Goal: Task Accomplishment & Management: Manage account settings

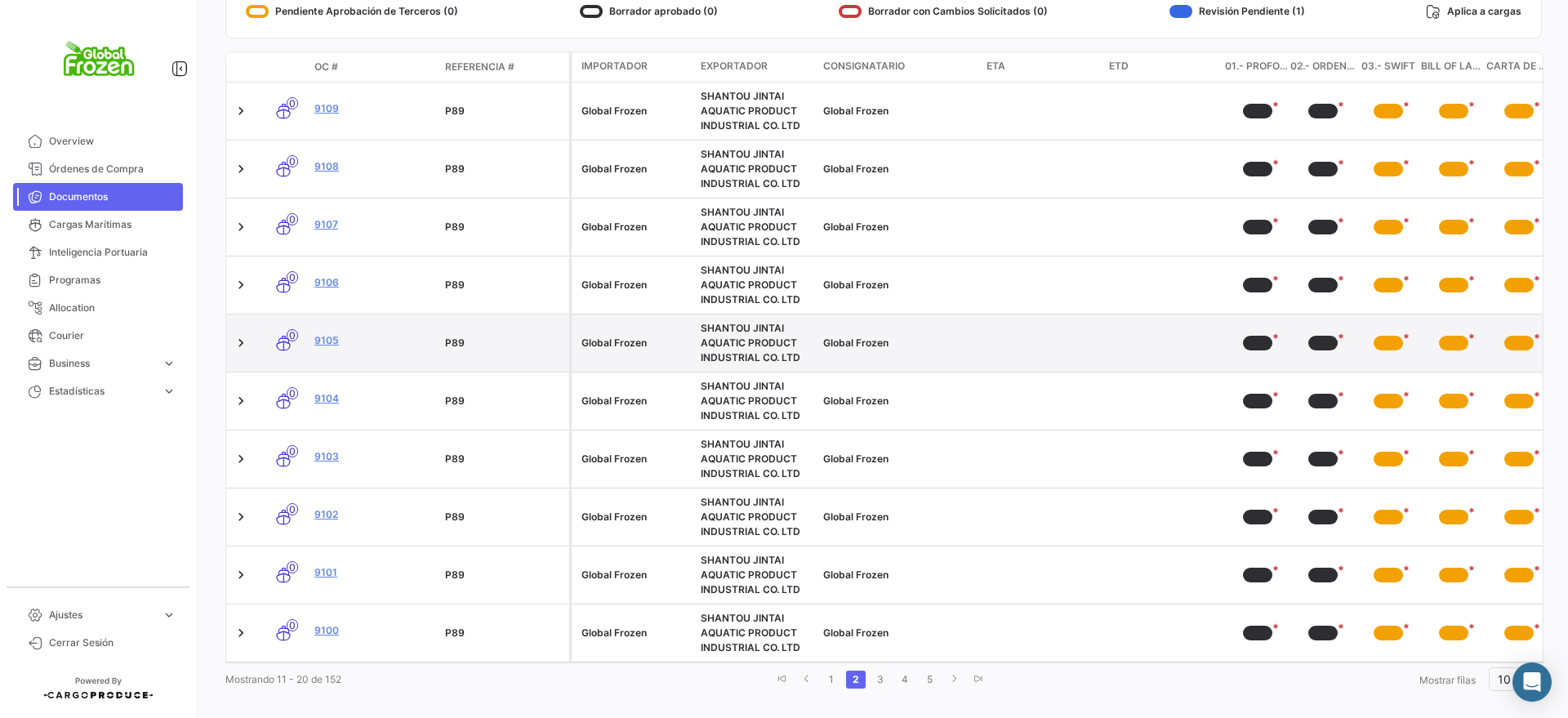
scroll to position [336, 0]
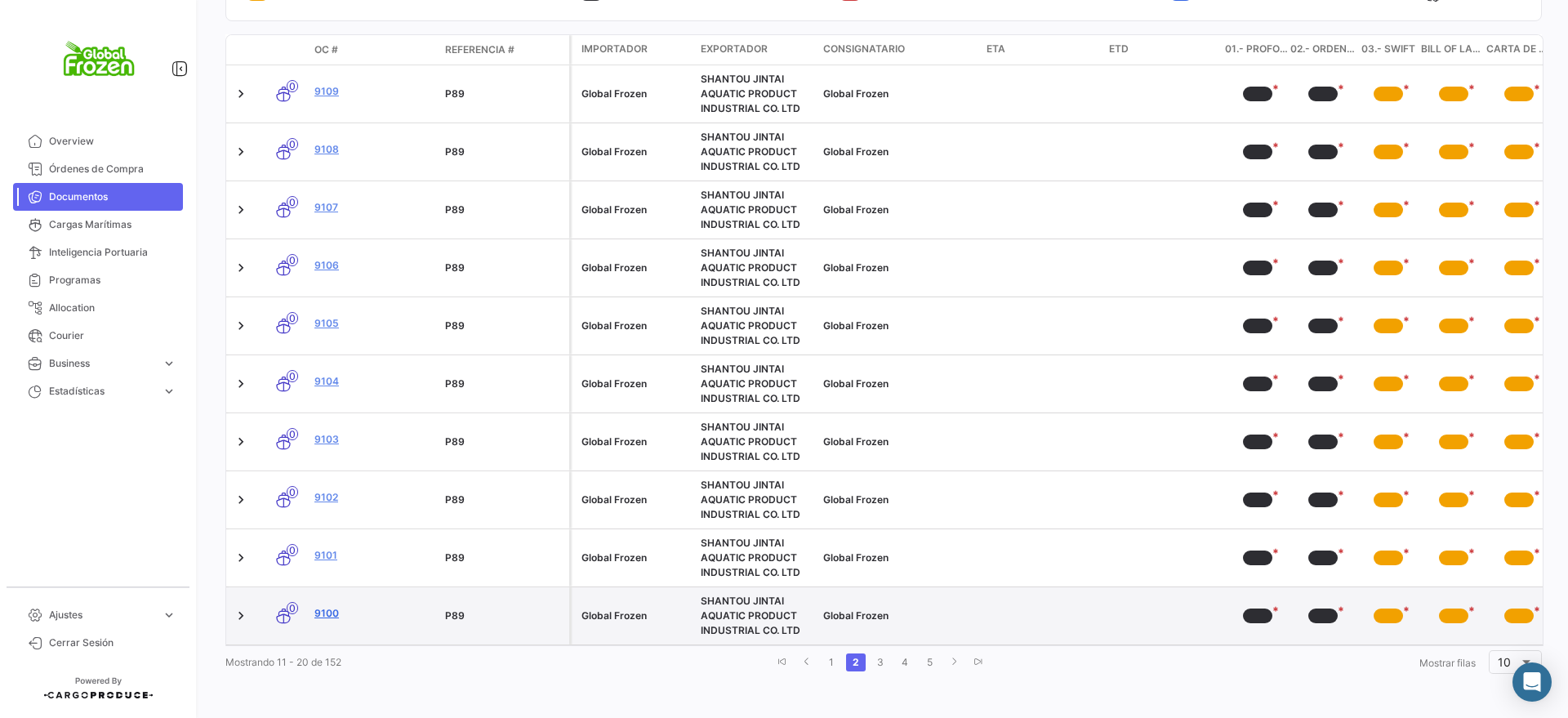
click at [328, 605] on link "9100" at bounding box center [373, 612] width 118 height 15
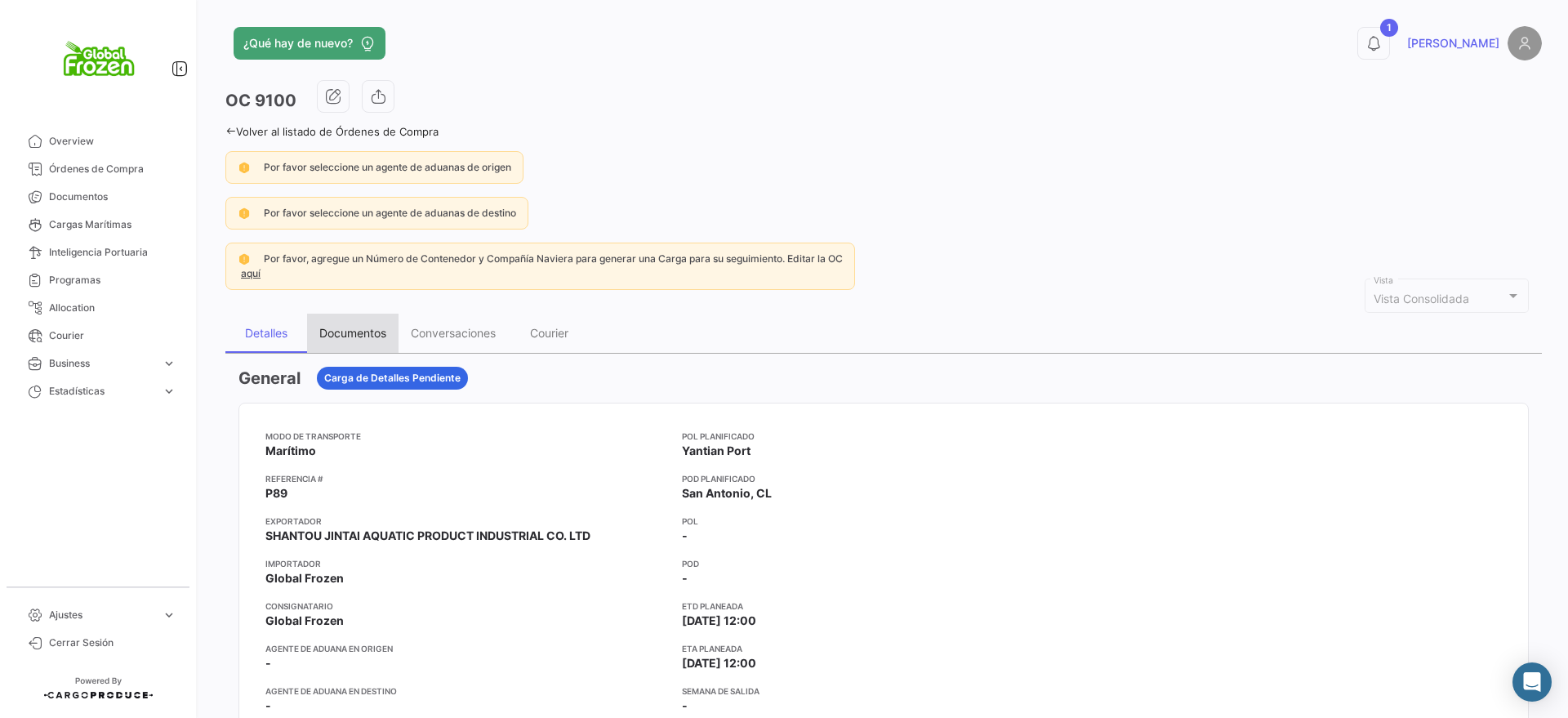
click at [381, 338] on div "Documentos" at bounding box center [353, 333] width 67 height 14
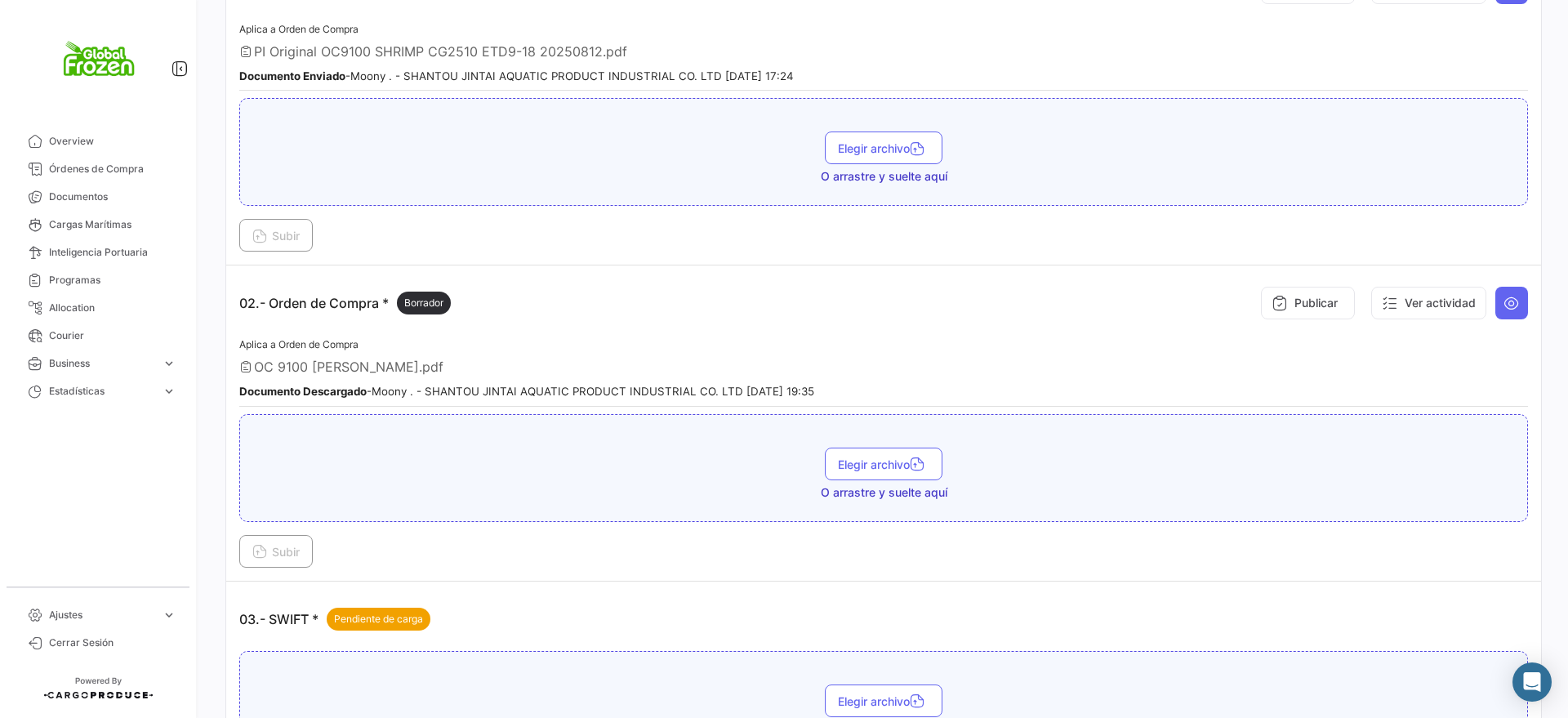
scroll to position [510, 0]
click at [1512, 311] on button at bounding box center [1511, 302] width 32 height 32
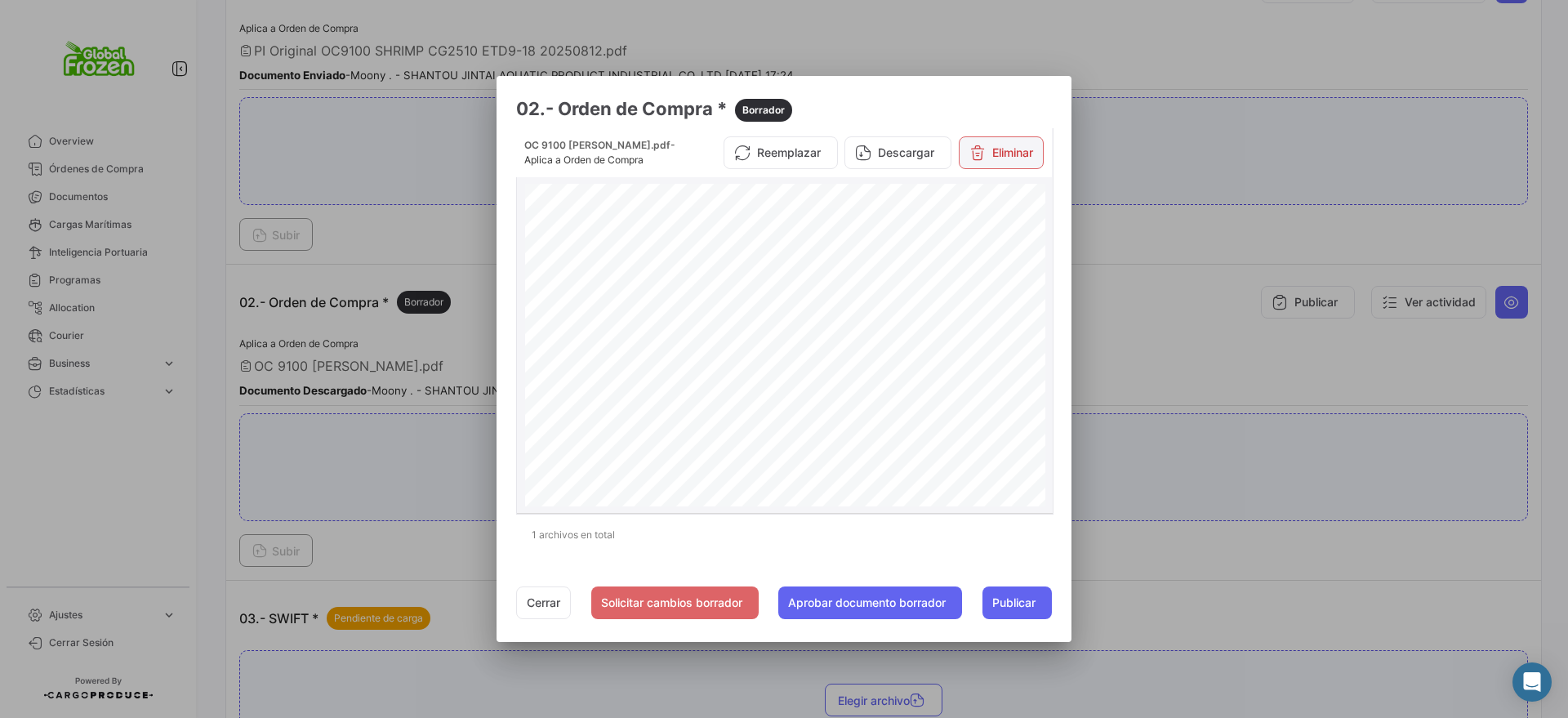
click at [1002, 147] on button "Eliminar" at bounding box center [1002, 152] width 85 height 32
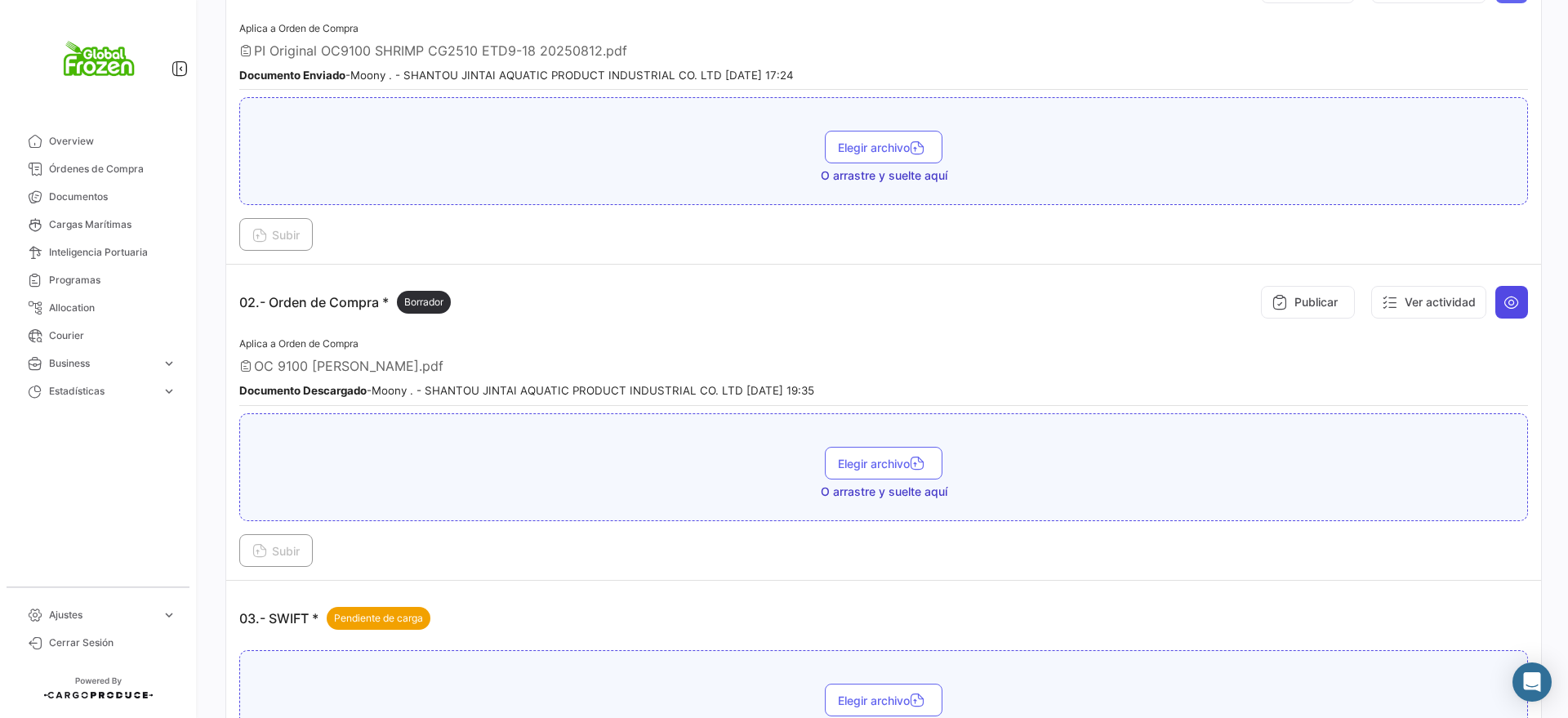
click at [1502, 292] on button at bounding box center [1511, 302] width 32 height 32
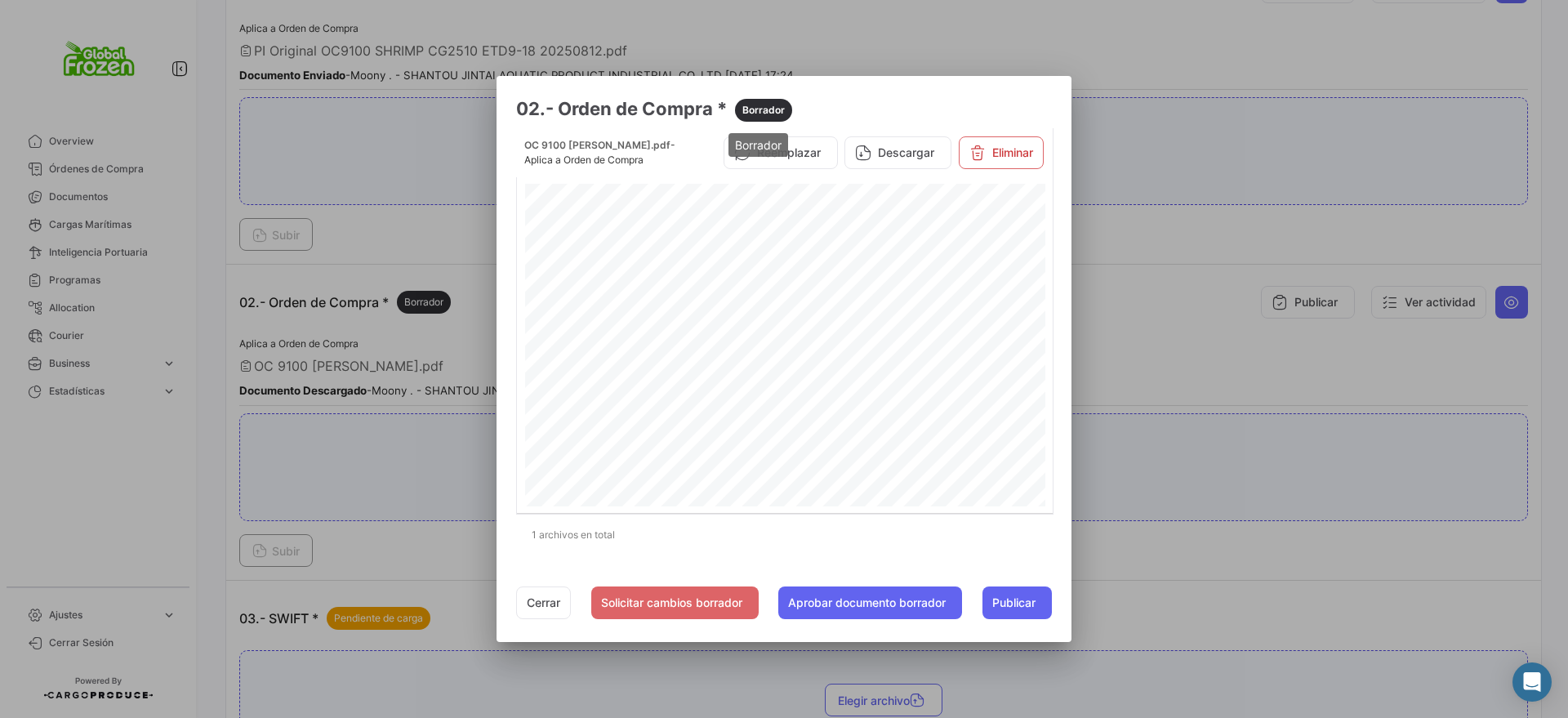
click at [792, 153] on mat-tooltip-component "Borrador" at bounding box center [759, 145] width 82 height 47
click at [819, 148] on button "Reemplazar" at bounding box center [780, 152] width 115 height 32
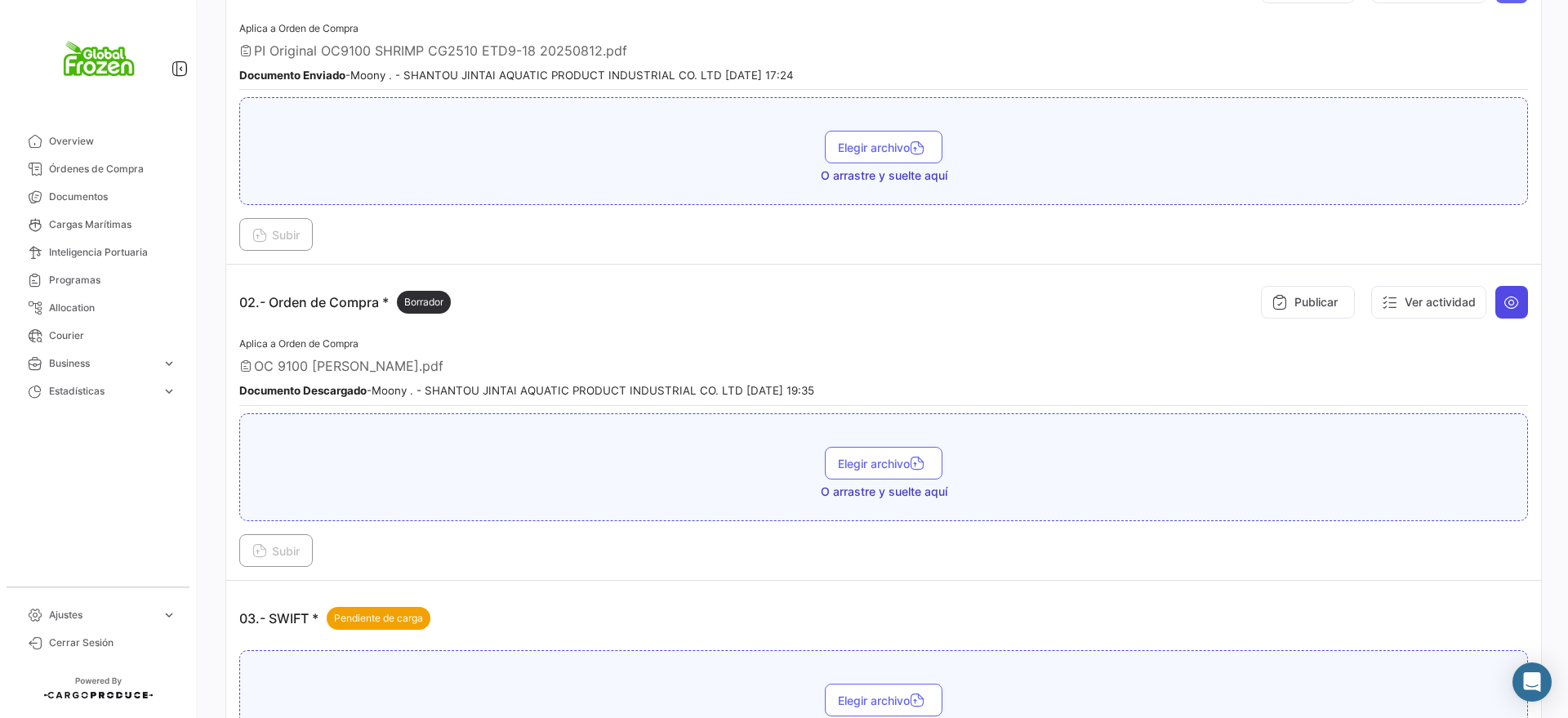
click at [1503, 310] on icon at bounding box center [1511, 302] width 17 height 17
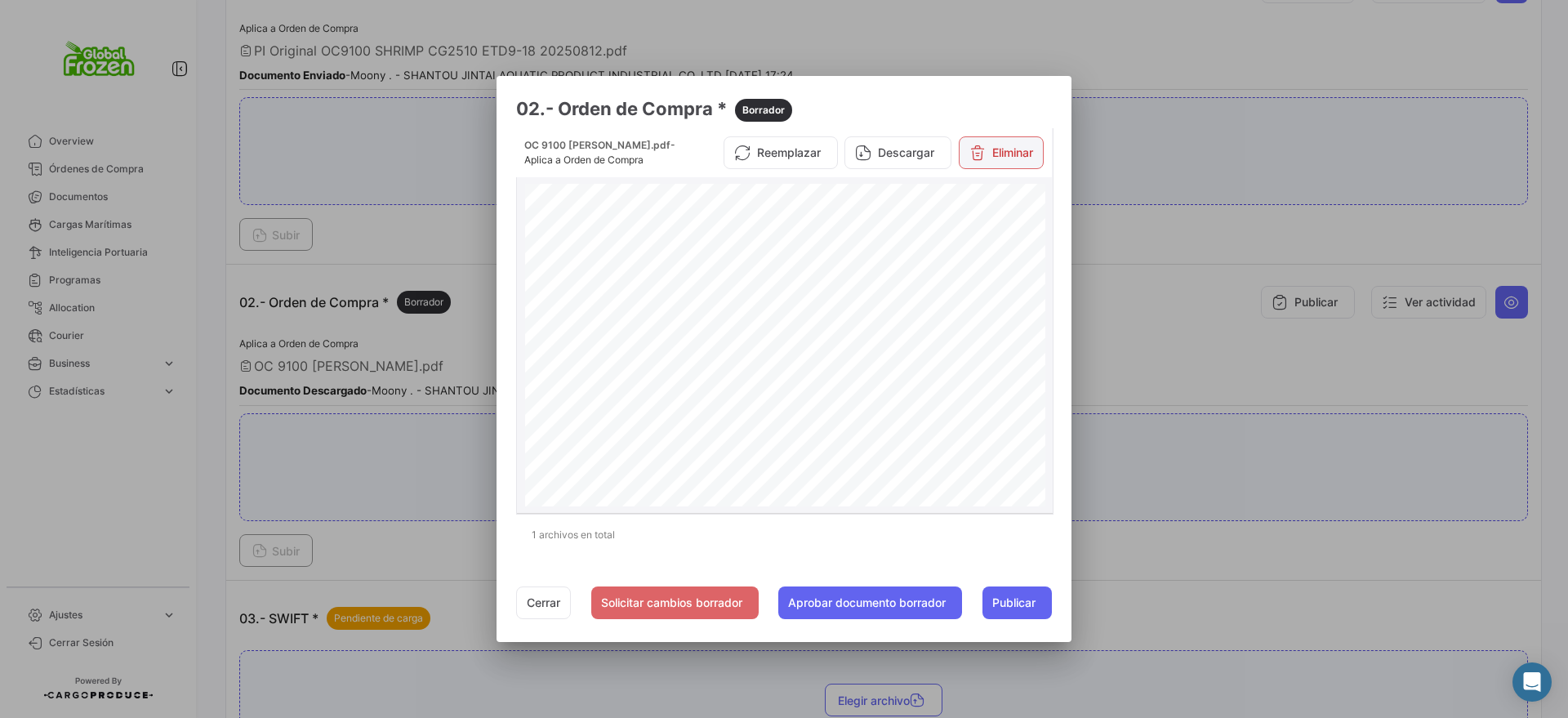
click at [1008, 157] on button "Eliminar" at bounding box center [1002, 152] width 85 height 32
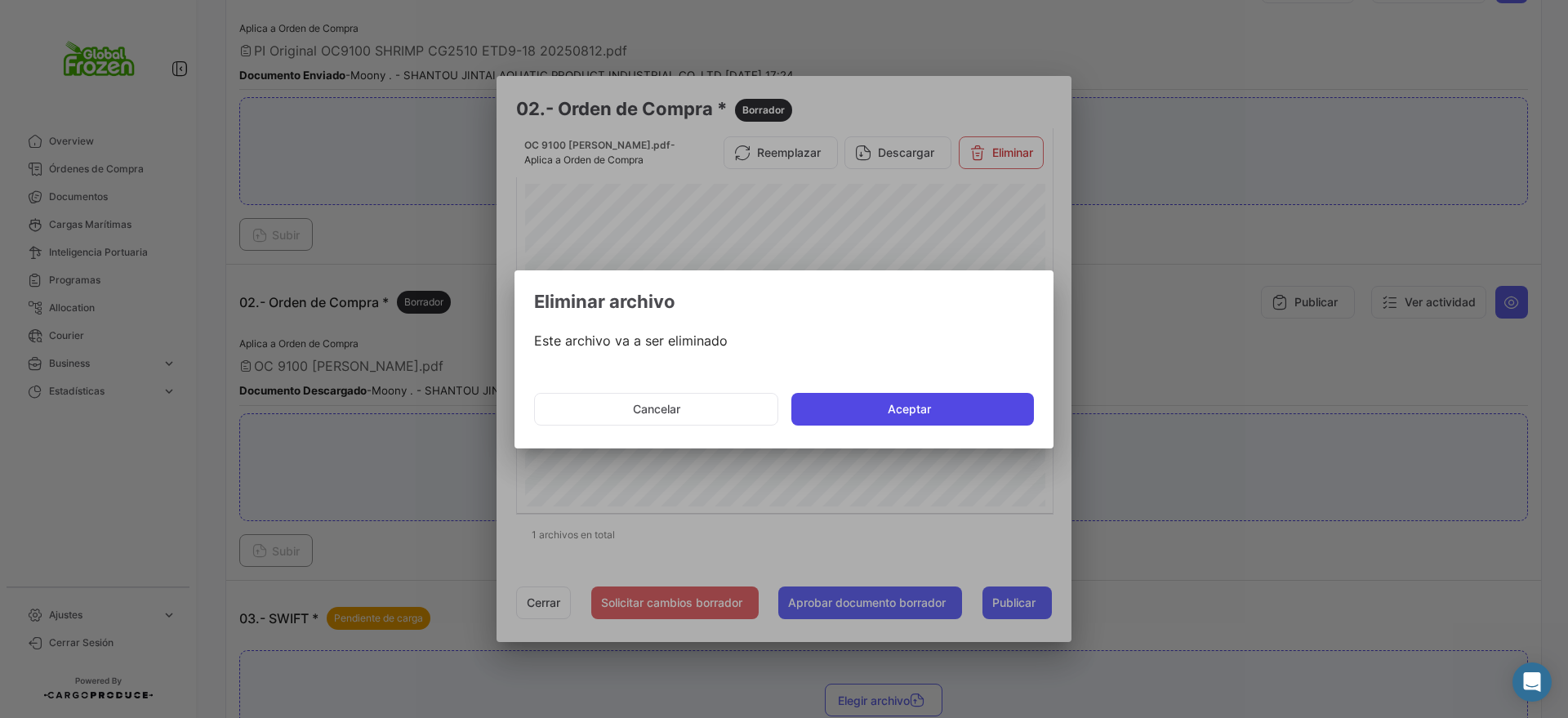
click at [904, 414] on button "Aceptar" at bounding box center [913, 408] width 243 height 32
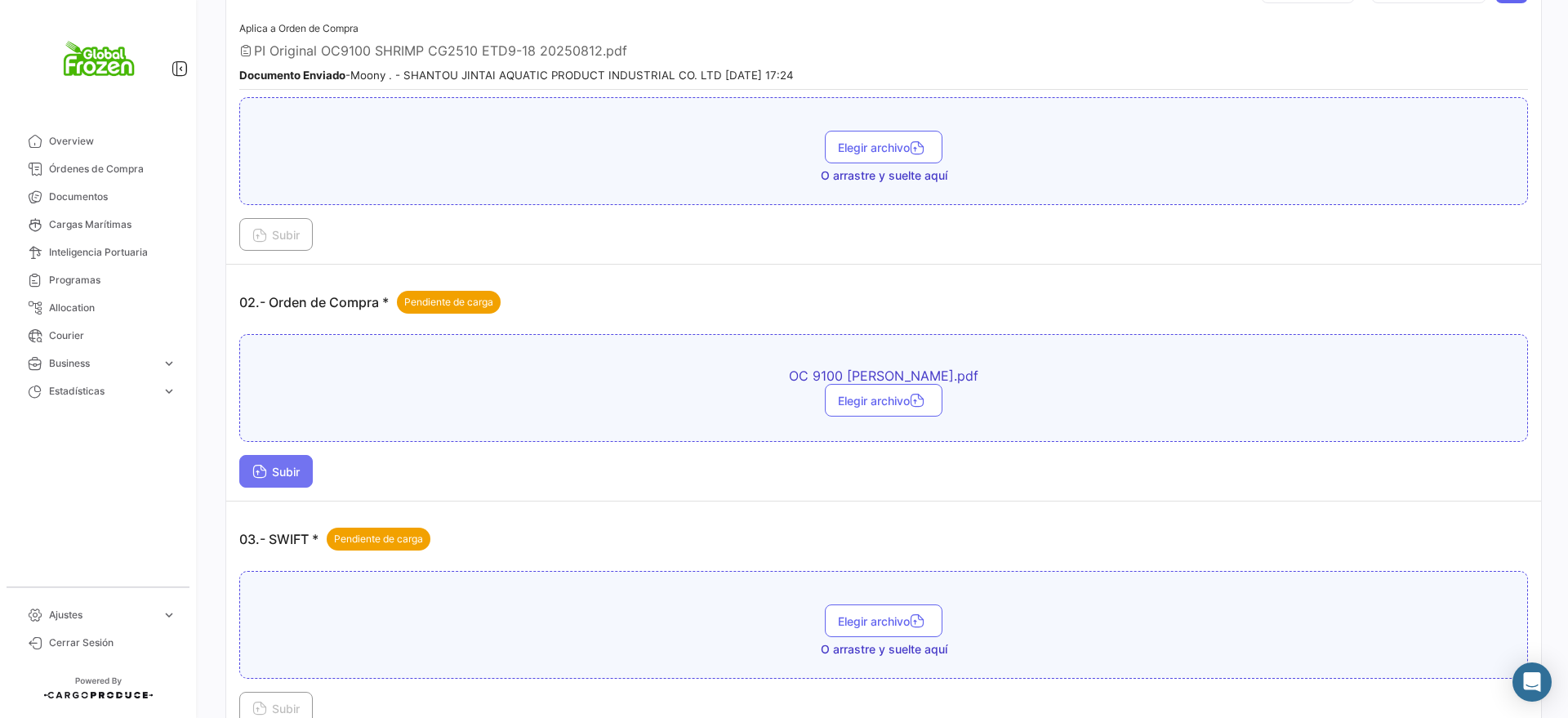
click at [270, 462] on button "Subir" at bounding box center [275, 470] width 74 height 32
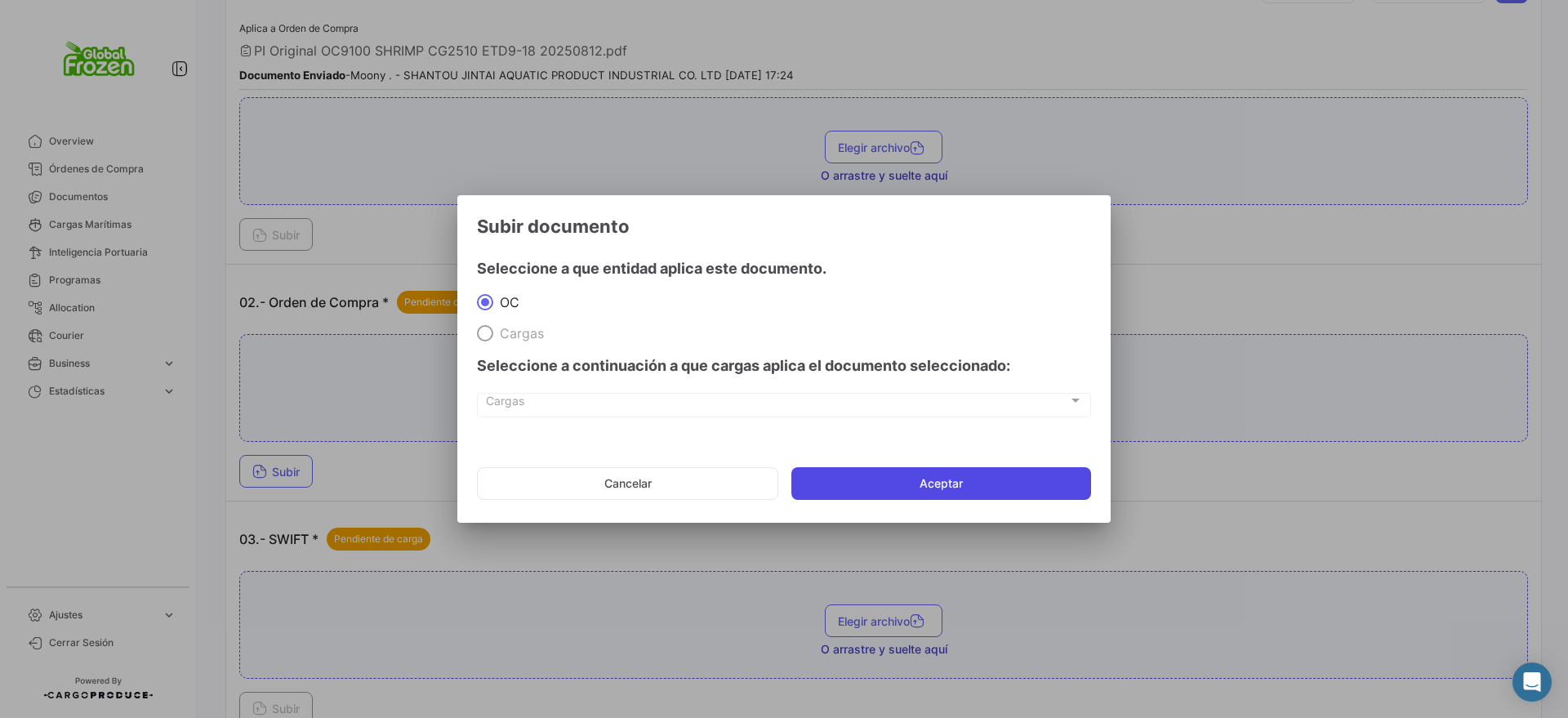
click at [896, 481] on button "Aceptar" at bounding box center [942, 483] width 300 height 32
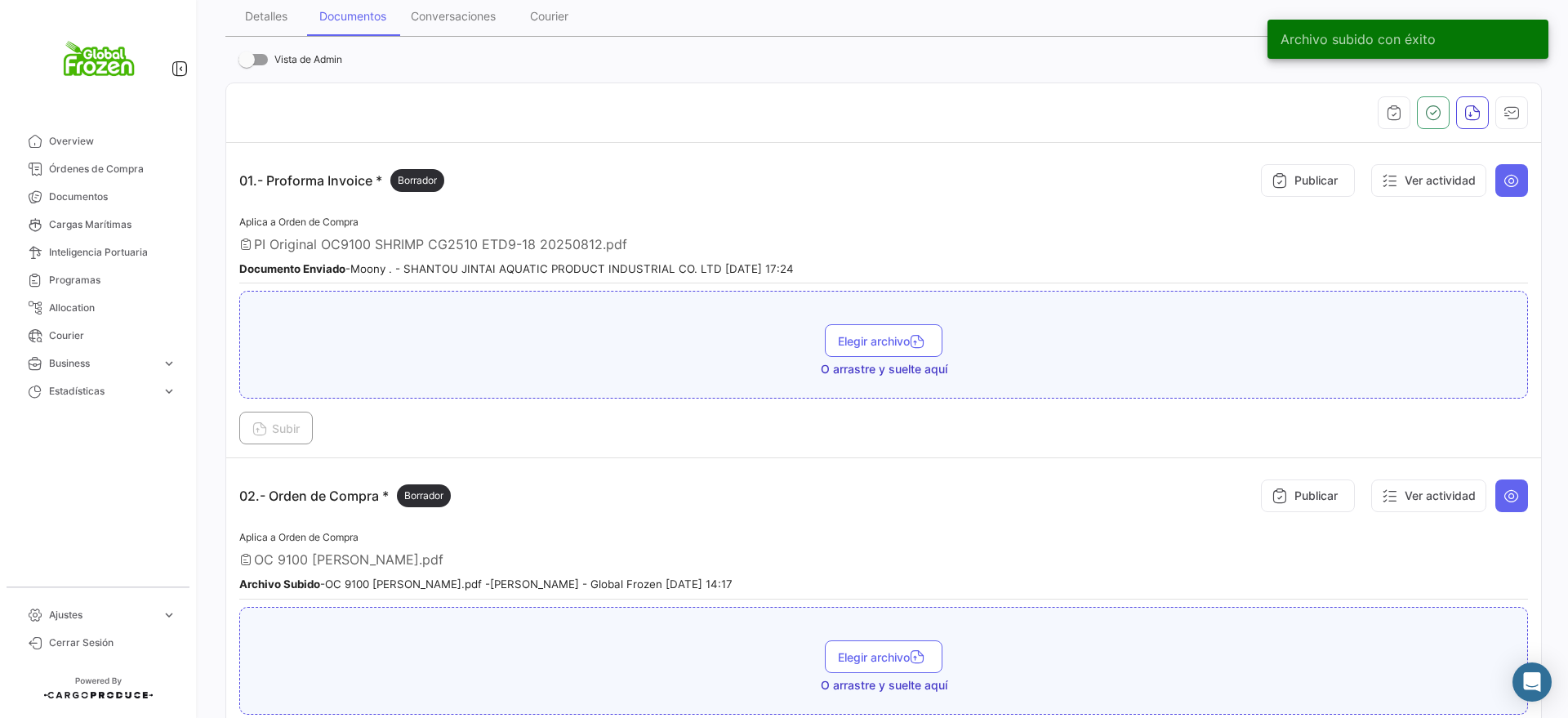
scroll to position [102, 0]
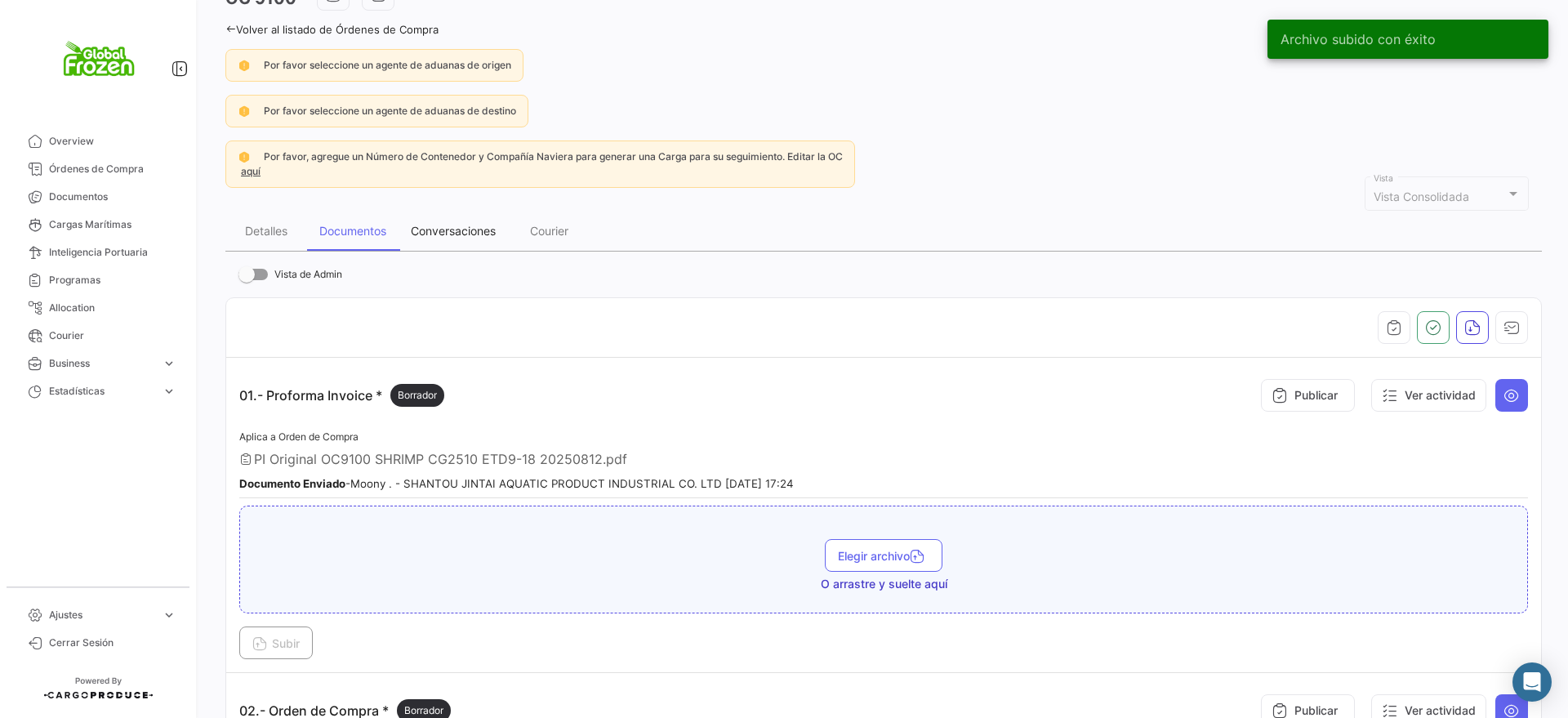
click at [465, 223] on div "Conversaciones" at bounding box center [453, 230] width 85 height 14
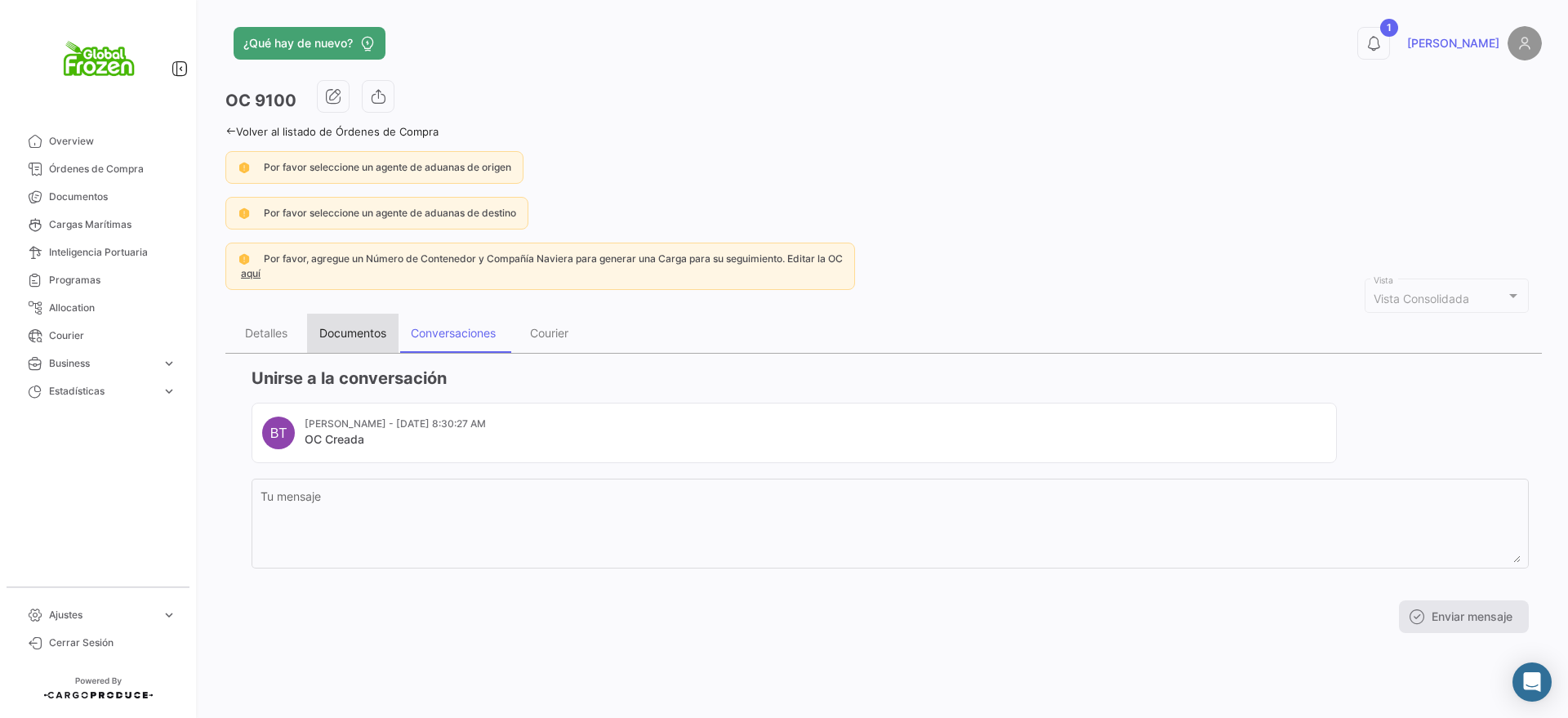
click at [354, 344] on div "Documentos" at bounding box center [352, 333] width 91 height 39
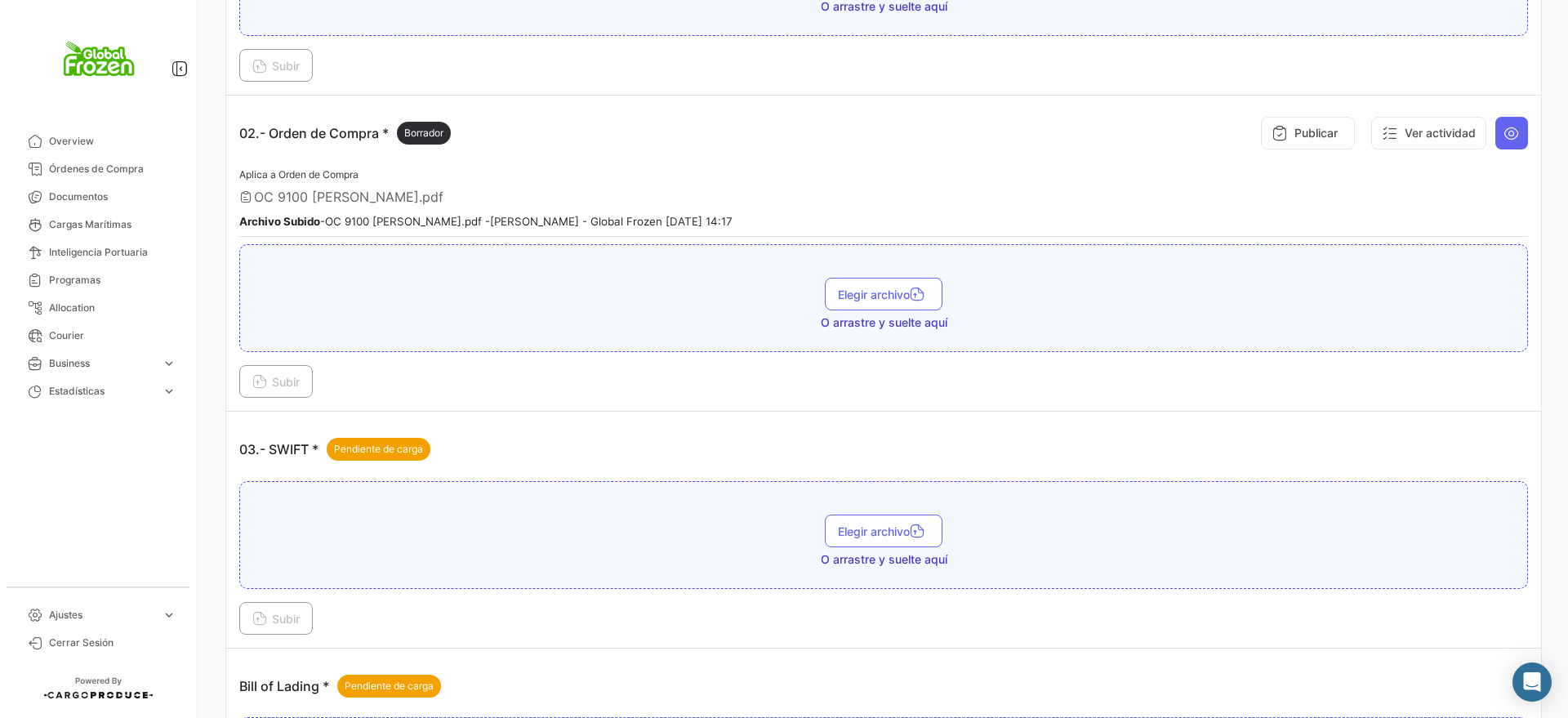
scroll to position [714, 0]
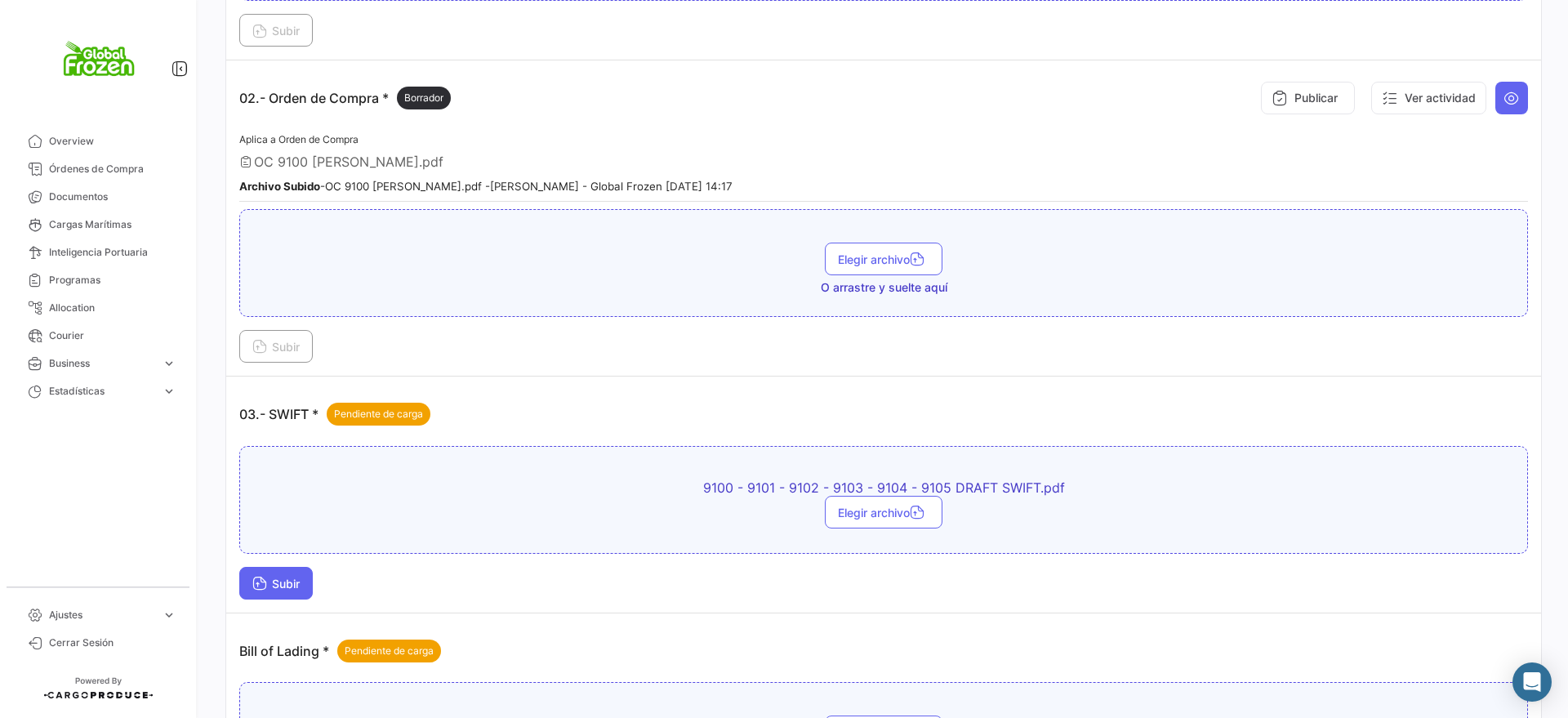
click at [296, 580] on span "Subir" at bounding box center [276, 583] width 47 height 14
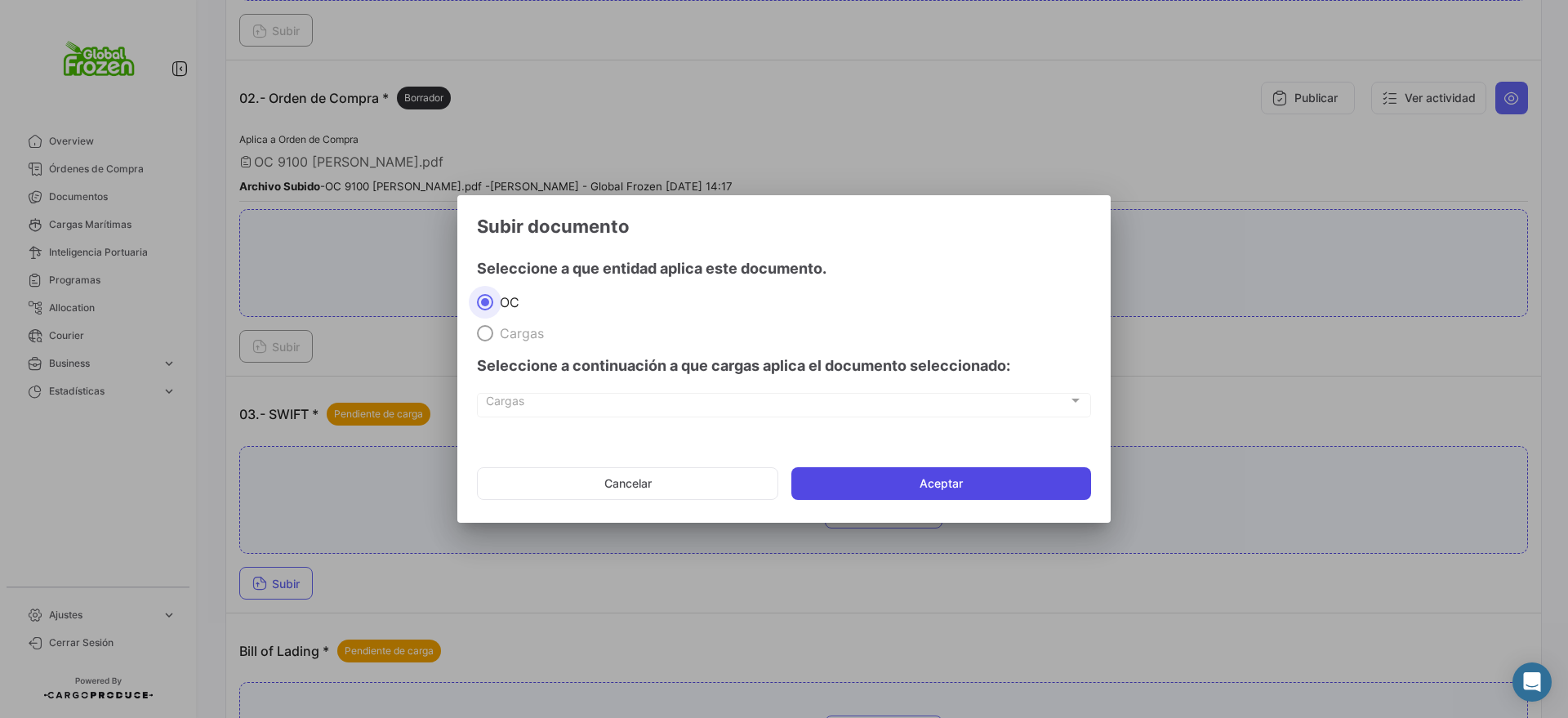
click at [876, 480] on button "Aceptar" at bounding box center [942, 483] width 300 height 32
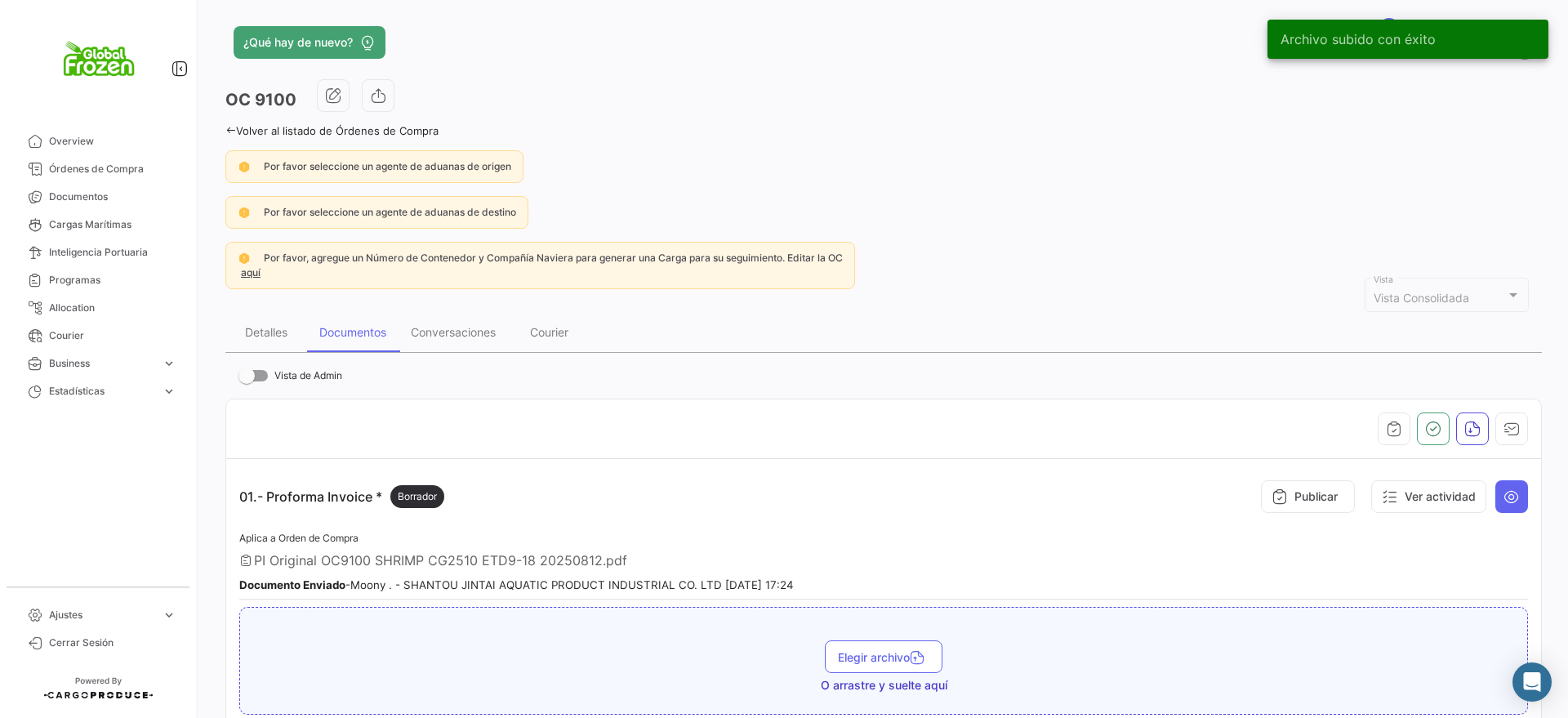
scroll to position [0, 0]
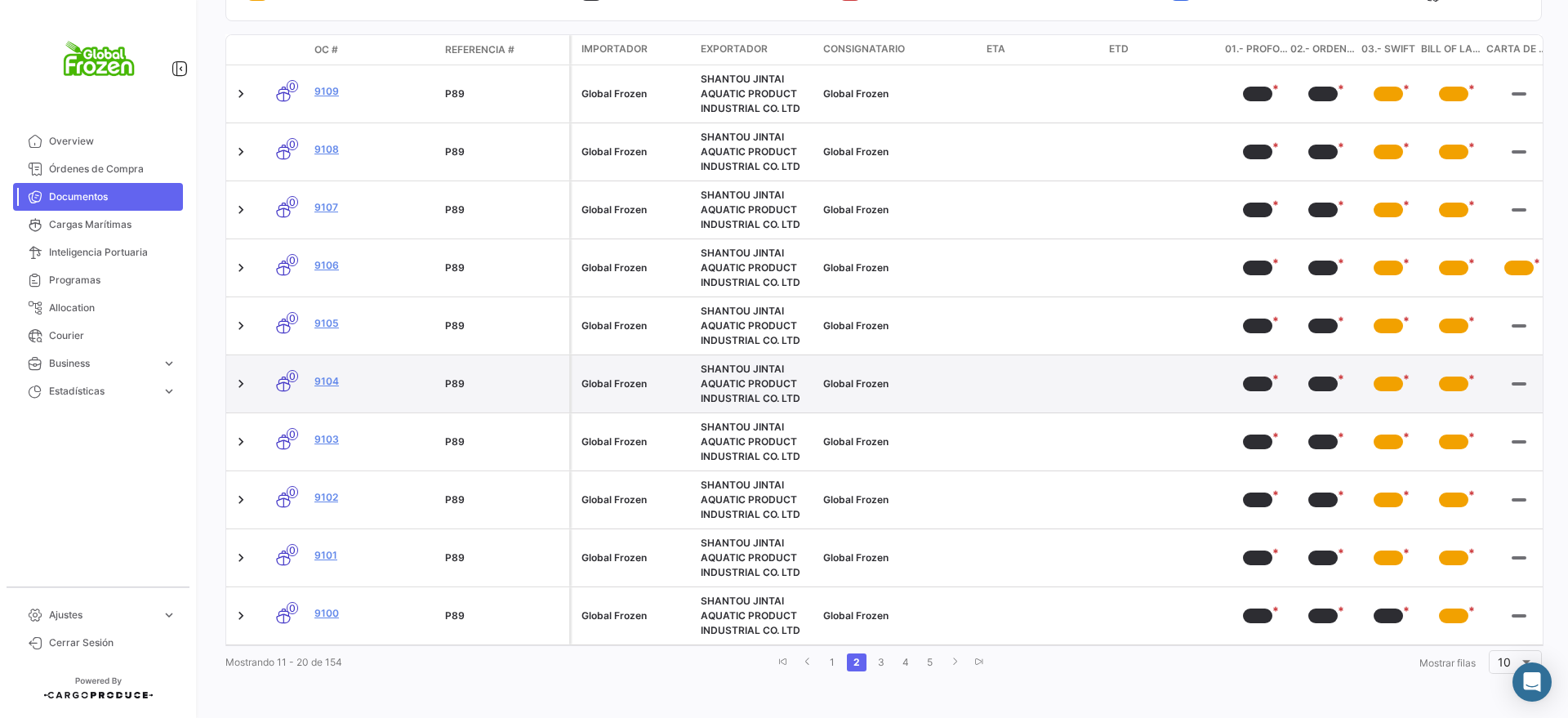
scroll to position [336, 0]
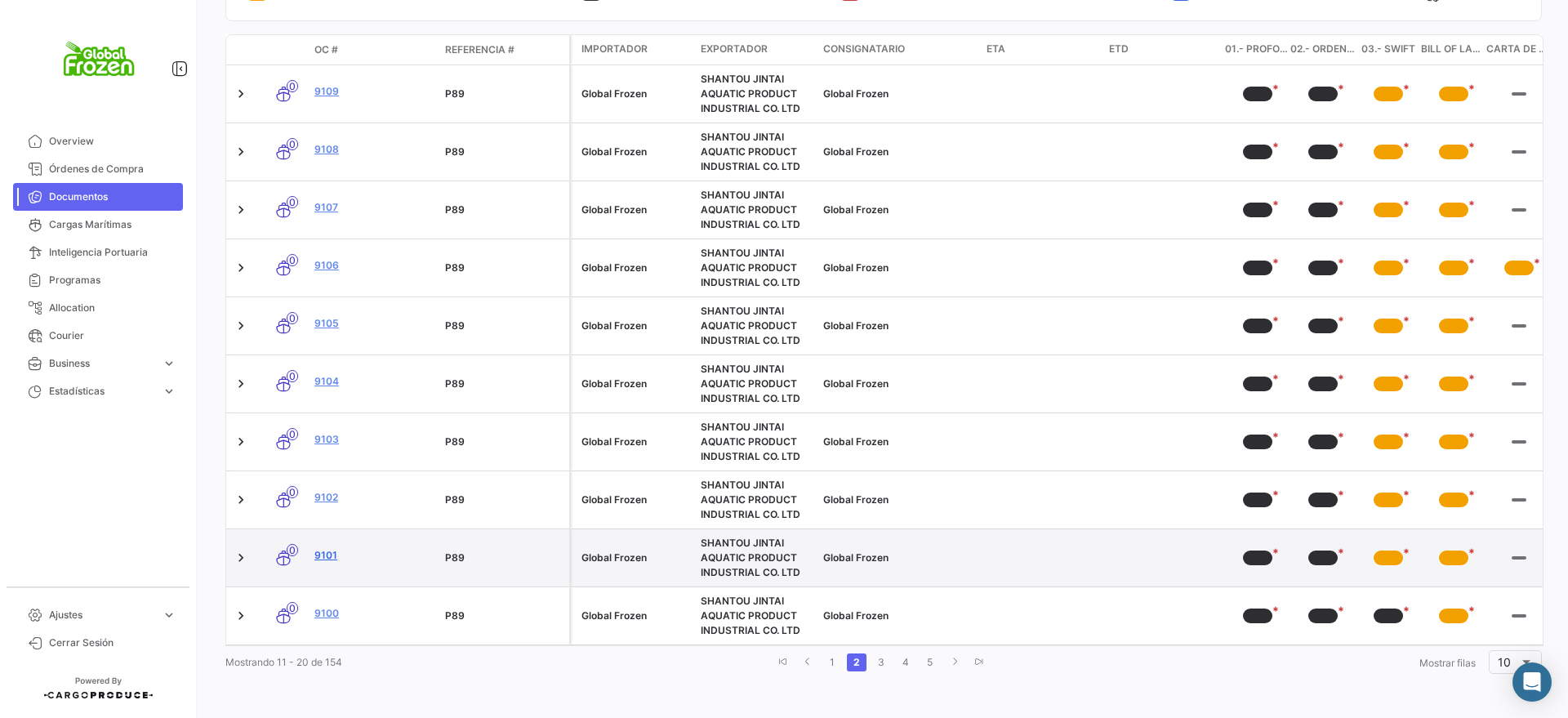
click at [326, 548] on link "9101" at bounding box center [373, 554] width 118 height 15
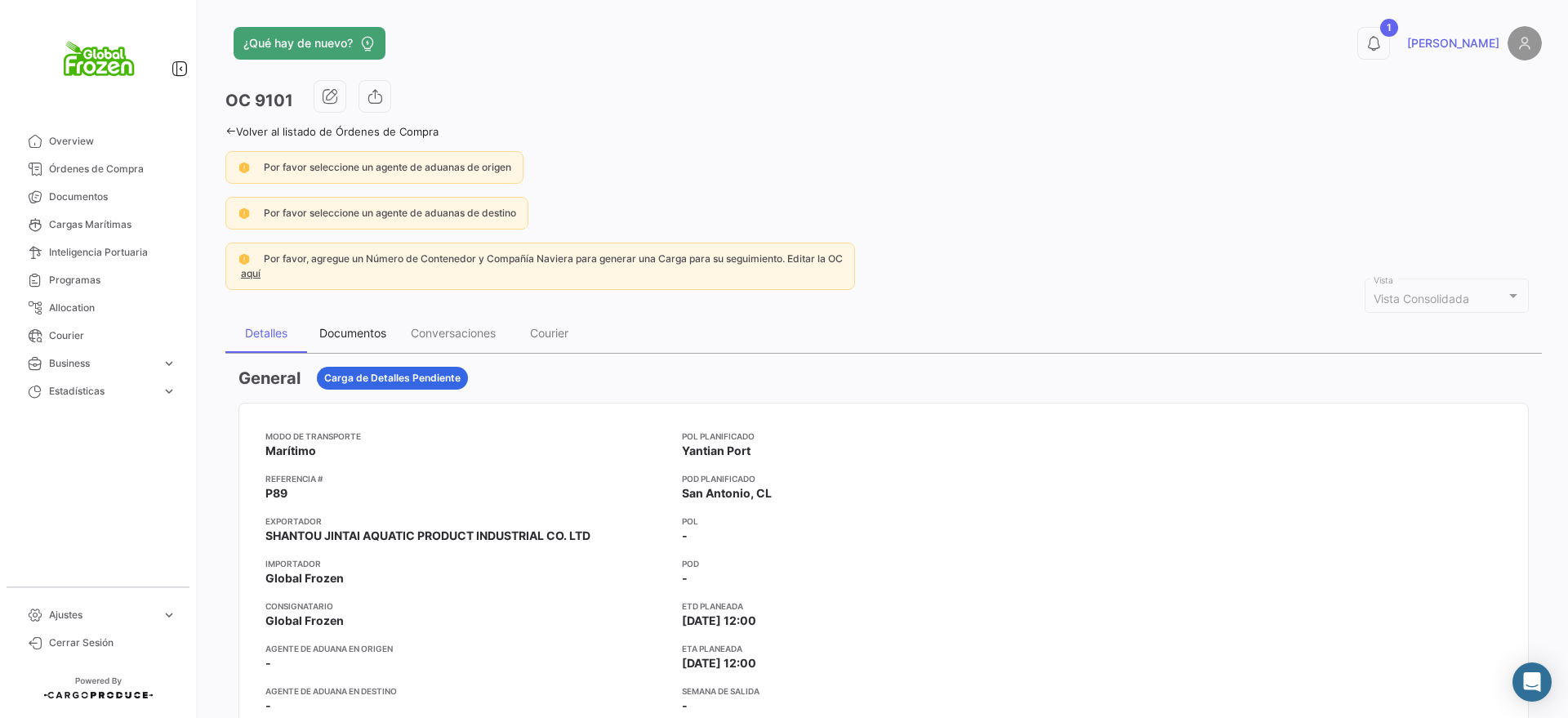
click at [358, 331] on div "Documentos" at bounding box center [353, 333] width 67 height 14
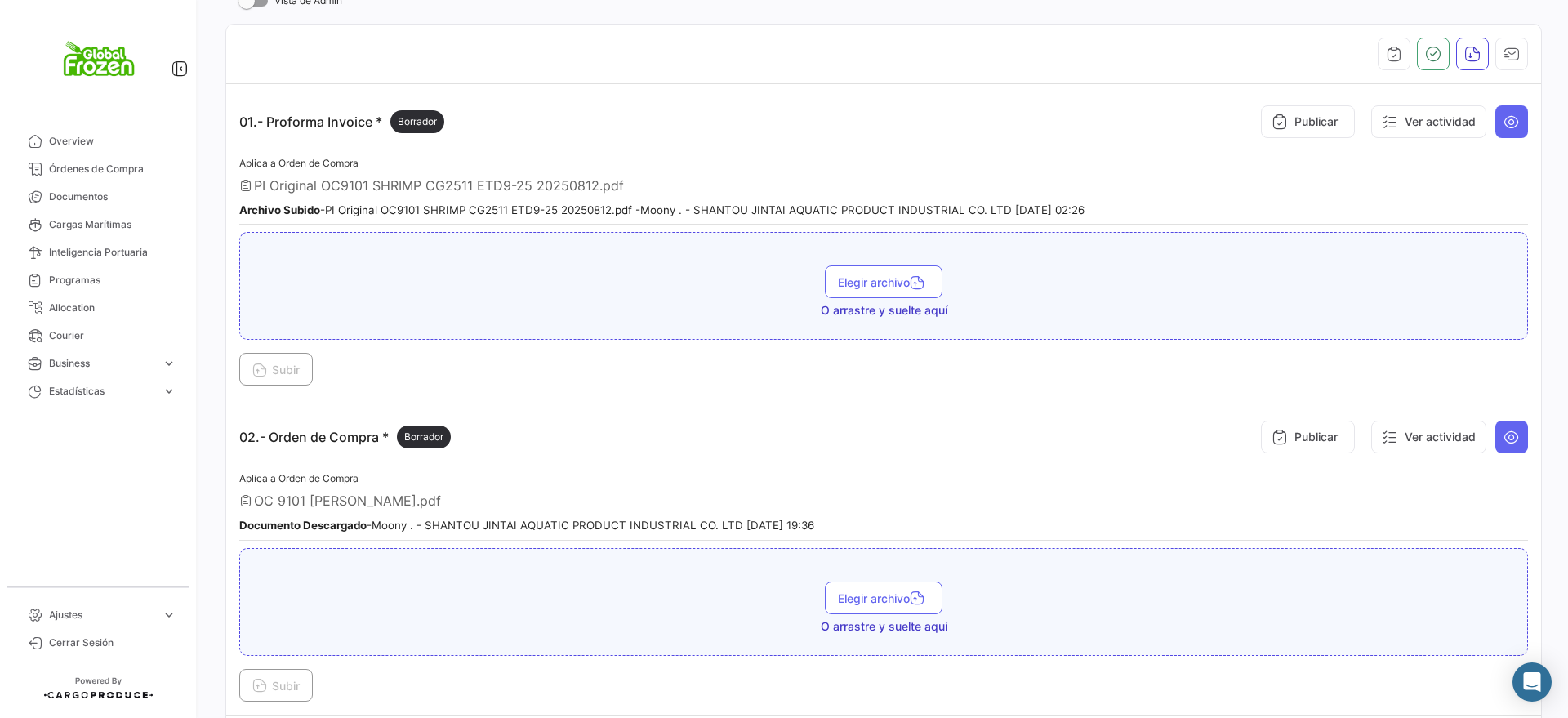
scroll to position [510, 0]
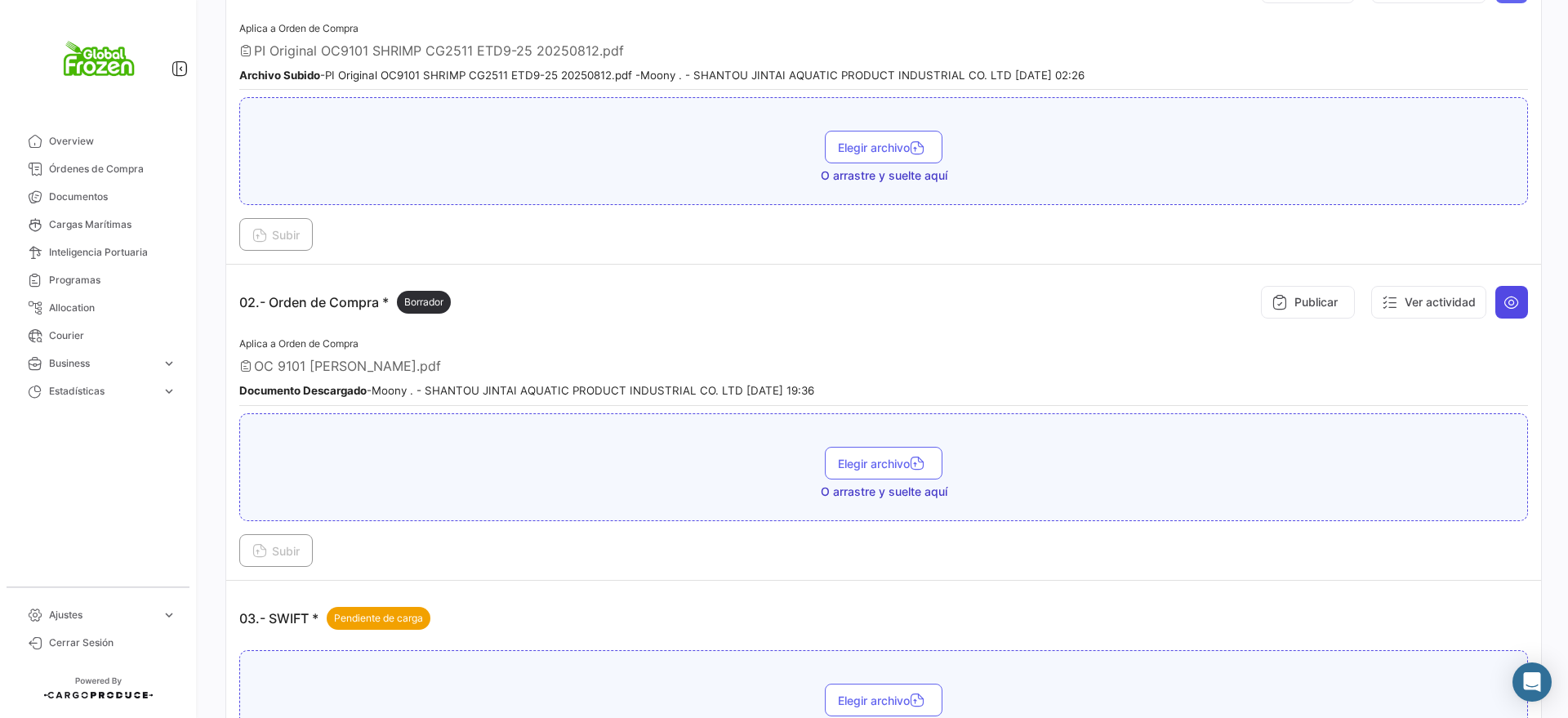
click at [1506, 298] on icon at bounding box center [1511, 302] width 17 height 17
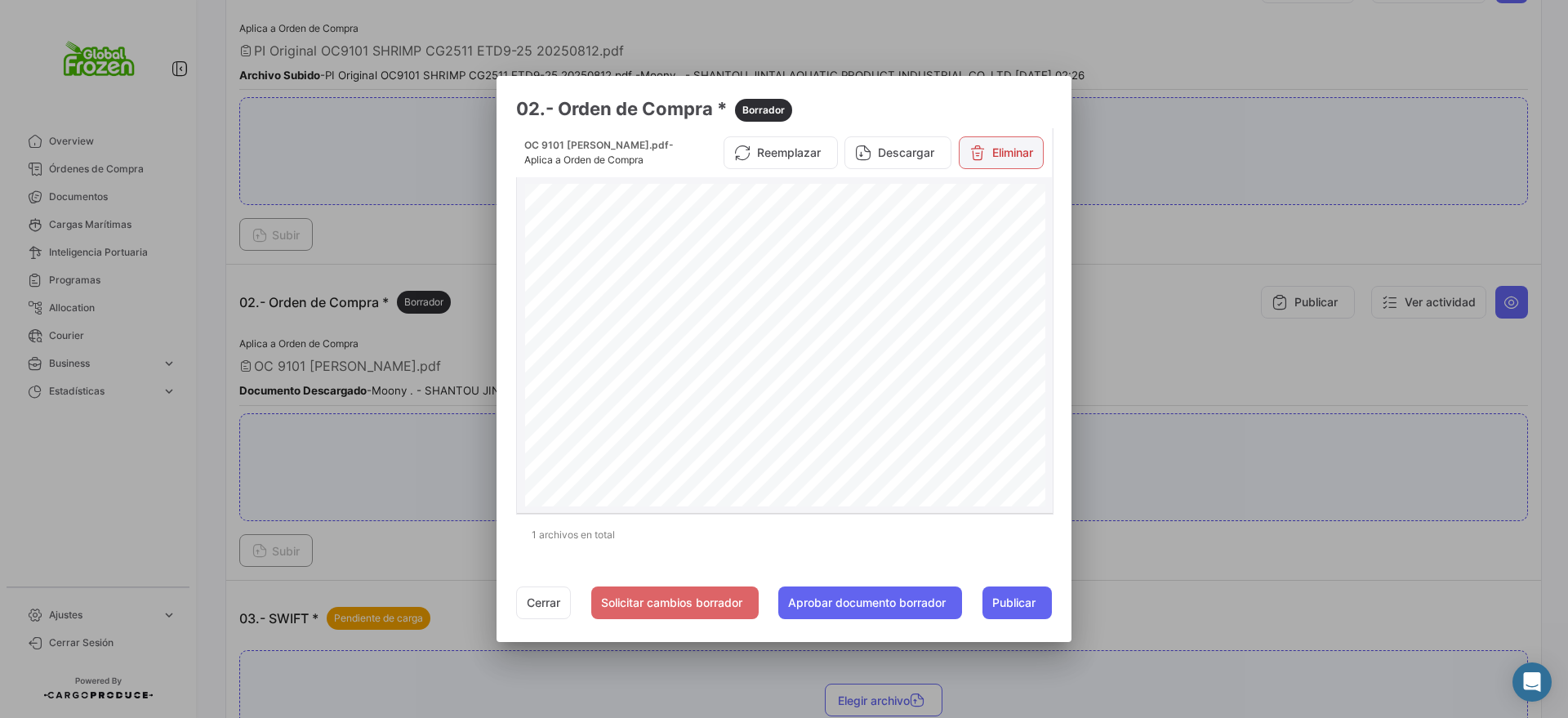
click at [997, 147] on button "Eliminar" at bounding box center [1002, 152] width 85 height 32
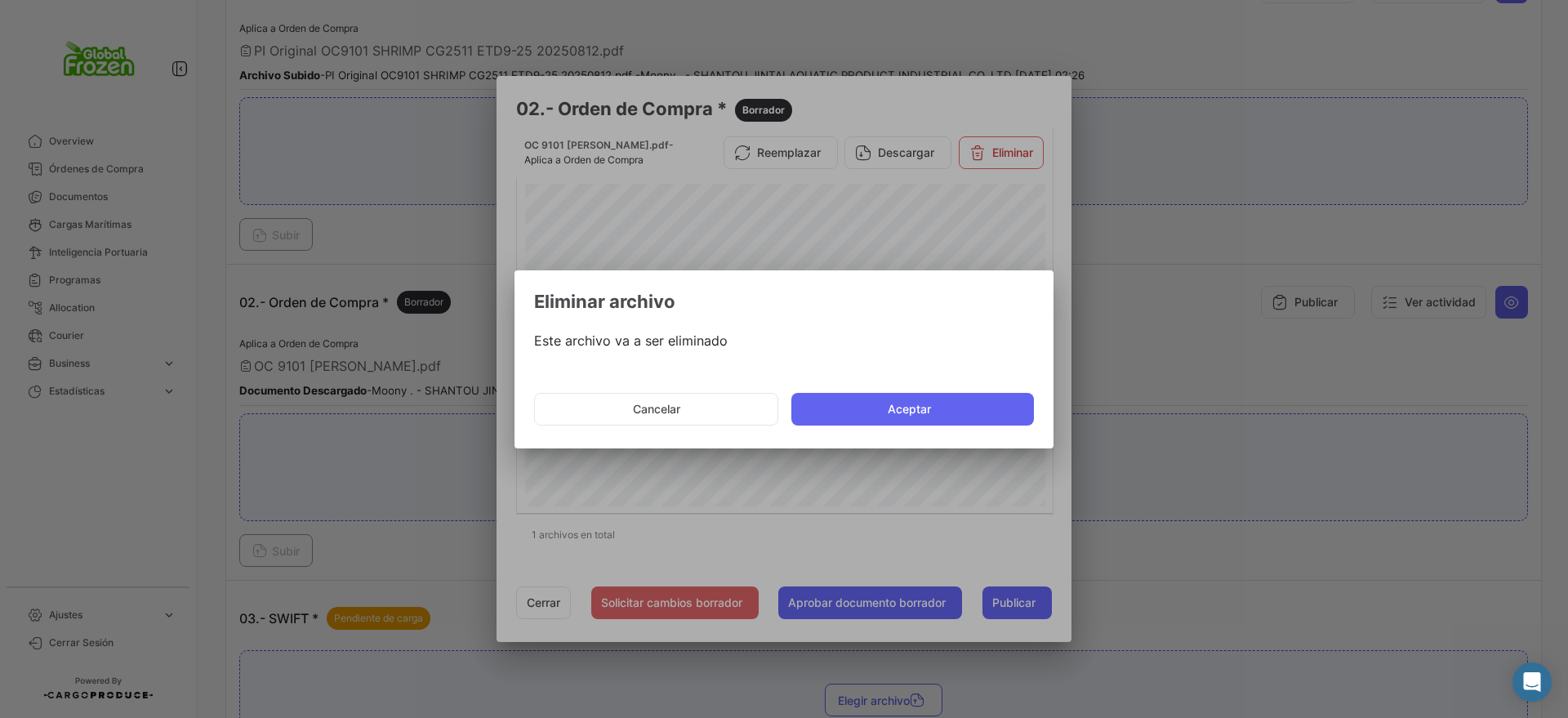
click at [923, 429] on mat-dialog-actions "Cancelar Aceptar" at bounding box center [784, 408] width 500 height 56
click at [923, 416] on button "Aceptar" at bounding box center [913, 408] width 243 height 32
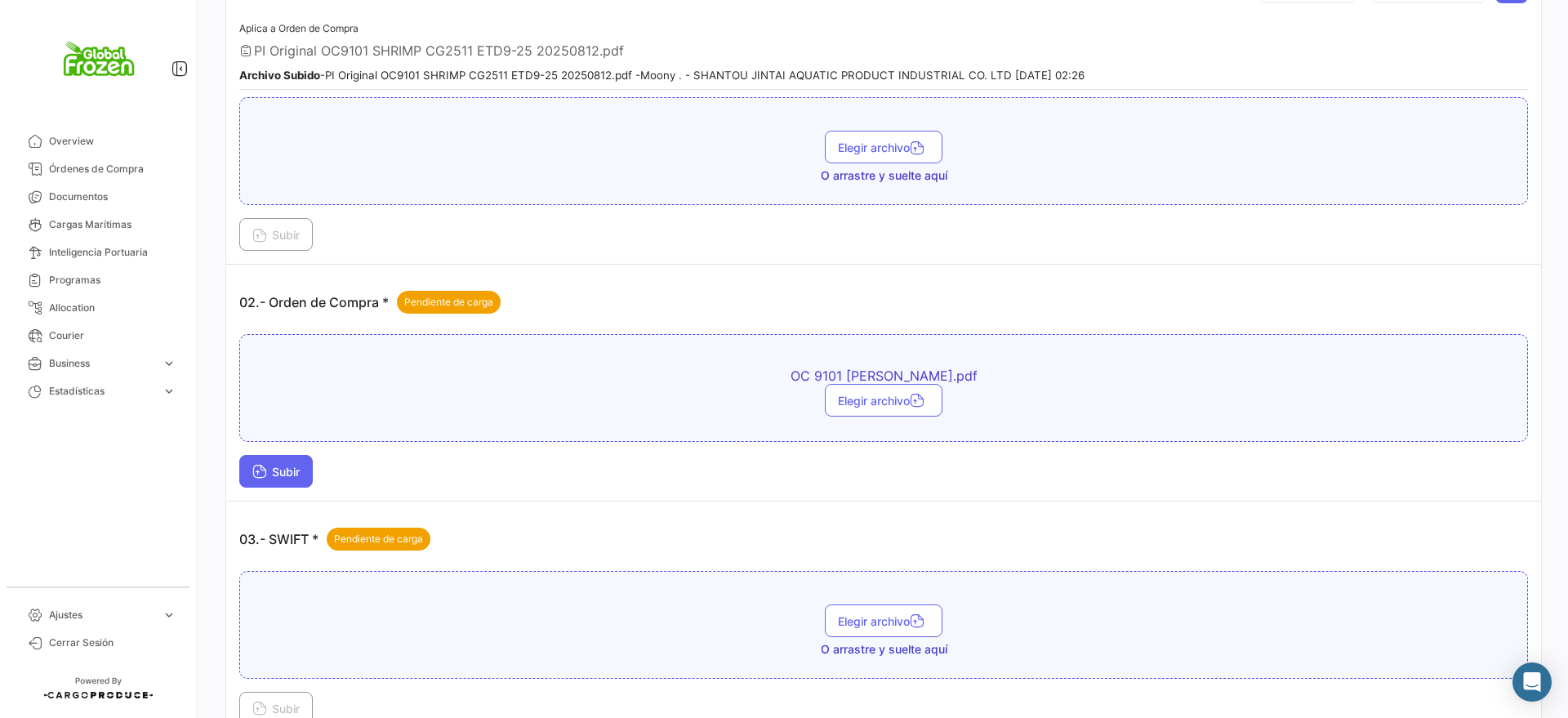
click at [275, 471] on span "Subir" at bounding box center [276, 471] width 47 height 14
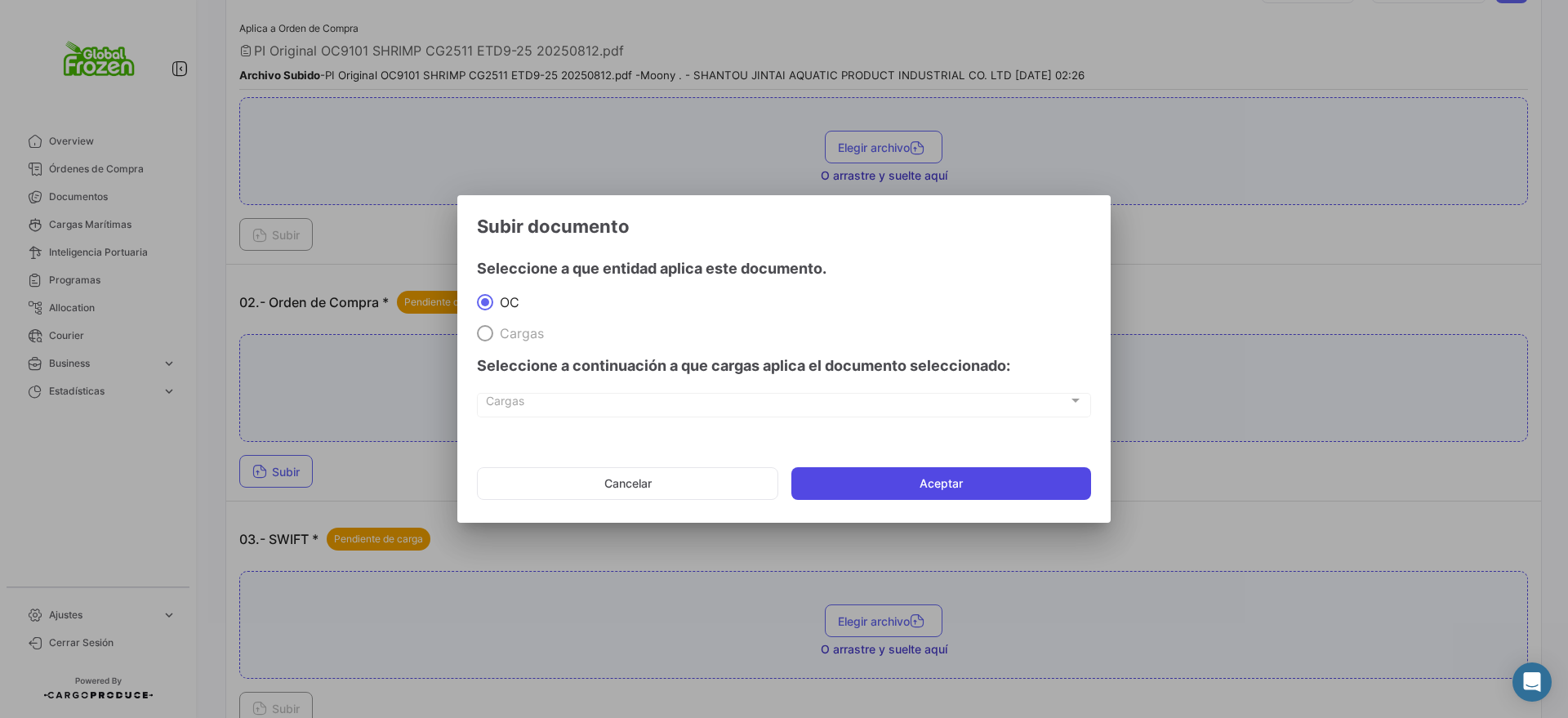
click at [847, 483] on button "Aceptar" at bounding box center [942, 483] width 300 height 32
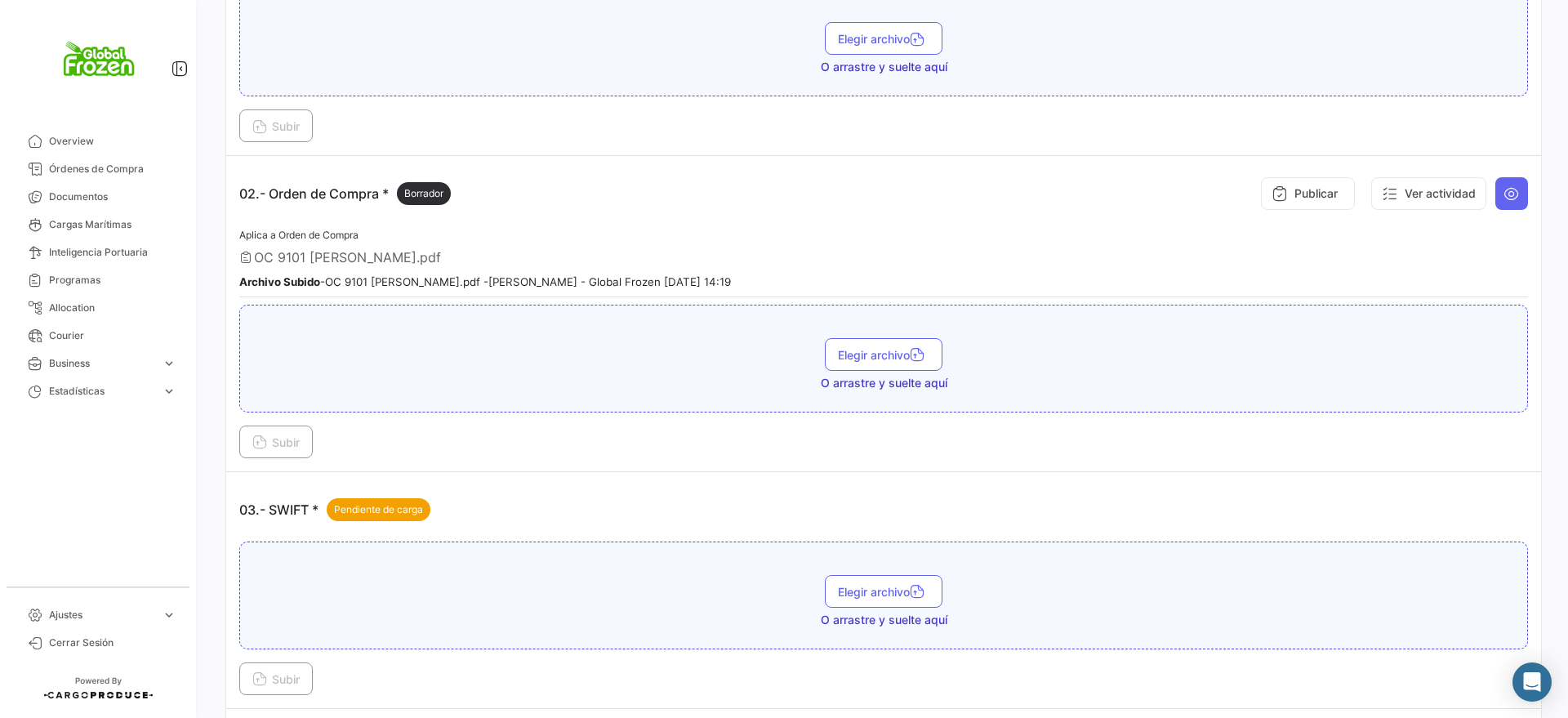
scroll to position [714, 0]
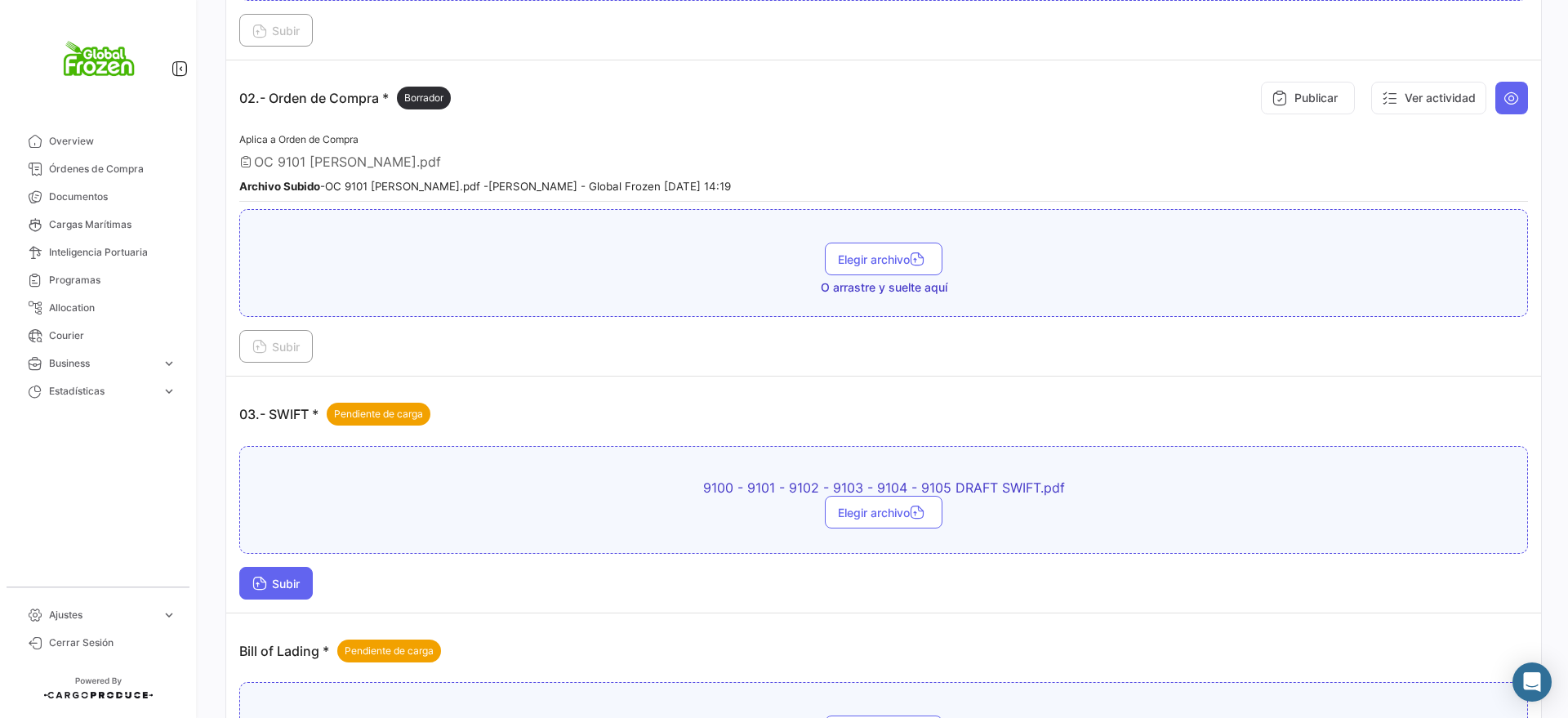
click at [290, 586] on span "Subir" at bounding box center [276, 583] width 47 height 14
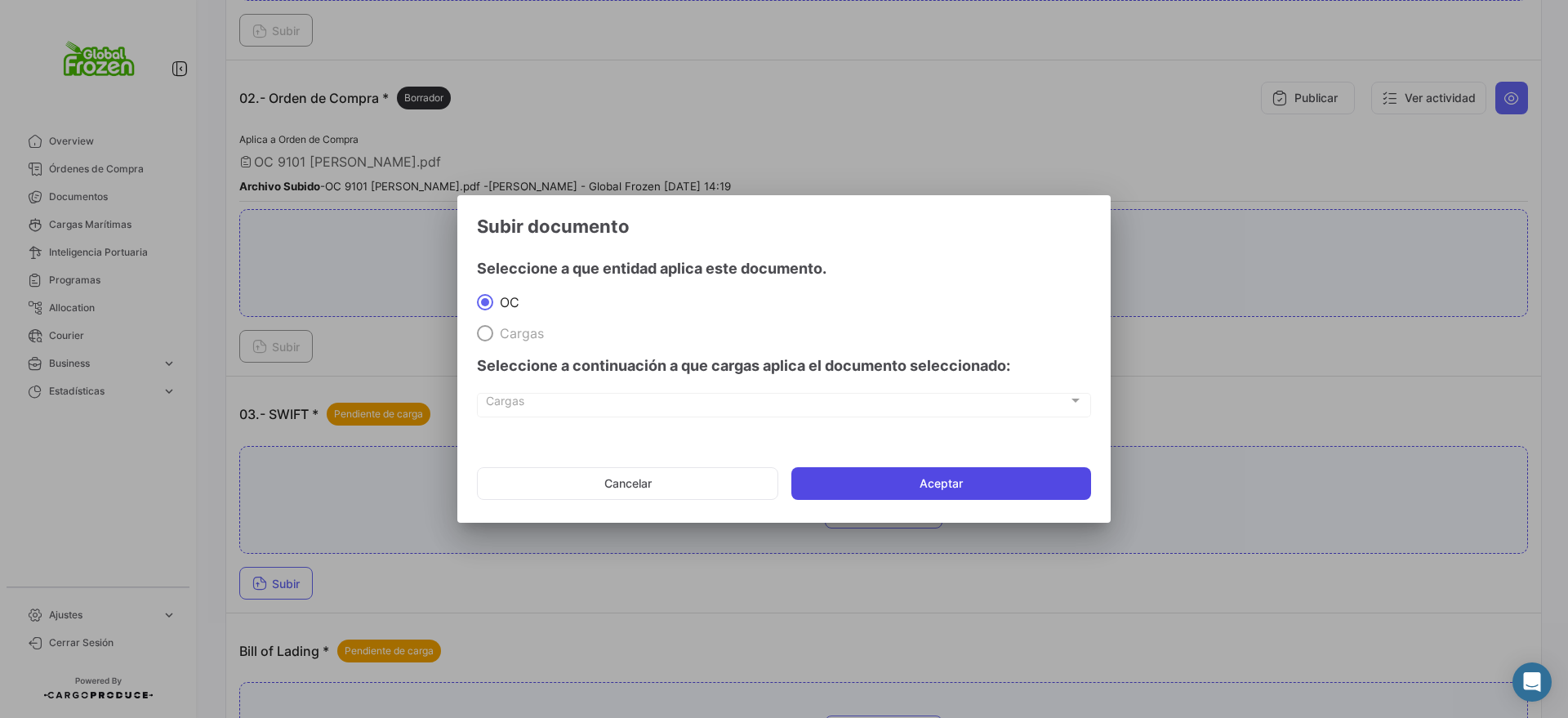
click at [887, 488] on button "Aceptar" at bounding box center [942, 483] width 300 height 32
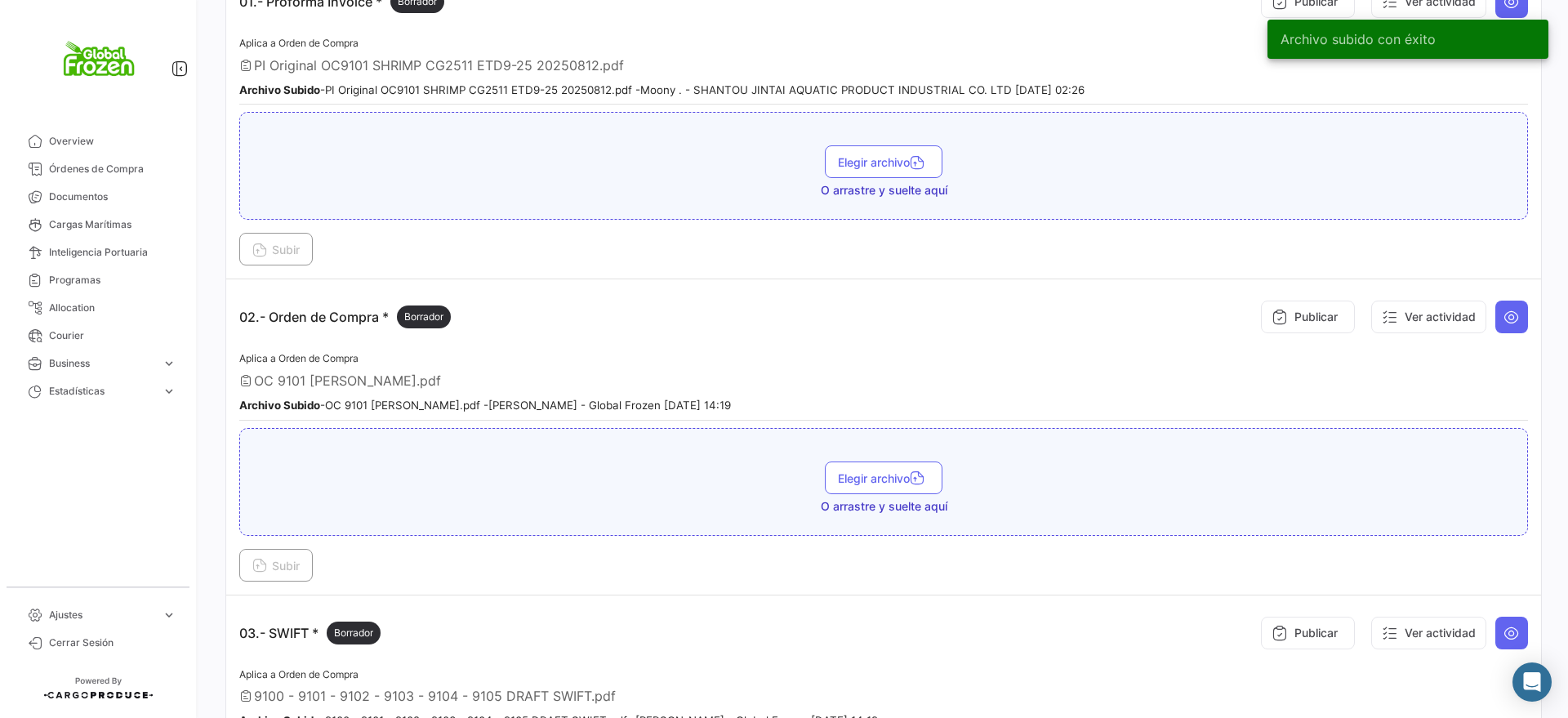
scroll to position [408, 0]
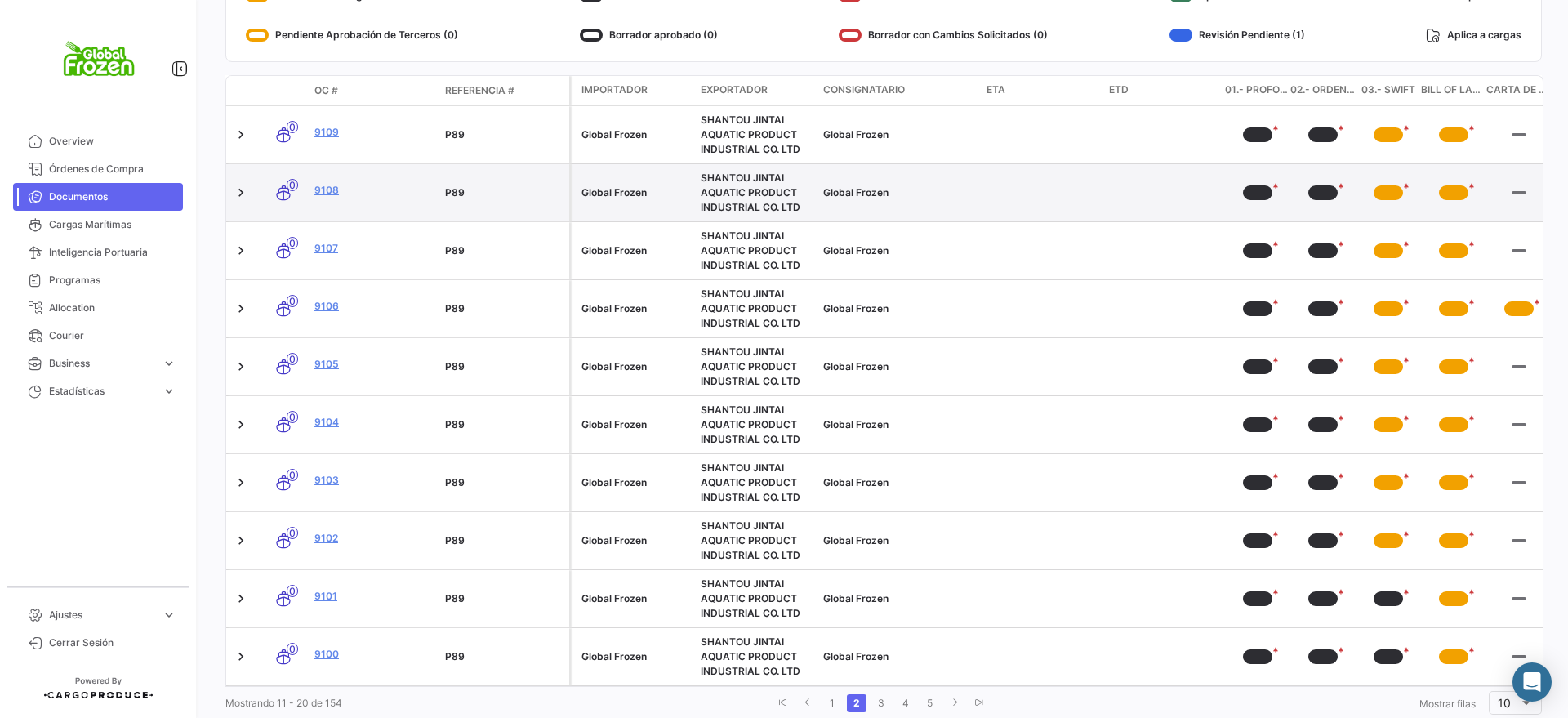
scroll to position [336, 0]
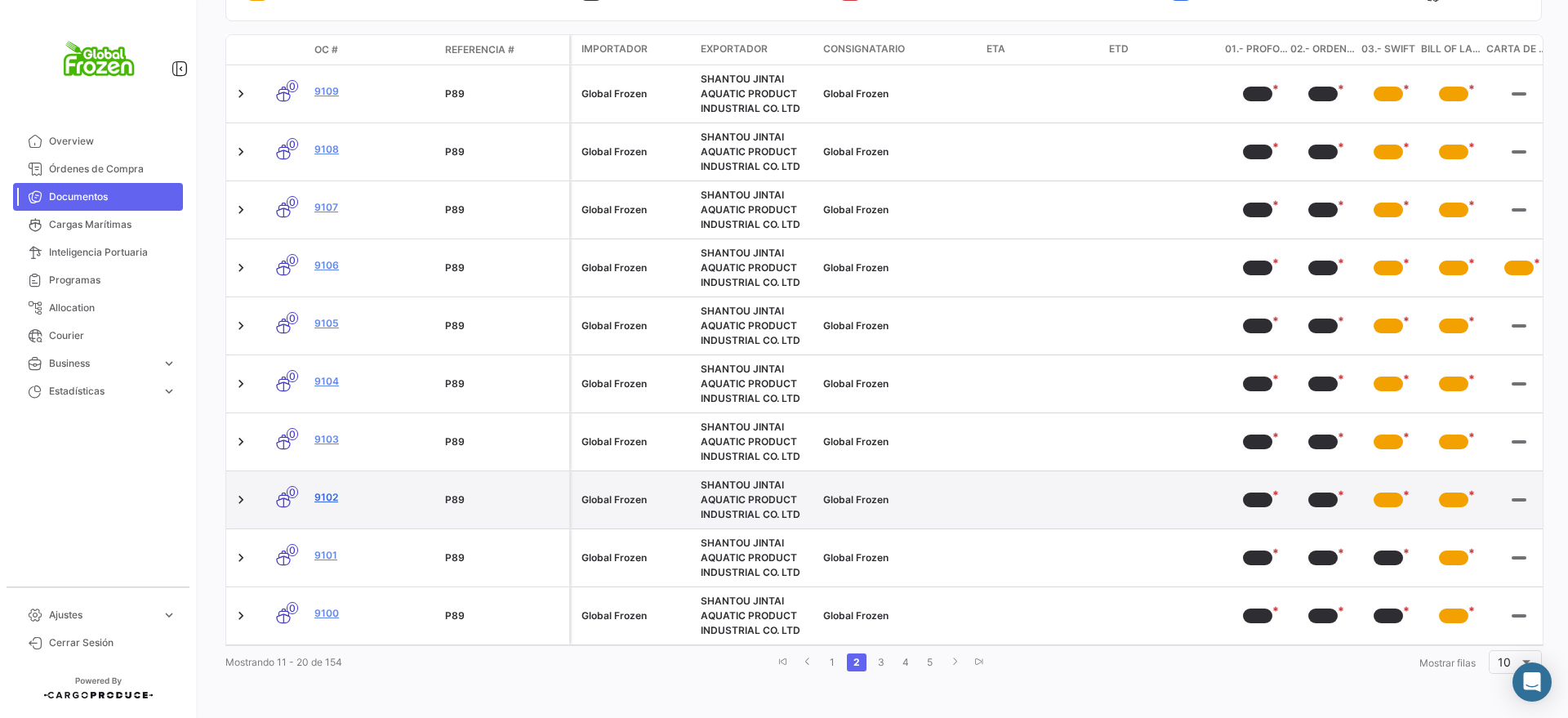
click at [325, 490] on link "9102" at bounding box center [373, 497] width 118 height 15
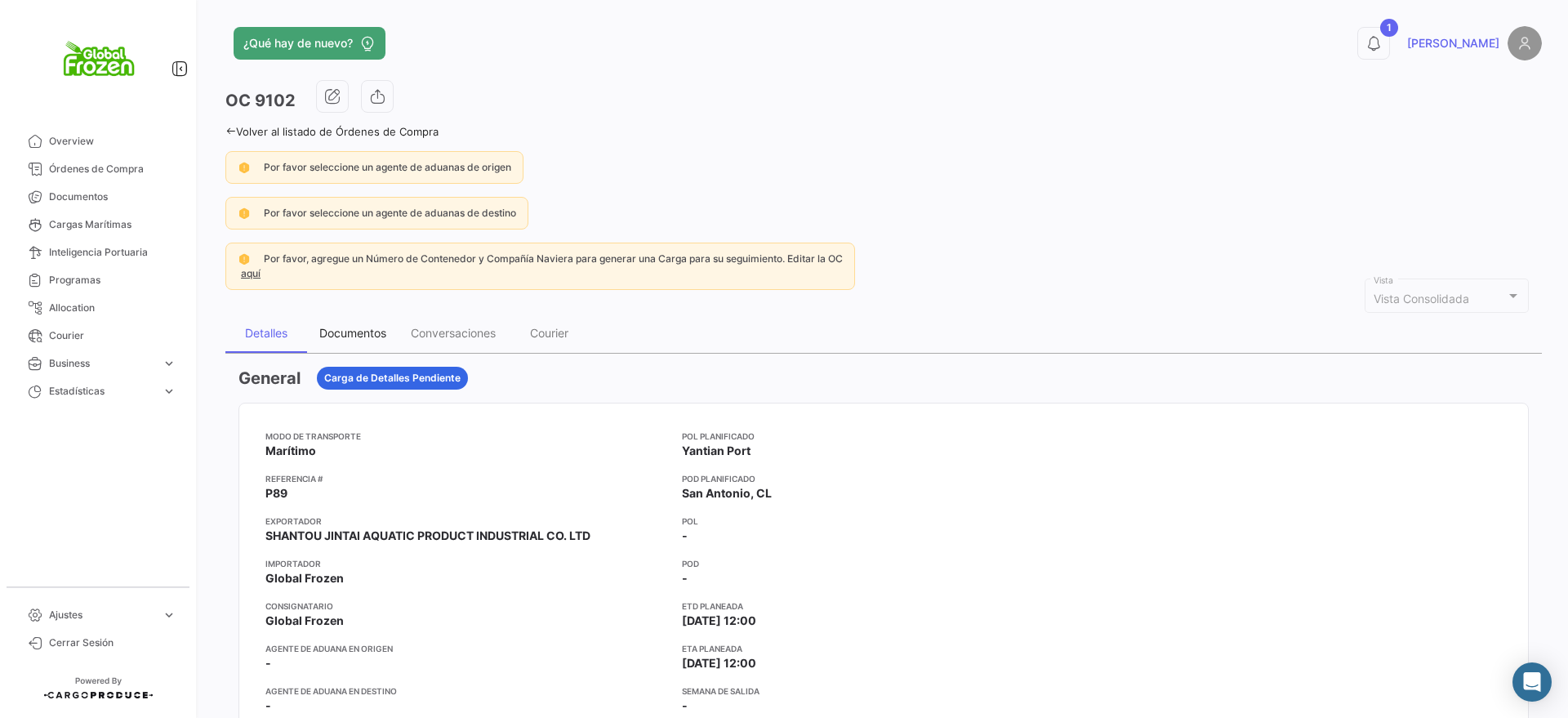
click at [350, 330] on div "Documentos" at bounding box center [353, 333] width 67 height 14
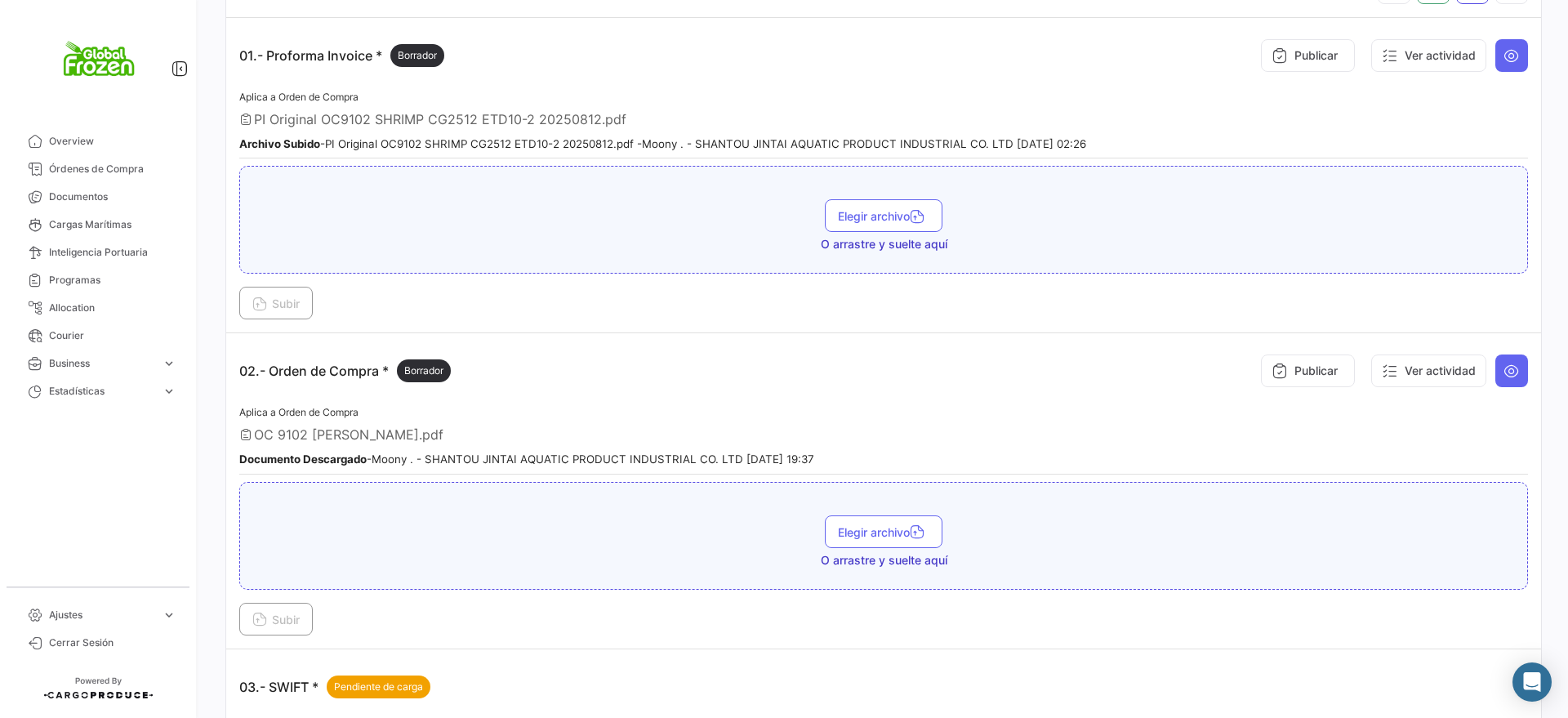
scroll to position [510, 0]
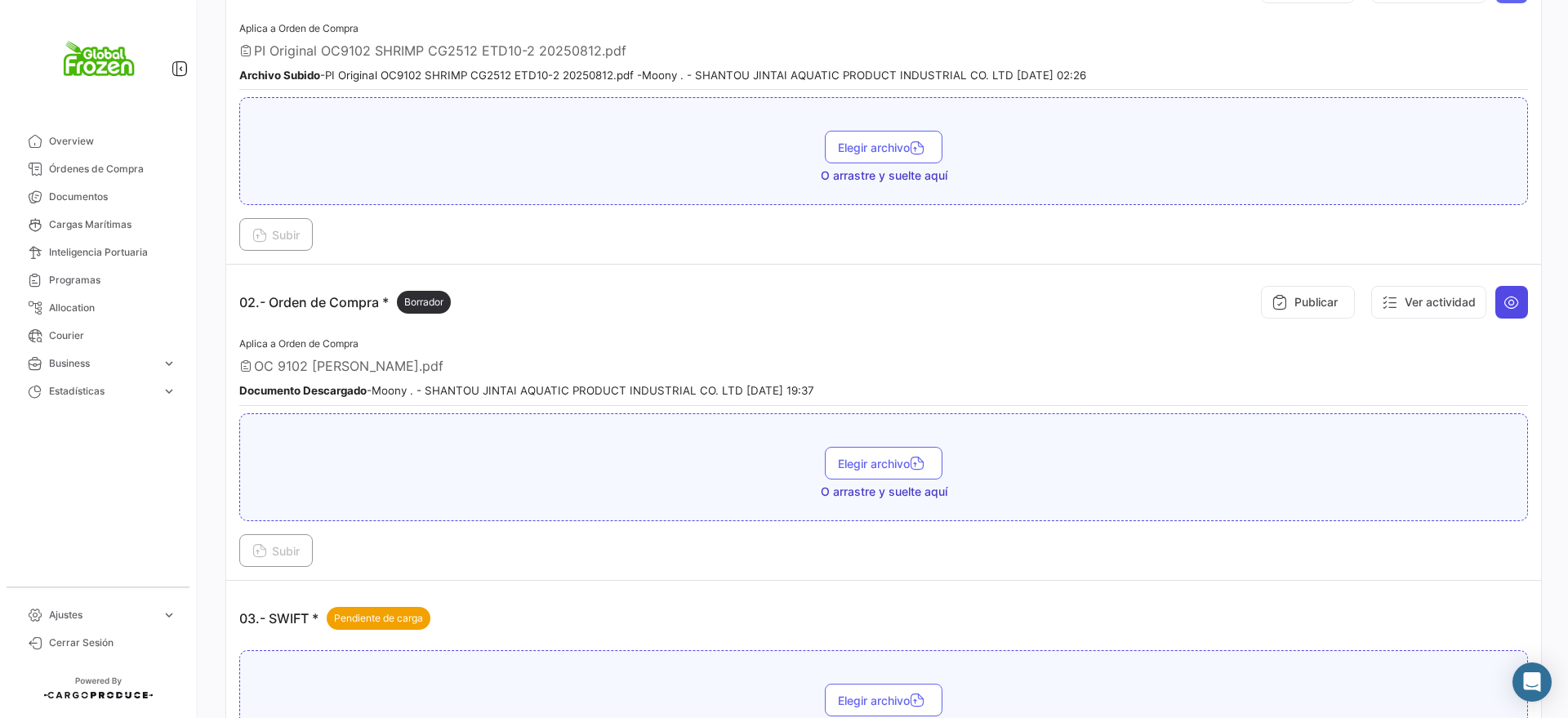
click at [1506, 306] on icon at bounding box center [1511, 302] width 17 height 17
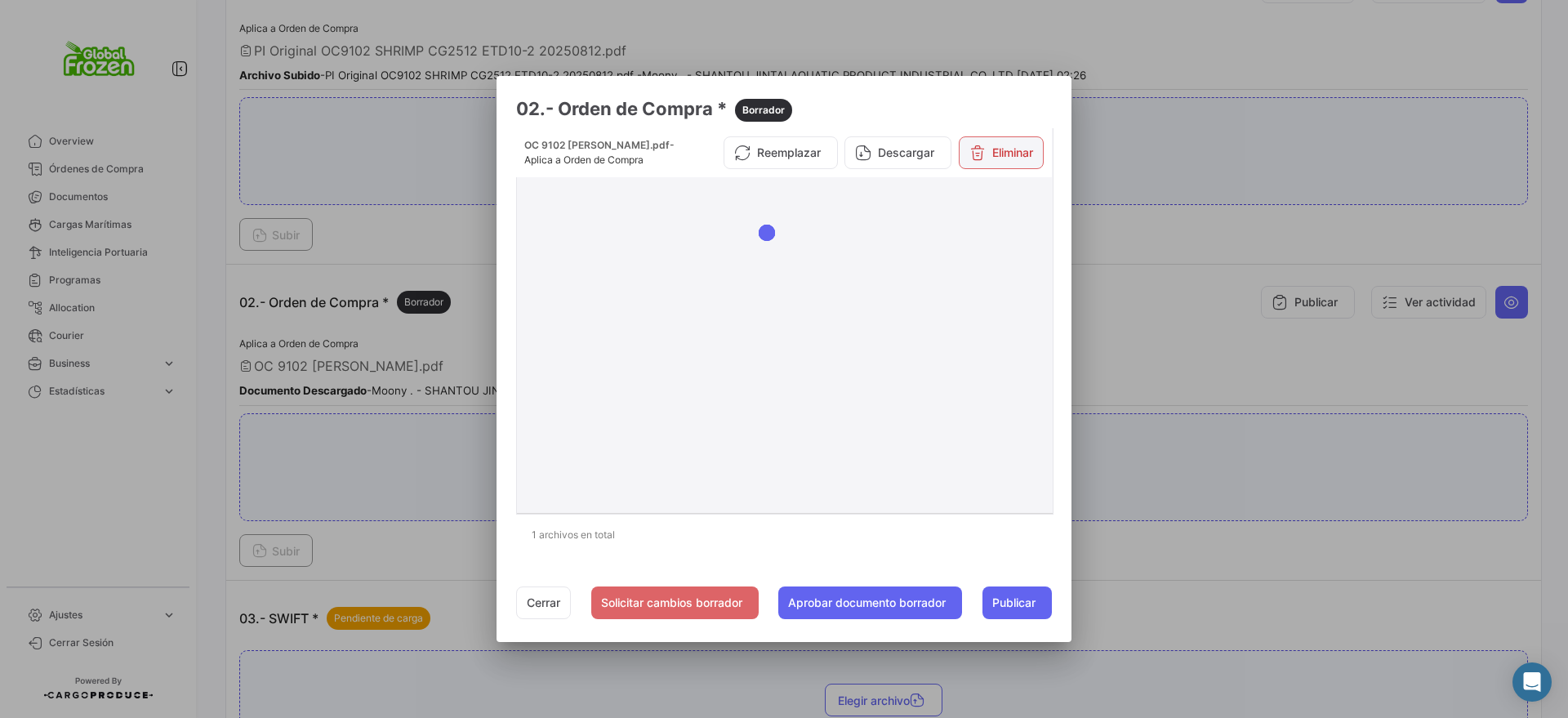
click at [993, 161] on button "Eliminar" at bounding box center [1002, 152] width 85 height 32
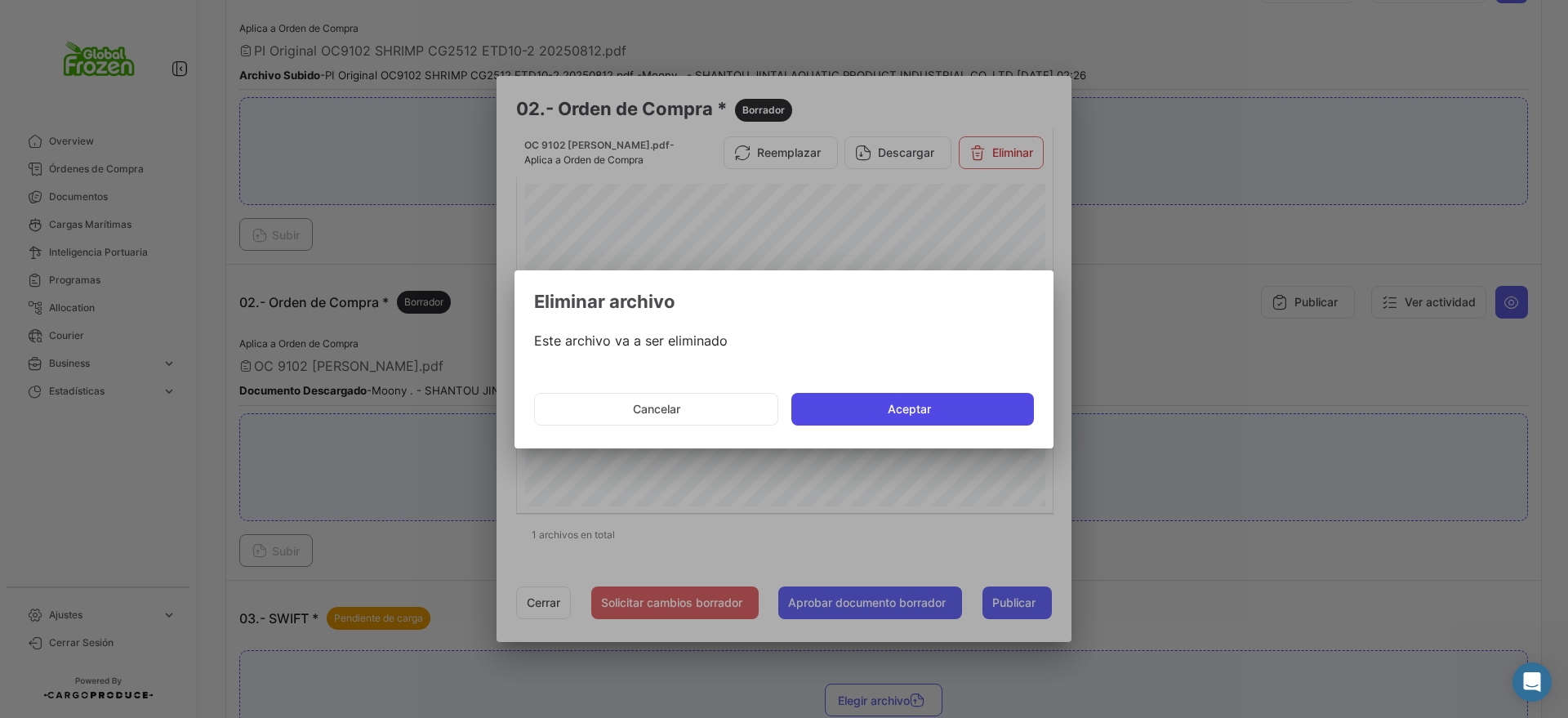
click at [894, 409] on button "Aceptar" at bounding box center [913, 408] width 243 height 32
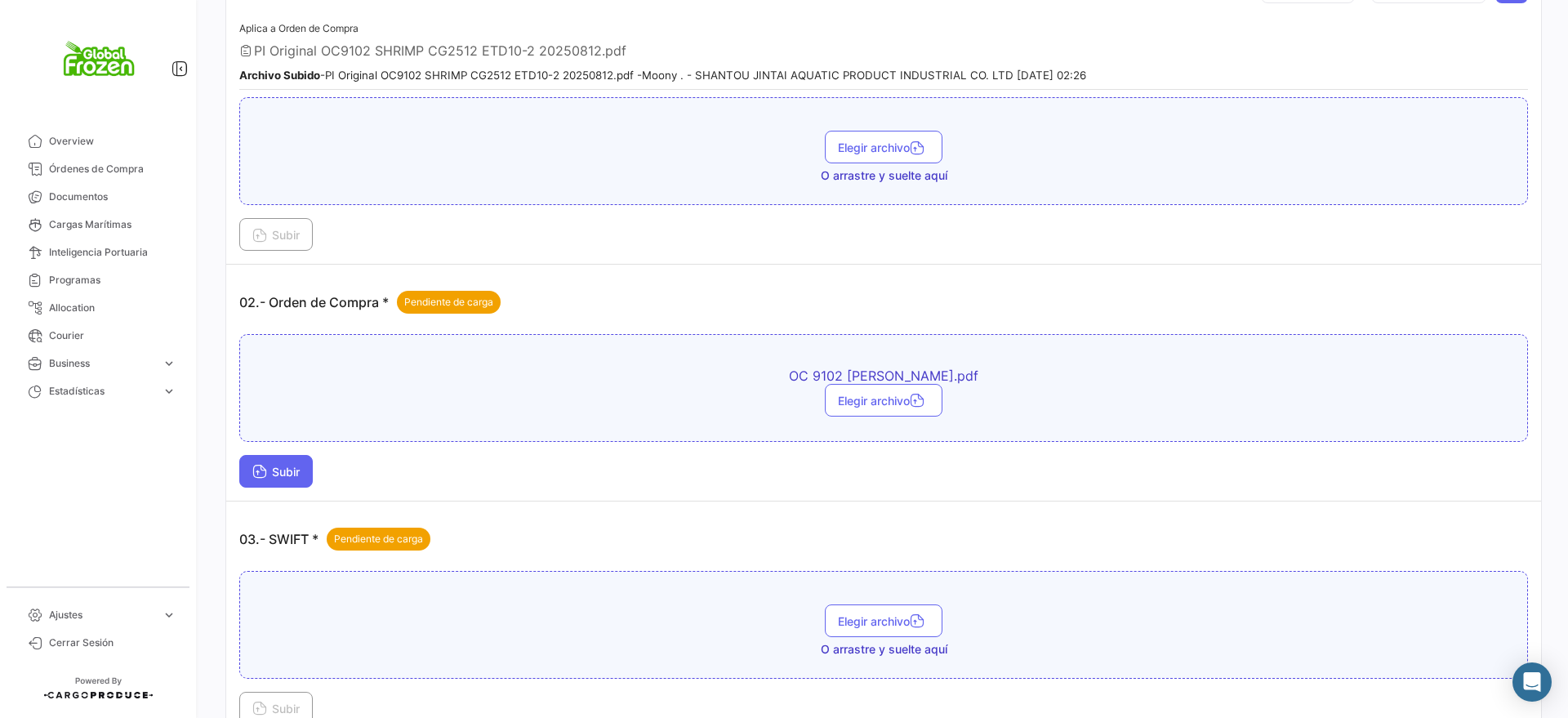
click at [284, 465] on span "Subir" at bounding box center [276, 471] width 47 height 14
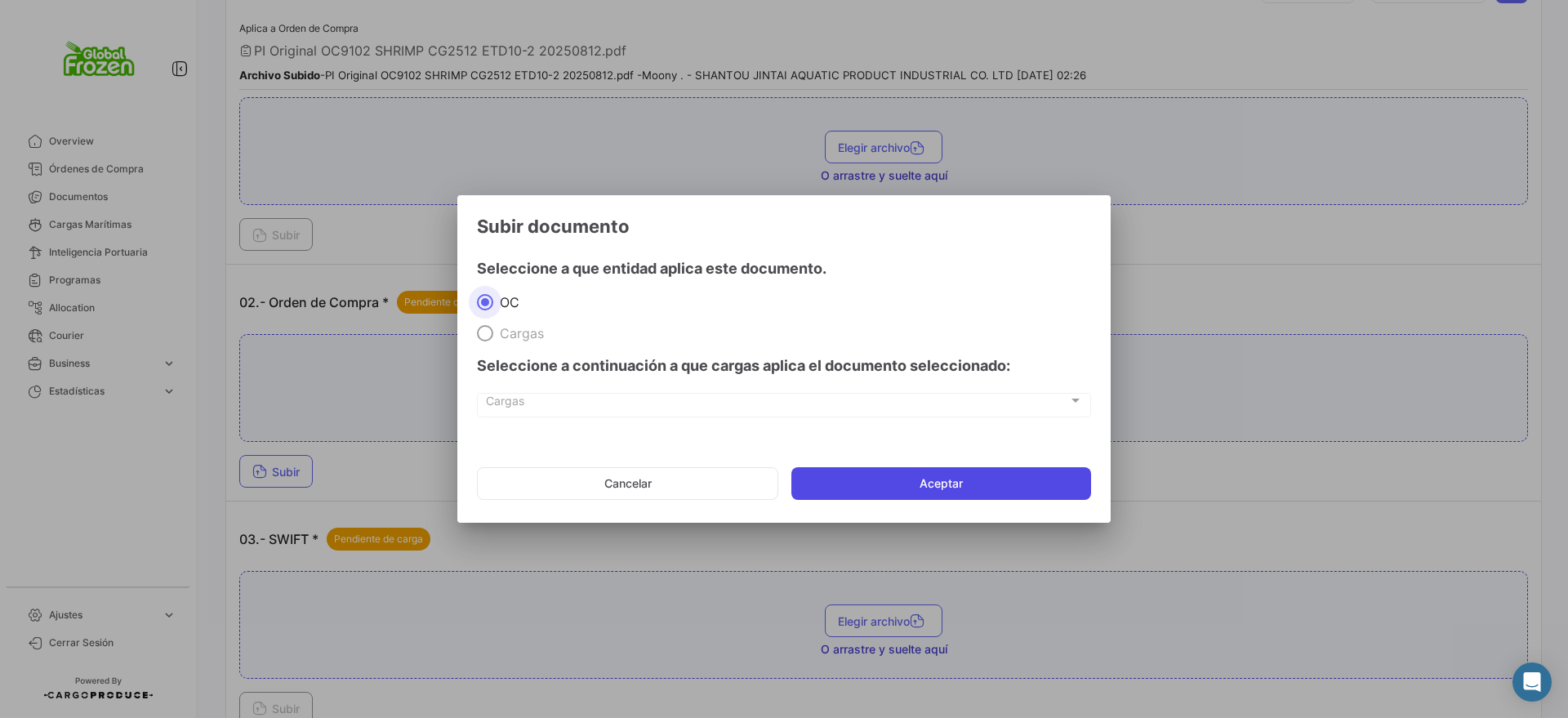
click at [840, 483] on button "Aceptar" at bounding box center [942, 483] width 300 height 32
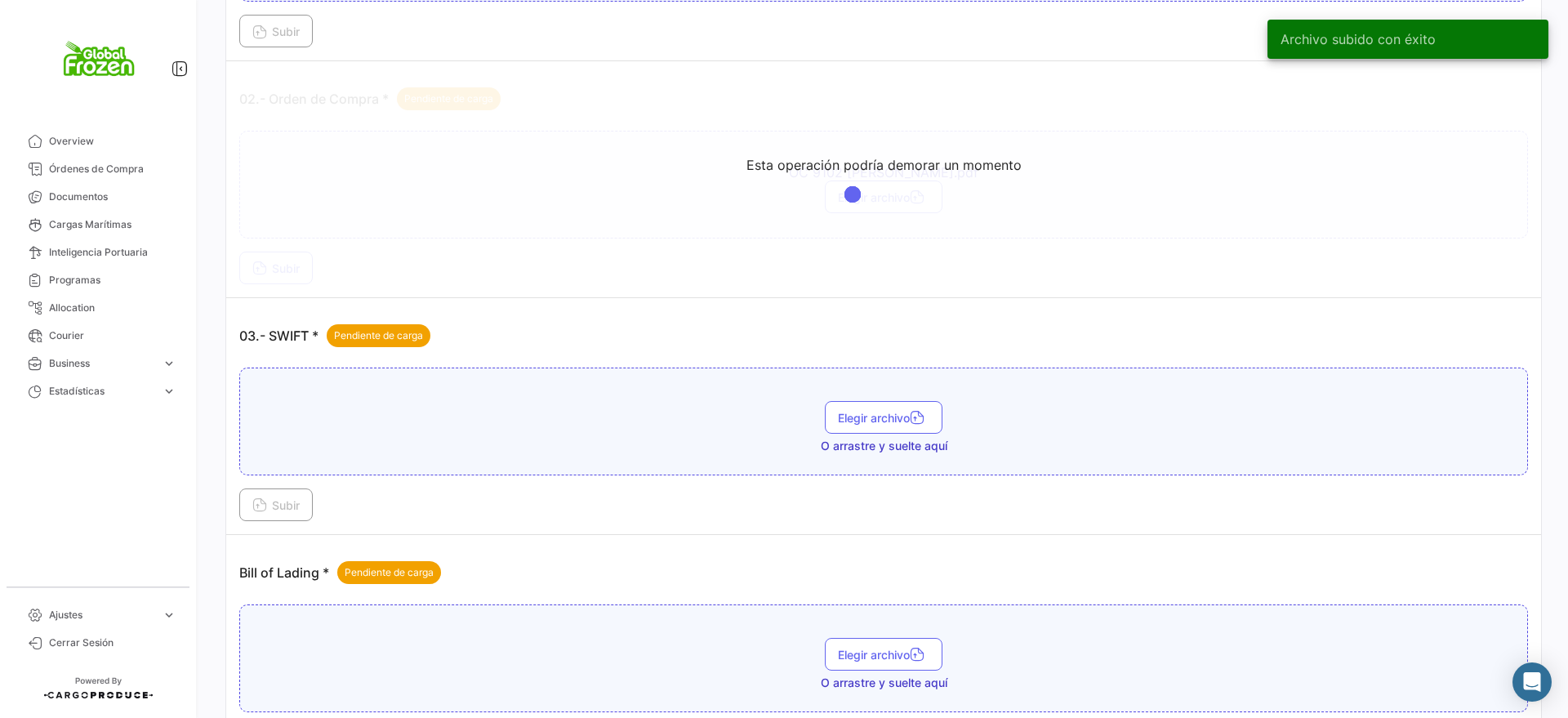
scroll to position [714, 0]
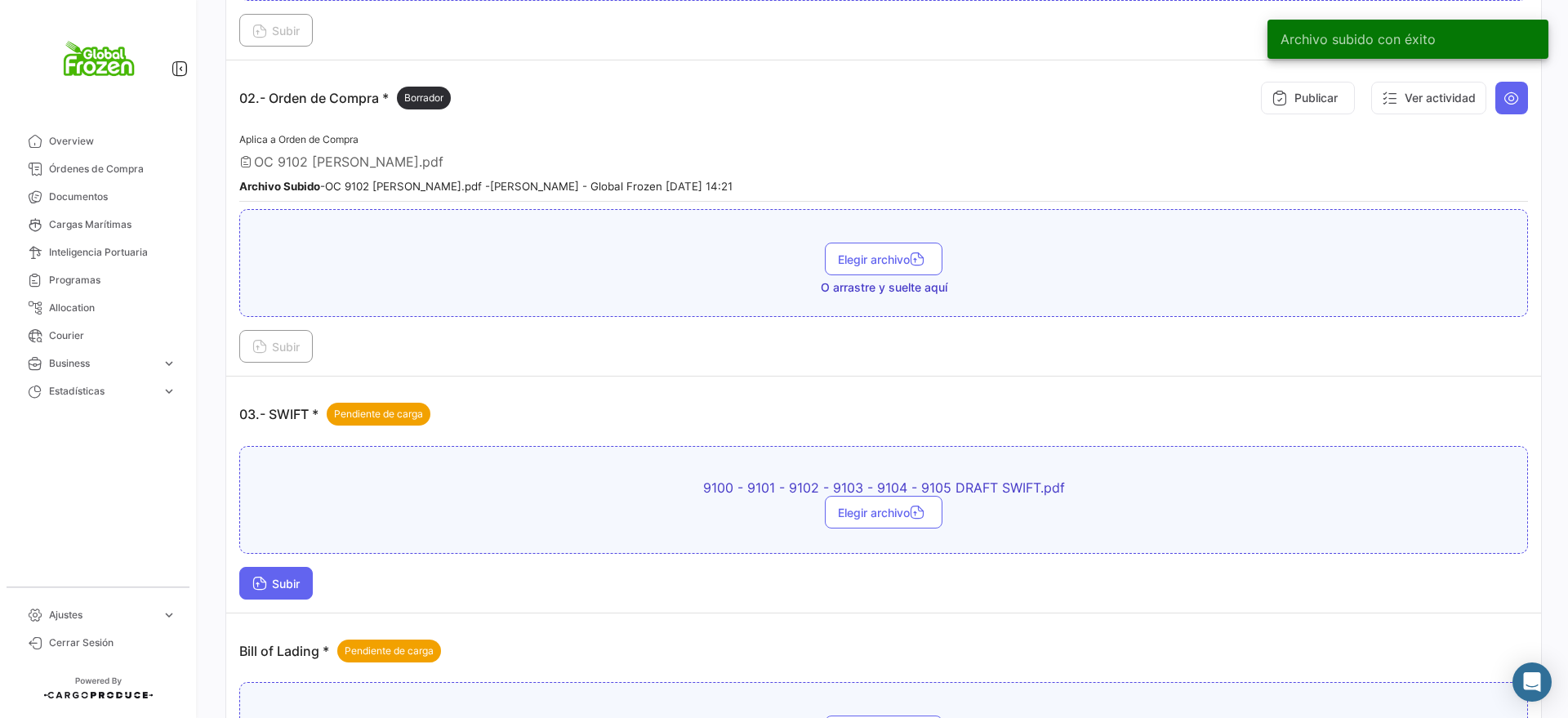
click at [276, 590] on span "Subir" at bounding box center [276, 583] width 47 height 14
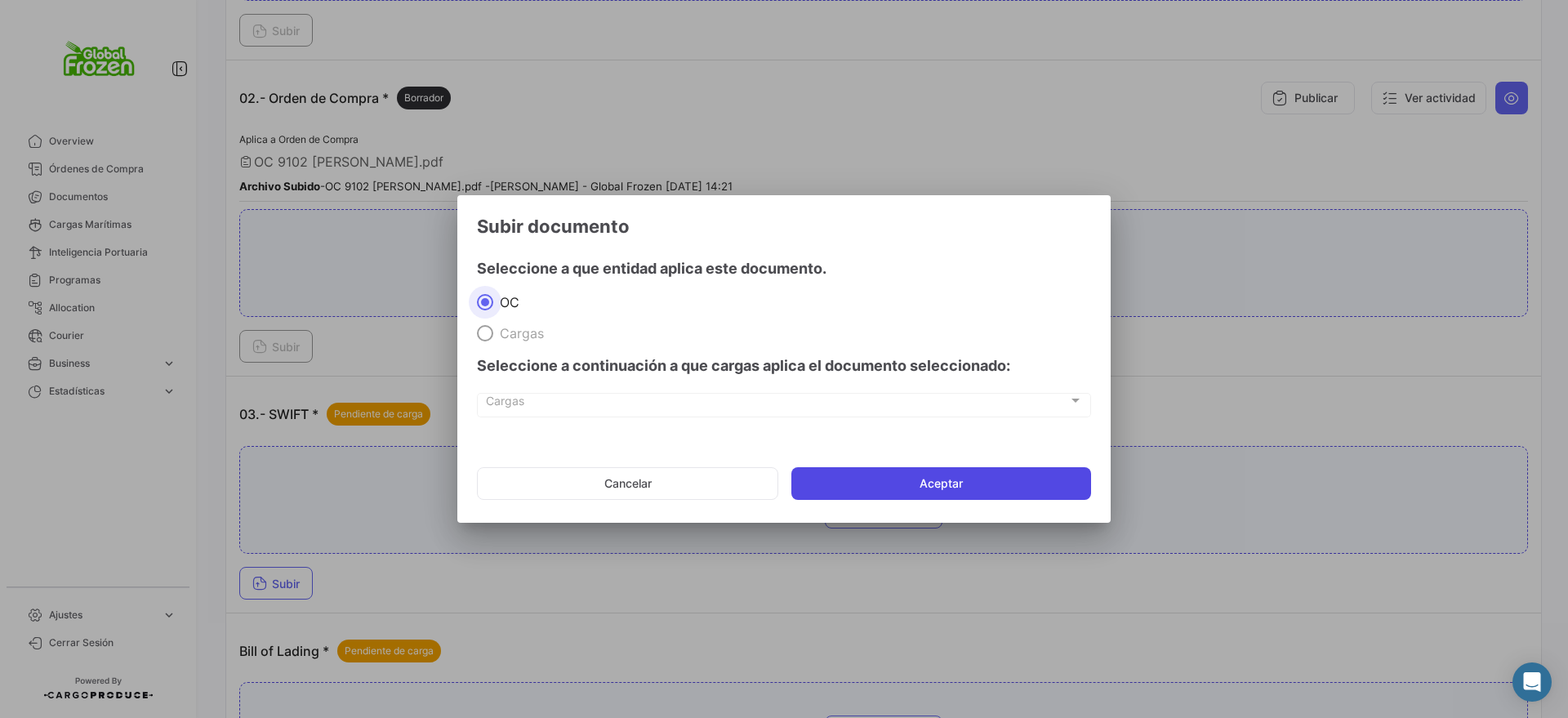
click at [860, 482] on button "Aceptar" at bounding box center [942, 483] width 300 height 32
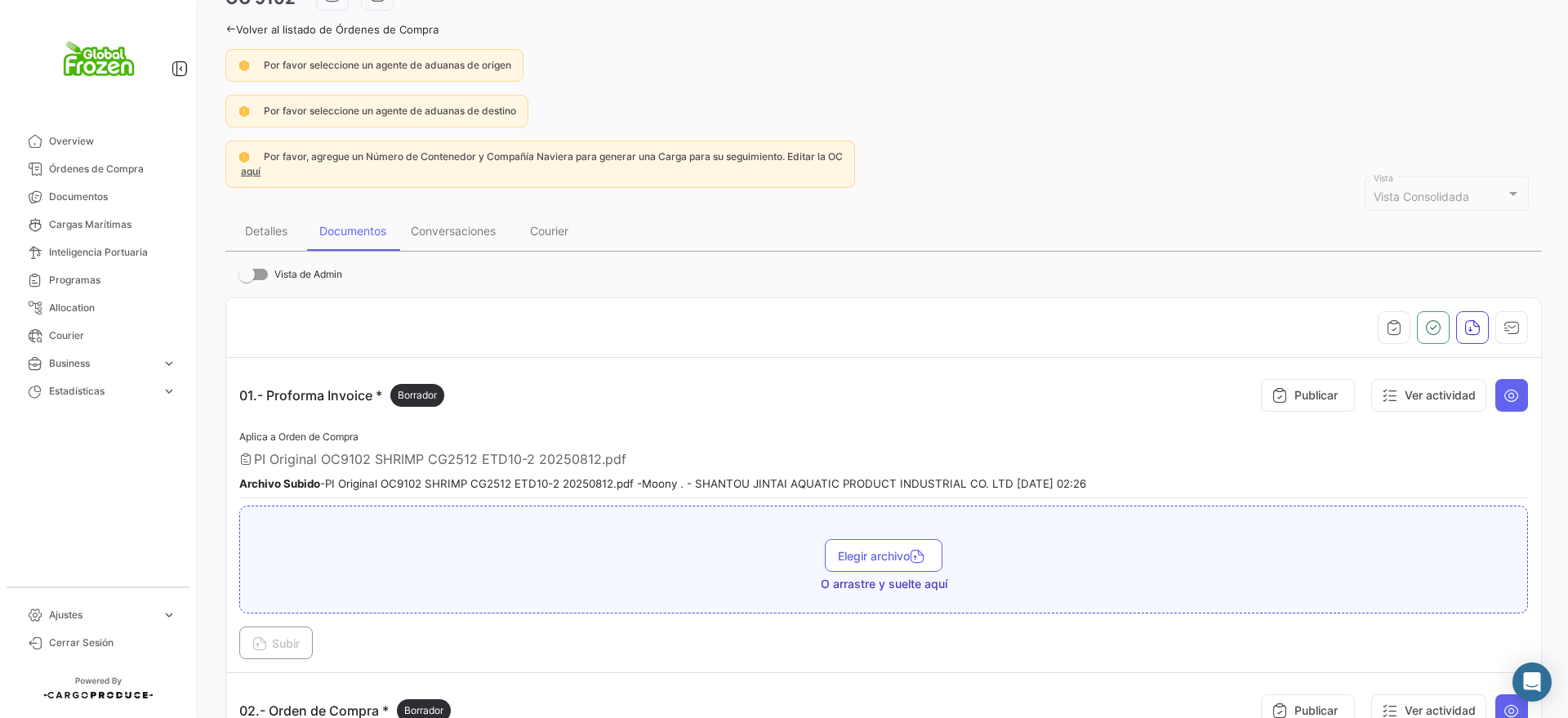
scroll to position [0, 0]
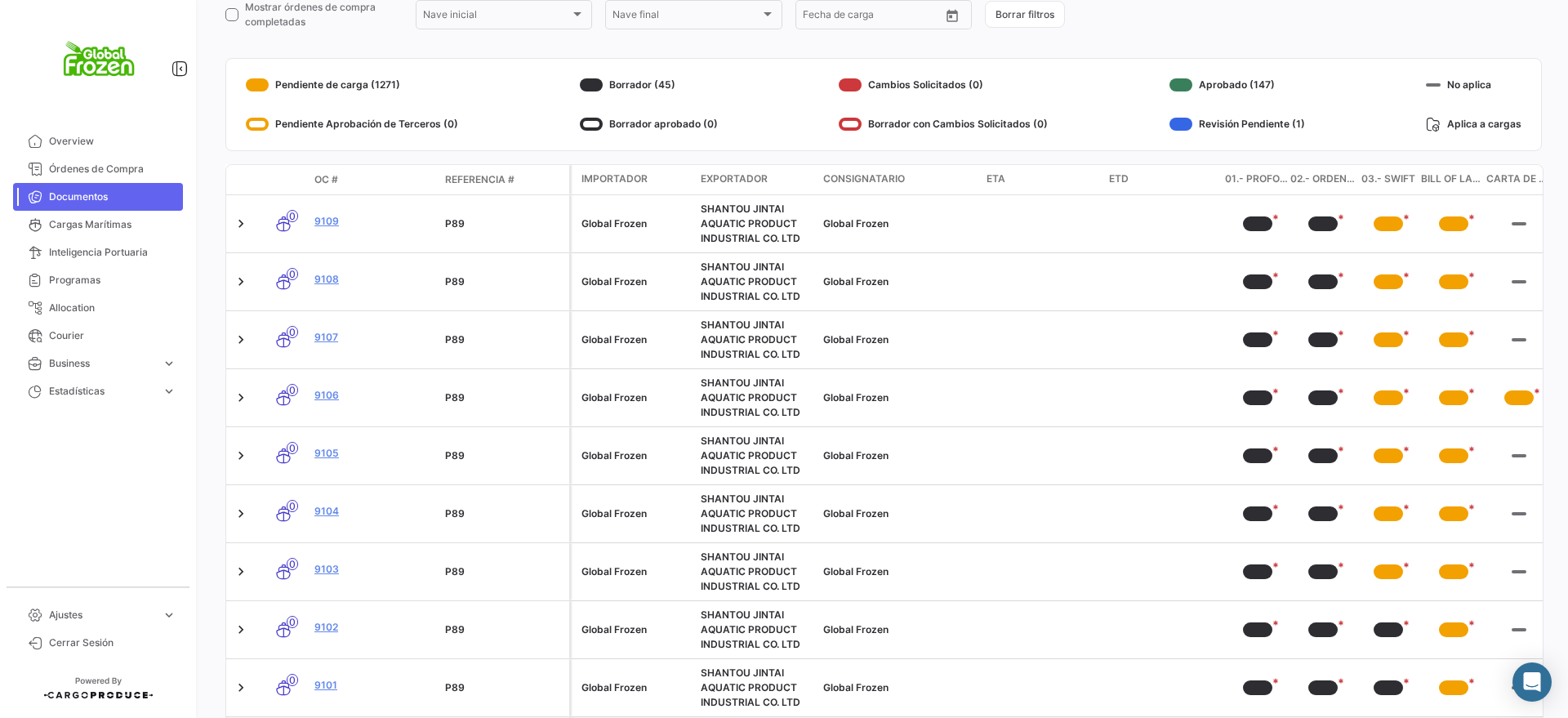
scroll to position [336, 0]
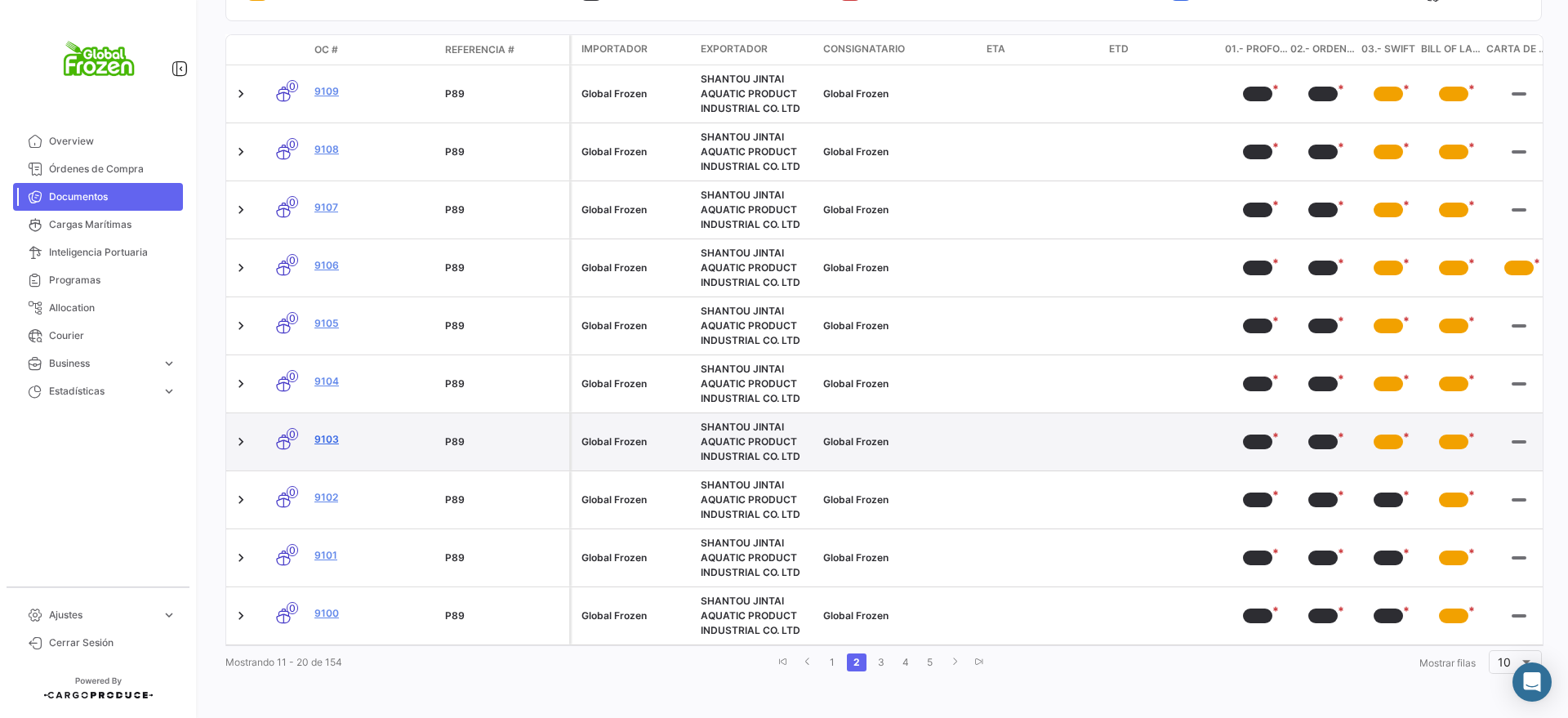
click at [324, 432] on link "9103" at bounding box center [373, 439] width 118 height 15
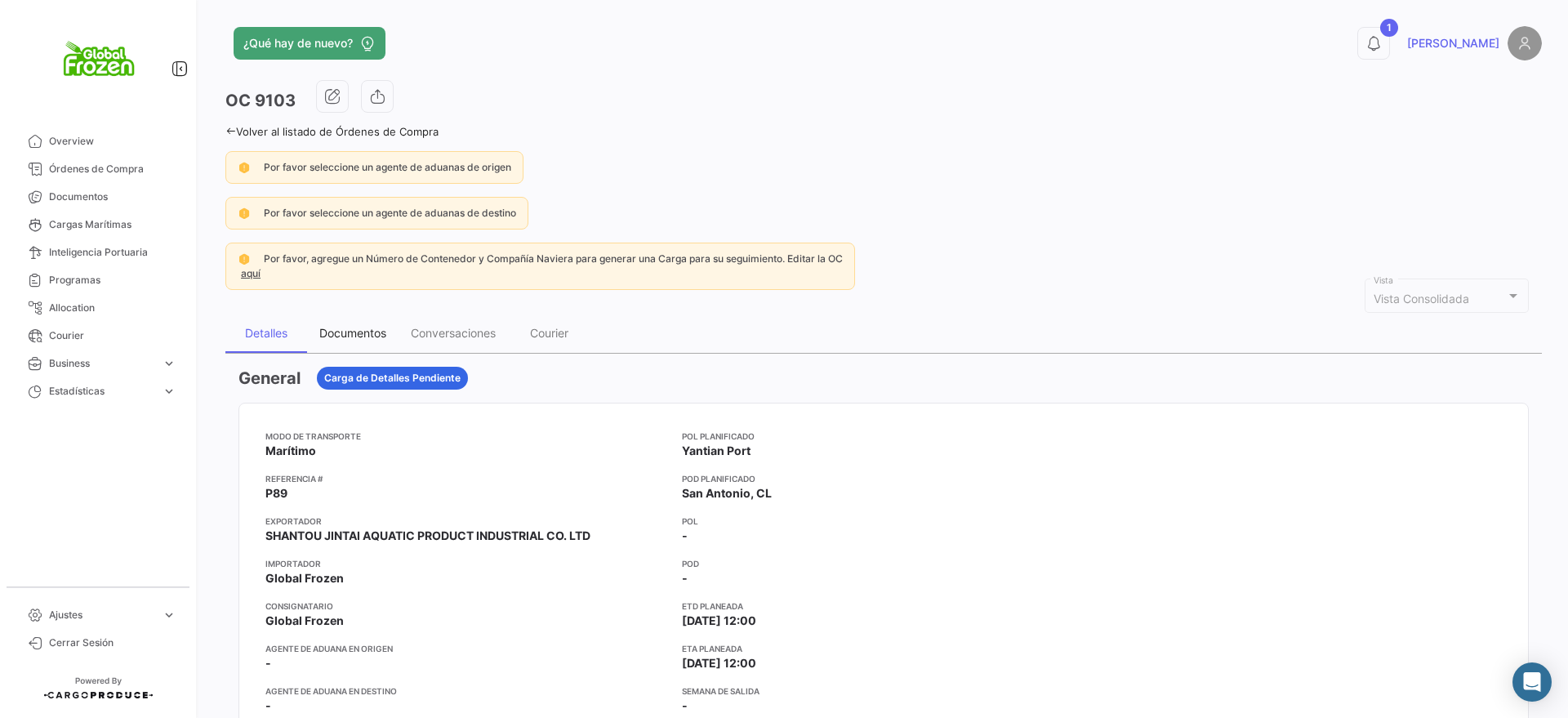
click at [357, 326] on div "Documentos" at bounding box center [353, 333] width 67 height 14
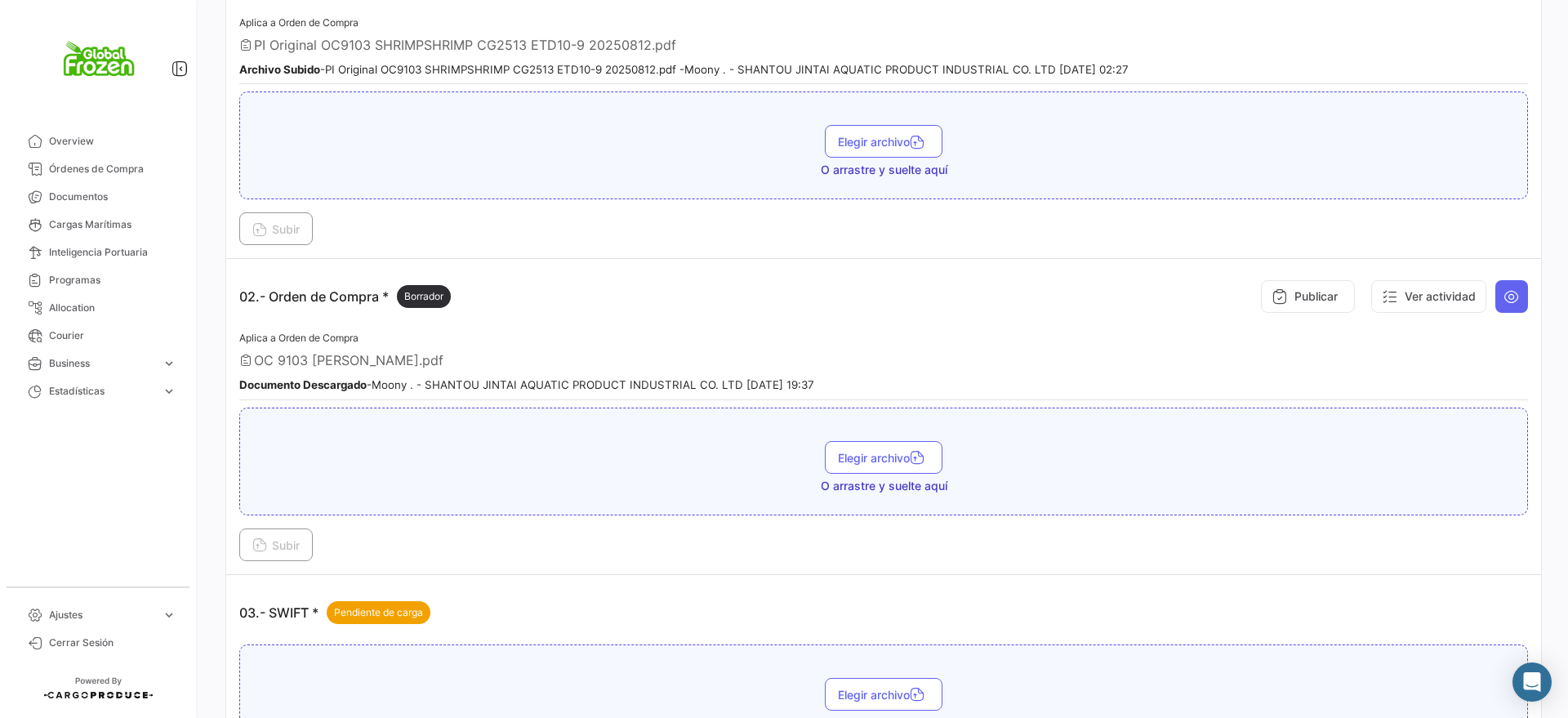
scroll to position [612, 0]
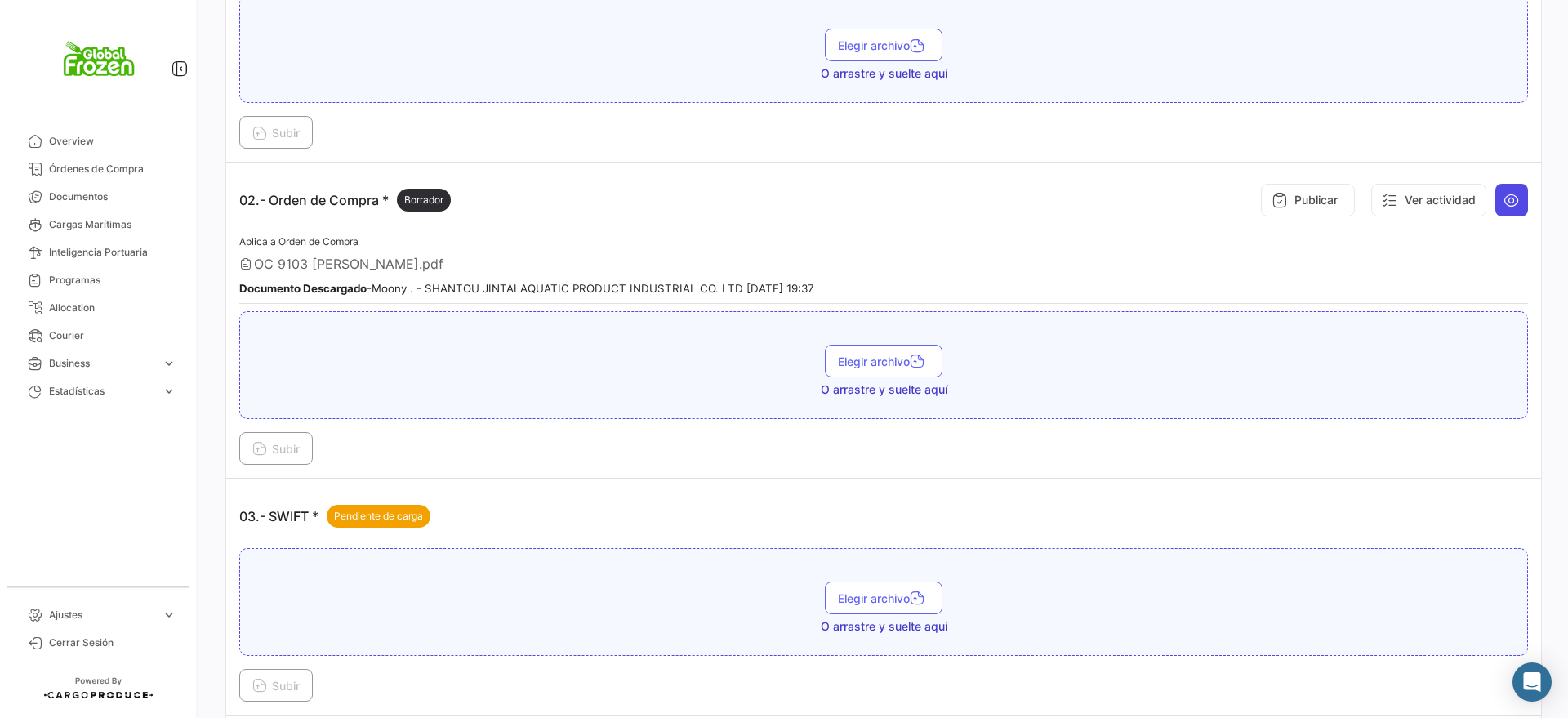
click at [1503, 193] on icon at bounding box center [1511, 200] width 17 height 17
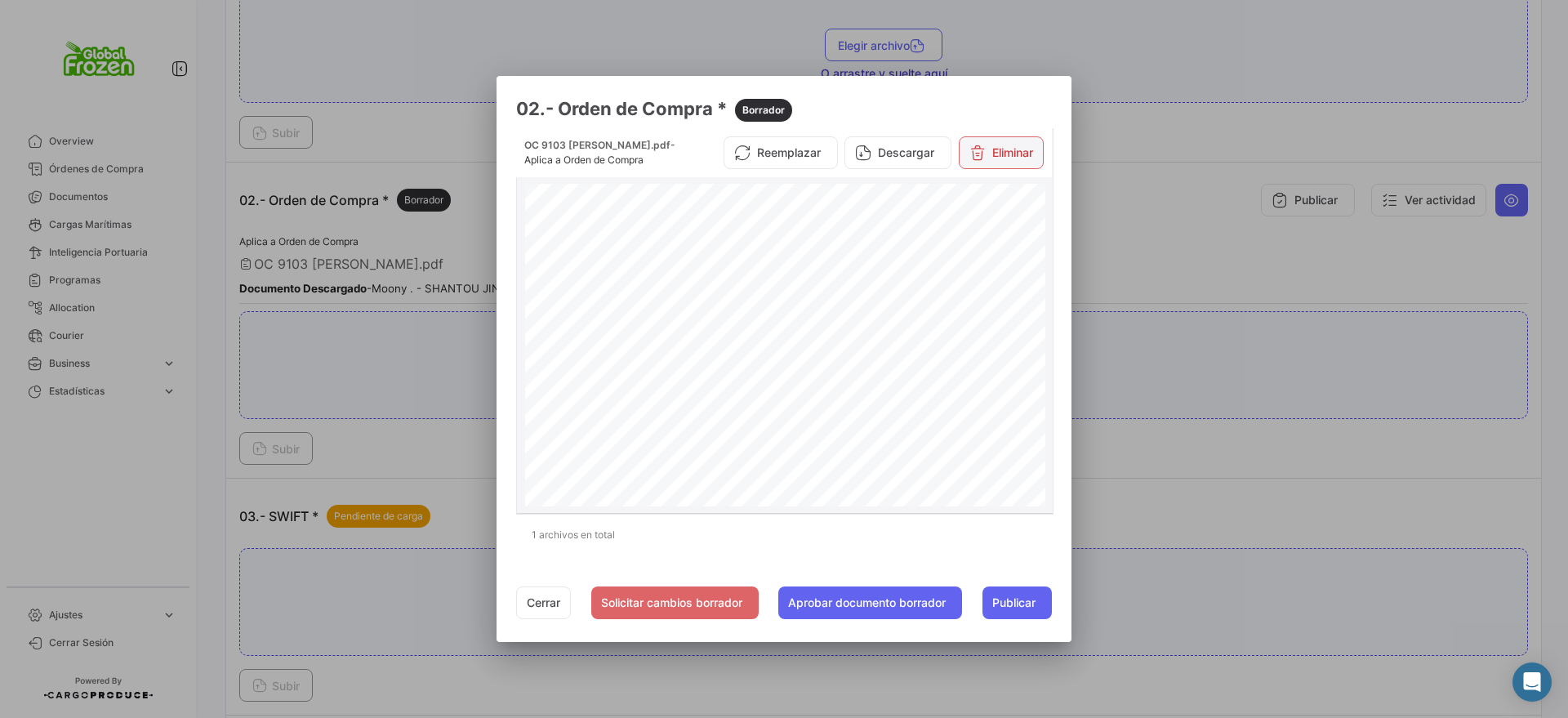
click at [1022, 142] on button "Eliminar" at bounding box center [1002, 152] width 85 height 32
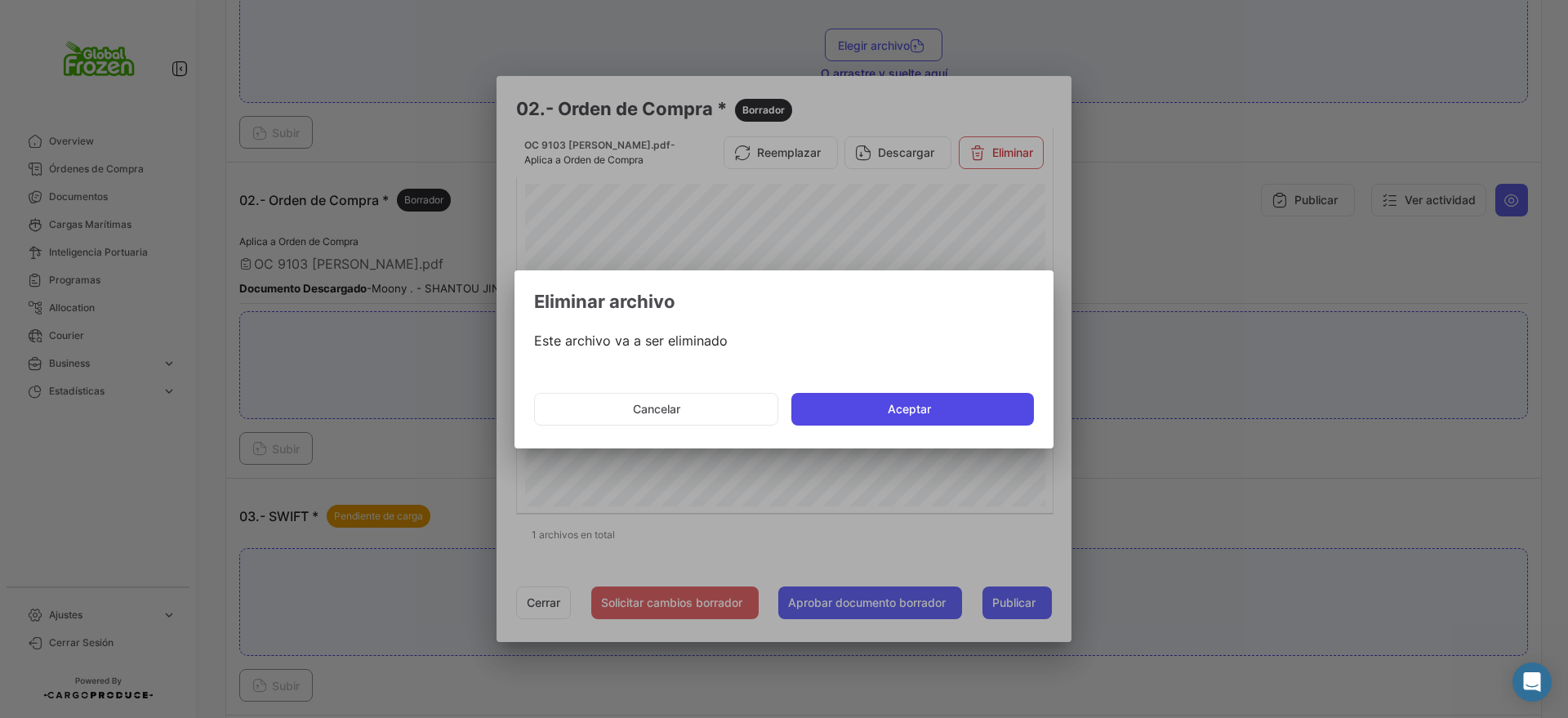
click at [866, 406] on button "Aceptar" at bounding box center [913, 408] width 243 height 32
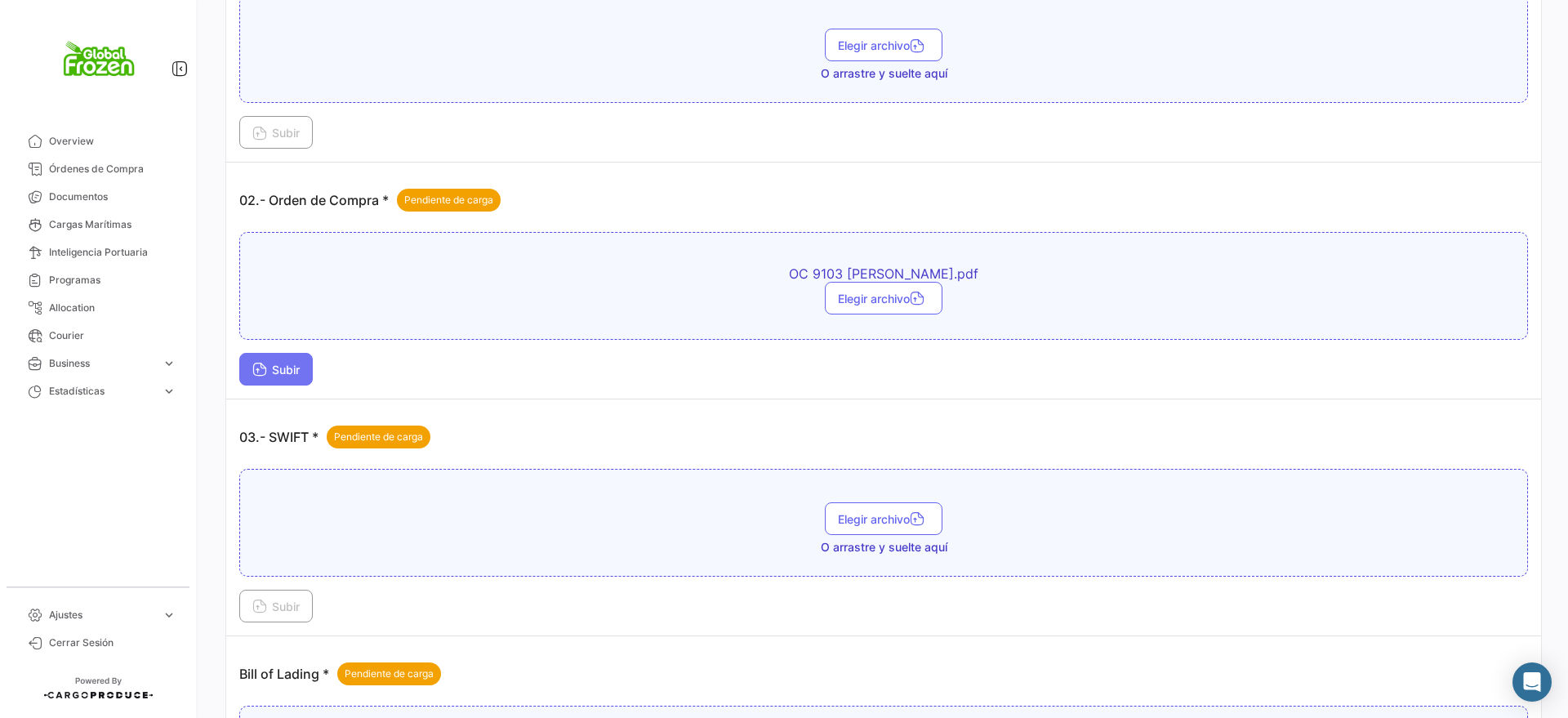
click at [299, 375] on span "Subir" at bounding box center [276, 369] width 47 height 14
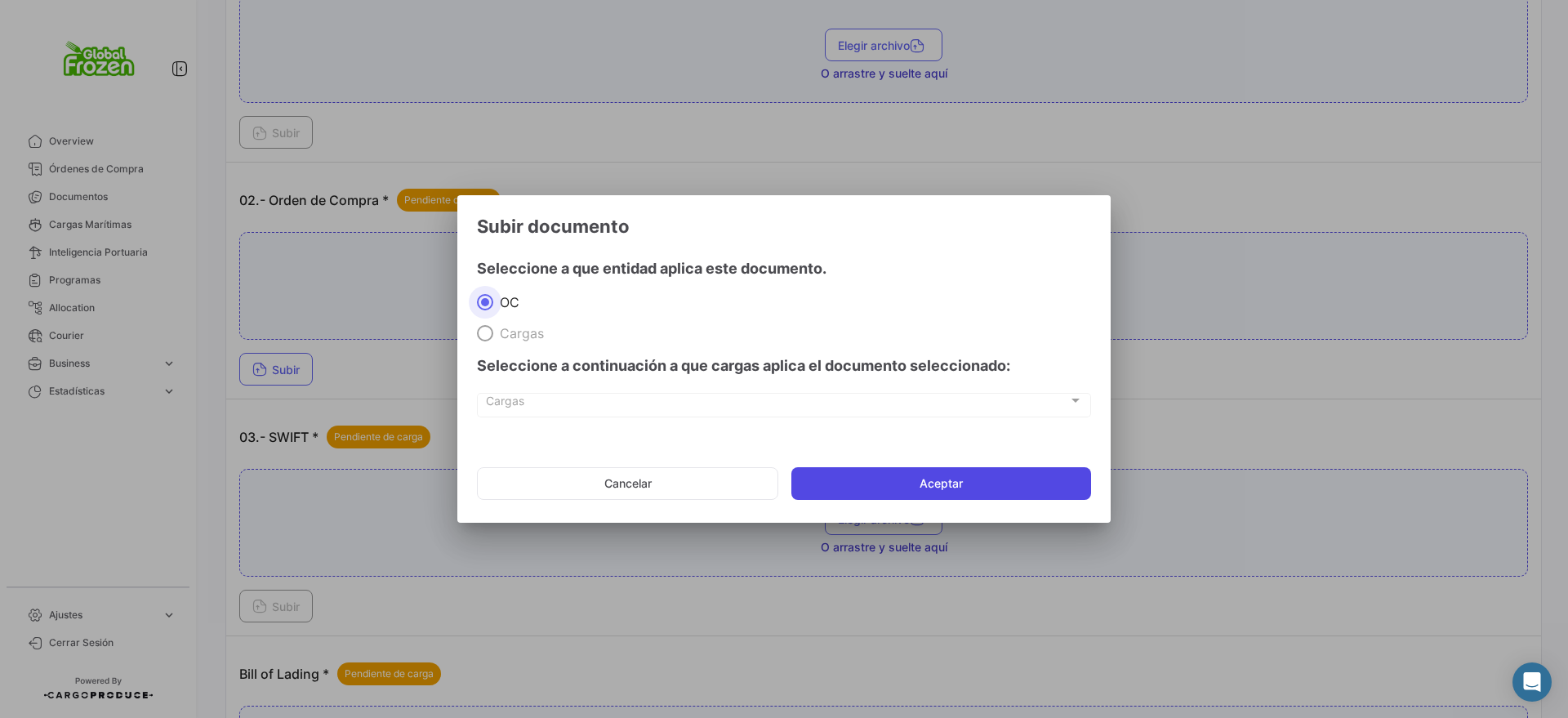
click at [922, 482] on button "Aceptar" at bounding box center [942, 483] width 300 height 32
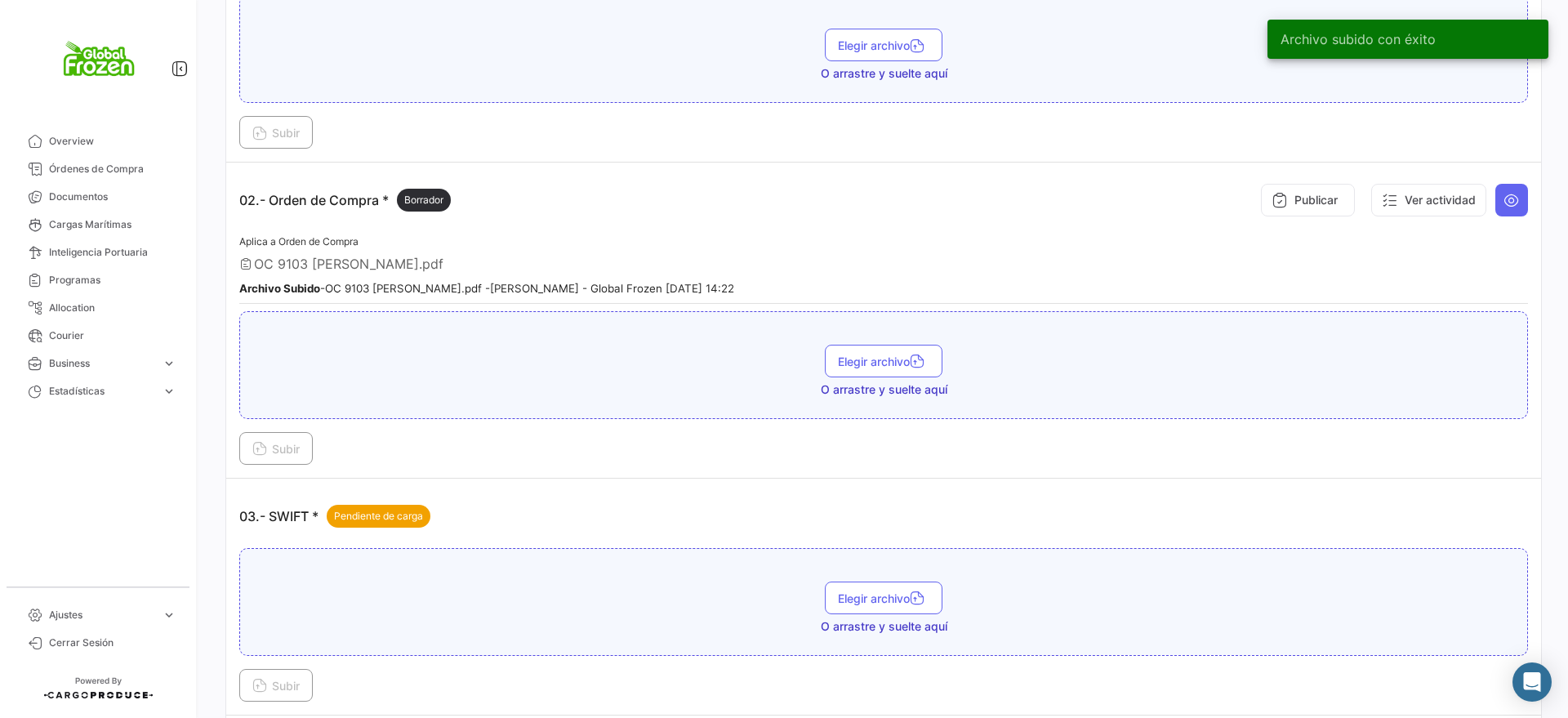
scroll to position [816, 0]
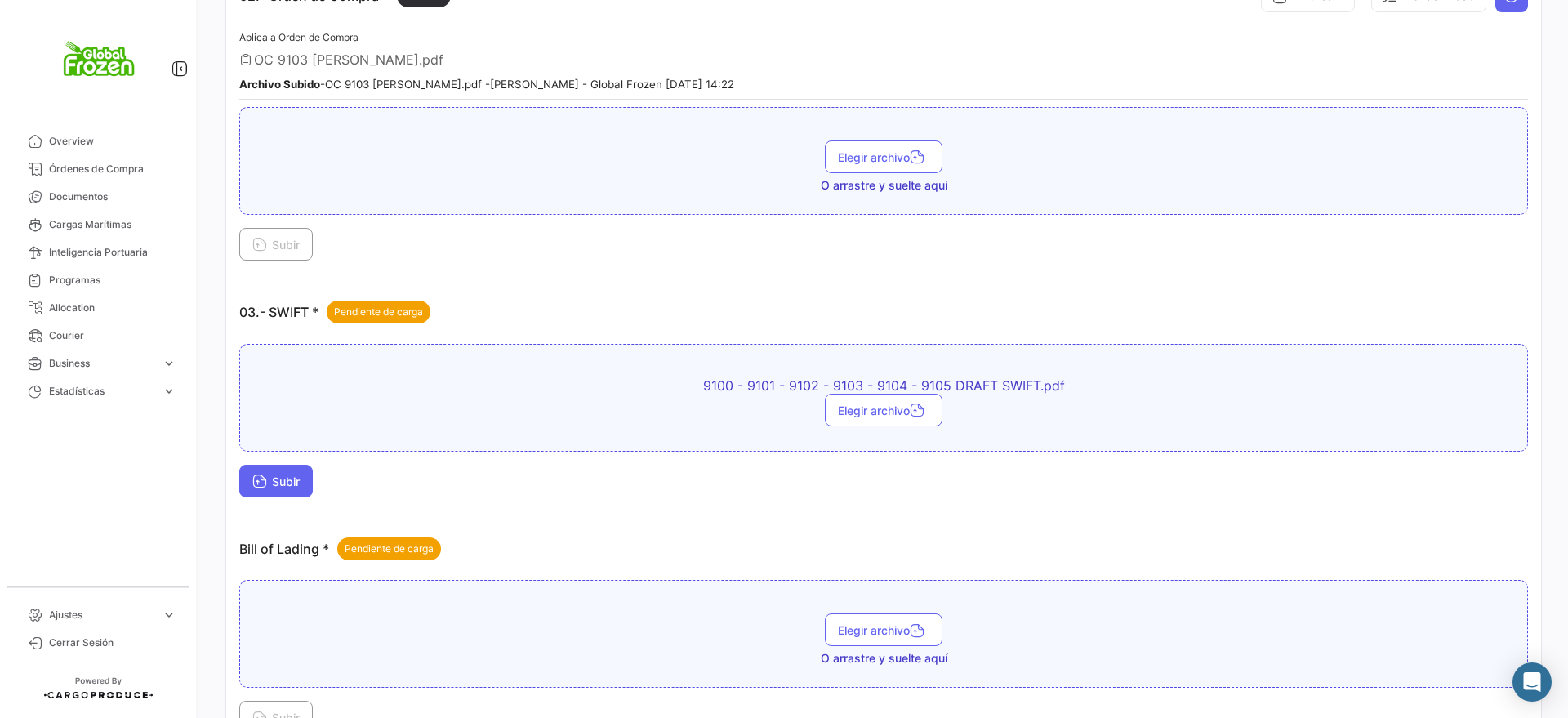
click at [285, 465] on button "Subir" at bounding box center [275, 480] width 74 height 32
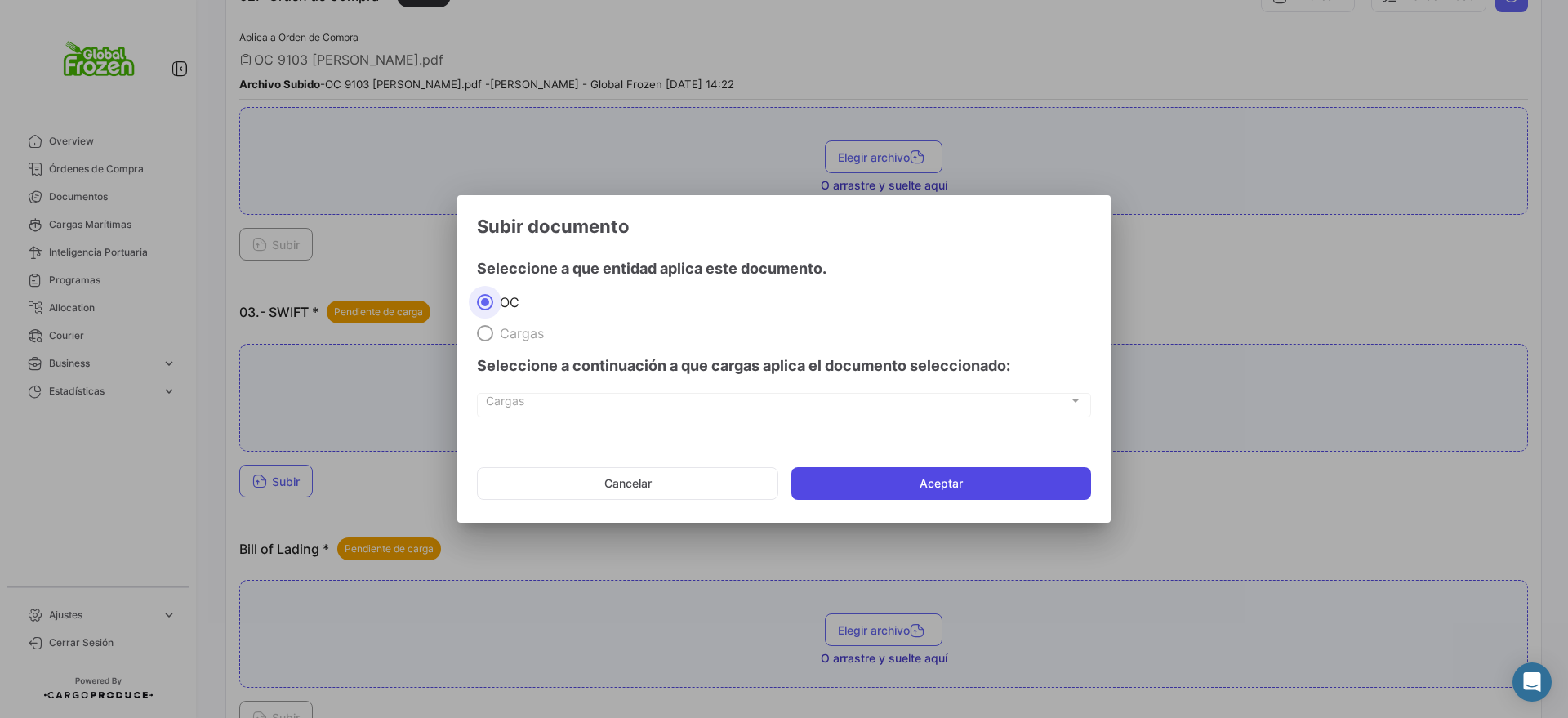
click at [808, 472] on button "Aceptar" at bounding box center [942, 483] width 300 height 32
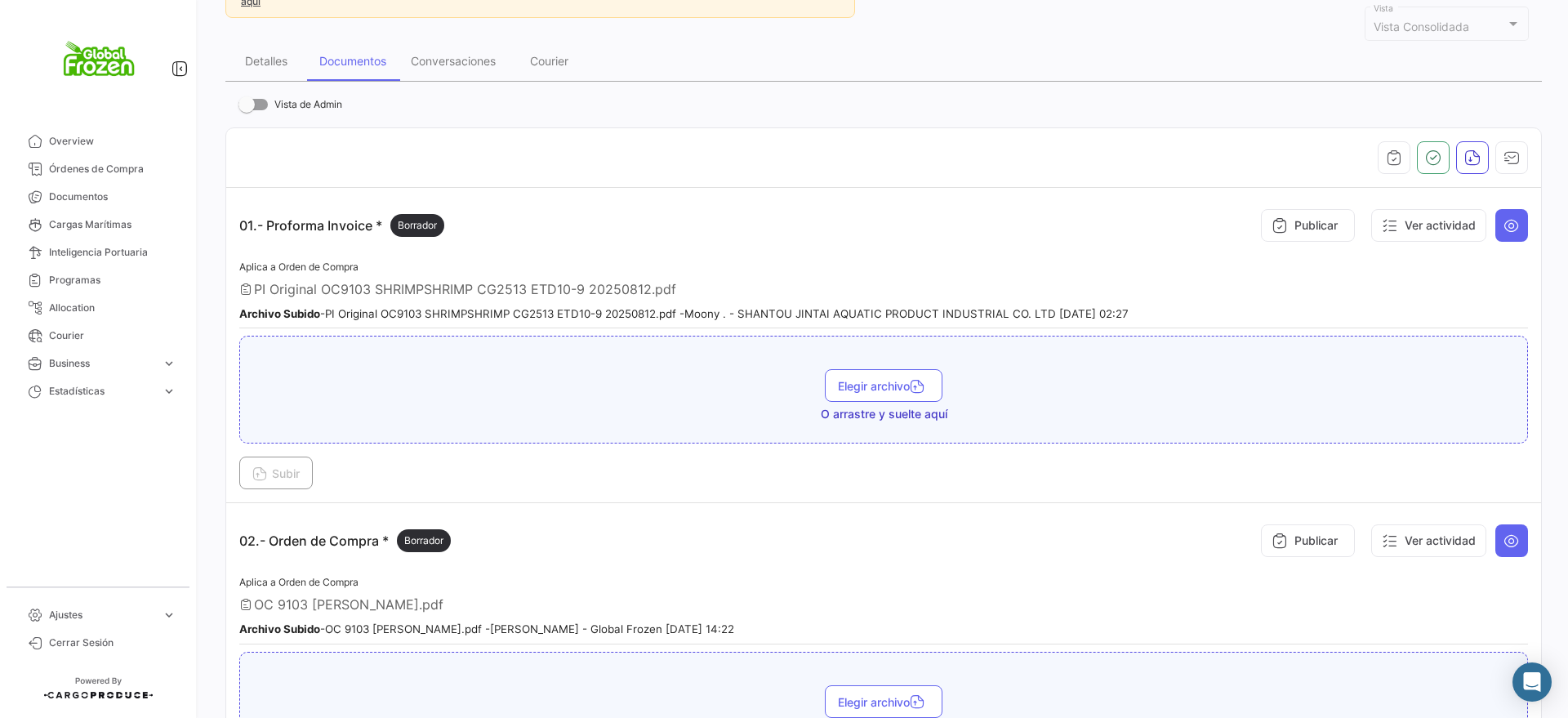
scroll to position [0, 0]
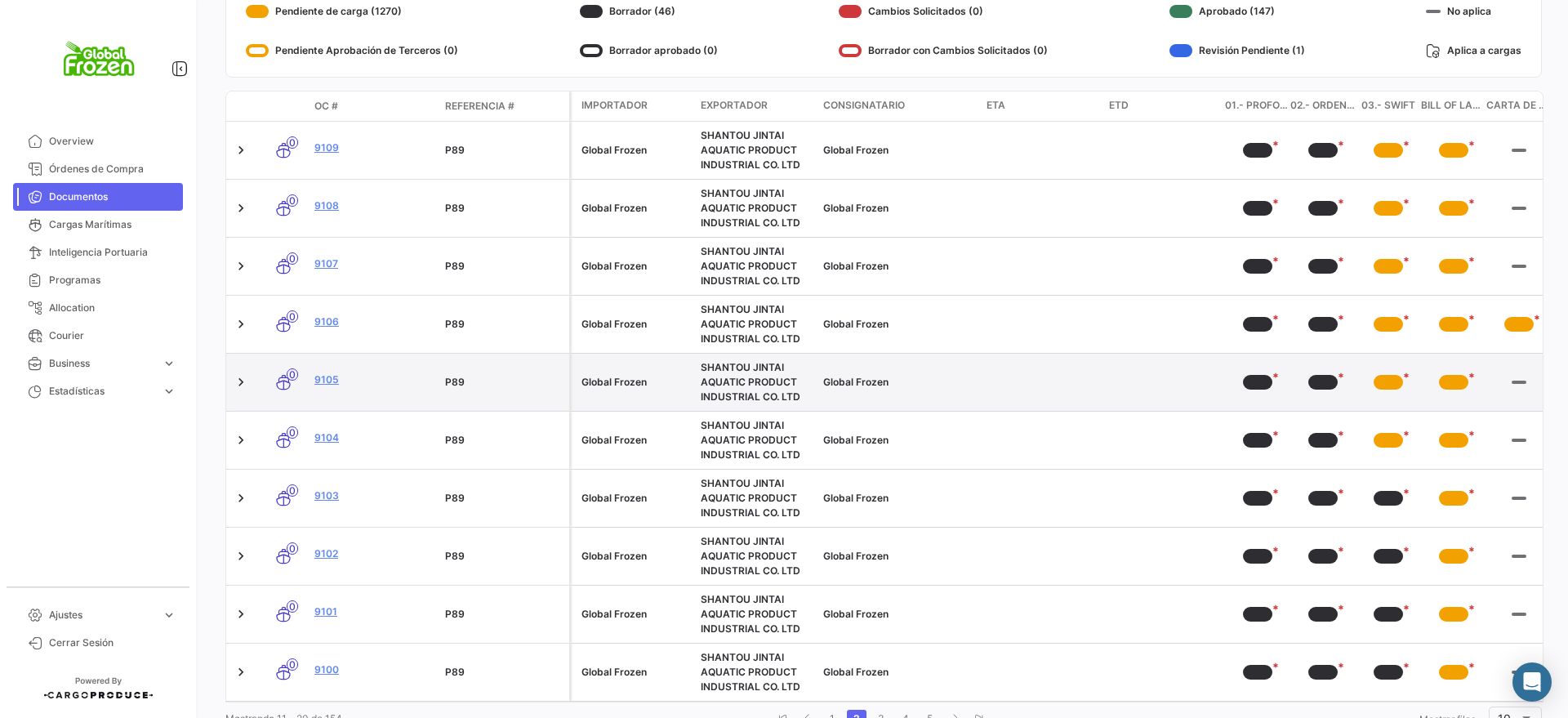
scroll to position [336, 0]
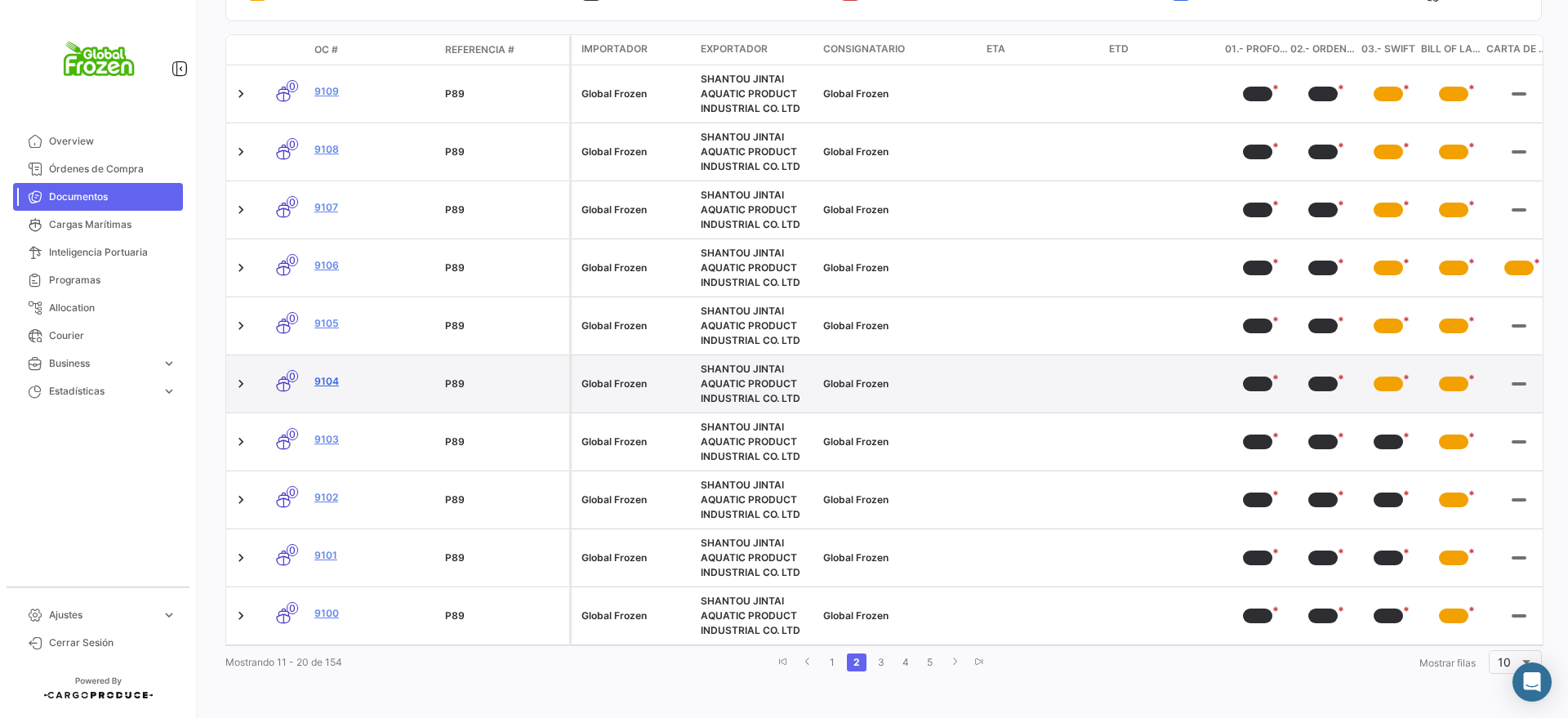
click at [326, 374] on link "9104" at bounding box center [373, 381] width 118 height 15
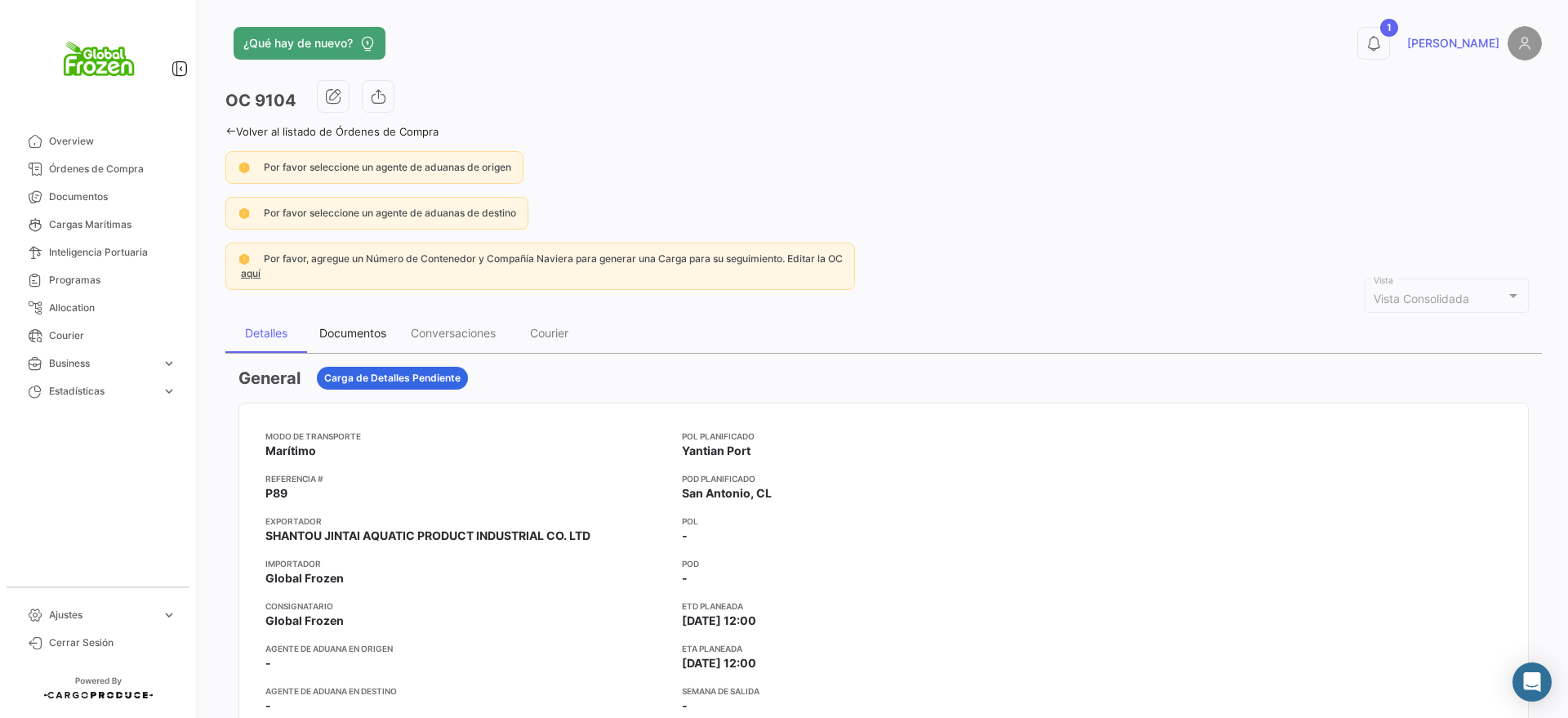
click at [381, 338] on div "Documentos" at bounding box center [353, 333] width 67 height 14
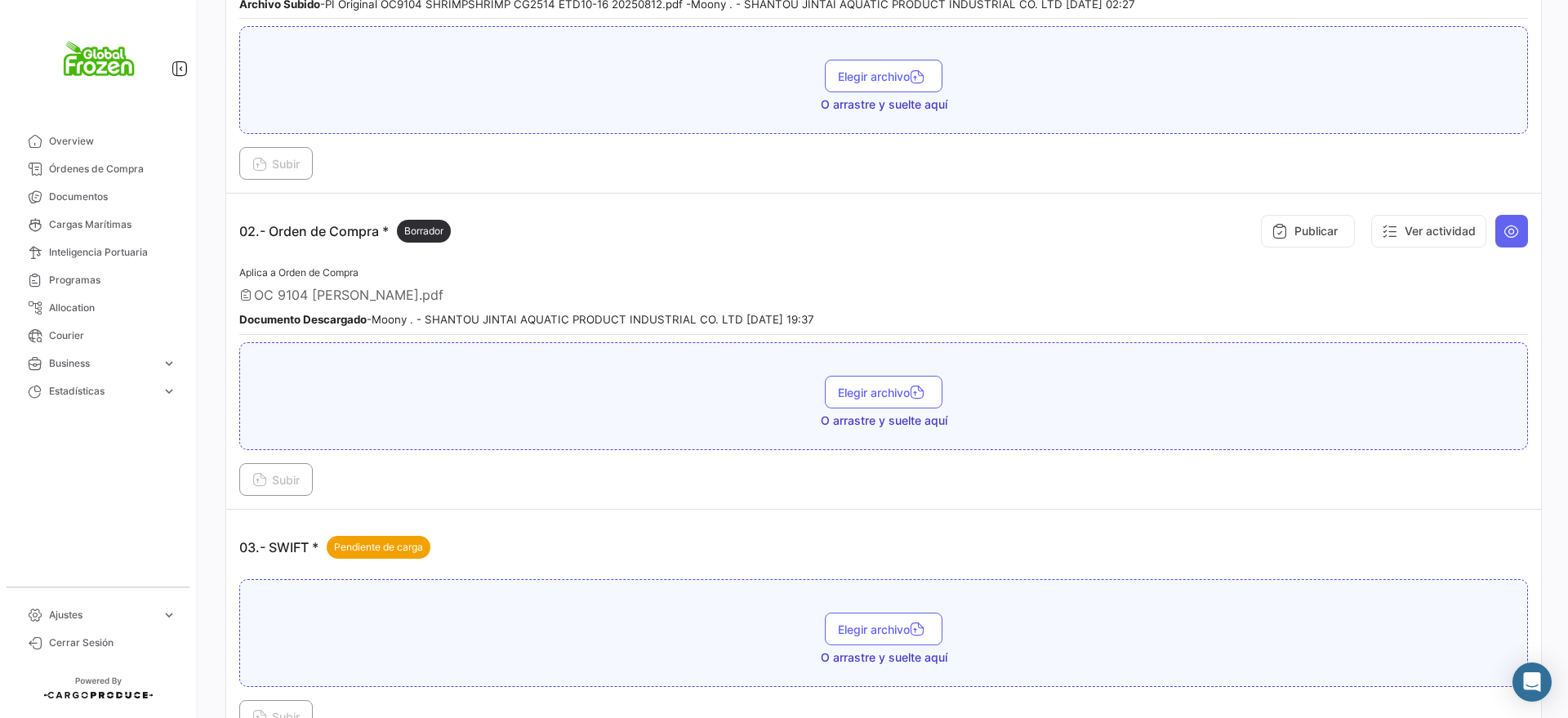
scroll to position [612, 0]
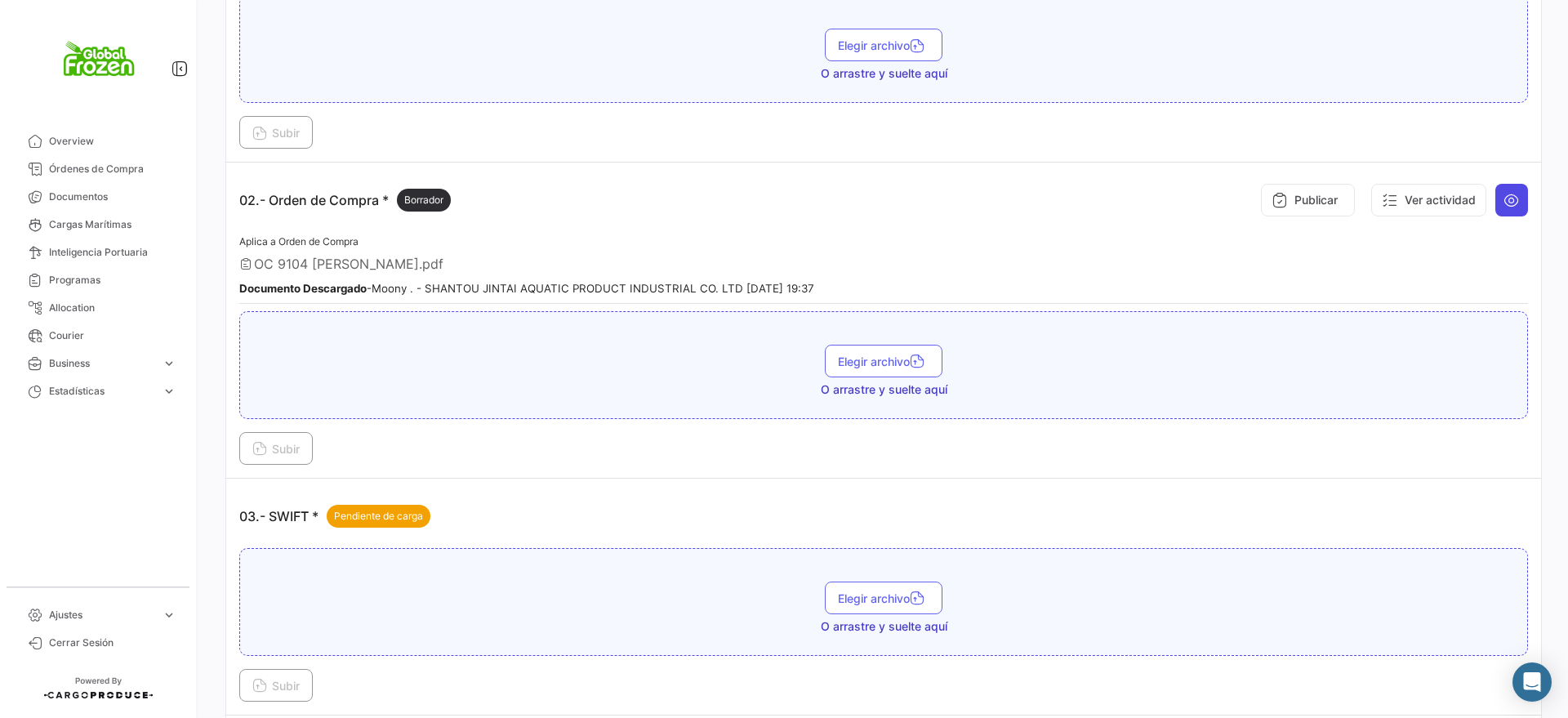
click at [1503, 203] on icon at bounding box center [1511, 200] width 17 height 17
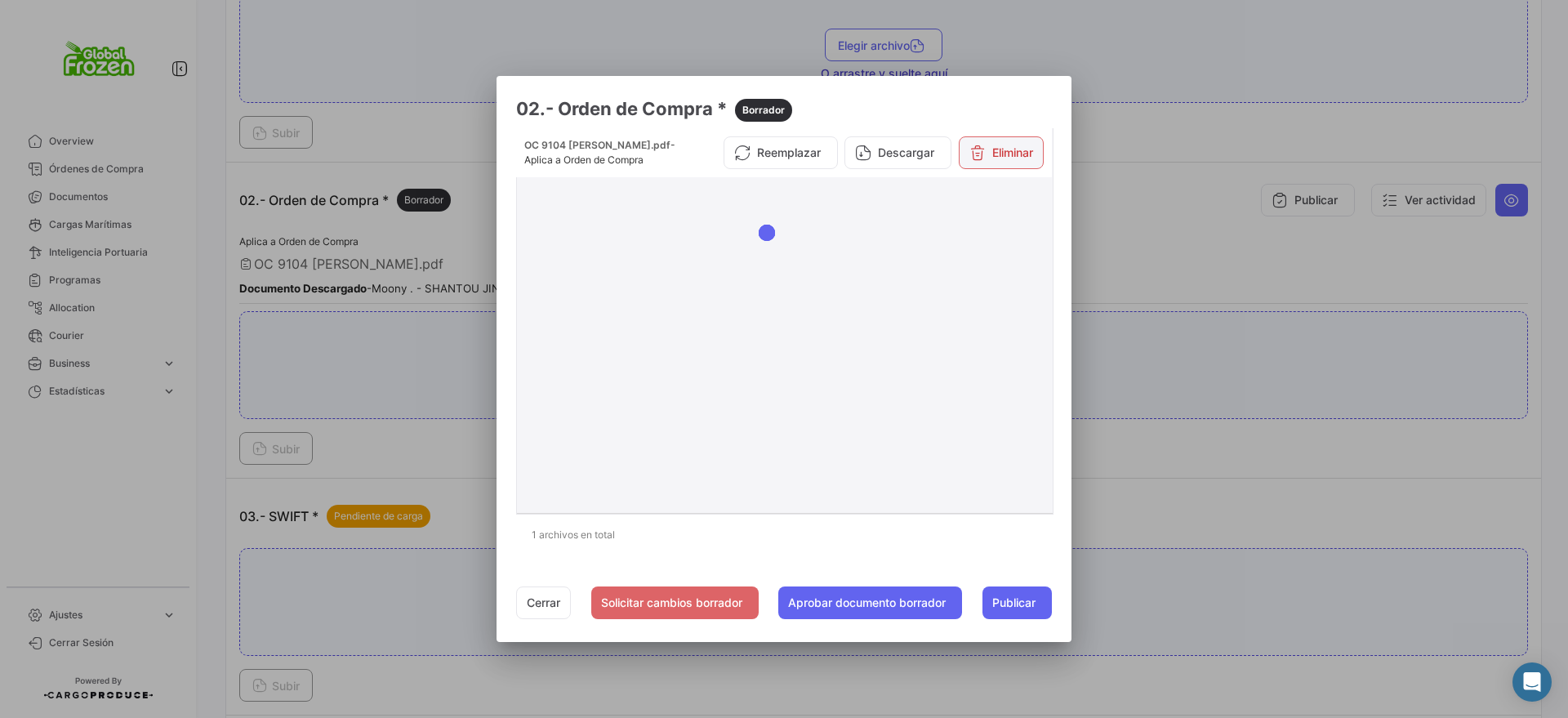
click at [1020, 143] on button "Eliminar" at bounding box center [1002, 152] width 85 height 32
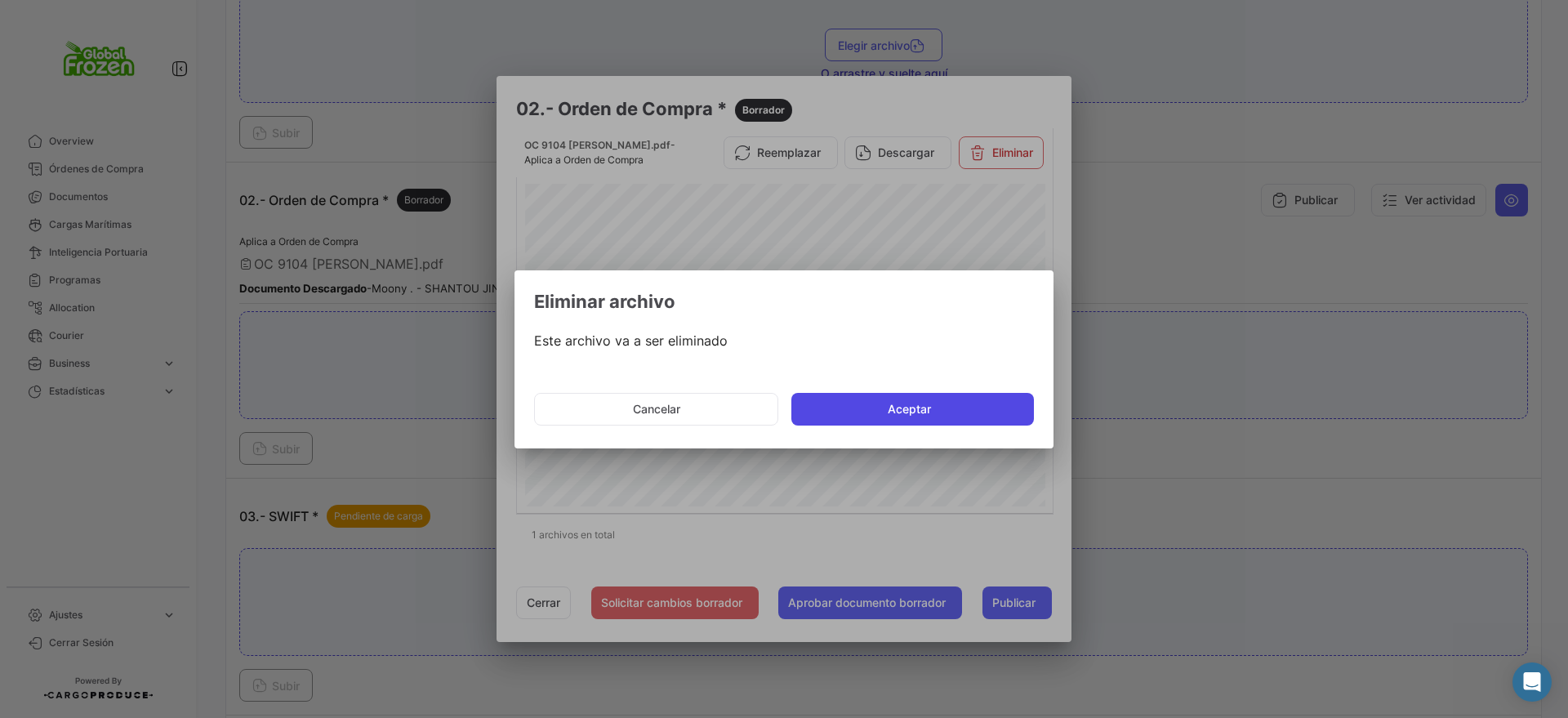
click at [947, 412] on button "Aceptar" at bounding box center [913, 408] width 243 height 32
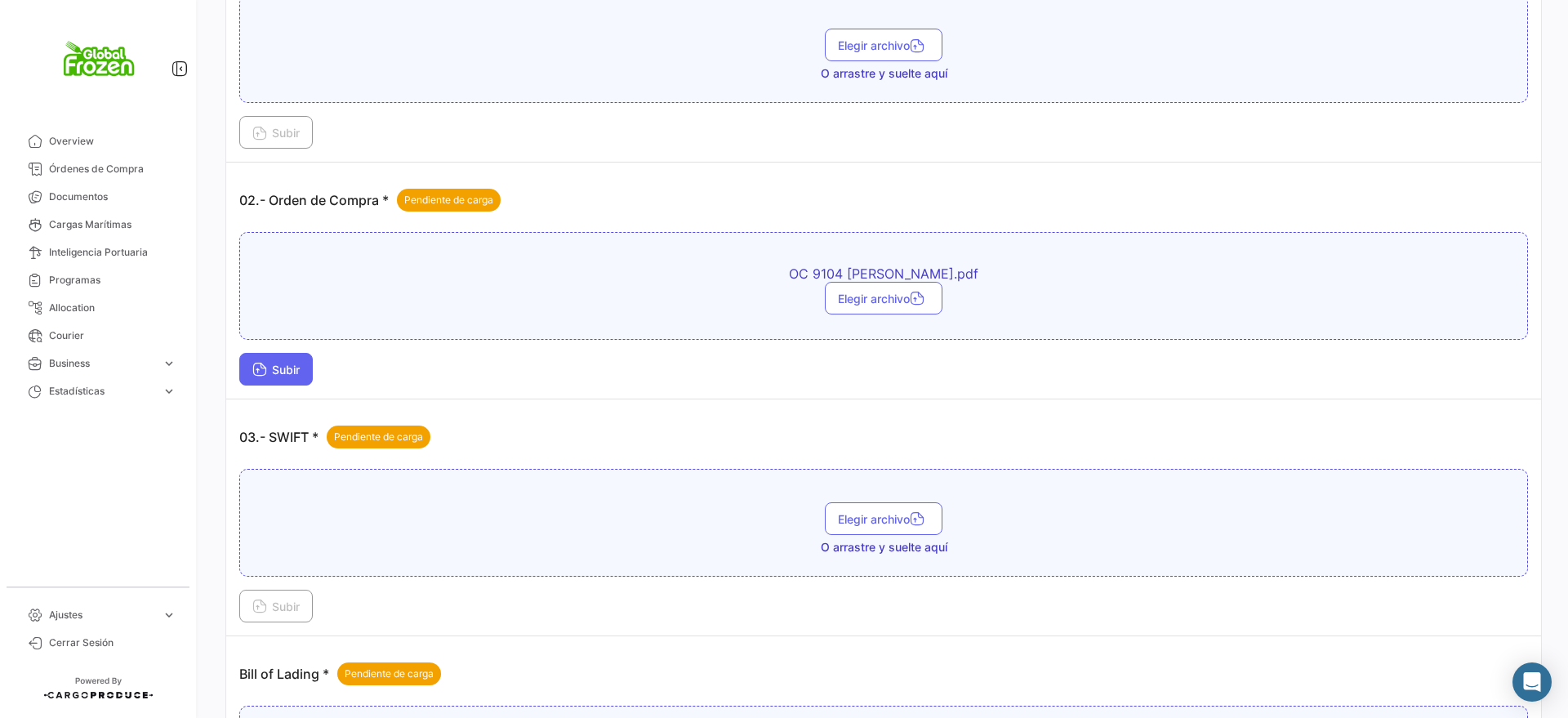
click at [285, 362] on span "Subir" at bounding box center [276, 369] width 47 height 14
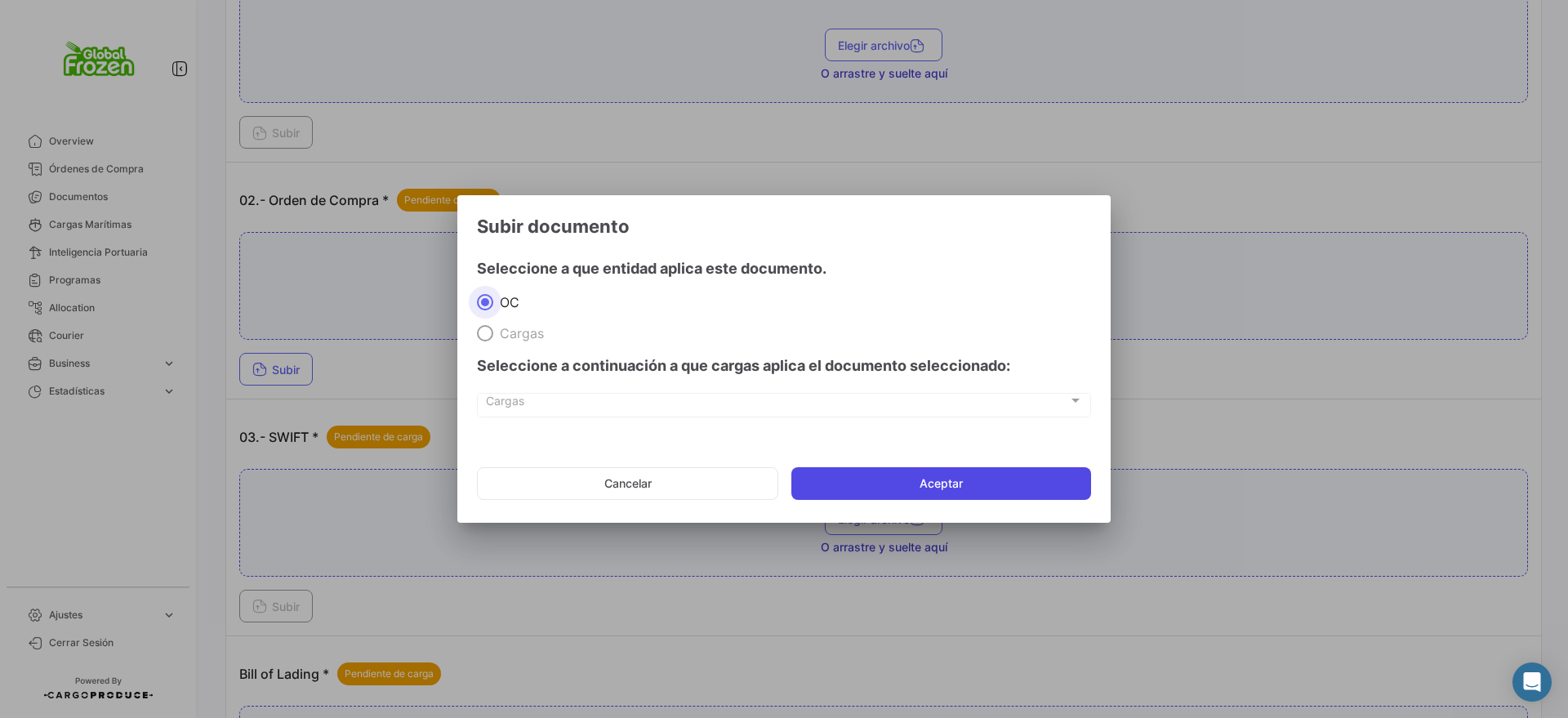
click at [837, 487] on button "Aceptar" at bounding box center [942, 483] width 300 height 32
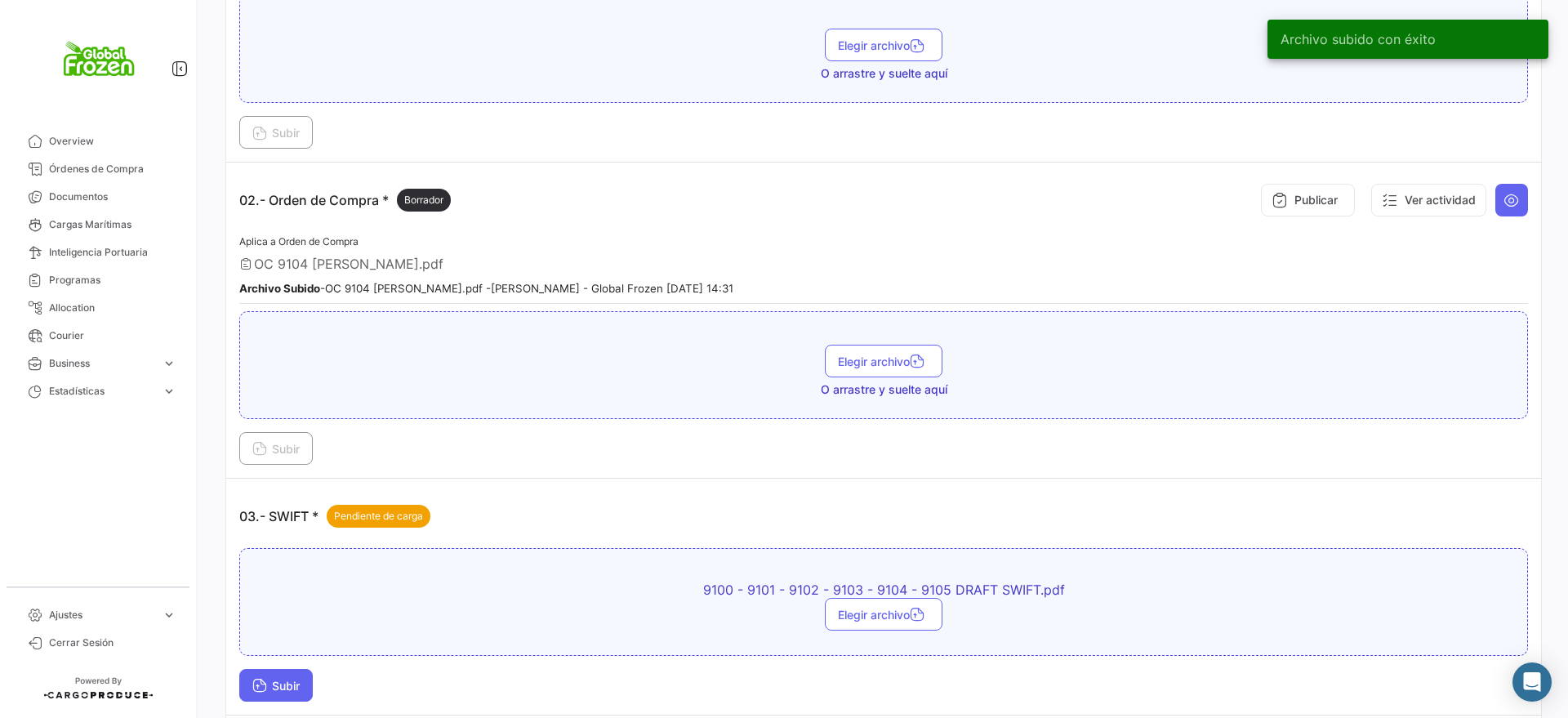
click at [268, 686] on span "Subir" at bounding box center [276, 686] width 47 height 14
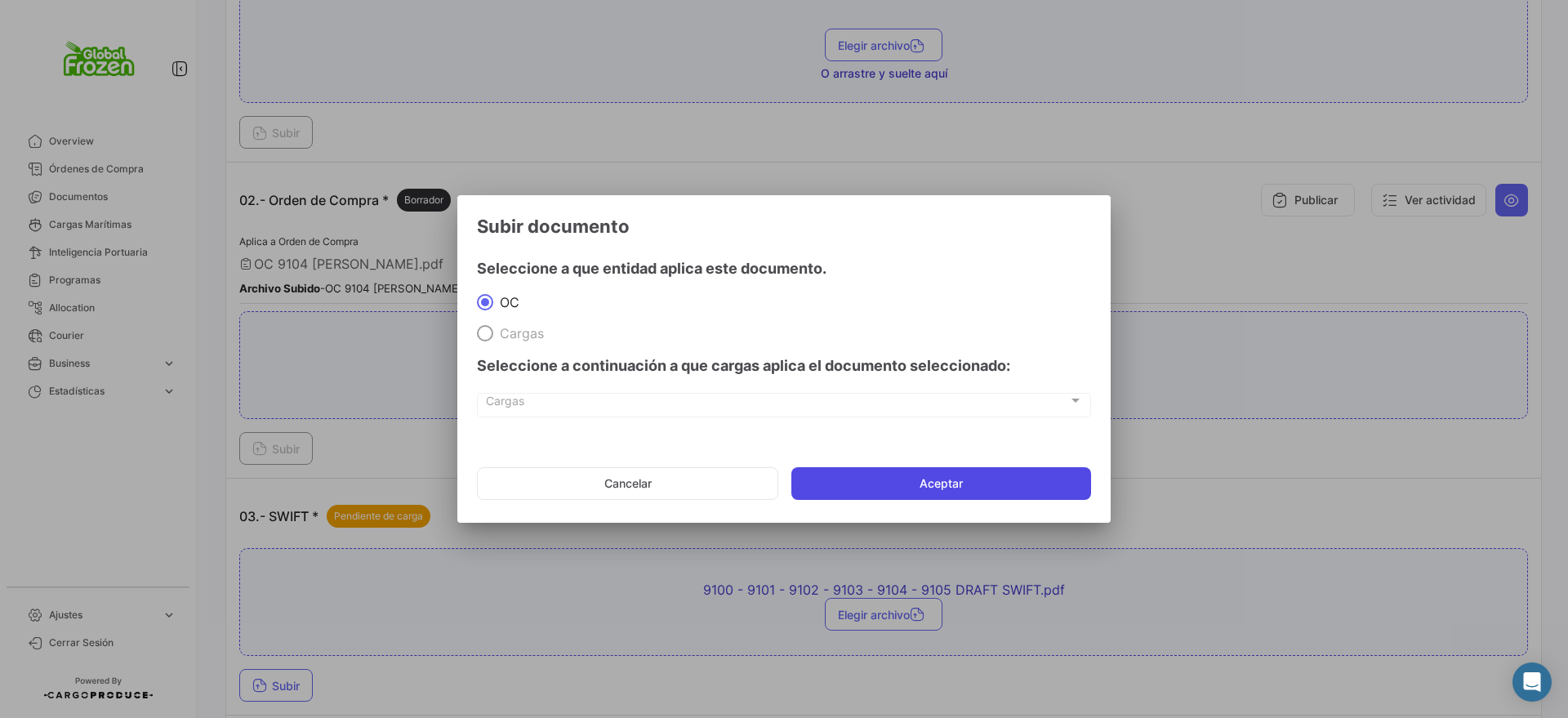
click at [846, 486] on button "Aceptar" at bounding box center [942, 483] width 300 height 32
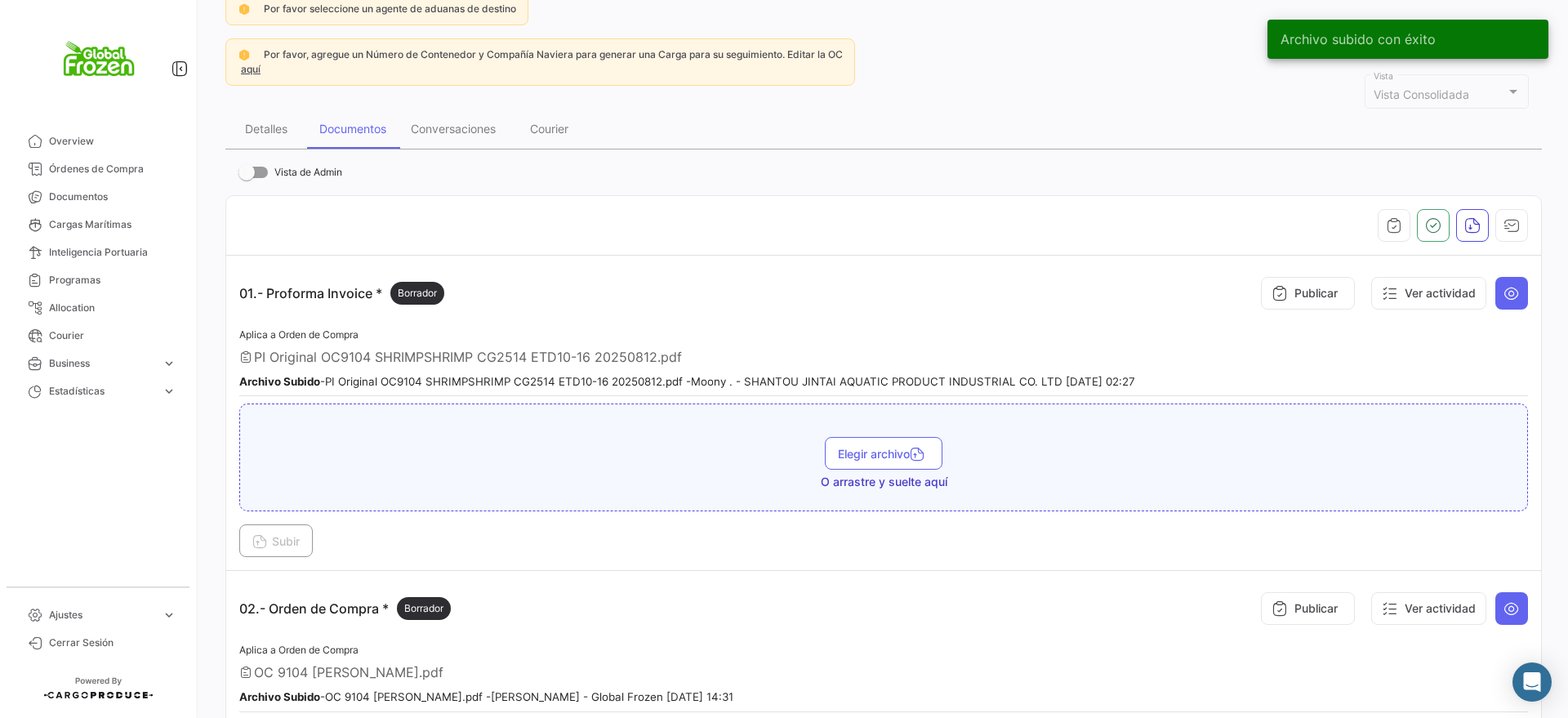
scroll to position [0, 0]
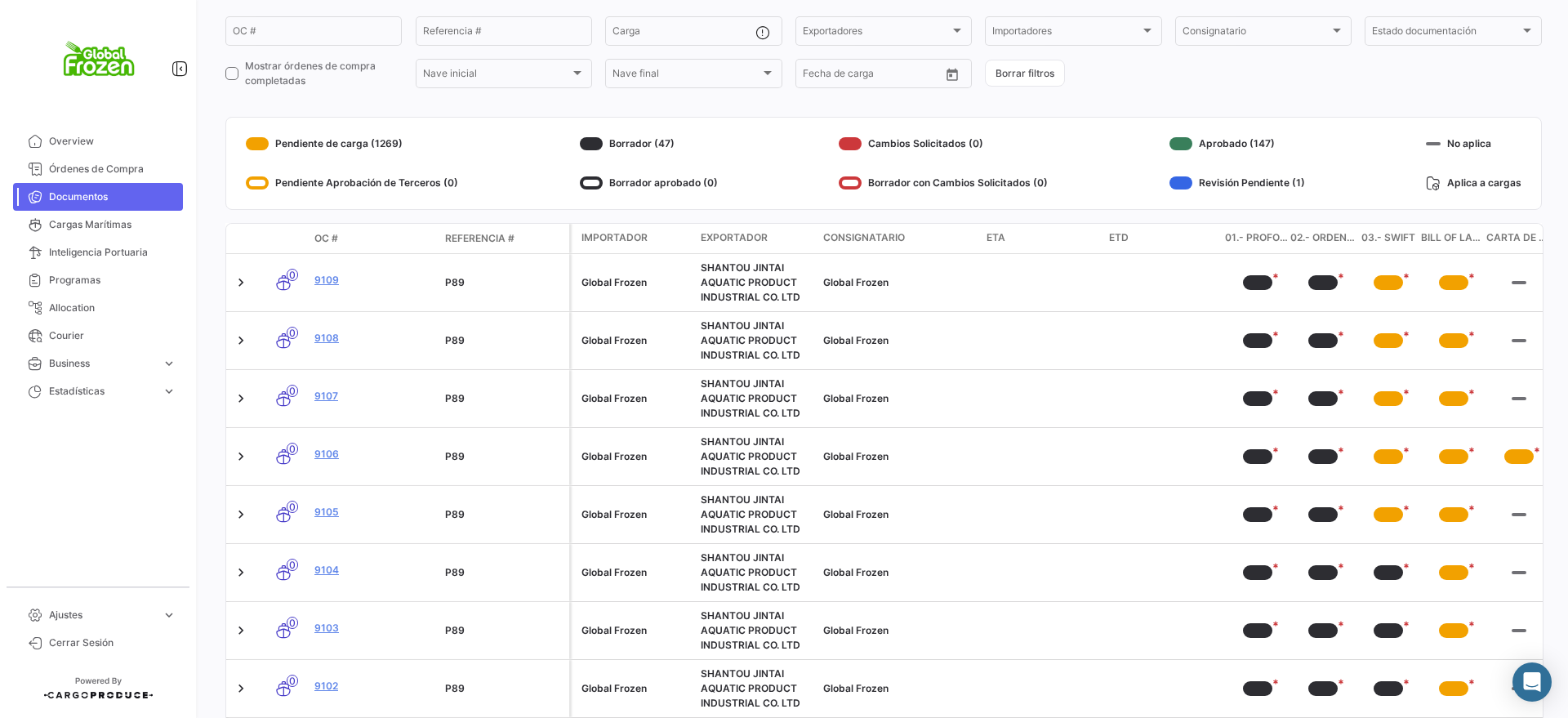
scroll to position [307, 0]
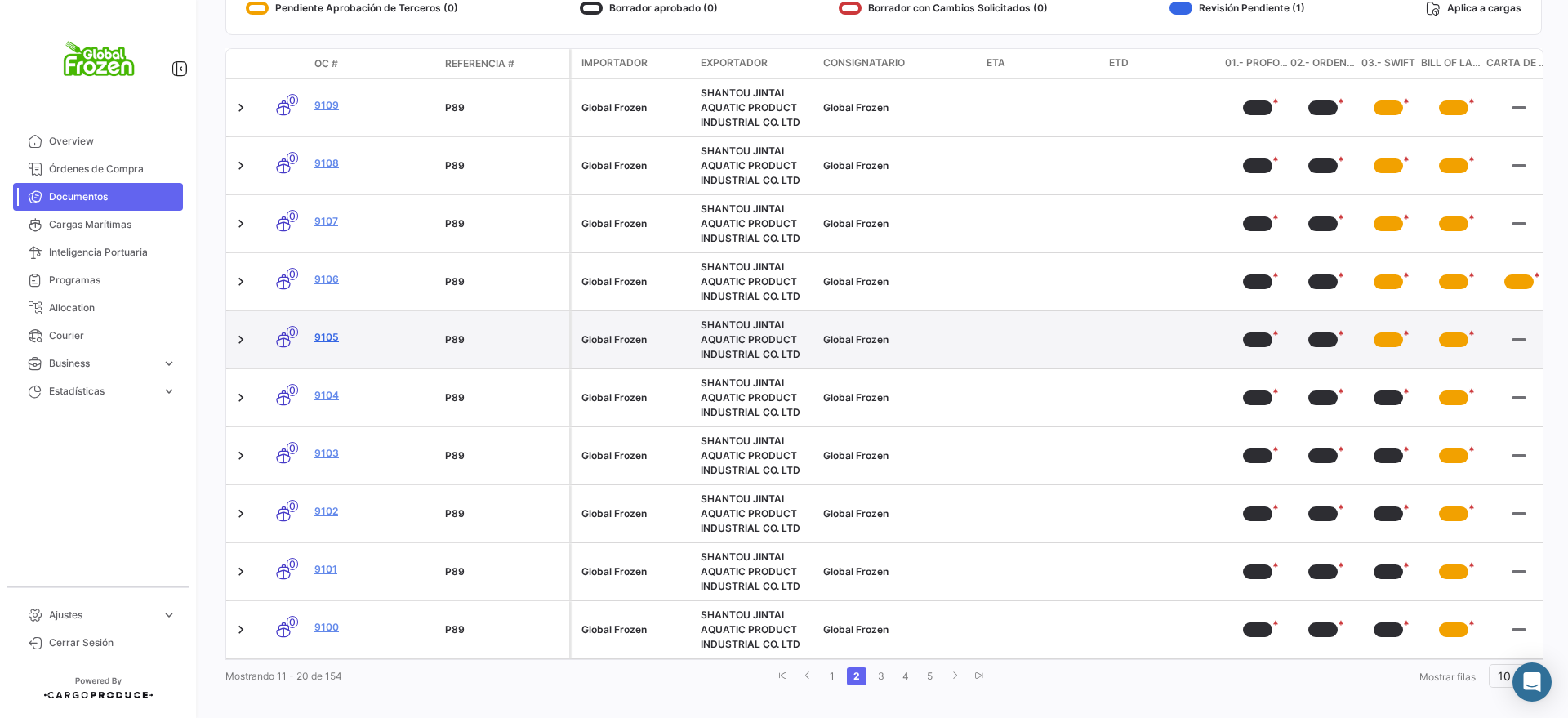
click at [324, 339] on link "9105" at bounding box center [373, 337] width 118 height 15
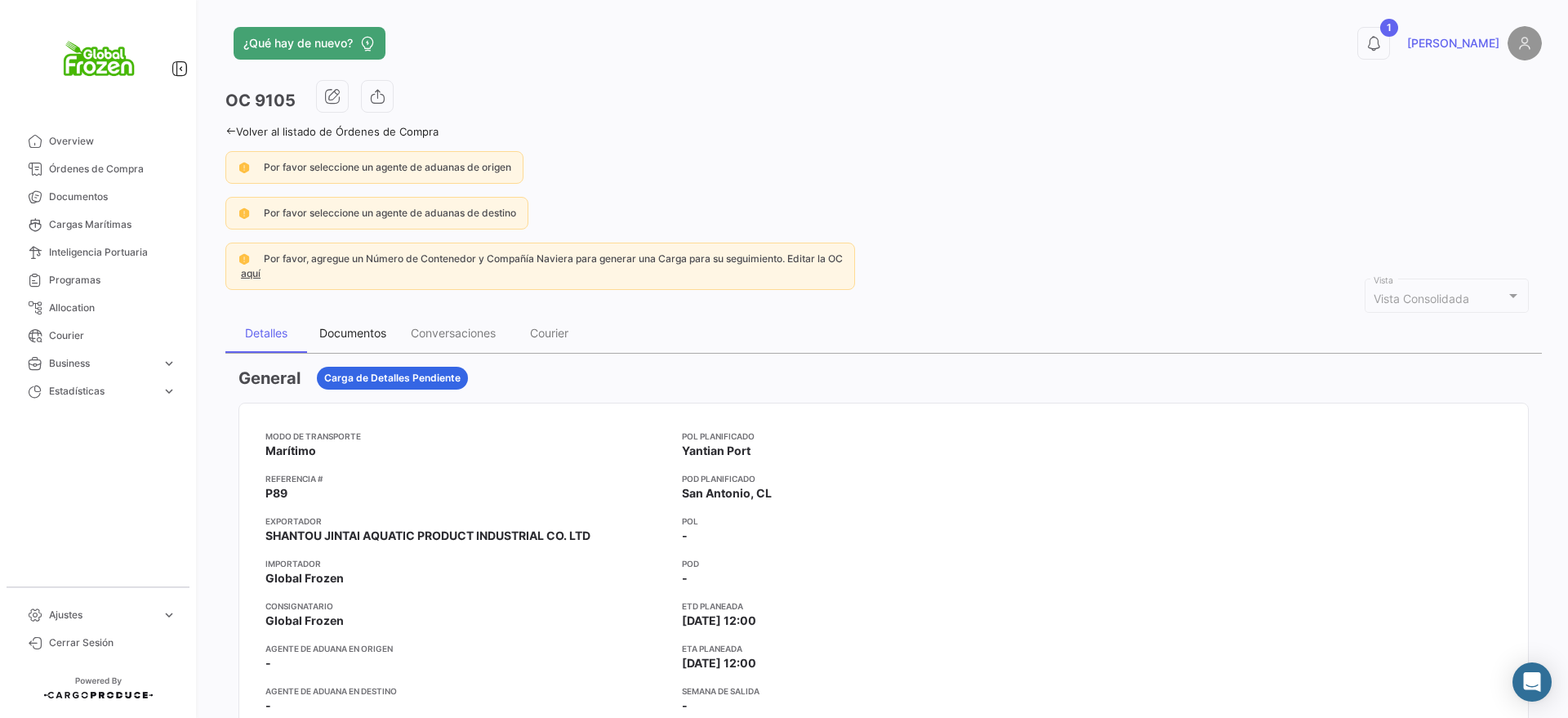
click at [357, 333] on div "Documentos" at bounding box center [353, 333] width 67 height 14
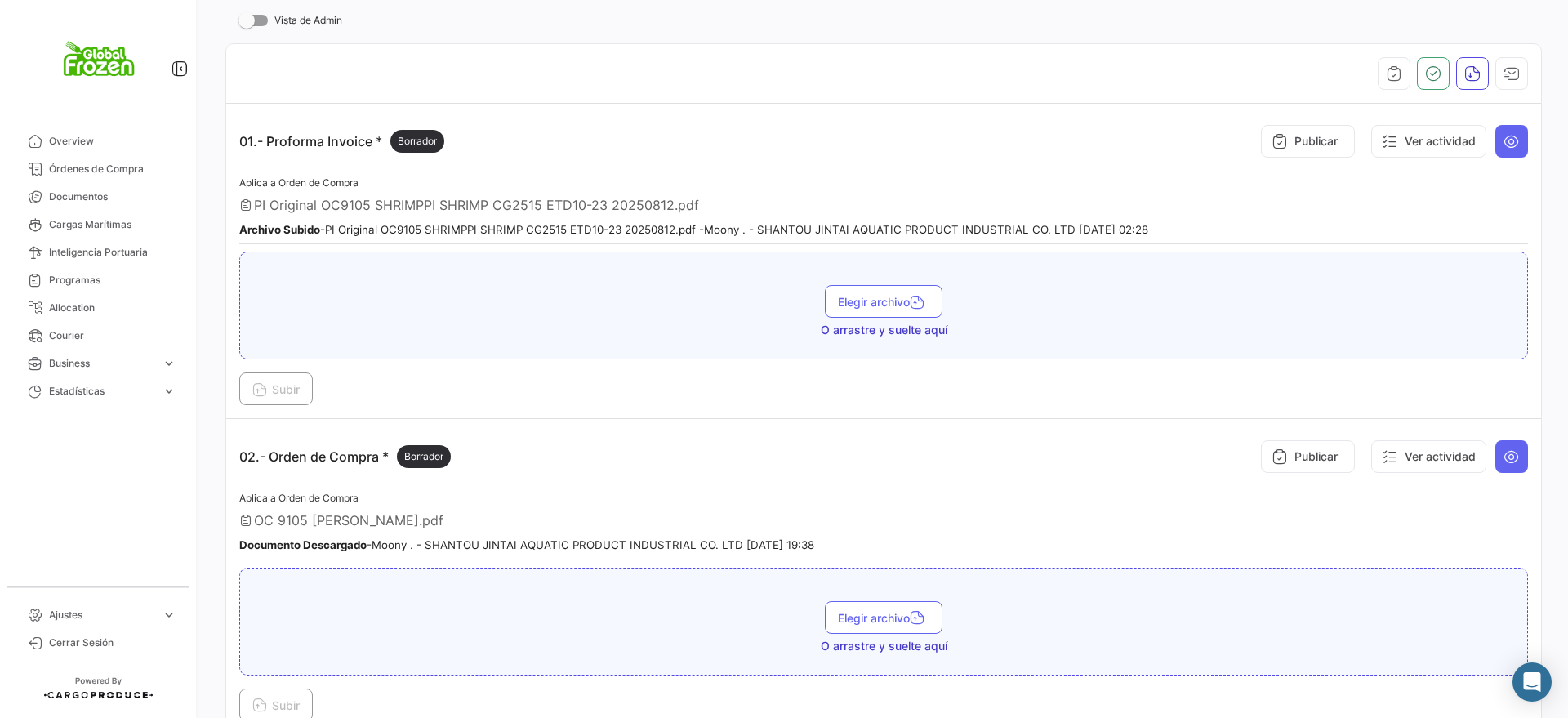
scroll to position [408, 0]
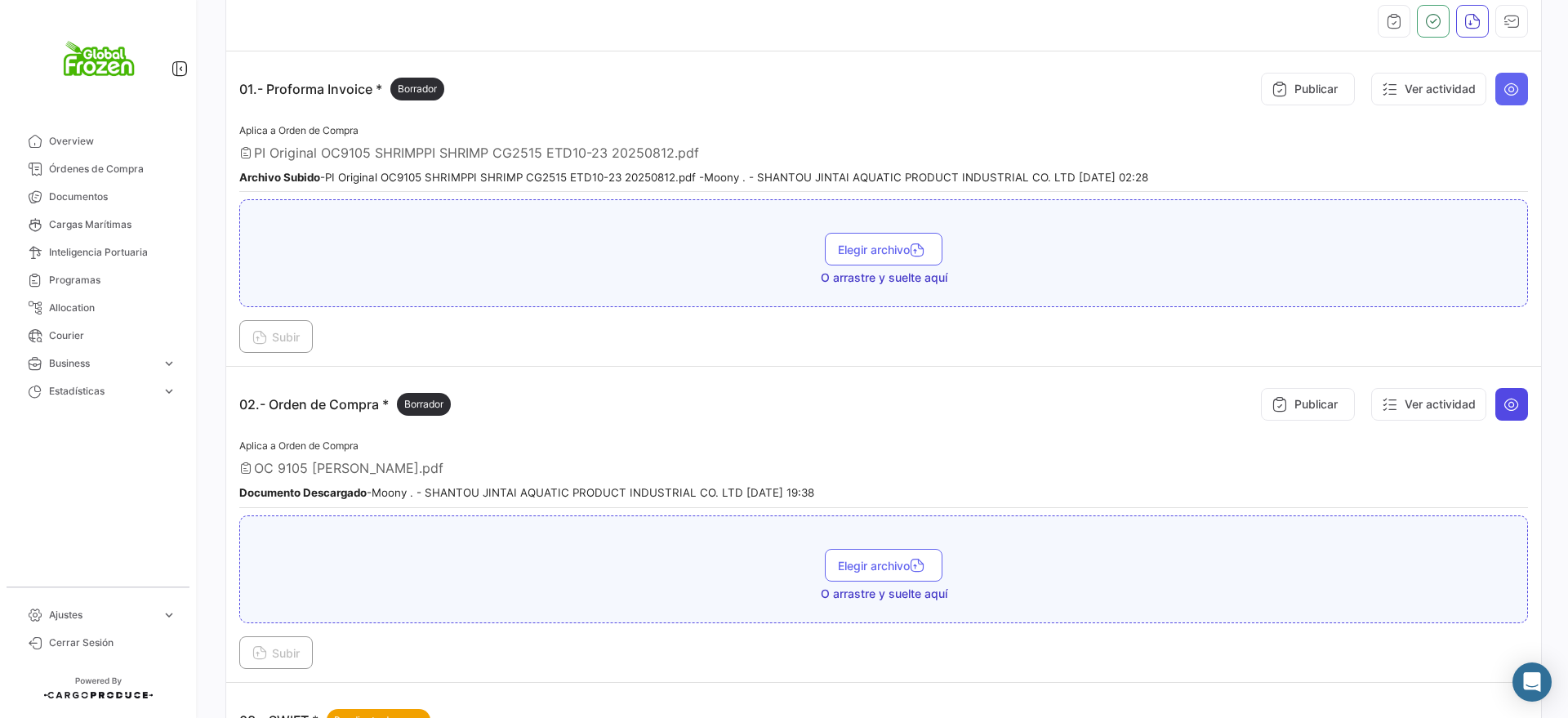
click at [1503, 404] on icon at bounding box center [1511, 404] width 17 height 17
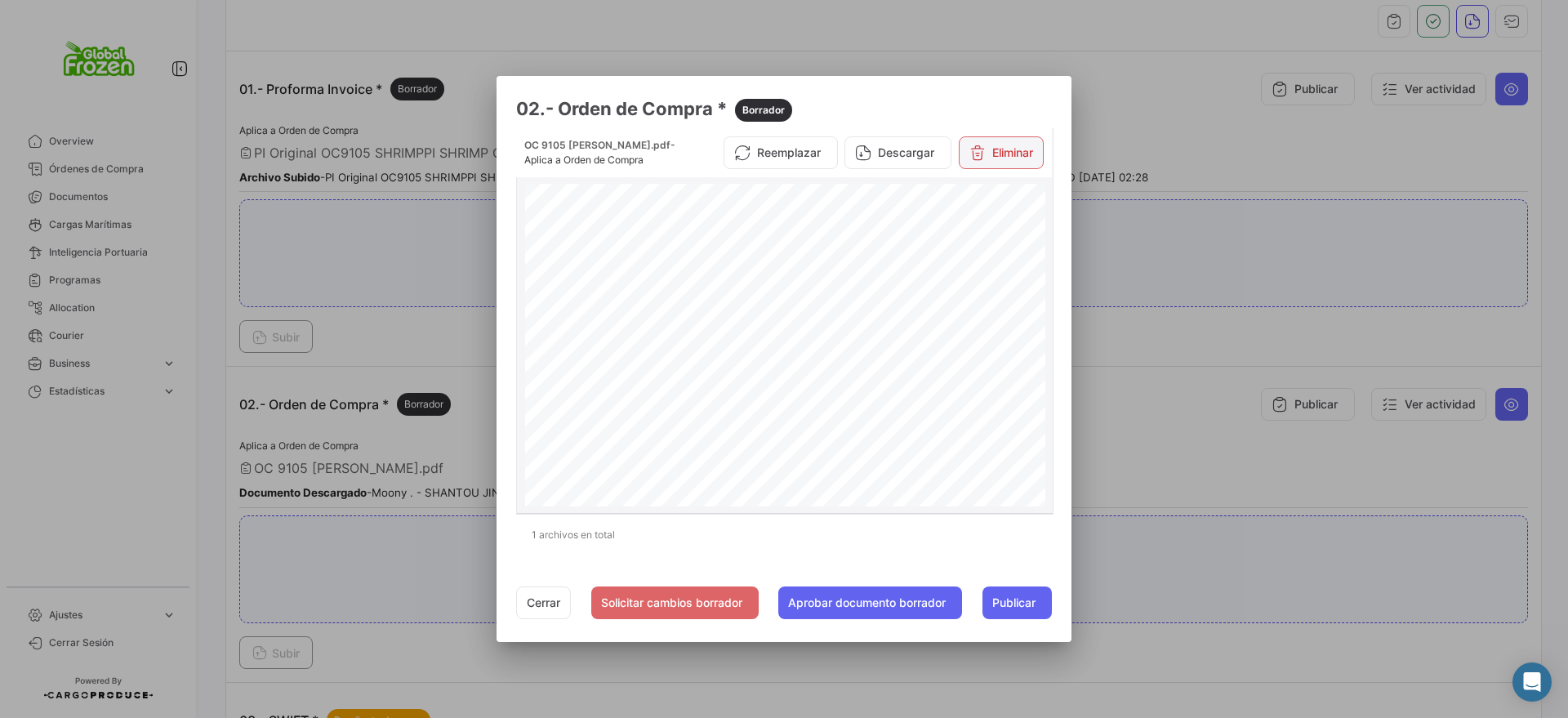
click at [994, 148] on button "Eliminar" at bounding box center [1002, 152] width 85 height 32
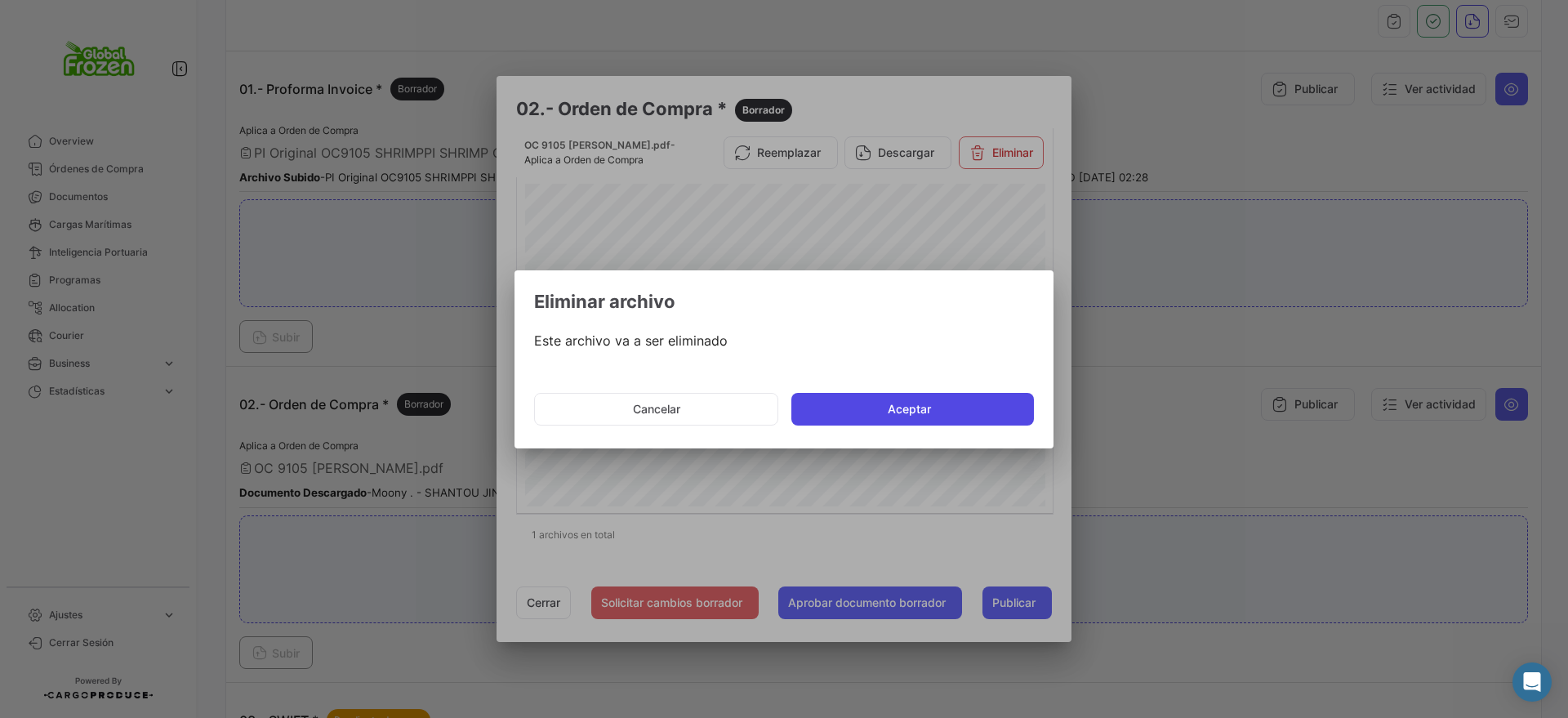
click at [860, 400] on button "Aceptar" at bounding box center [913, 408] width 243 height 32
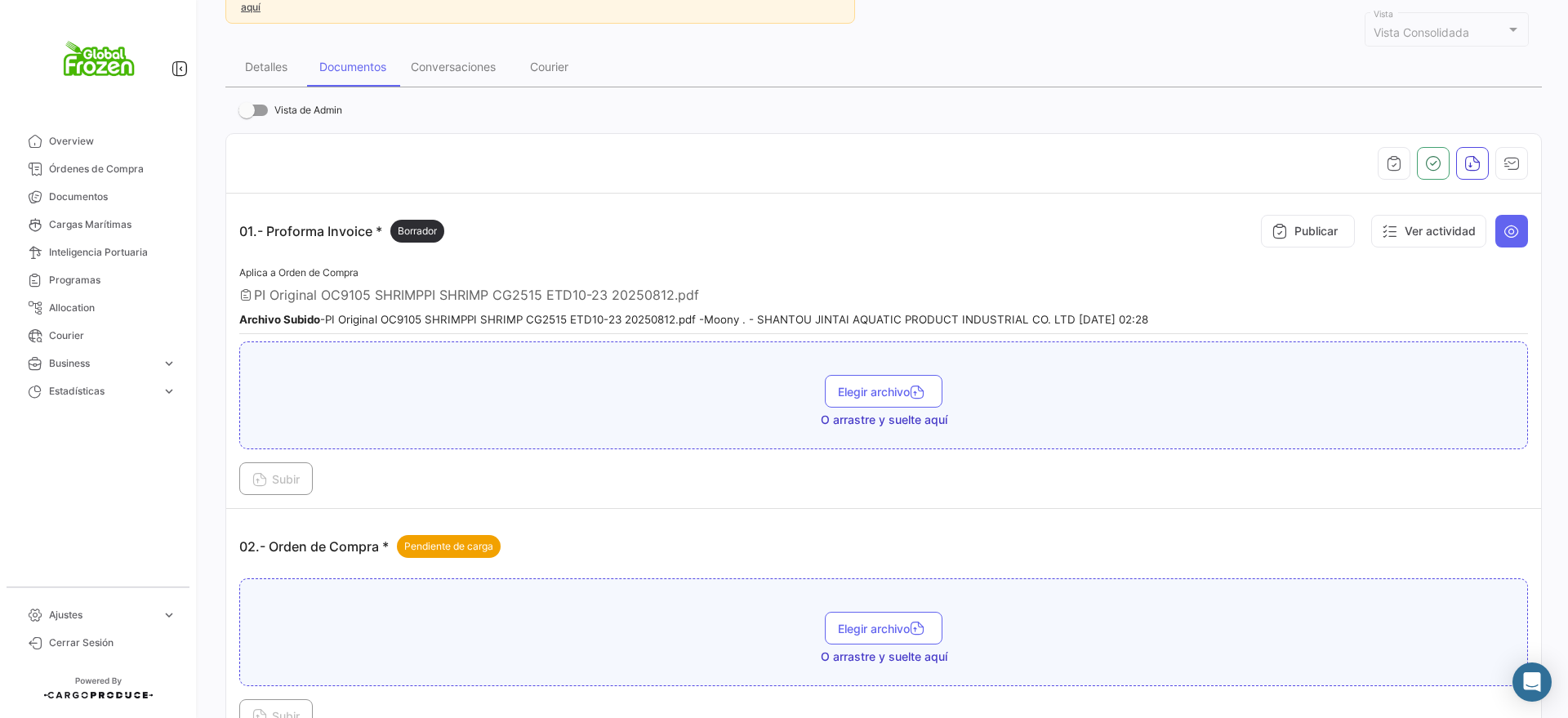
scroll to position [510, 0]
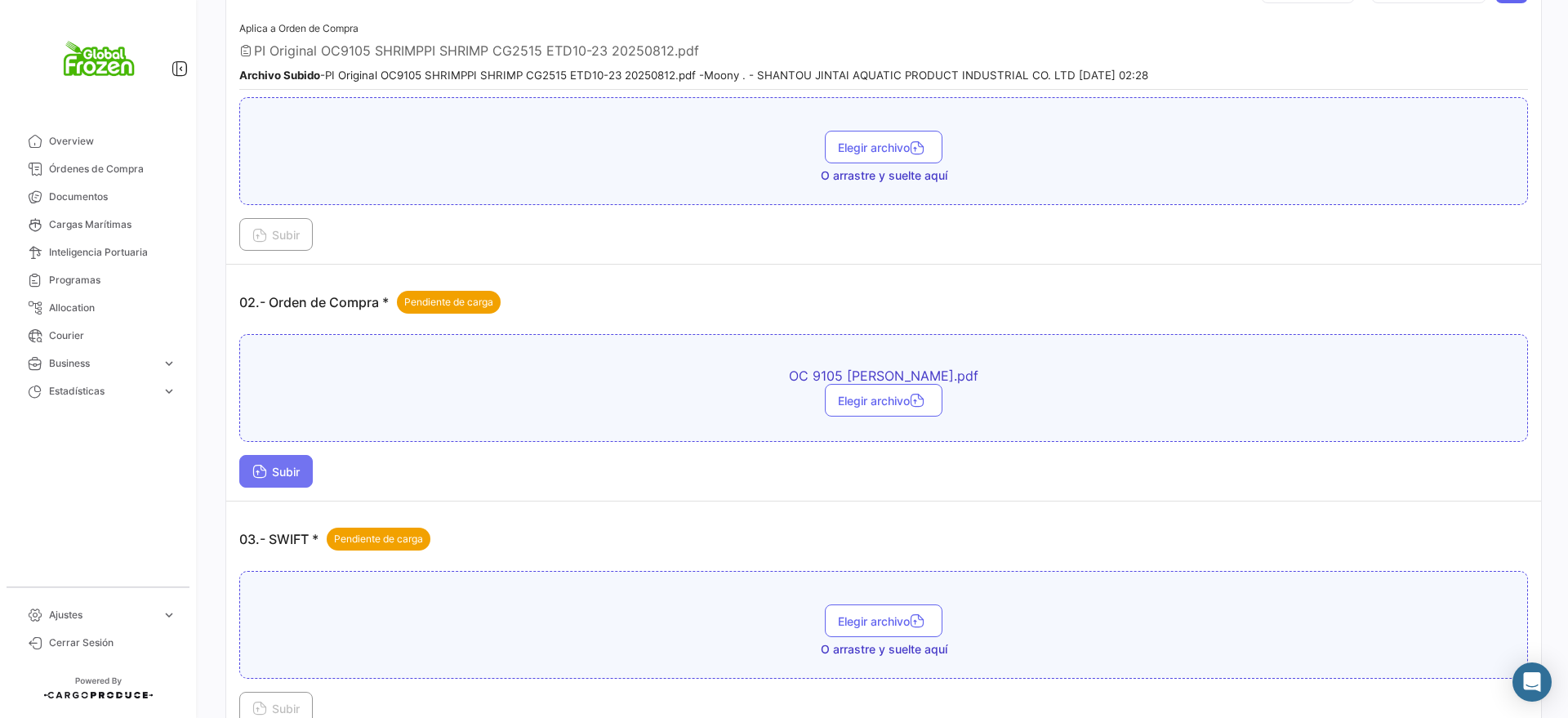
click at [268, 465] on span "Subir" at bounding box center [276, 471] width 47 height 14
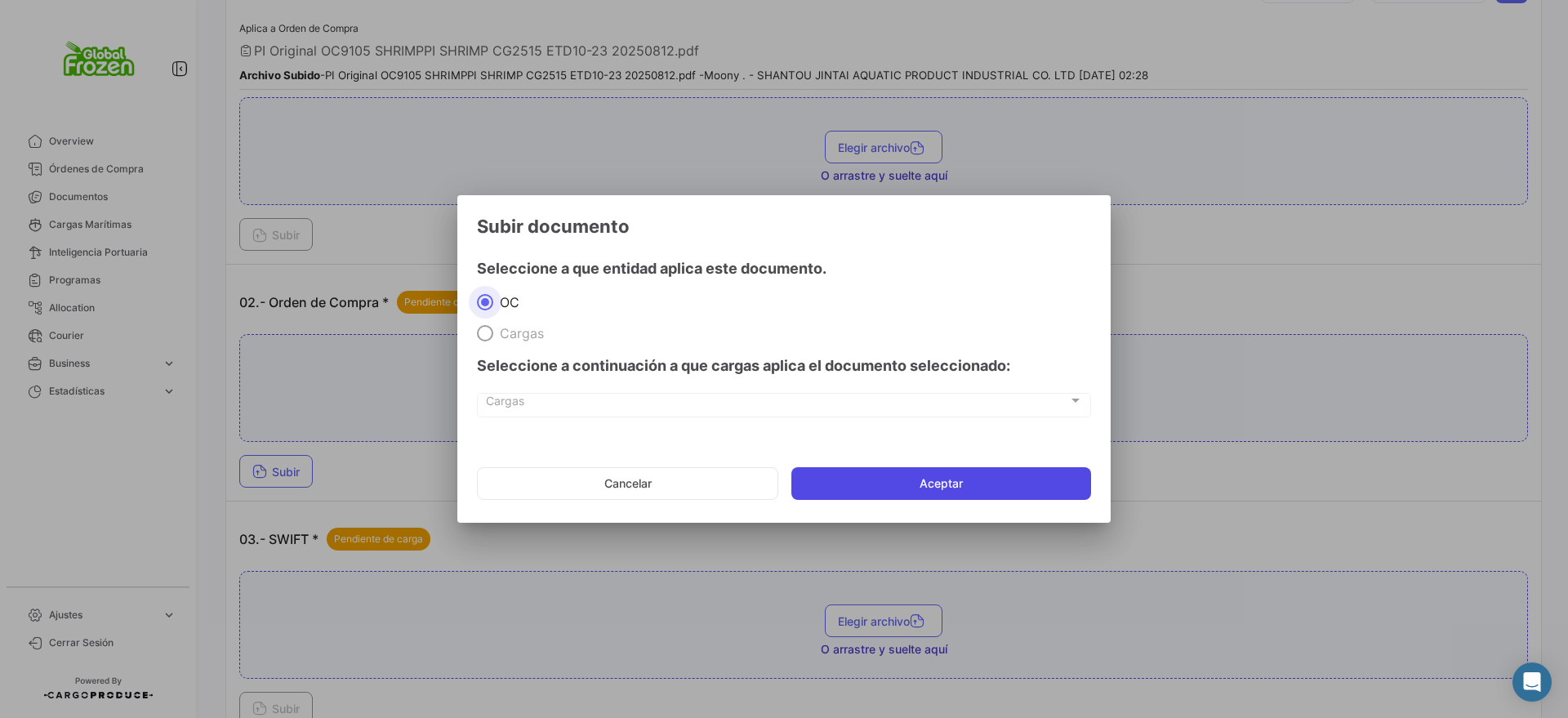
click at [855, 478] on button "Aceptar" at bounding box center [942, 483] width 300 height 32
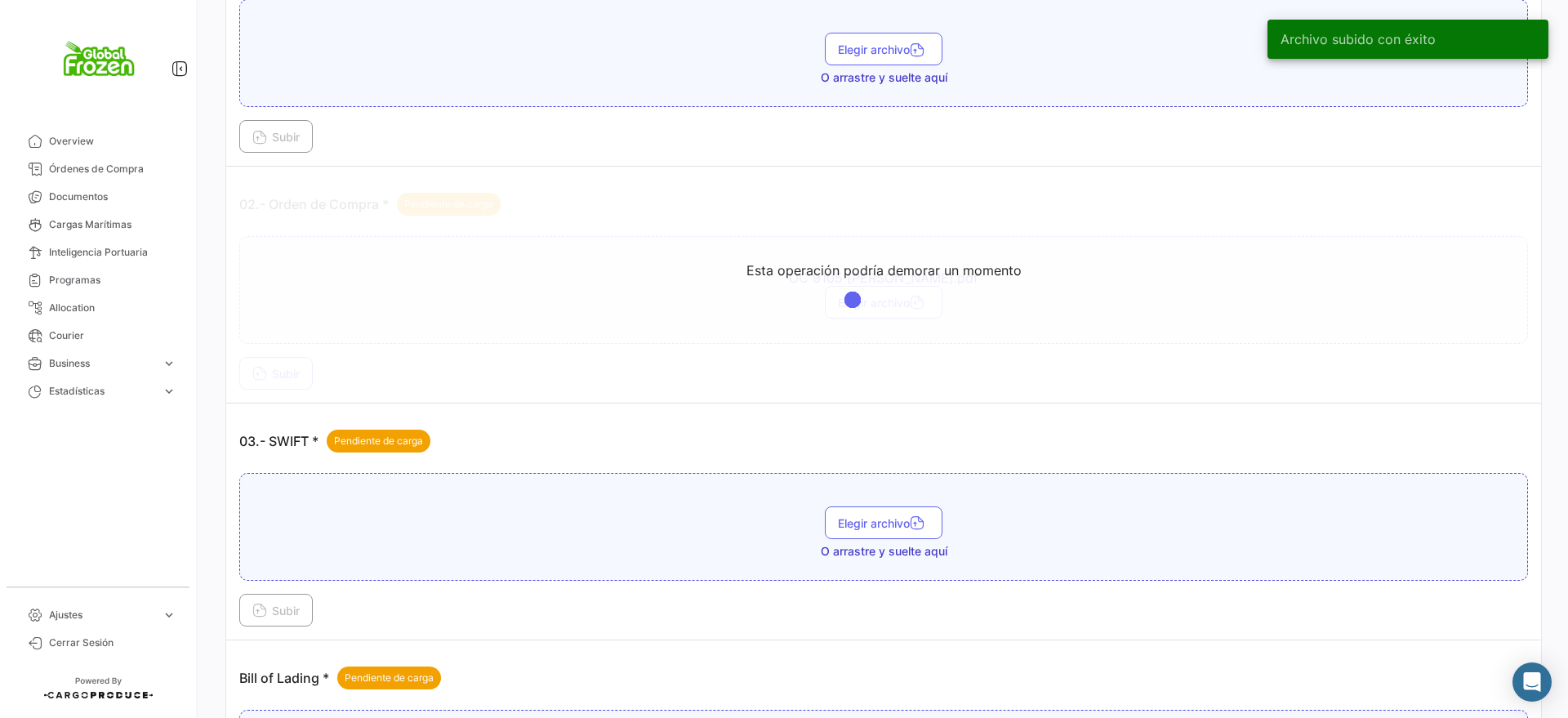
scroll to position [612, 0]
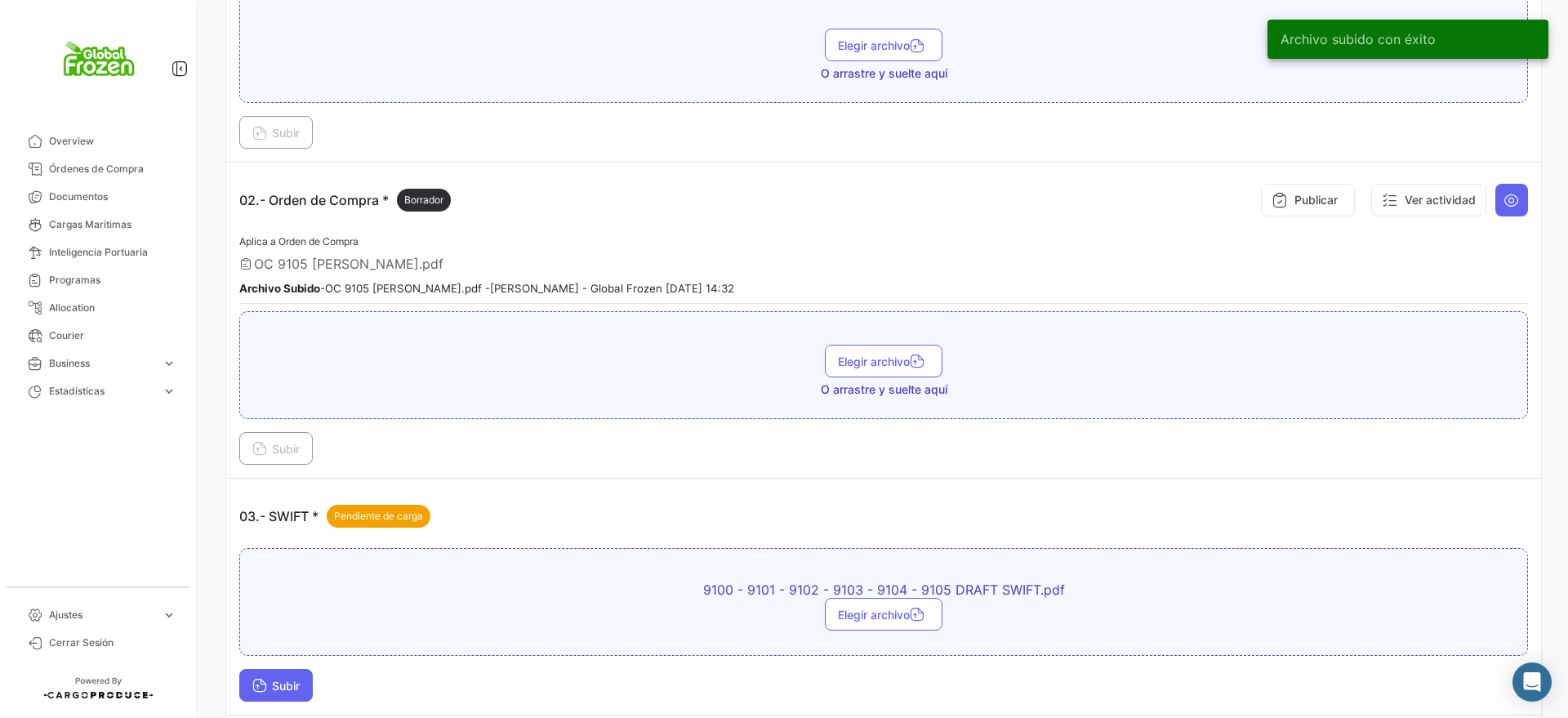
click at [277, 679] on span "Subir" at bounding box center [276, 686] width 47 height 14
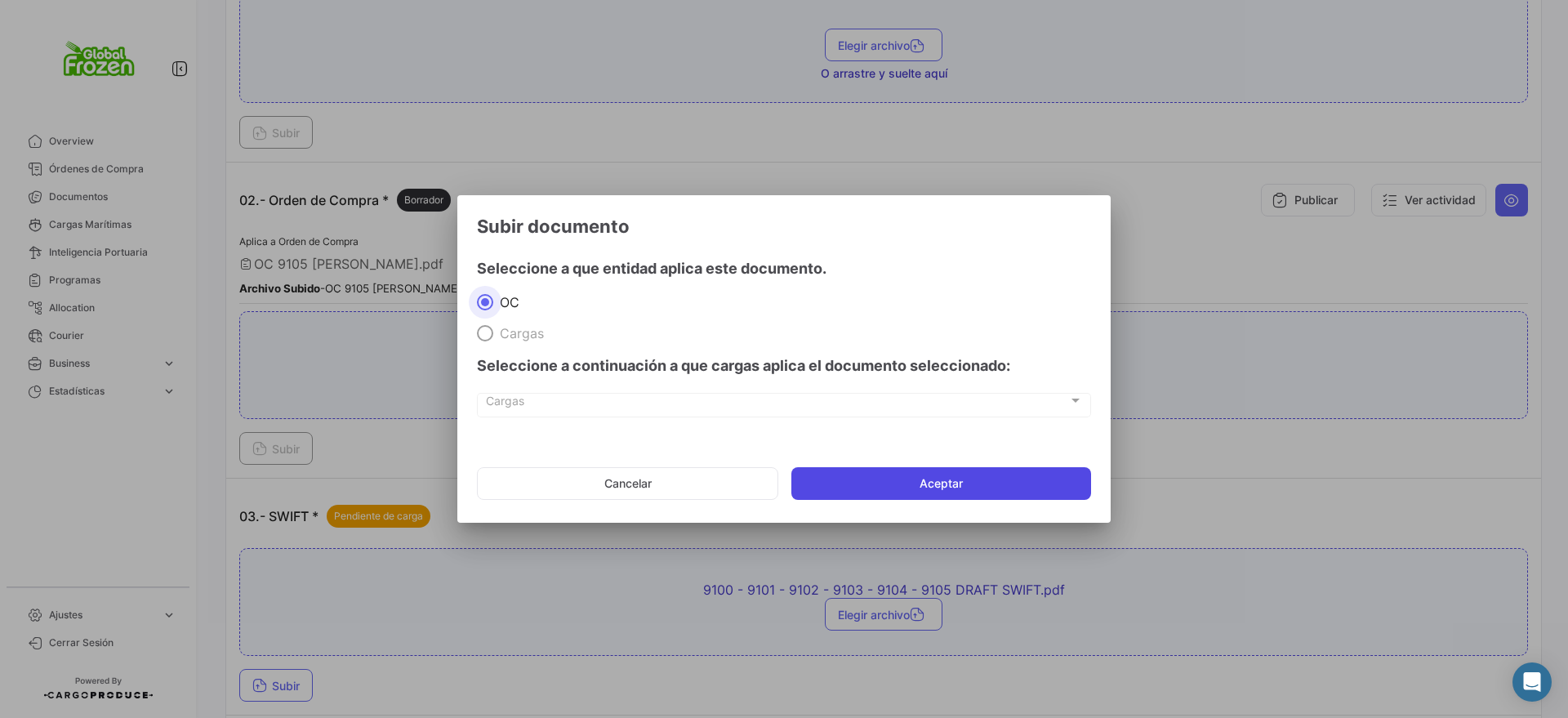
click at [950, 489] on button "Aceptar" at bounding box center [942, 483] width 300 height 32
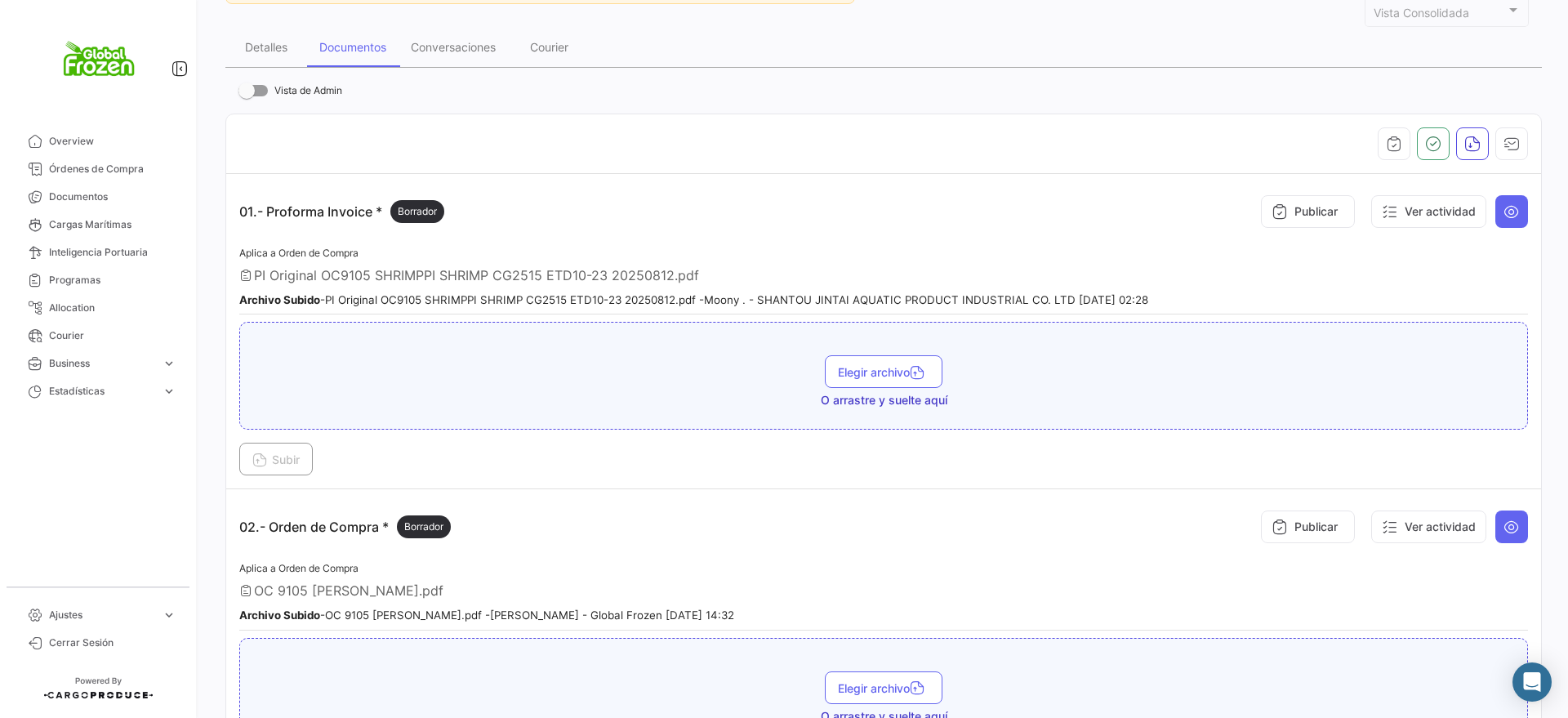
scroll to position [0, 0]
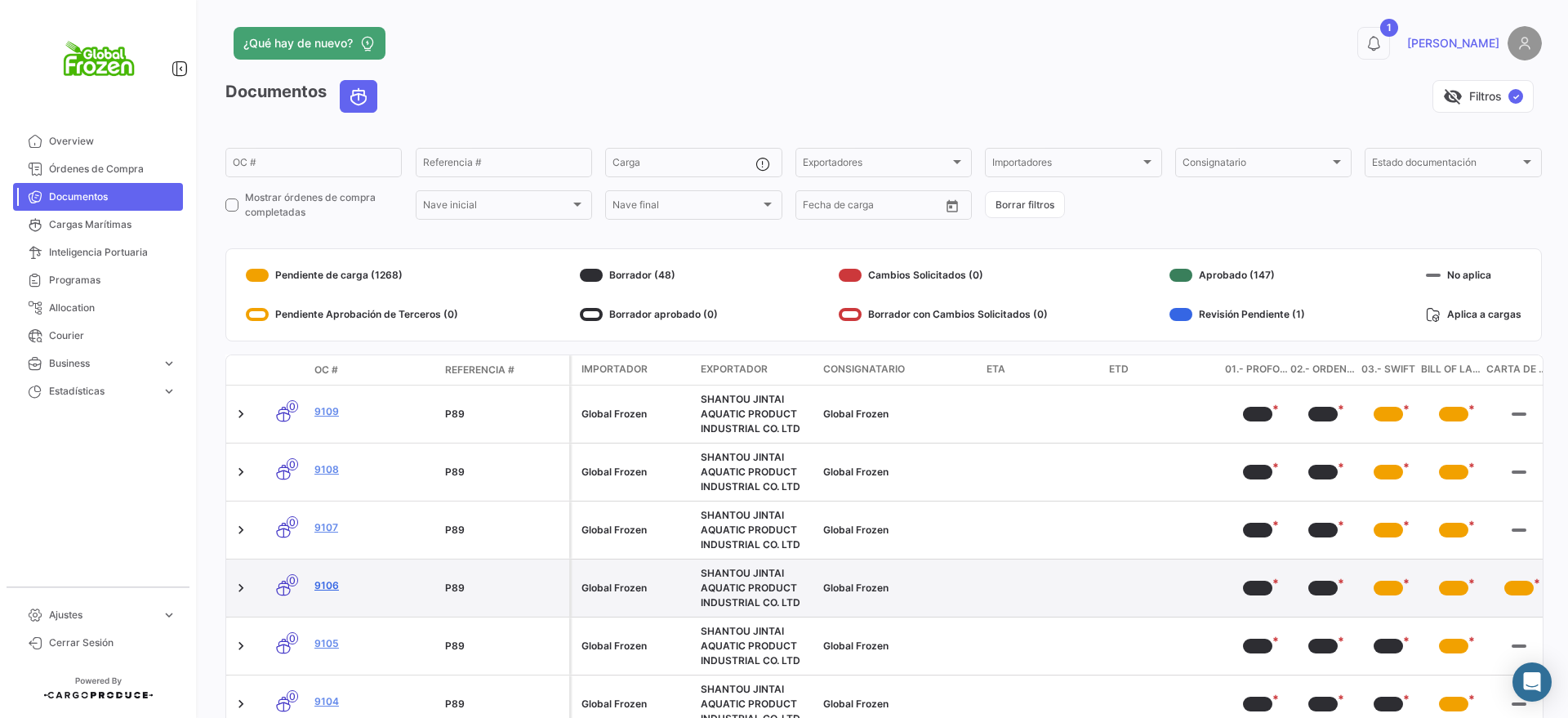
click at [327, 587] on link "9106" at bounding box center [373, 585] width 118 height 15
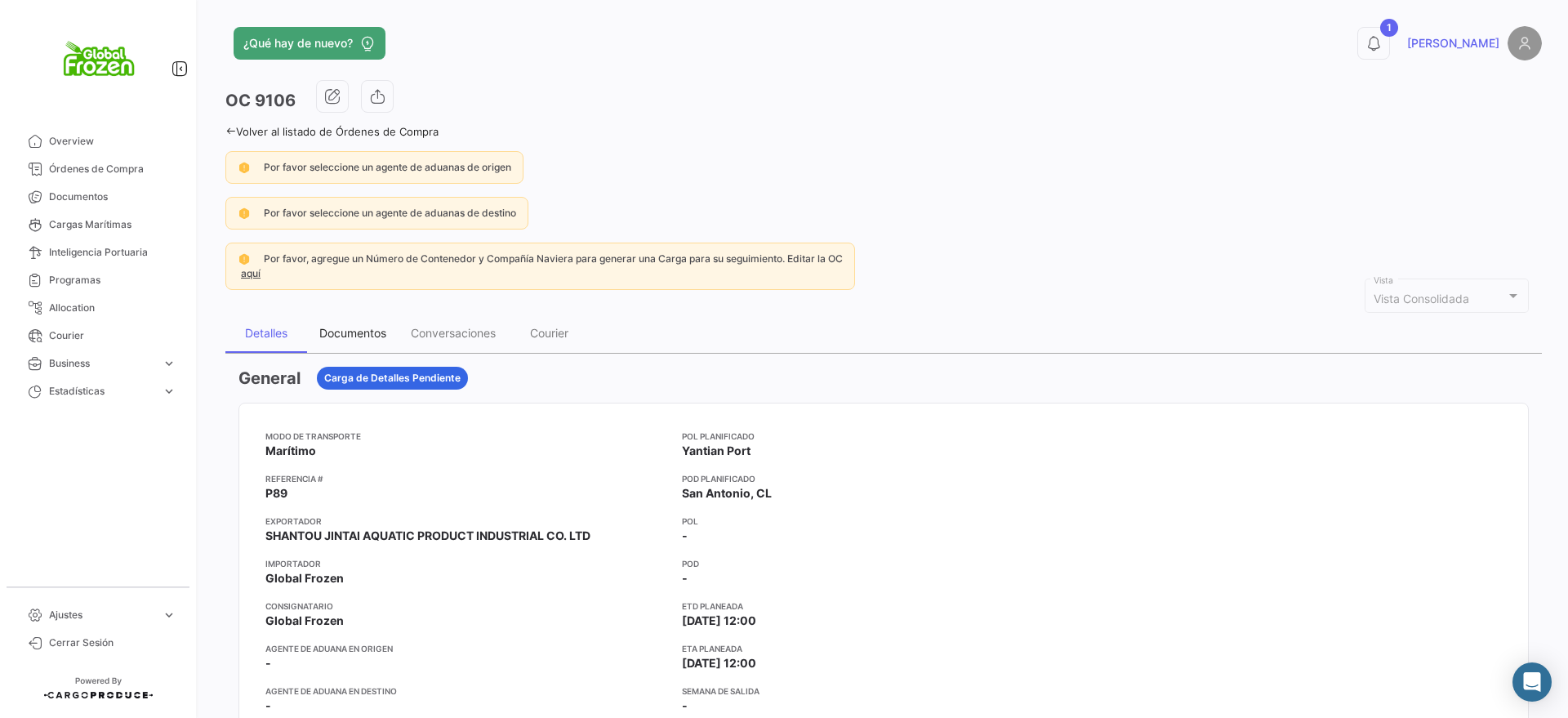
click at [380, 331] on div "Documentos" at bounding box center [353, 333] width 67 height 14
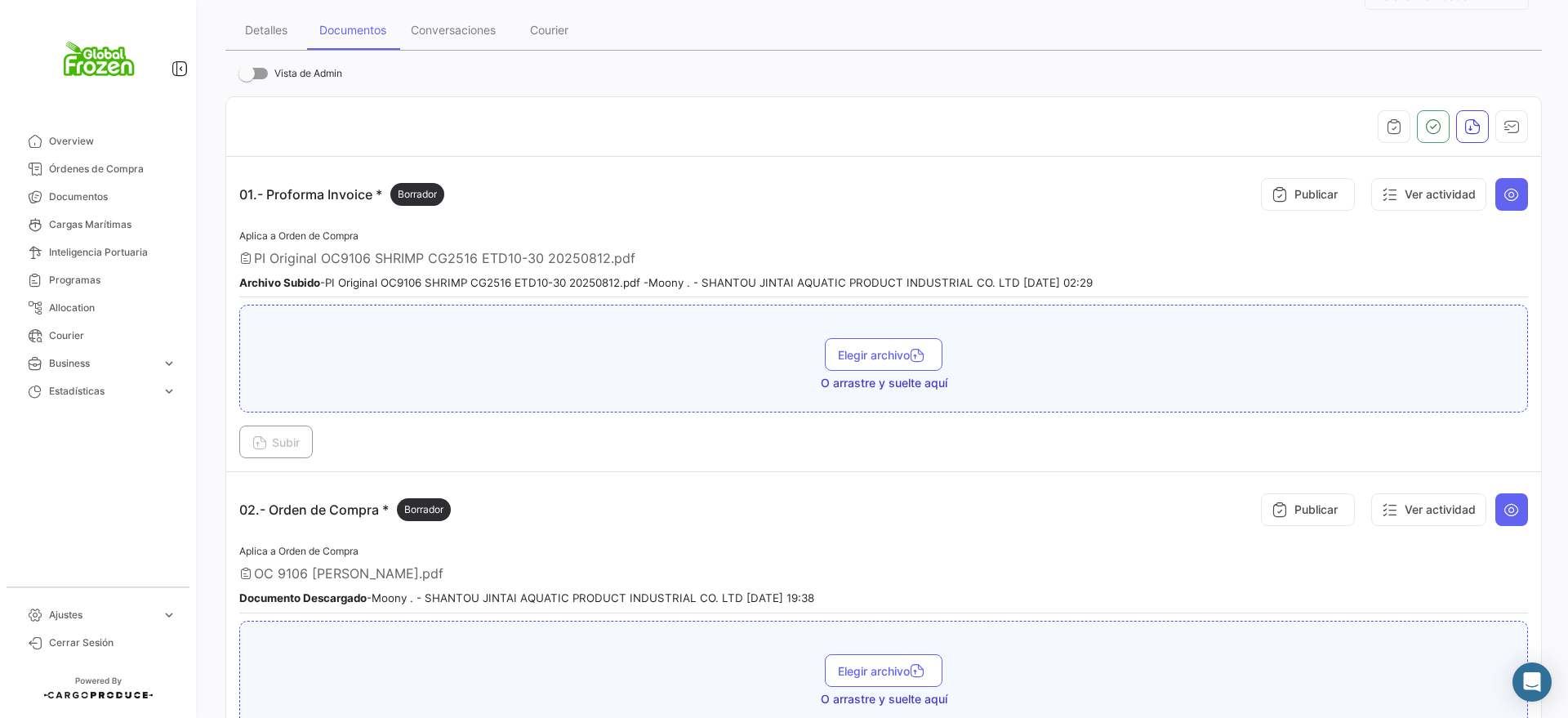
scroll to position [408, 0]
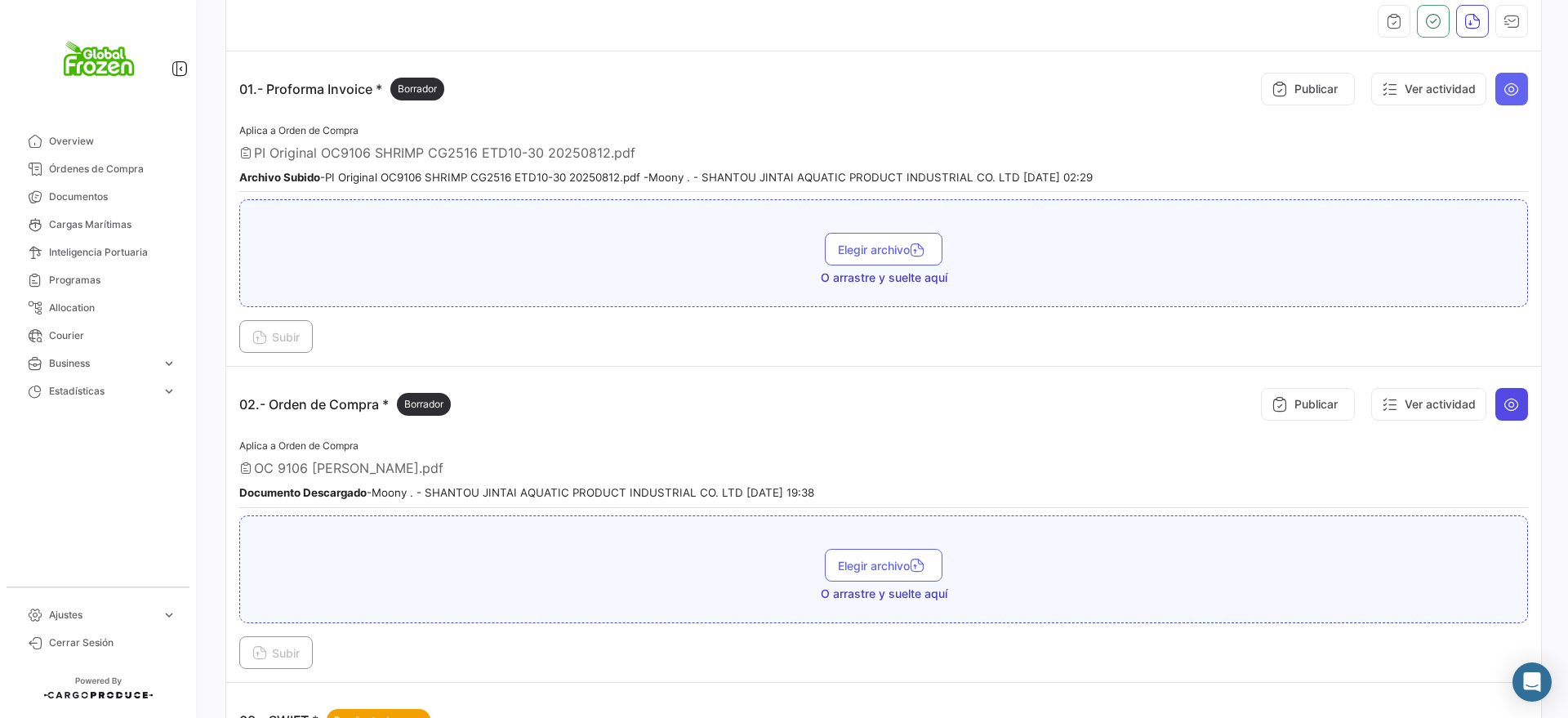
click at [1510, 407] on button at bounding box center [1511, 404] width 32 height 32
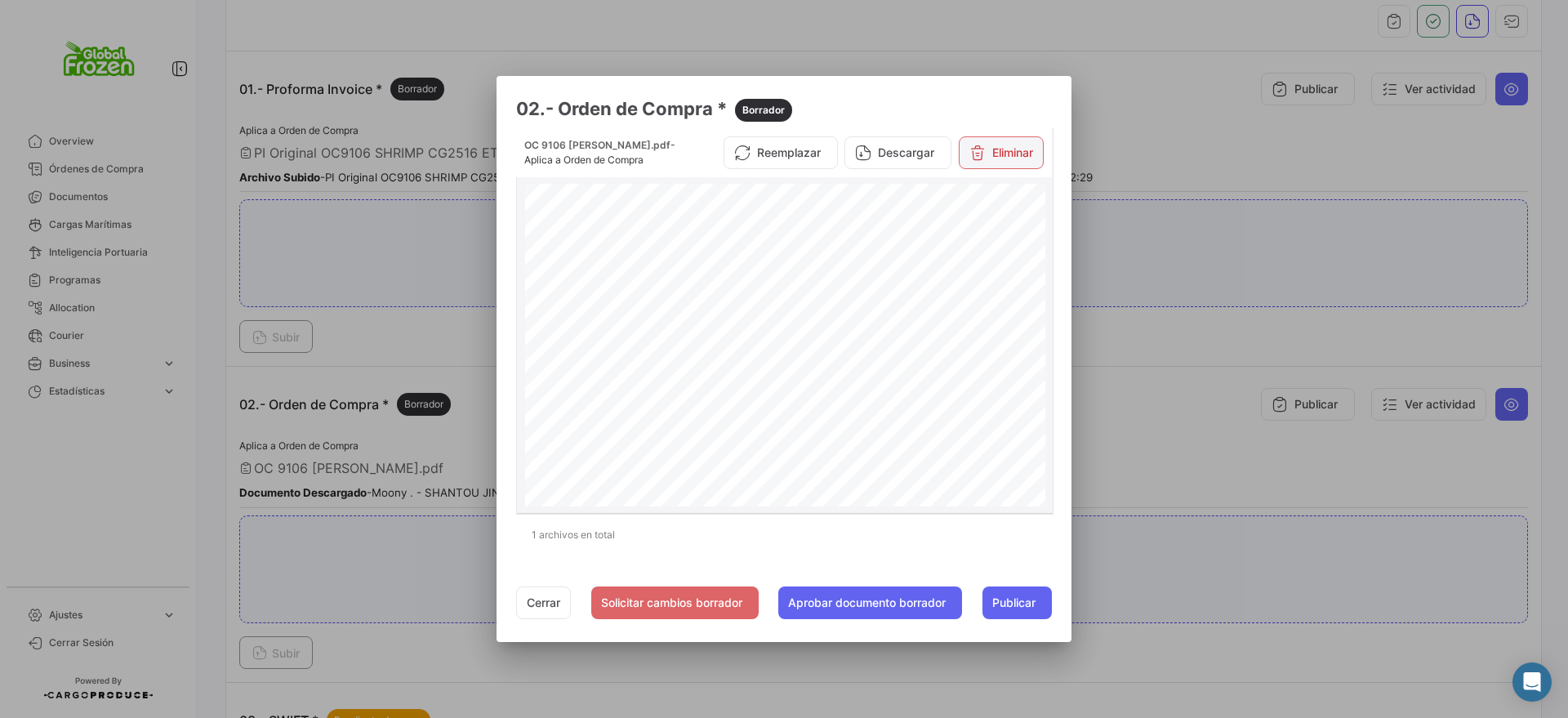
click at [993, 143] on button "Eliminar" at bounding box center [1002, 152] width 85 height 32
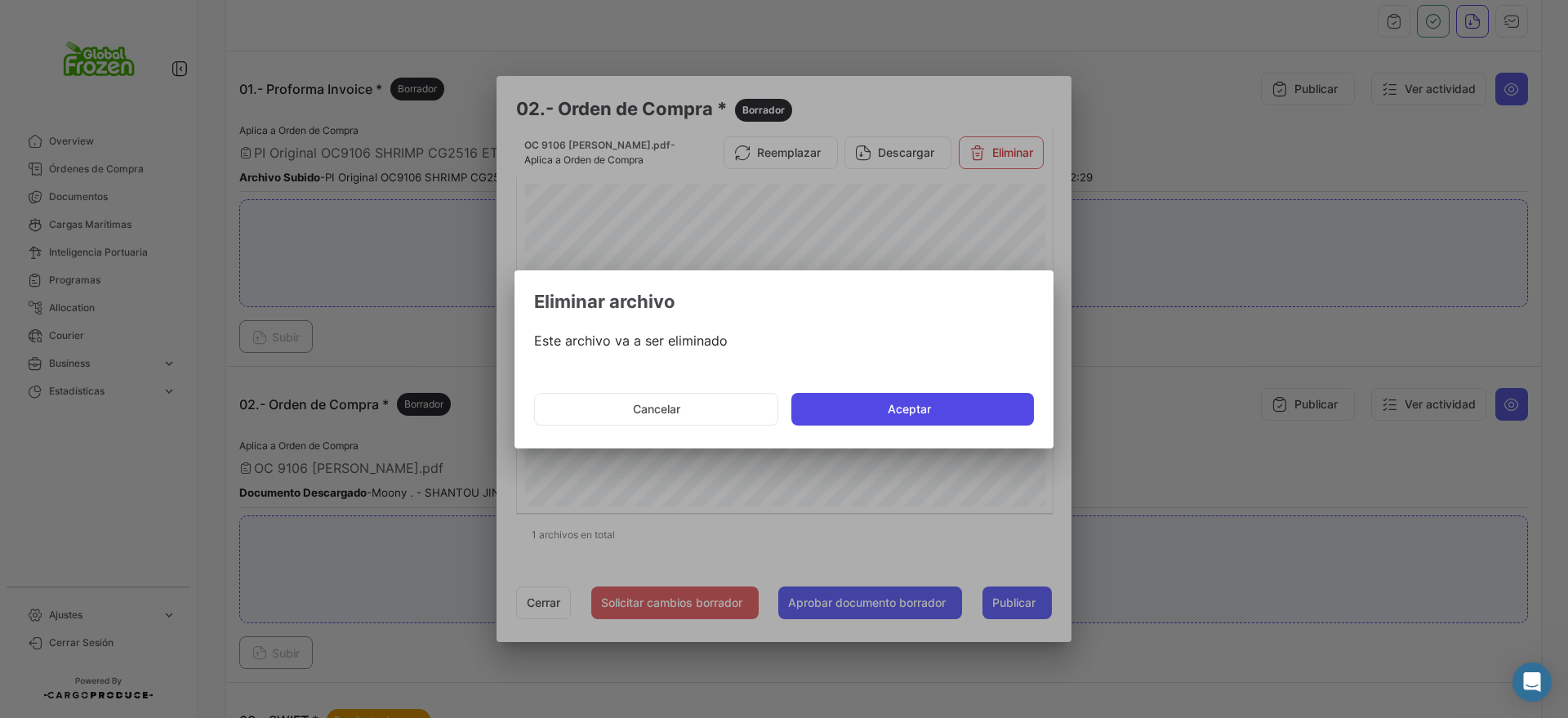
click at [899, 400] on button "Aceptar" at bounding box center [913, 408] width 243 height 32
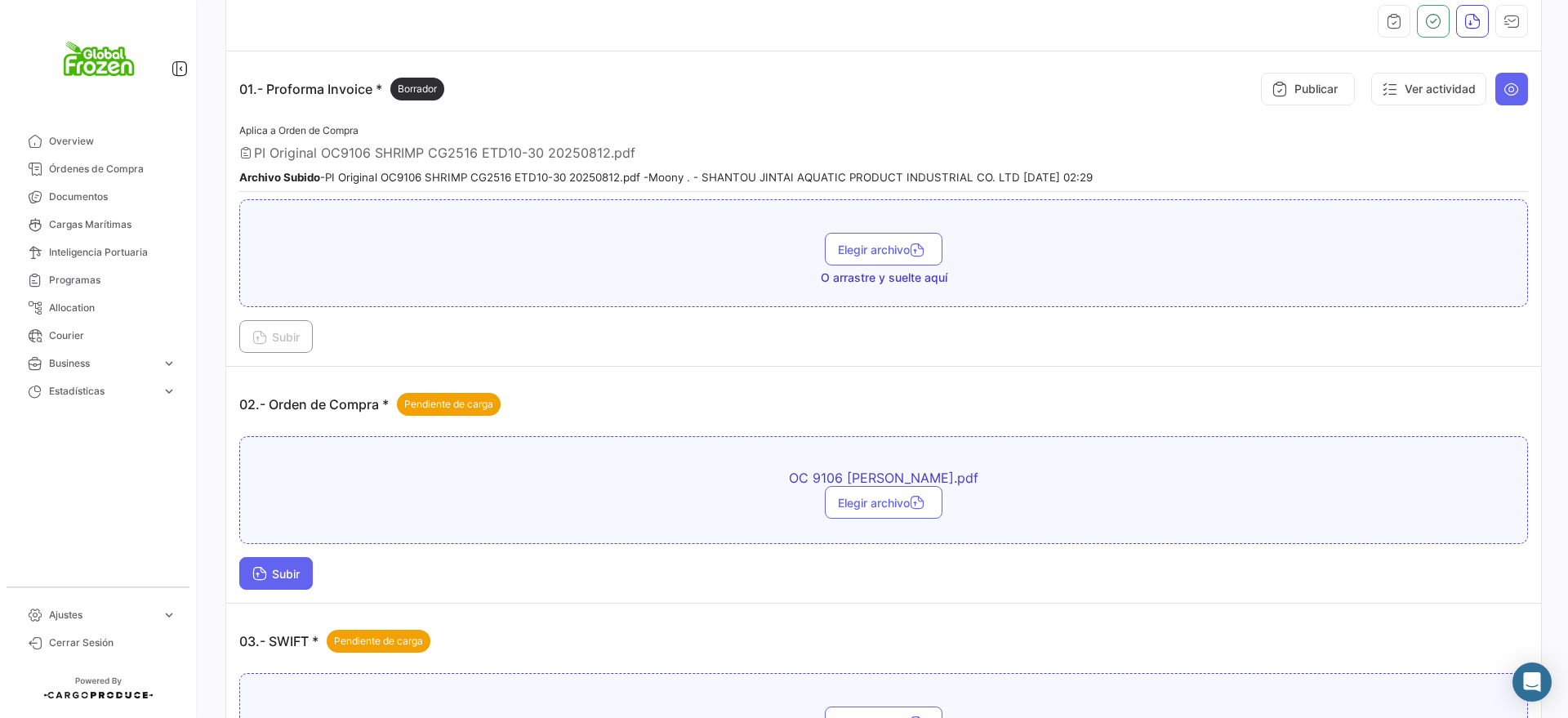
click at [253, 573] on icon at bounding box center [260, 574] width 15 height 15
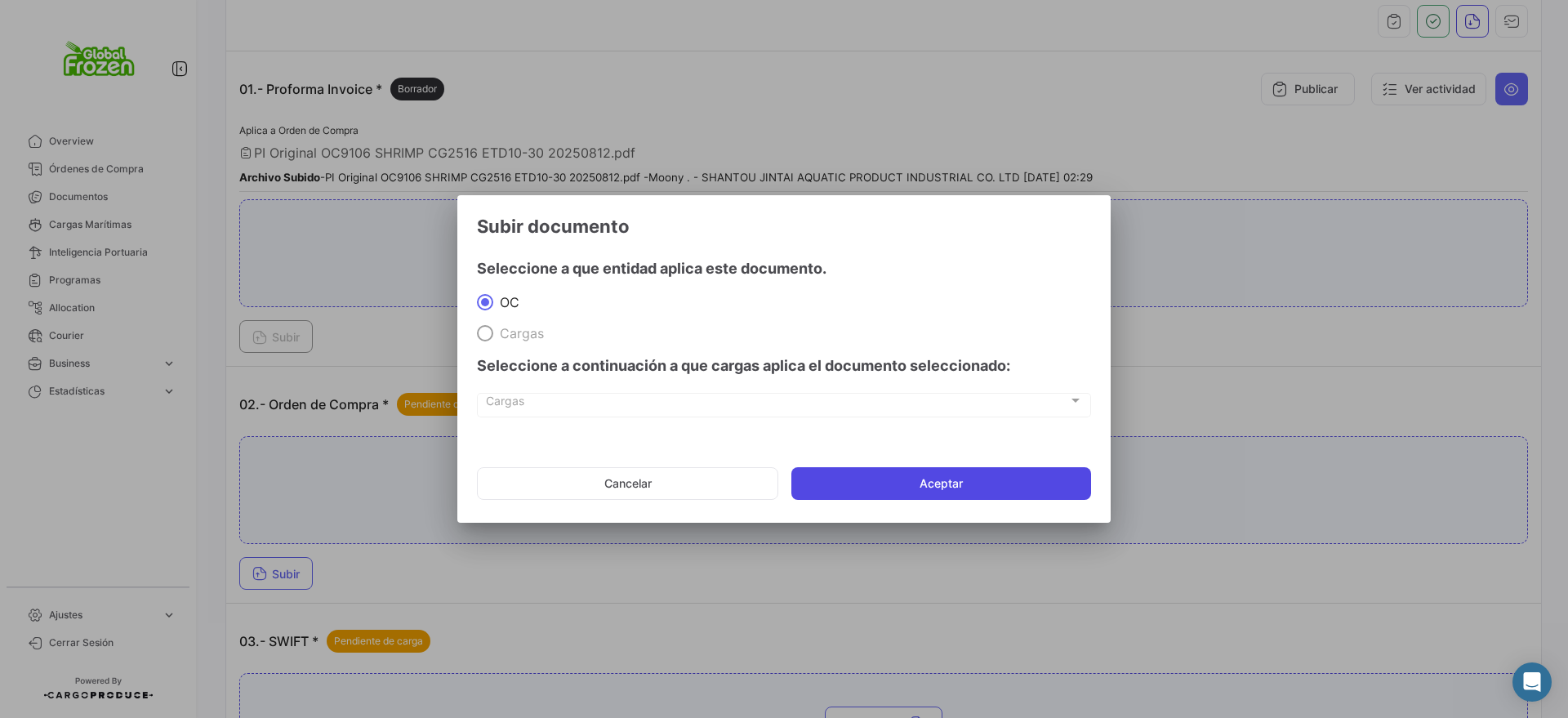
click at [817, 479] on button "Aceptar" at bounding box center [942, 483] width 300 height 32
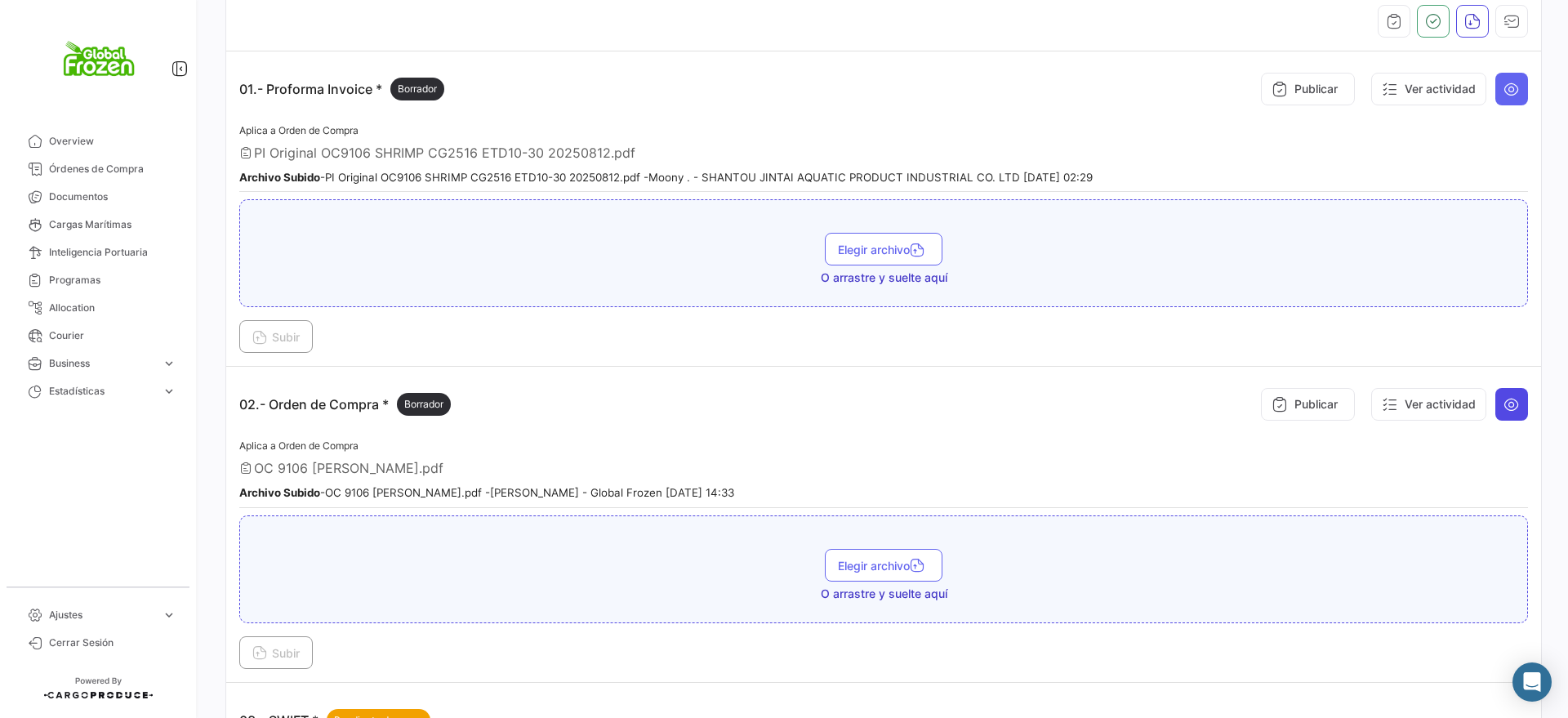
click at [1503, 399] on icon at bounding box center [1511, 404] width 17 height 17
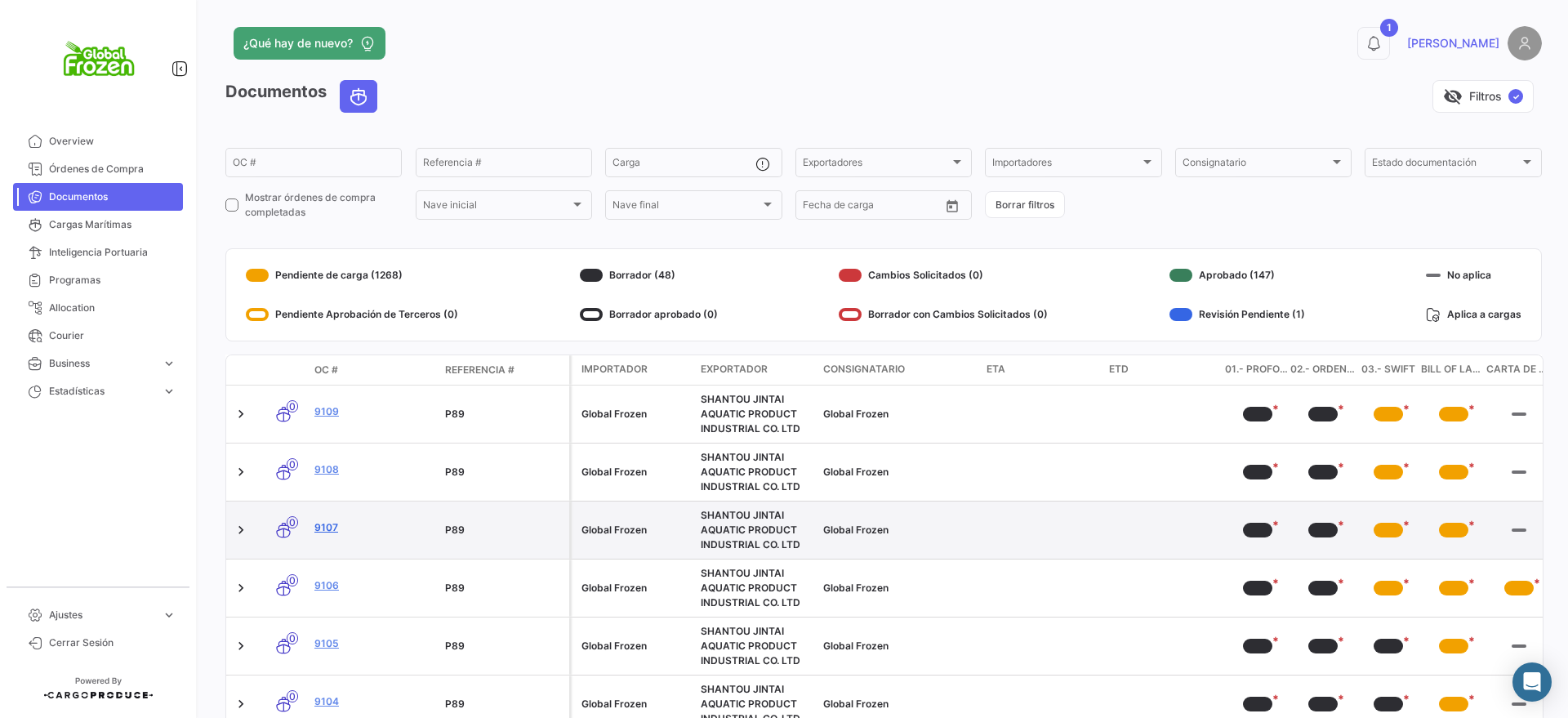
click at [324, 524] on link "9107" at bounding box center [373, 527] width 118 height 15
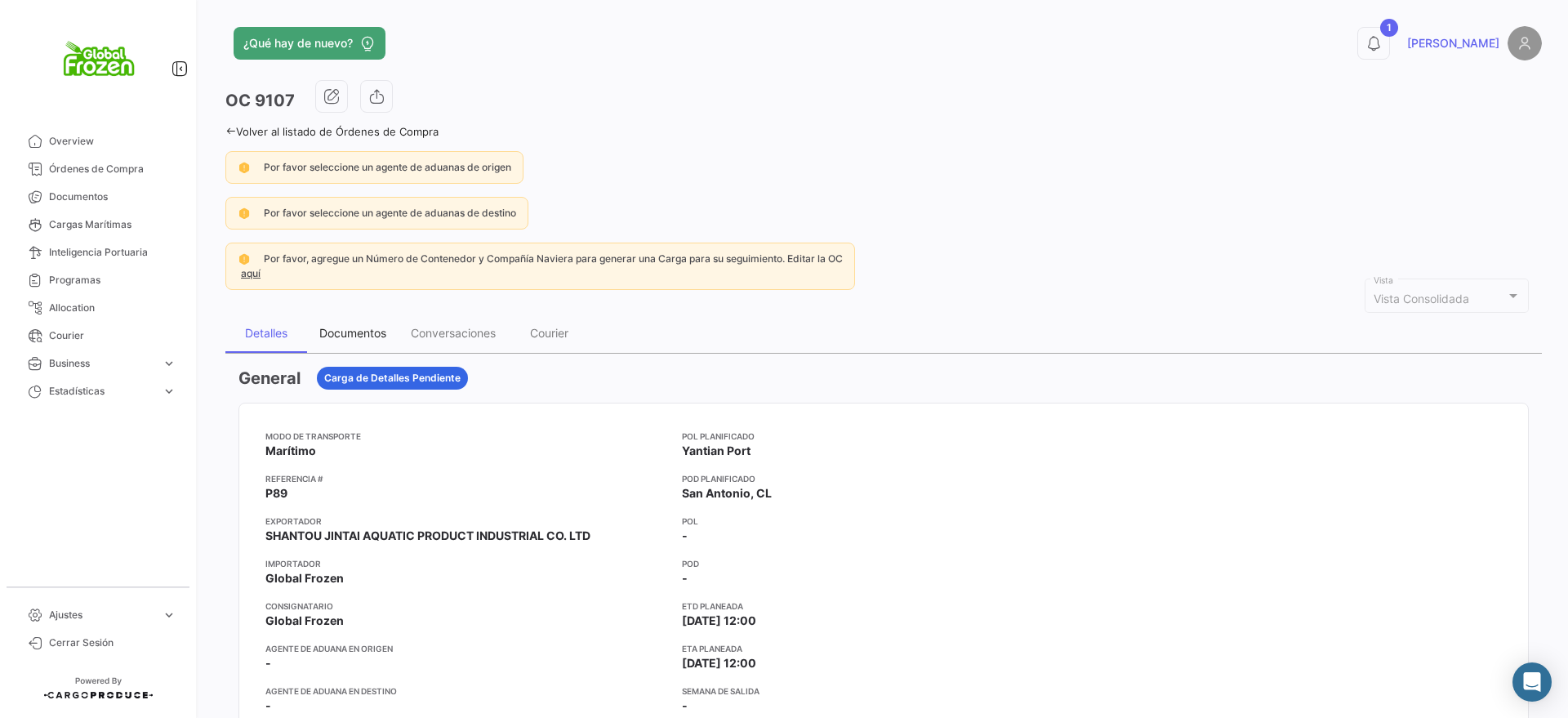
click at [360, 329] on div "Documentos" at bounding box center [353, 333] width 67 height 14
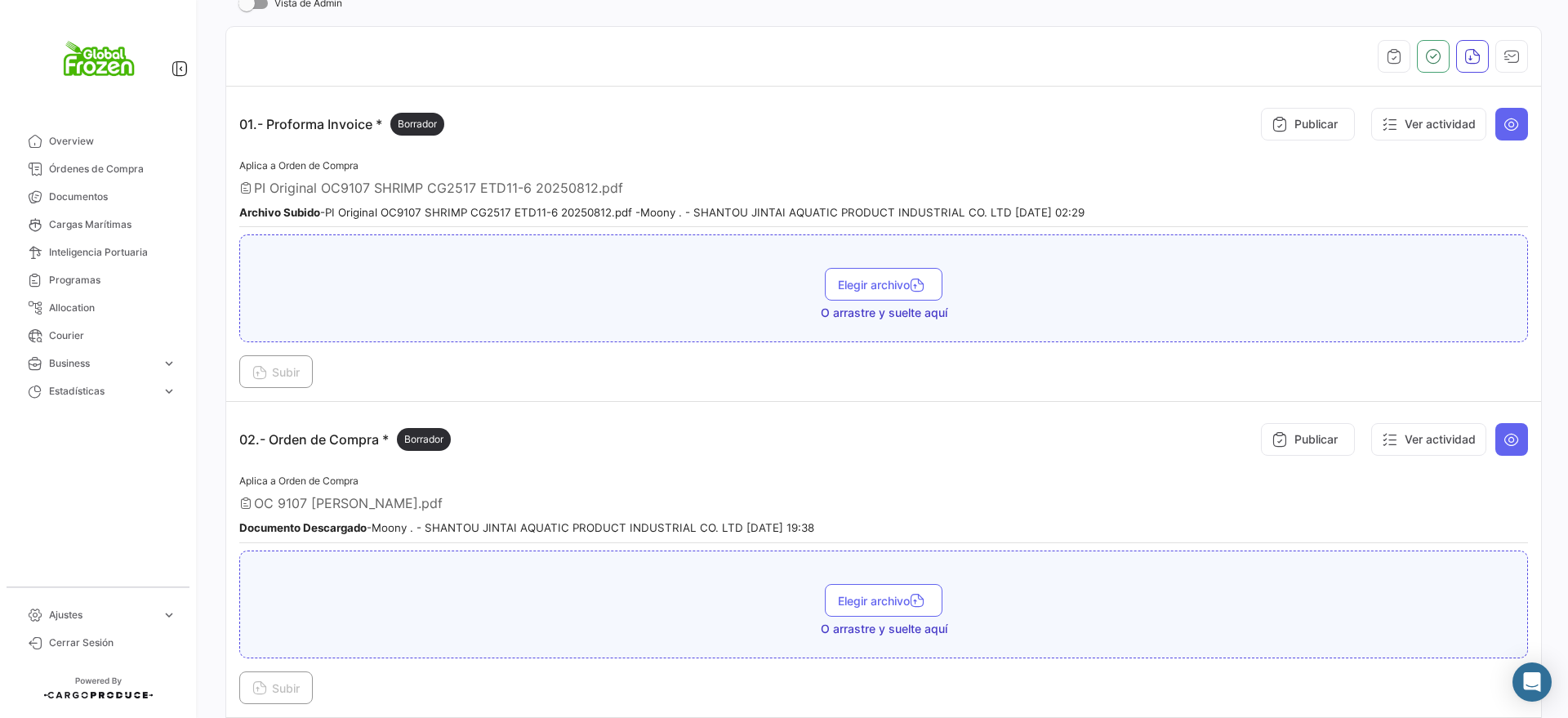
scroll to position [408, 0]
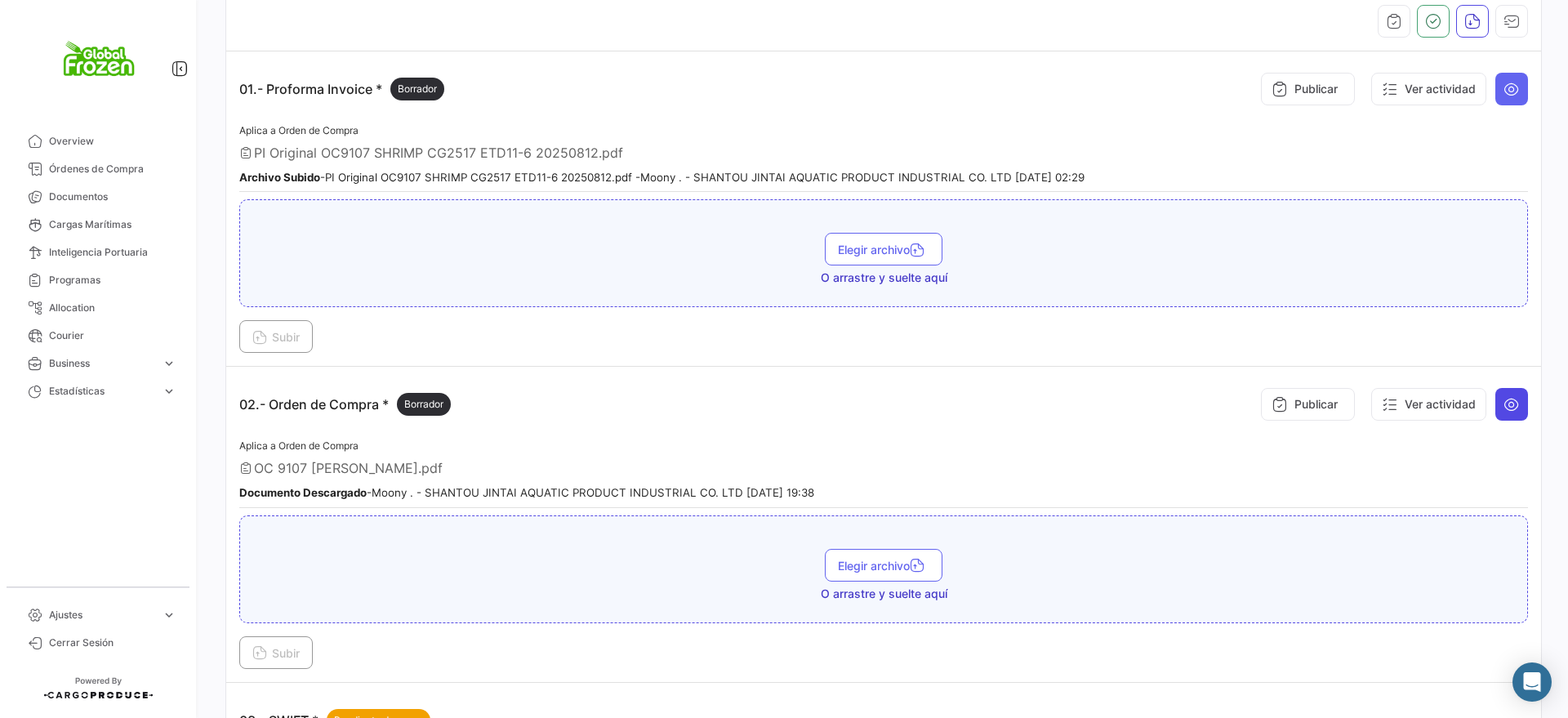
click at [1503, 407] on icon at bounding box center [1511, 404] width 17 height 17
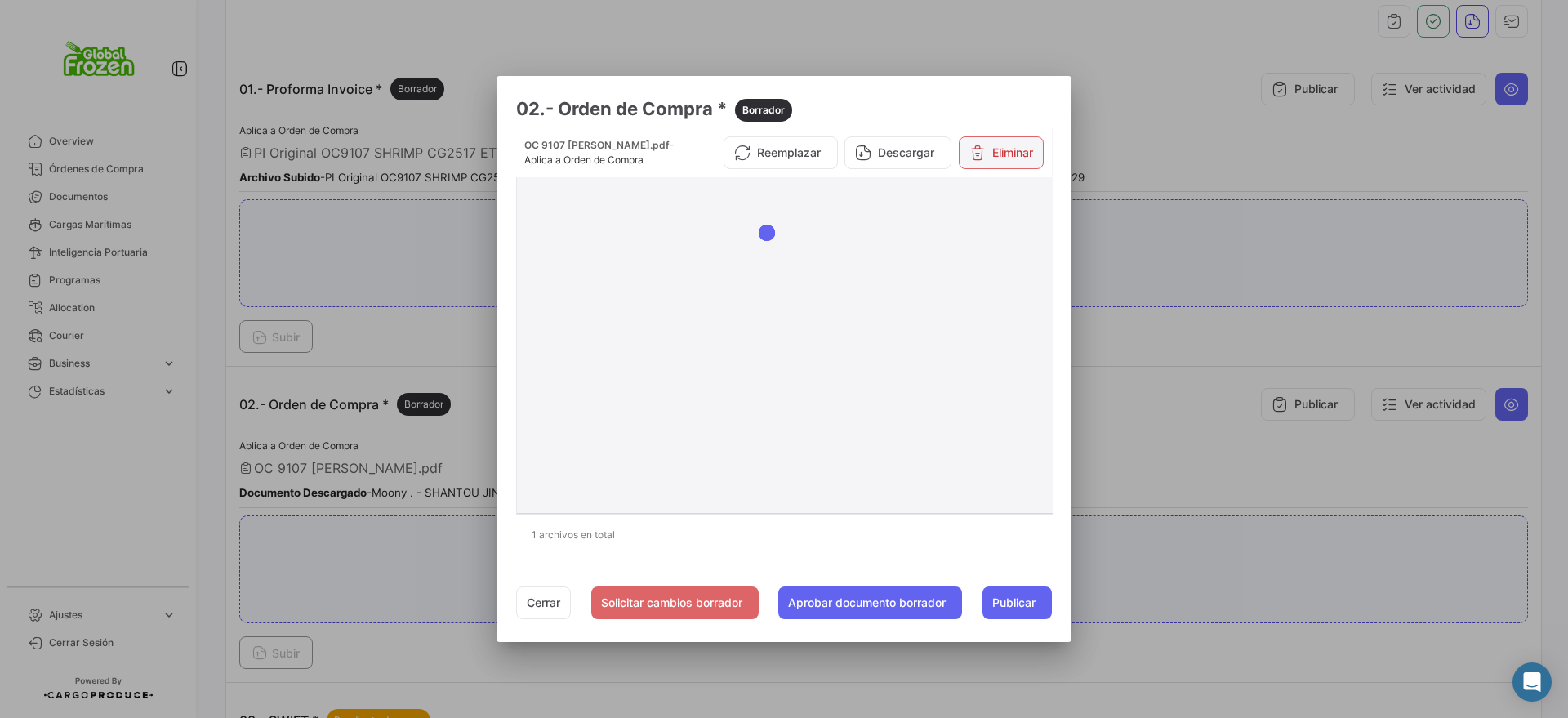
click at [1015, 154] on button "Eliminar" at bounding box center [1002, 152] width 85 height 32
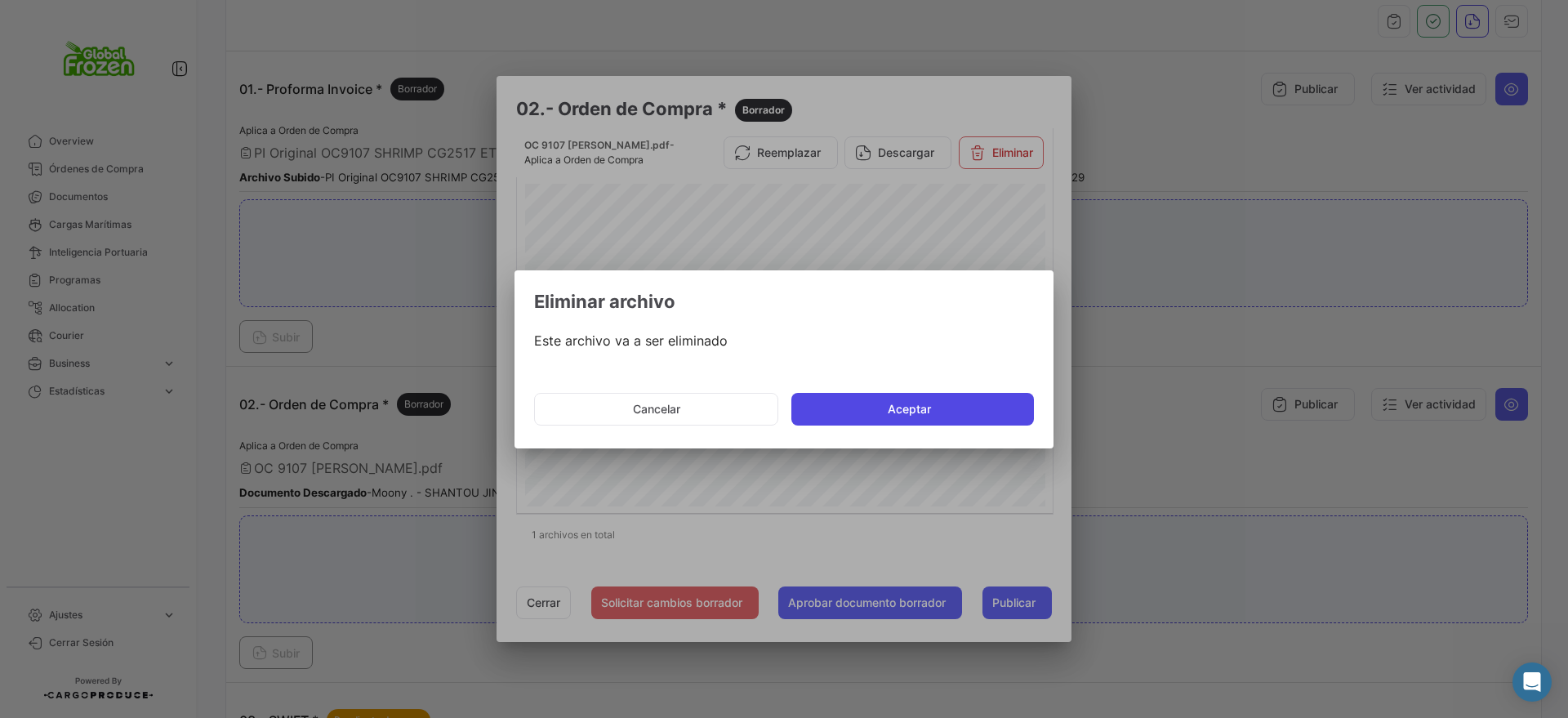
click at [943, 405] on button "Aceptar" at bounding box center [913, 408] width 243 height 32
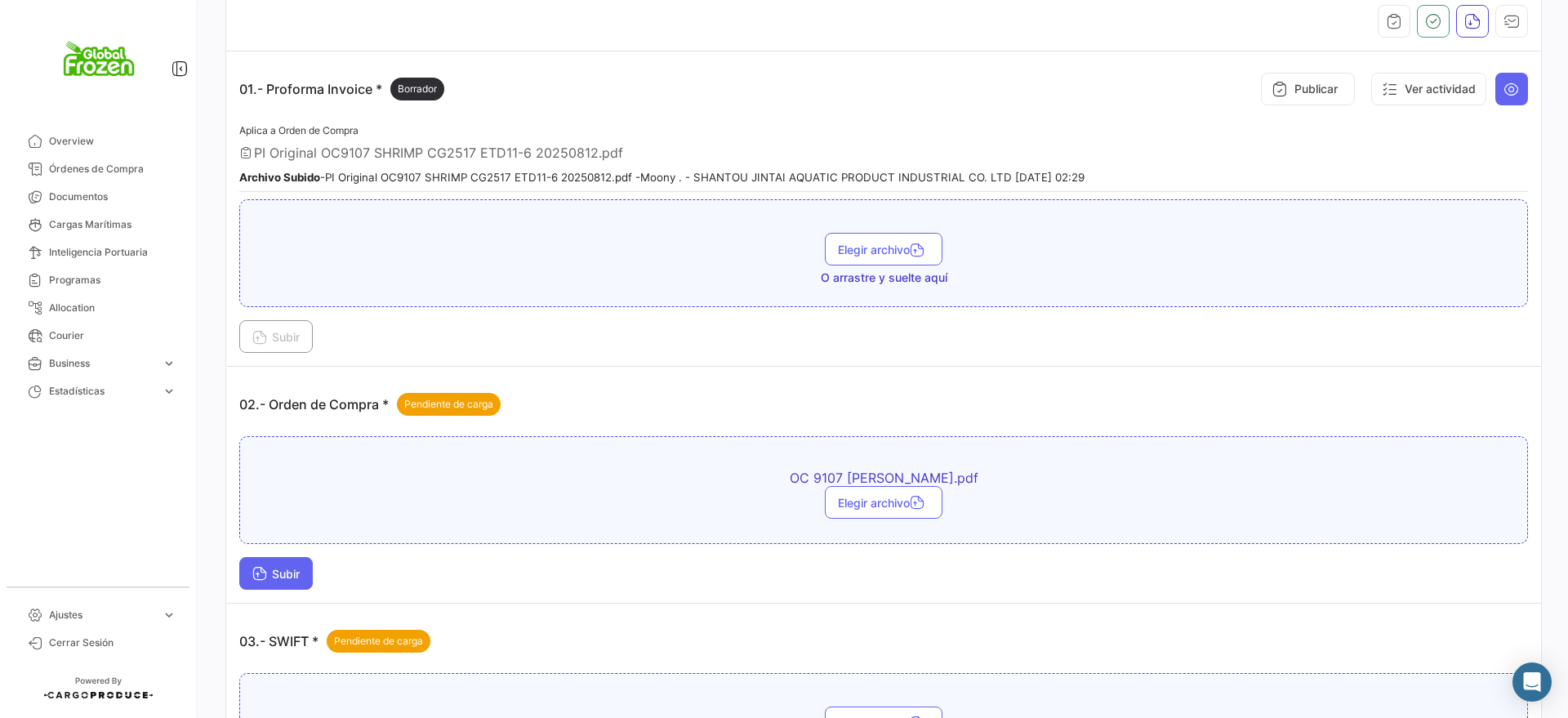
click at [276, 583] on button "Subir" at bounding box center [275, 572] width 74 height 32
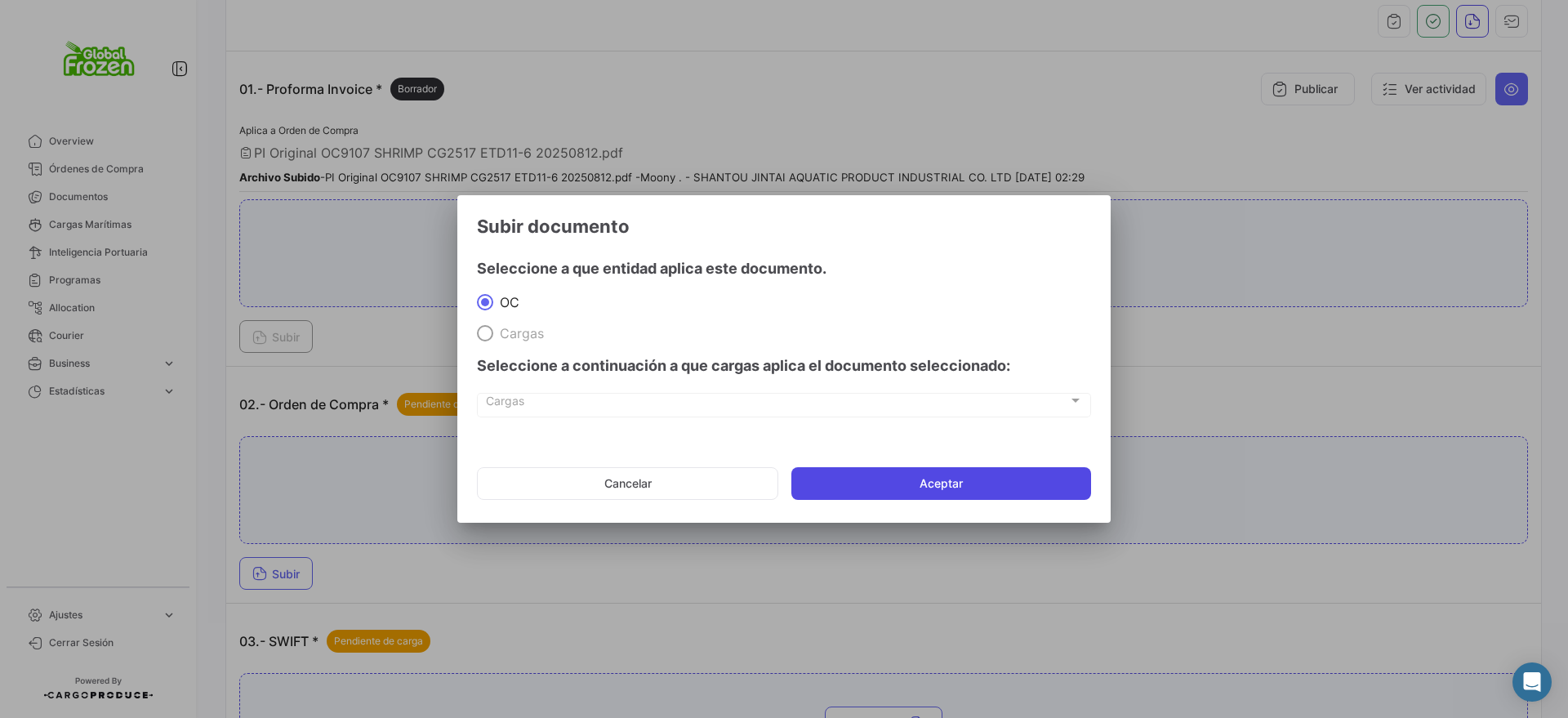
click at [869, 473] on button "Aceptar" at bounding box center [942, 483] width 300 height 32
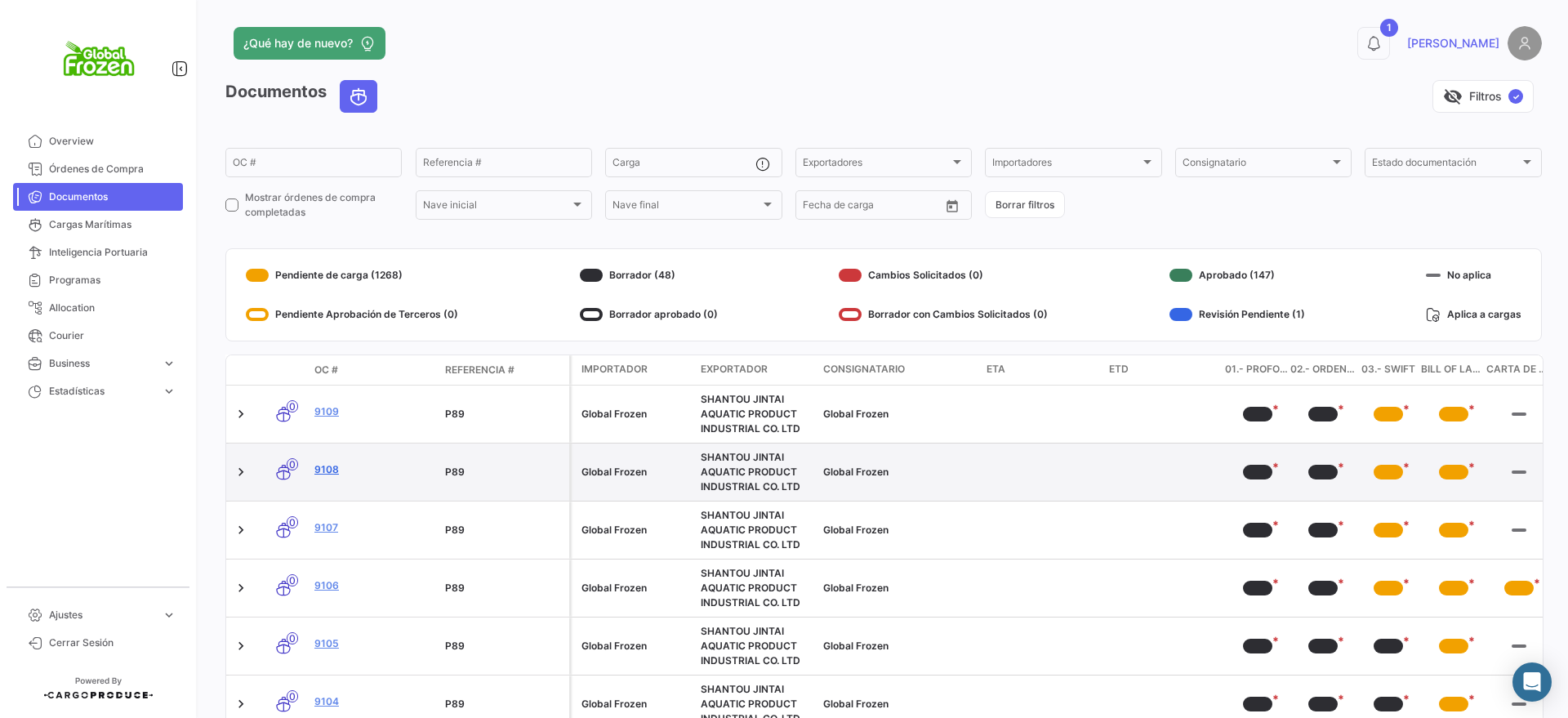
click at [331, 463] on link "9108" at bounding box center [373, 469] width 118 height 15
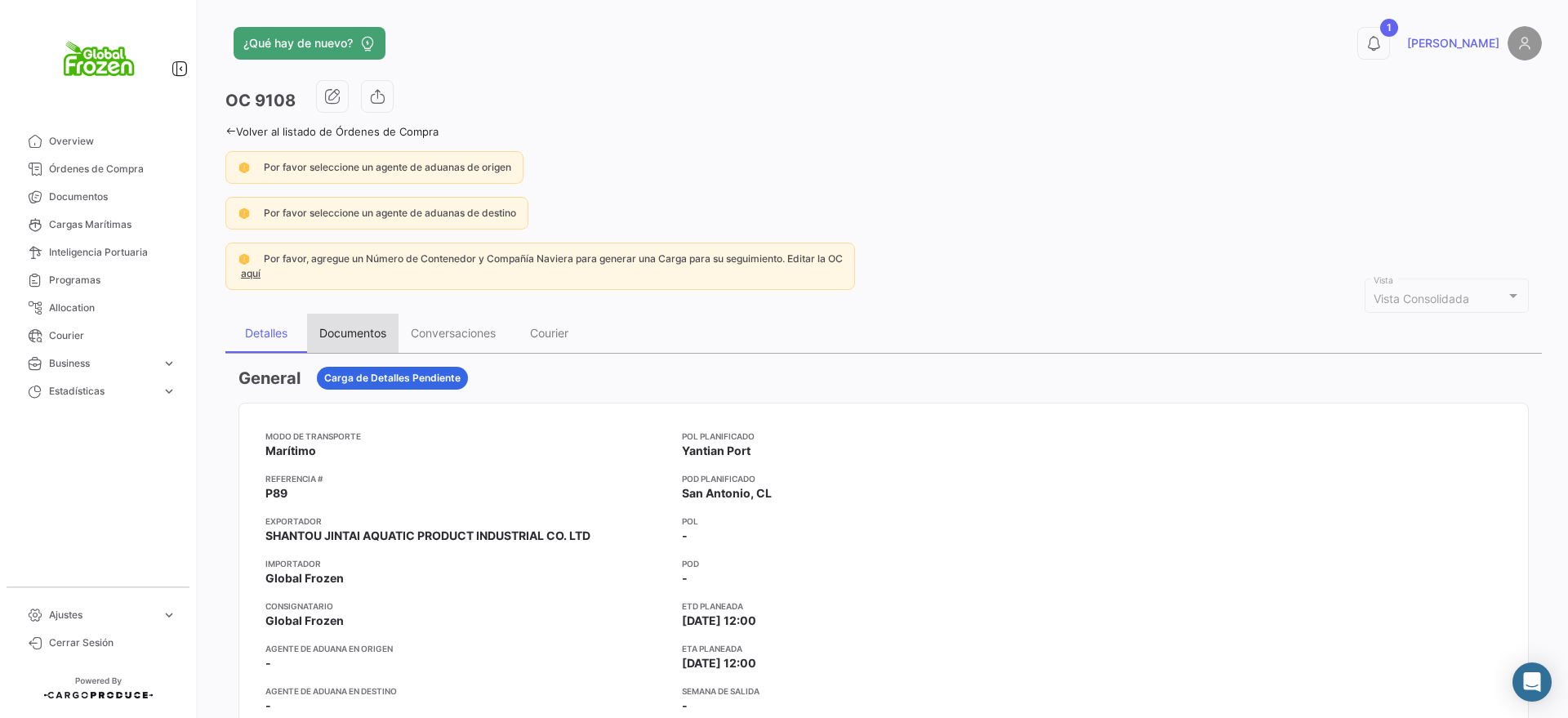
click at [354, 324] on div "Documentos" at bounding box center [352, 333] width 91 height 39
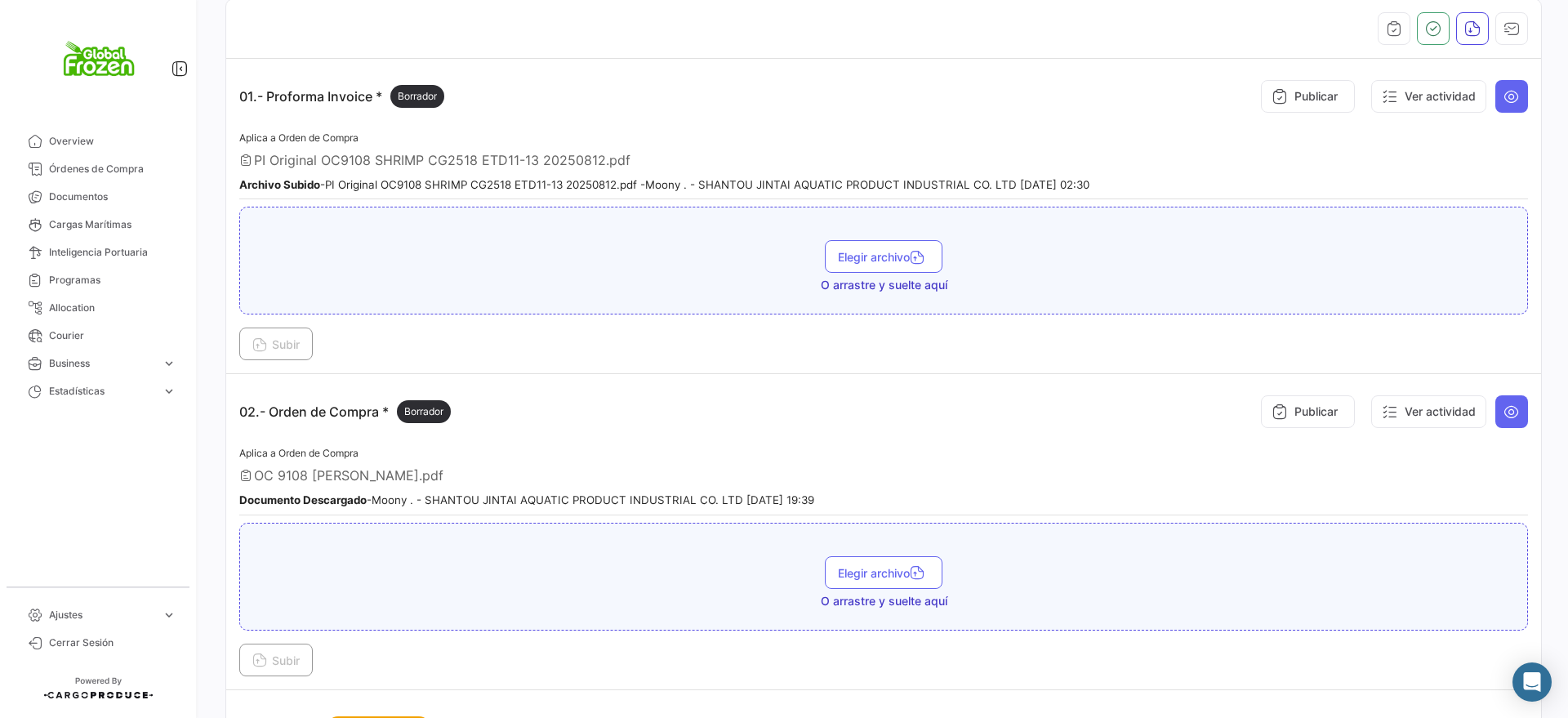
scroll to position [510, 0]
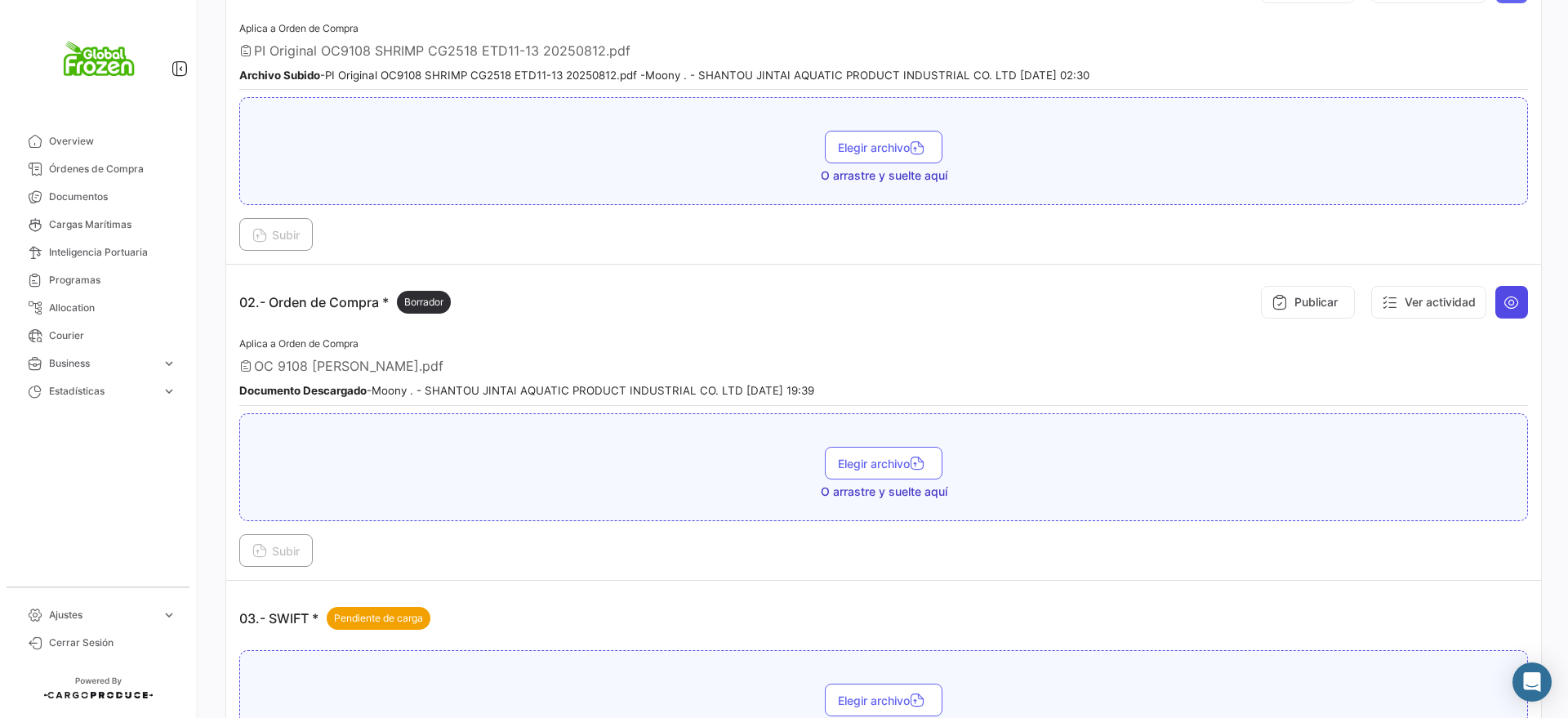
click at [1505, 301] on icon at bounding box center [1511, 302] width 17 height 17
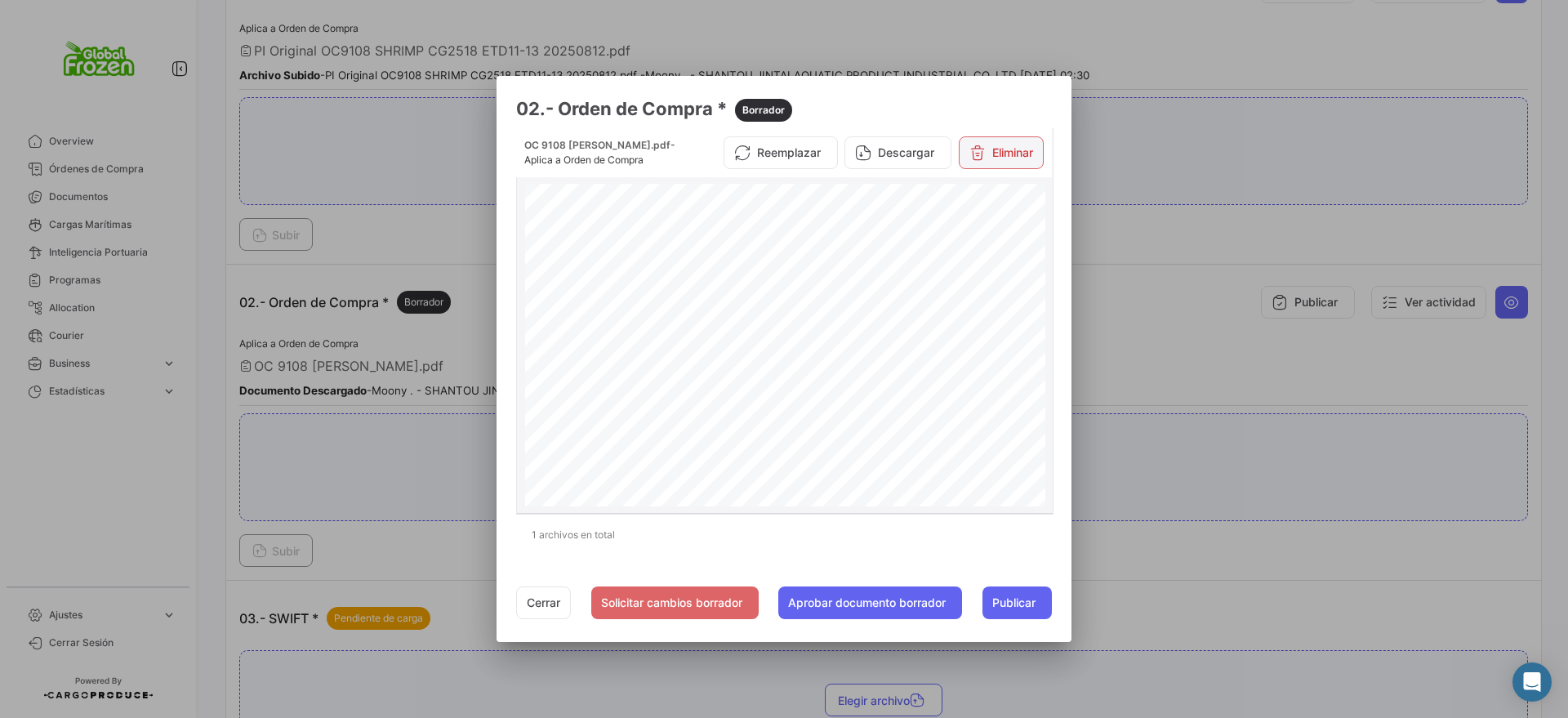
click at [1007, 147] on button "Eliminar" at bounding box center [1002, 152] width 85 height 32
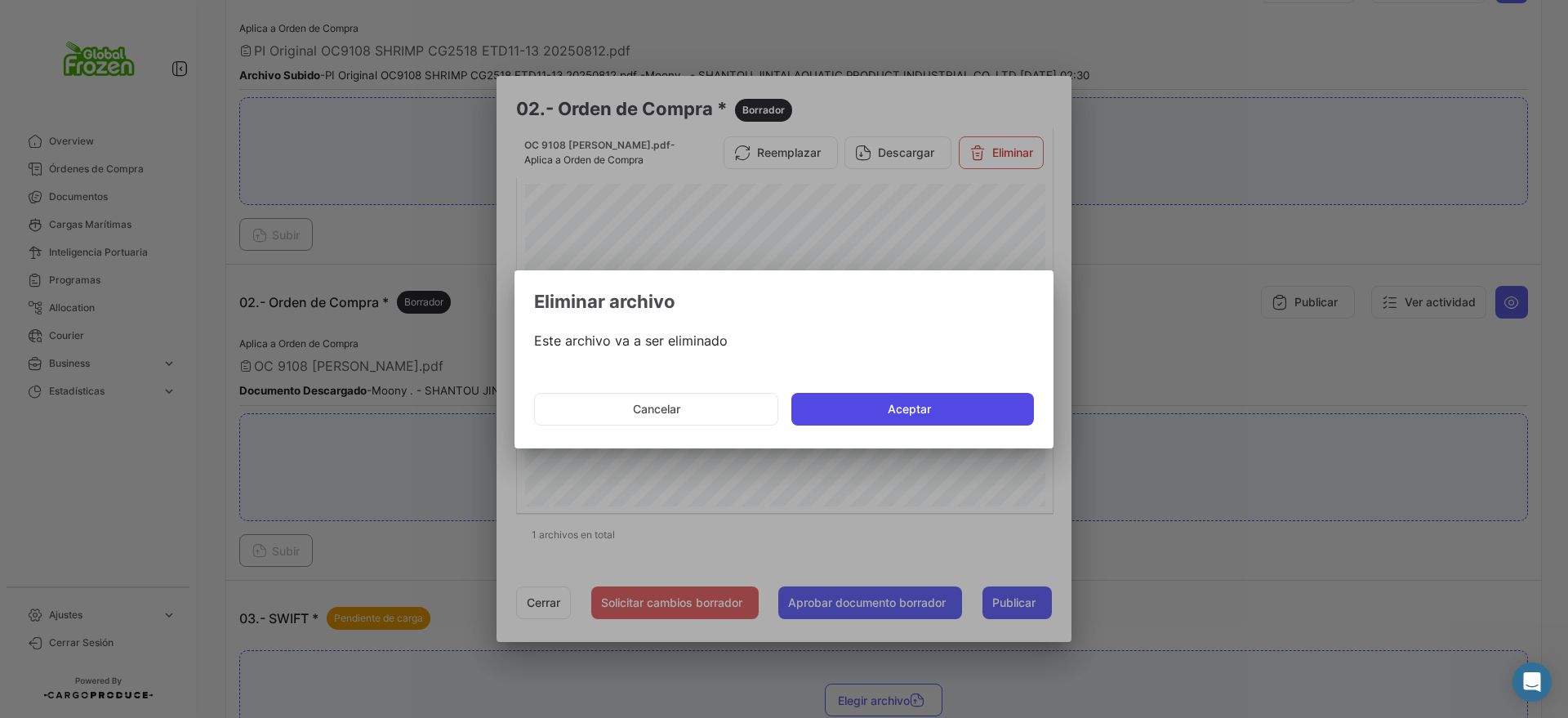
click at [896, 407] on button "Aceptar" at bounding box center [913, 408] width 243 height 32
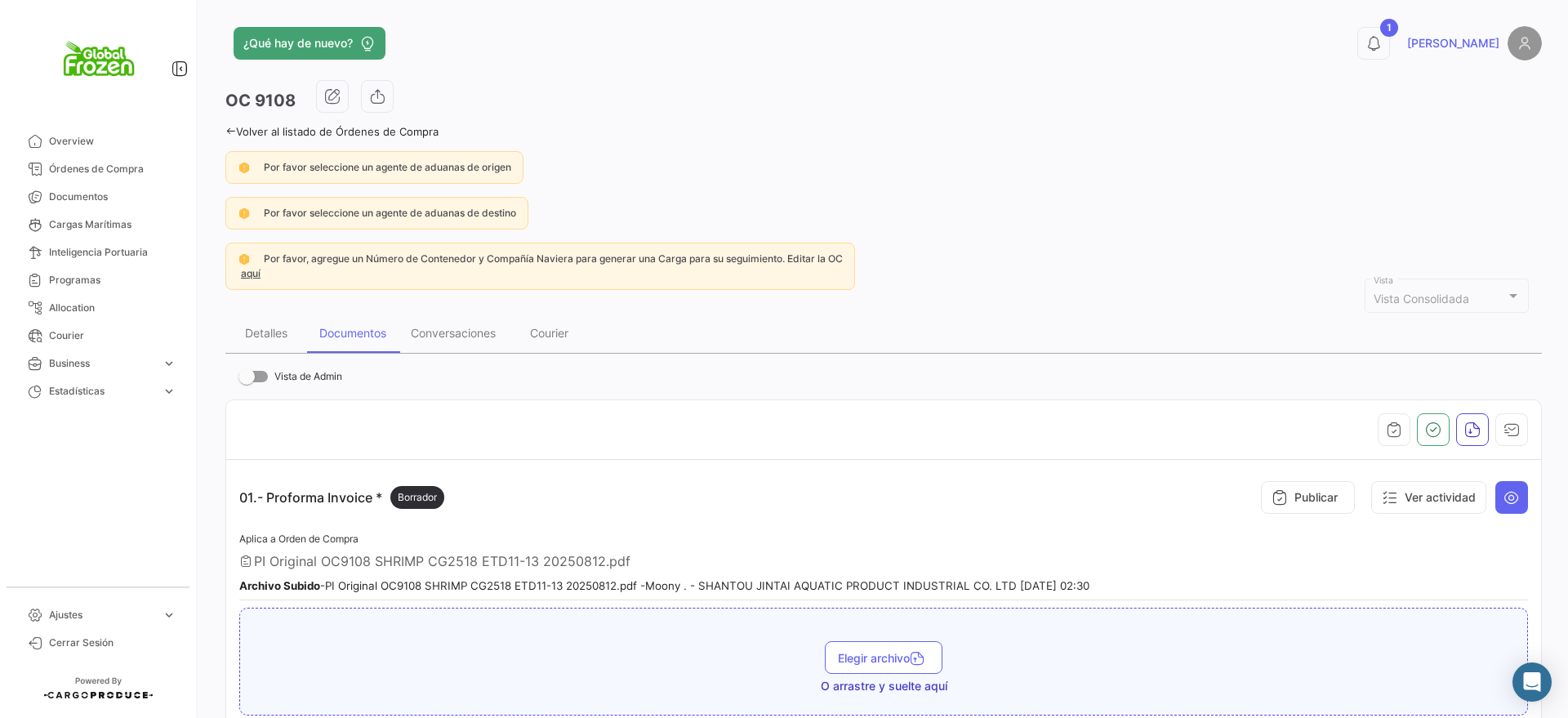
scroll to position [408, 0]
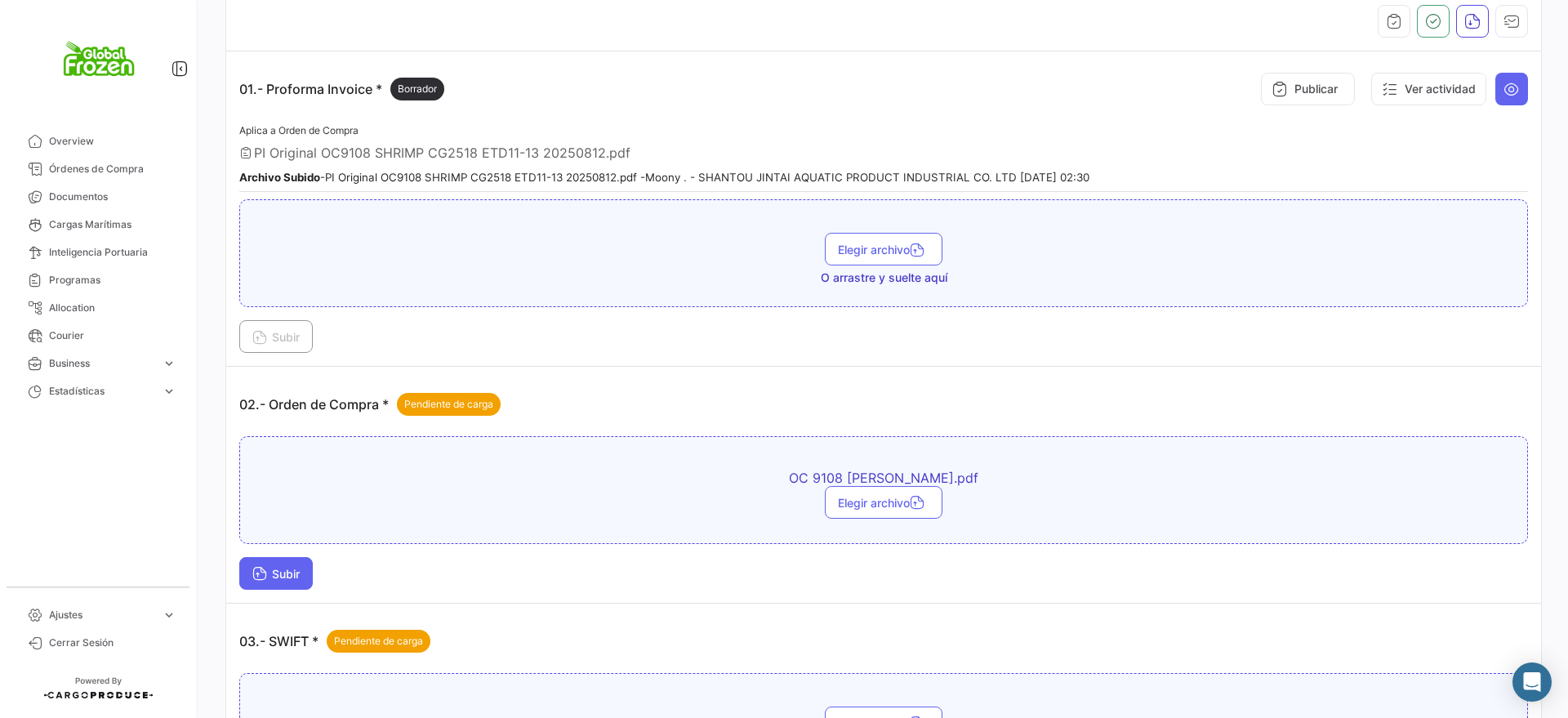
click at [300, 576] on span "Subir" at bounding box center [276, 573] width 47 height 14
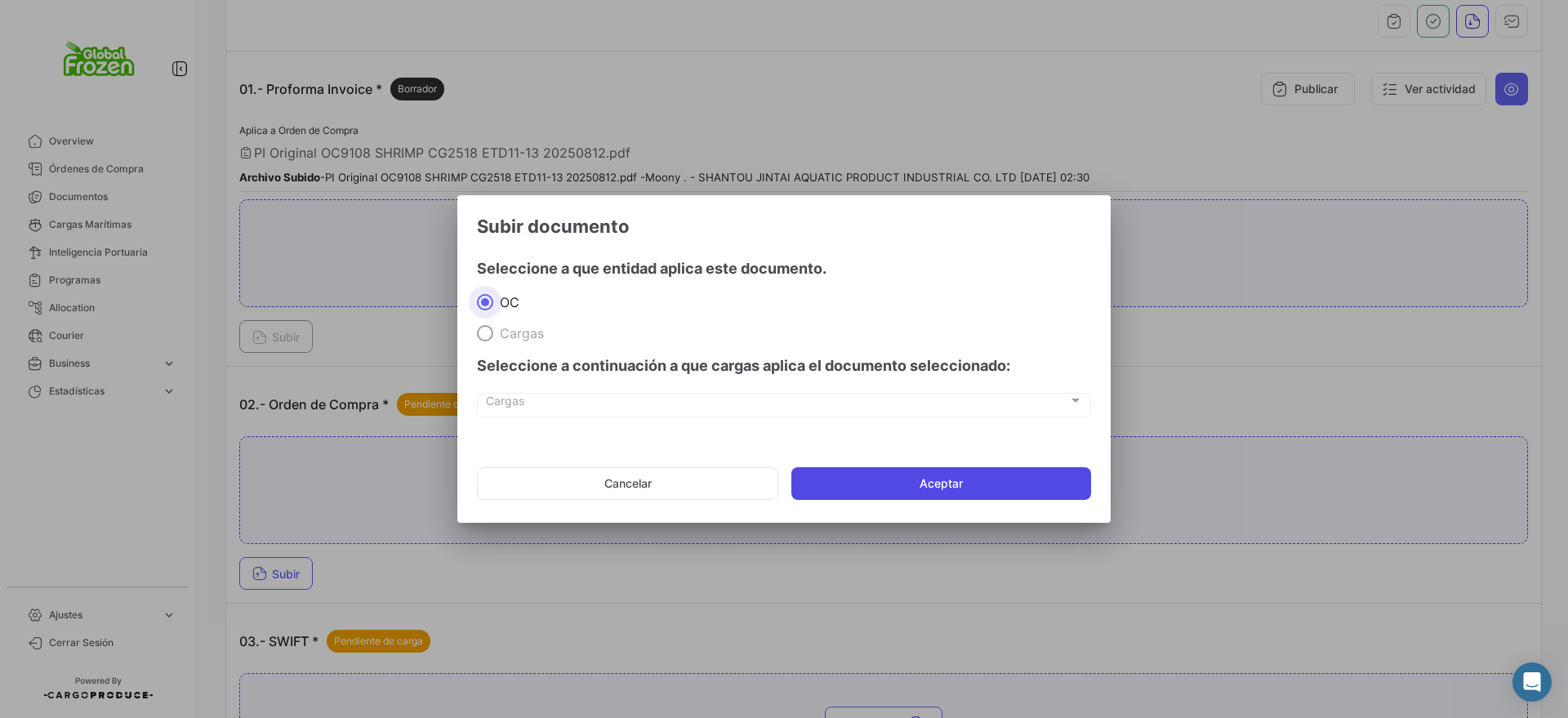
click at [887, 489] on button "Aceptar" at bounding box center [942, 483] width 300 height 32
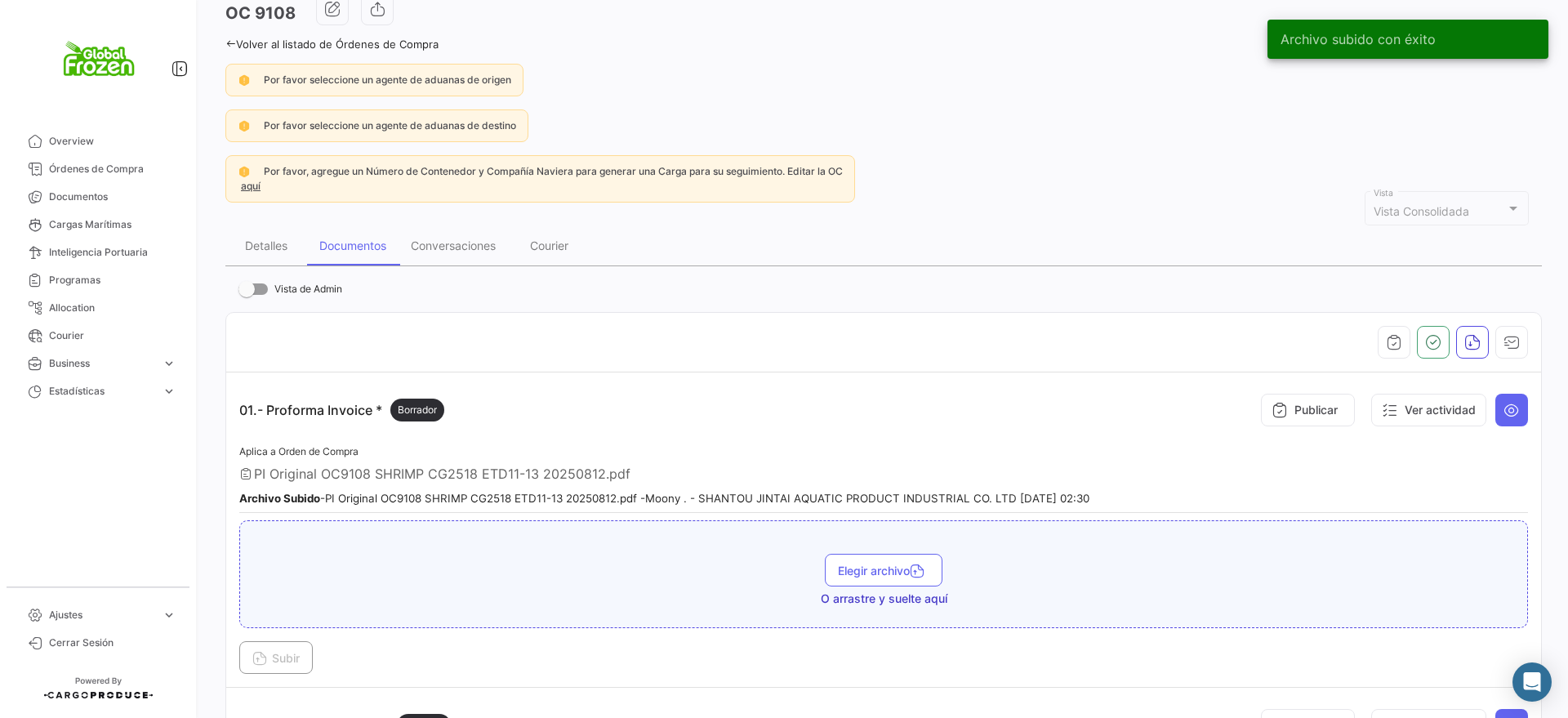
scroll to position [0, 0]
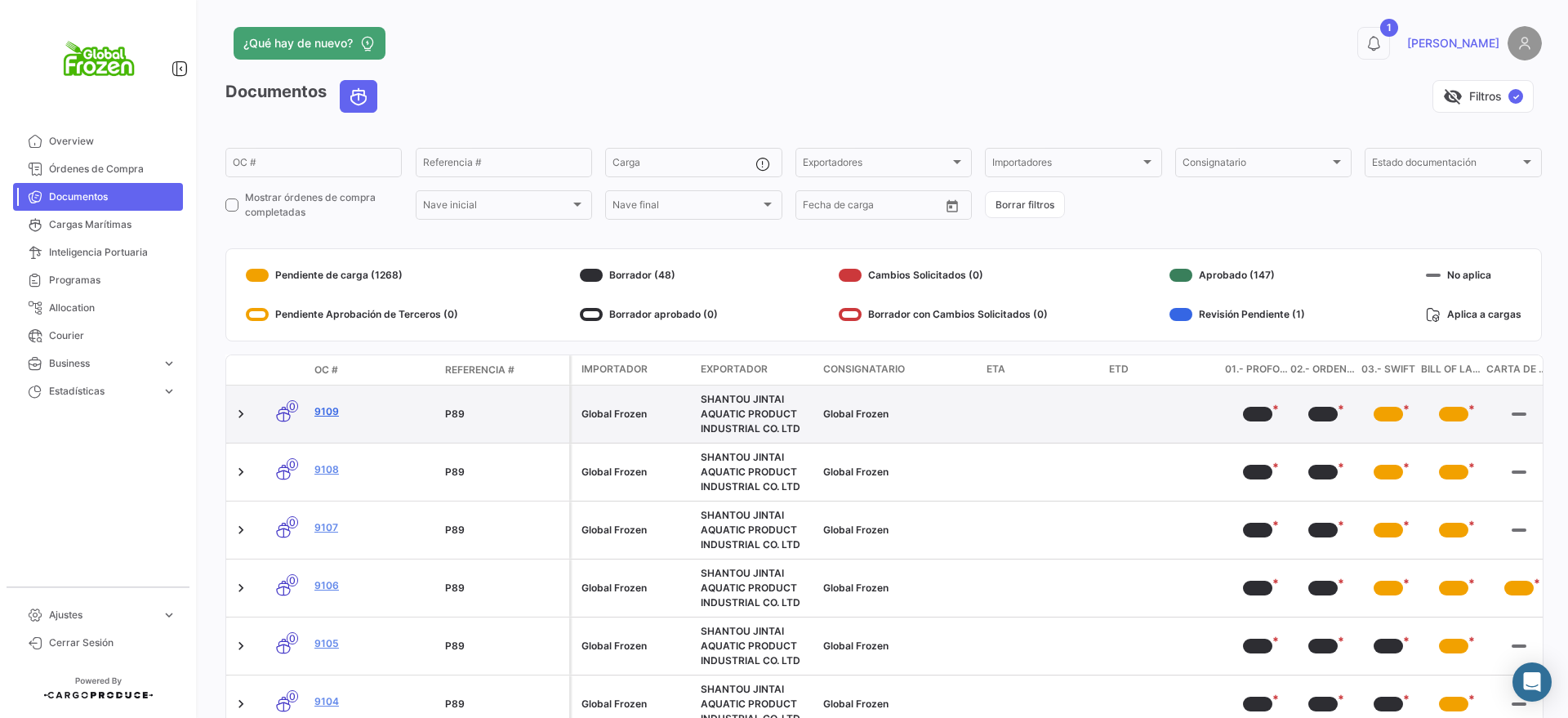
click at [326, 405] on link "9109" at bounding box center [373, 411] width 118 height 15
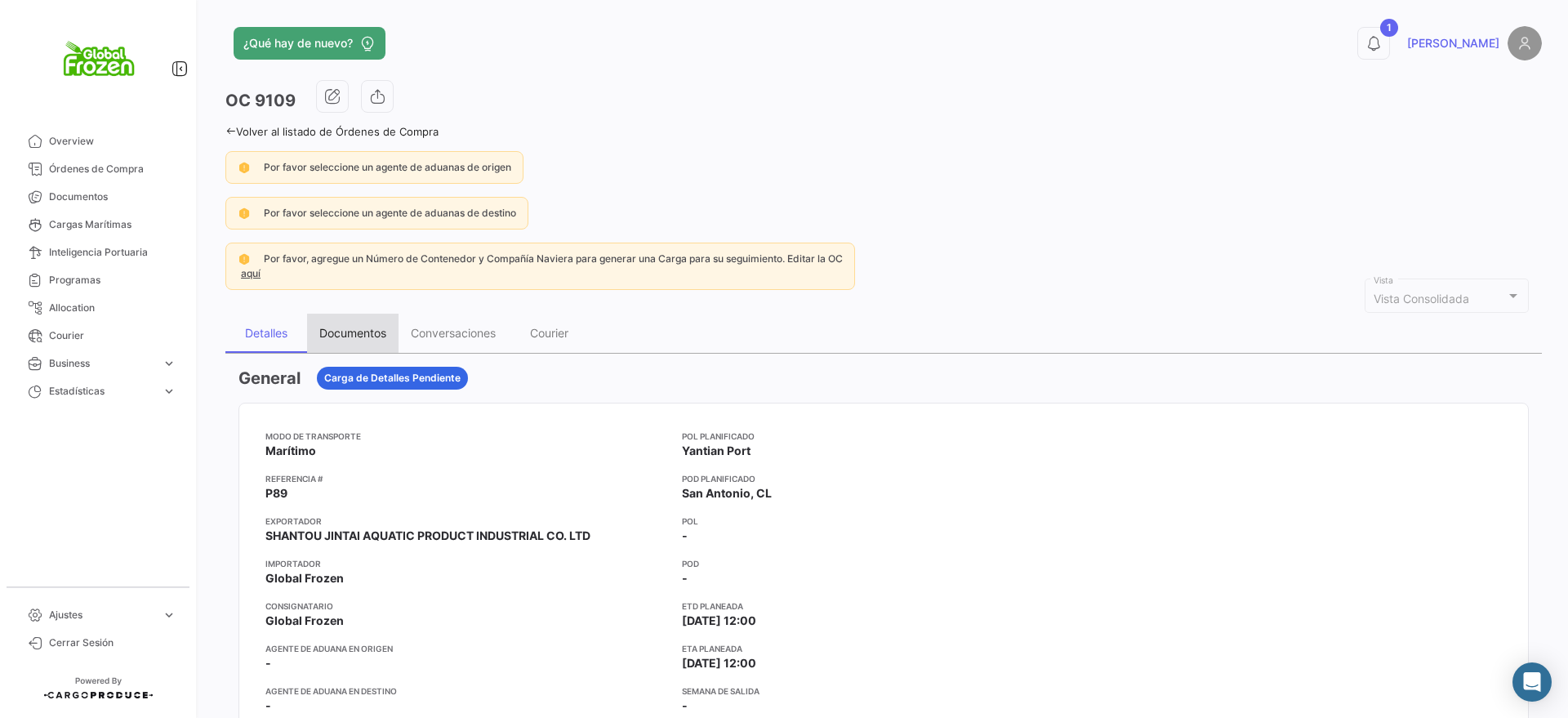
click at [351, 342] on div "Documentos" at bounding box center [352, 333] width 91 height 39
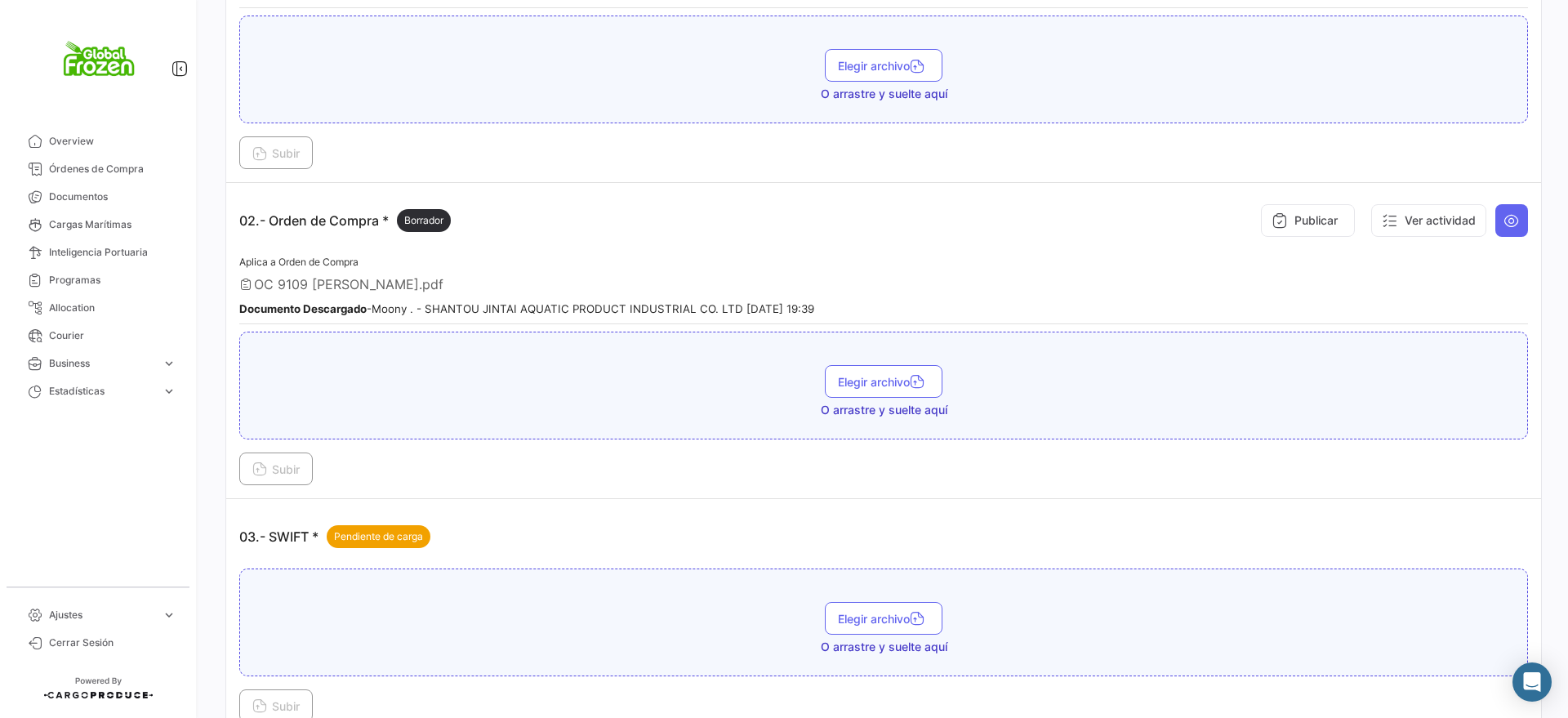
scroll to position [612, 0]
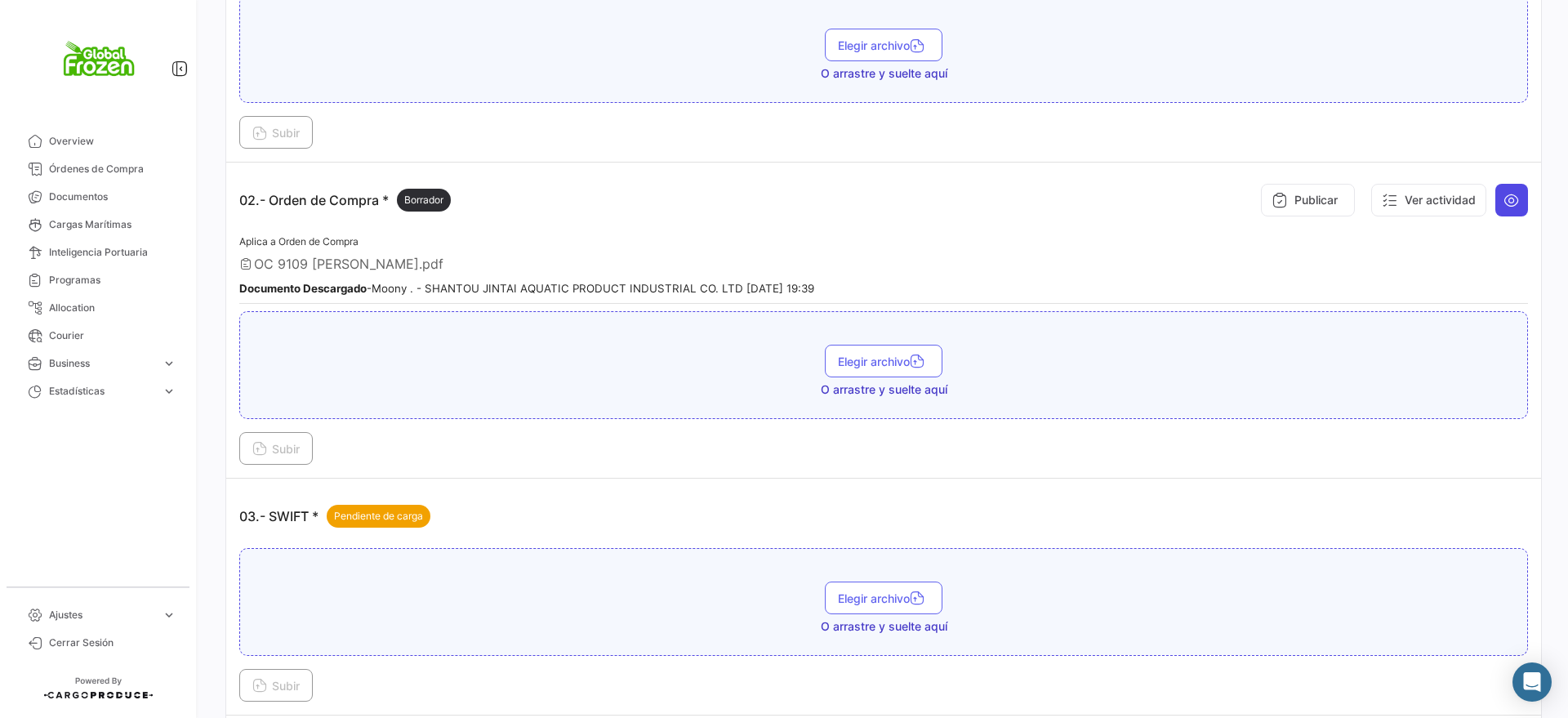
click at [1503, 204] on icon at bounding box center [1511, 200] width 17 height 17
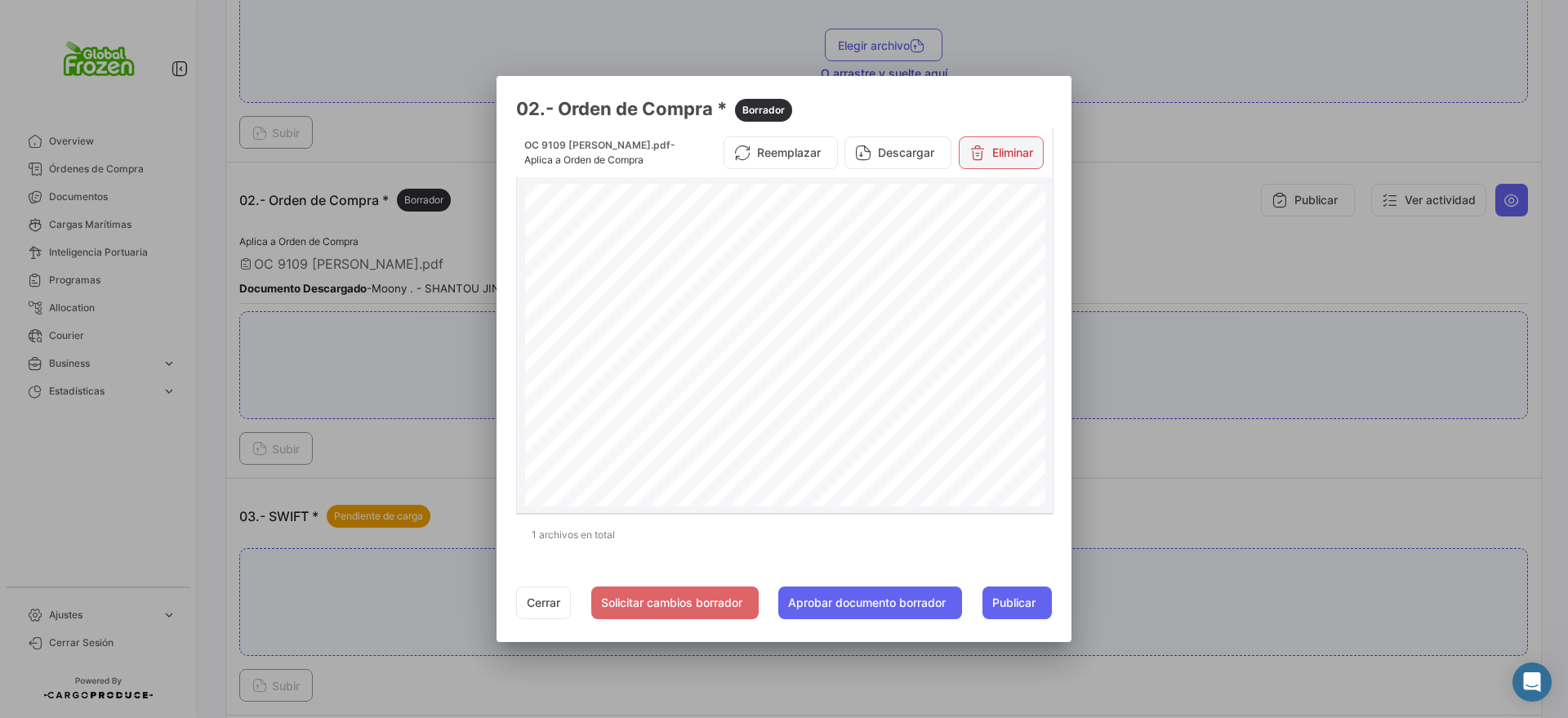
click at [994, 155] on button "Eliminar" at bounding box center [1002, 152] width 85 height 32
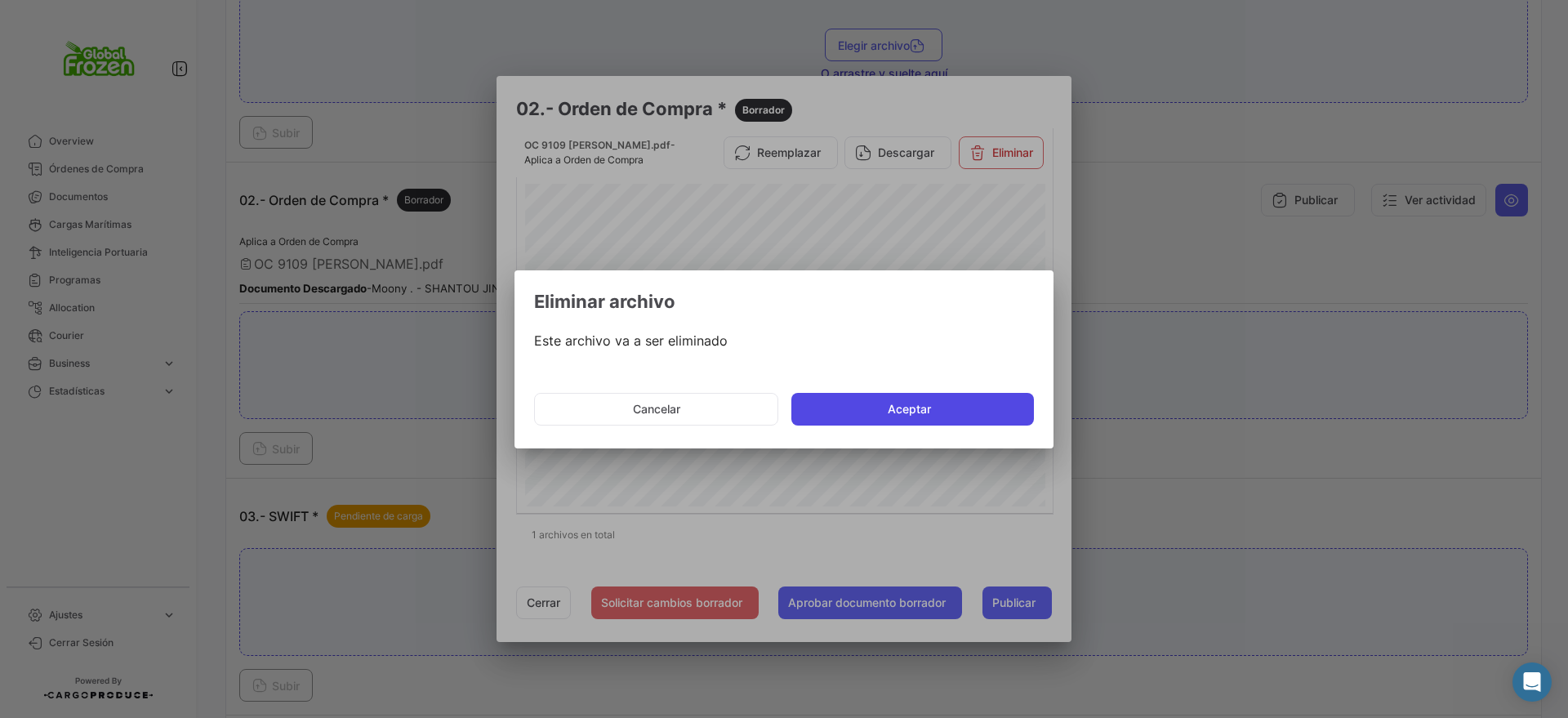
click at [950, 407] on button "Aceptar" at bounding box center [913, 408] width 243 height 32
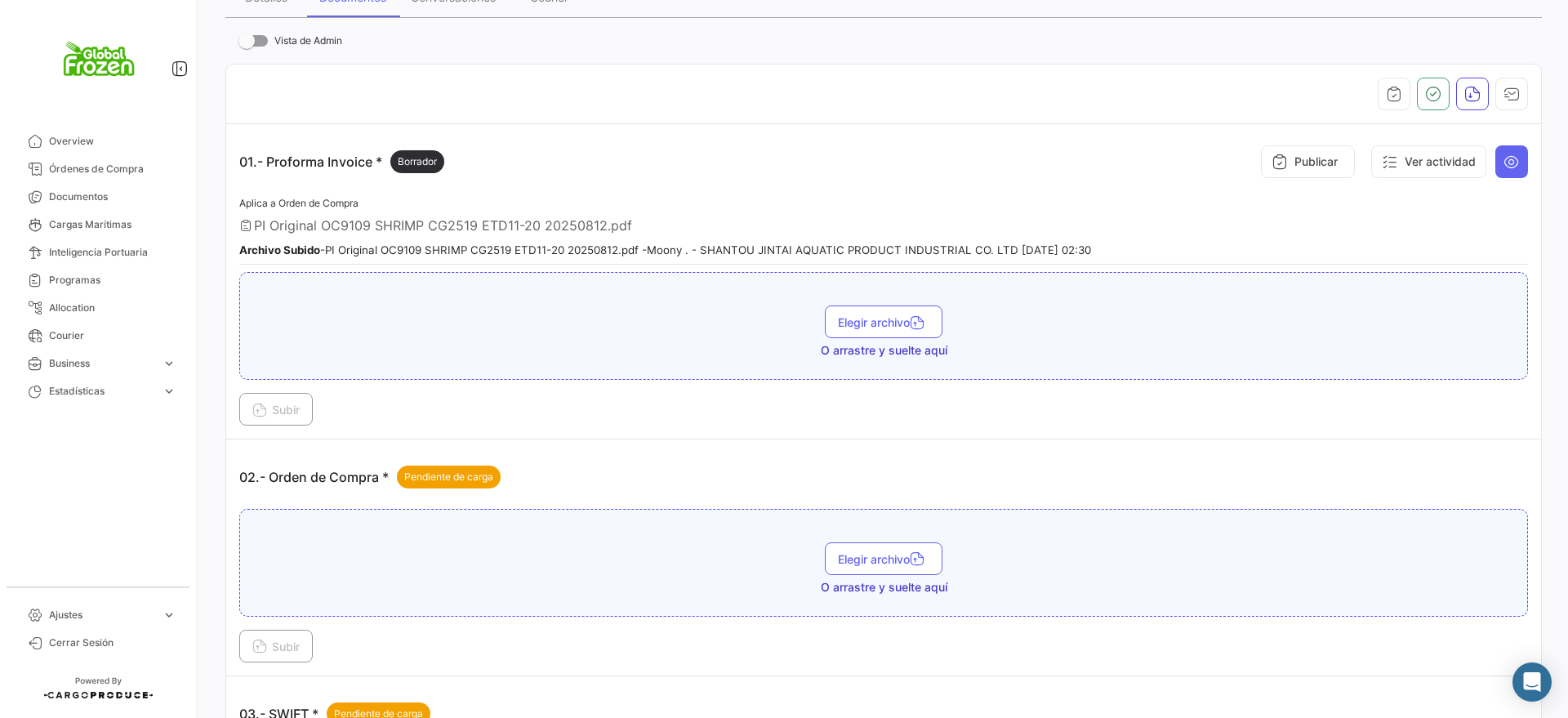
scroll to position [408, 0]
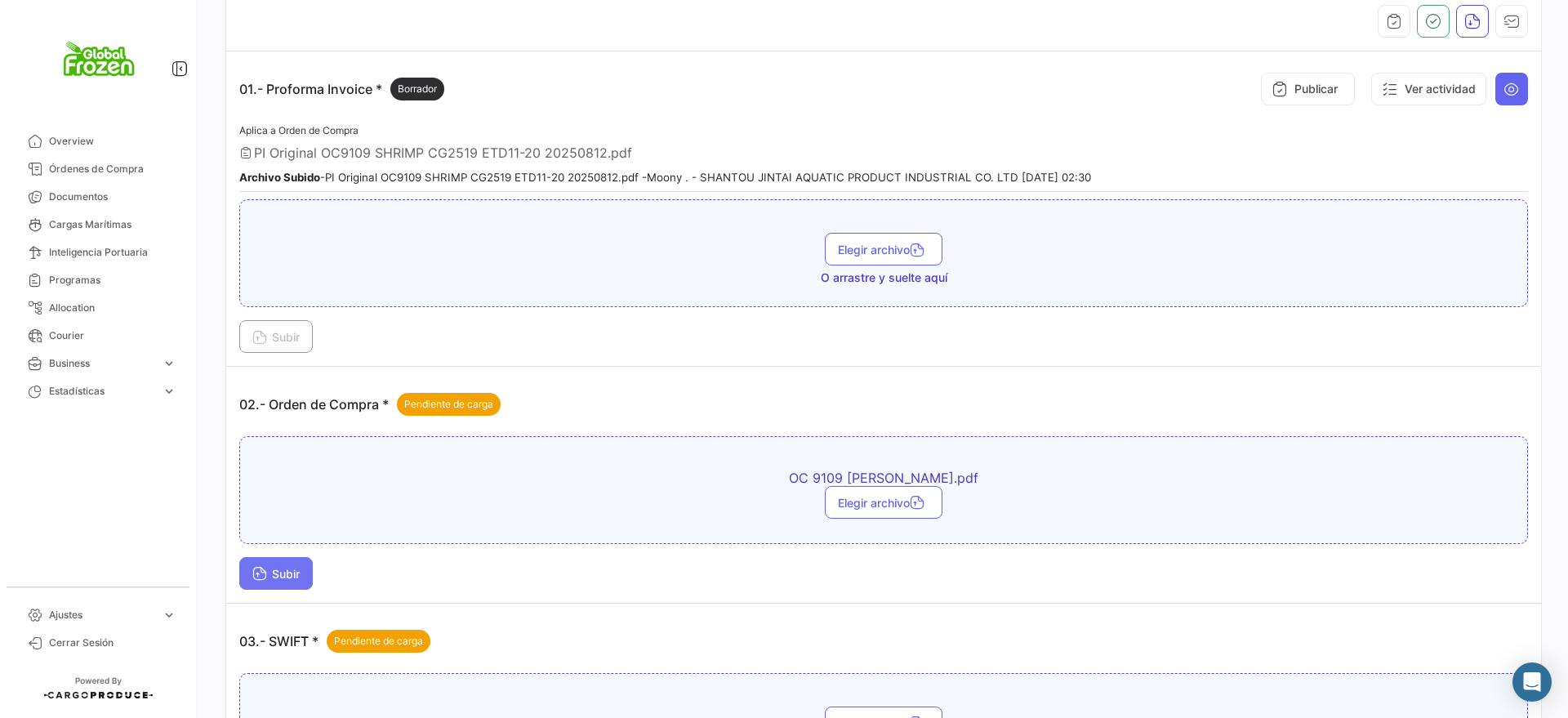
click at [256, 567] on icon at bounding box center [260, 574] width 15 height 15
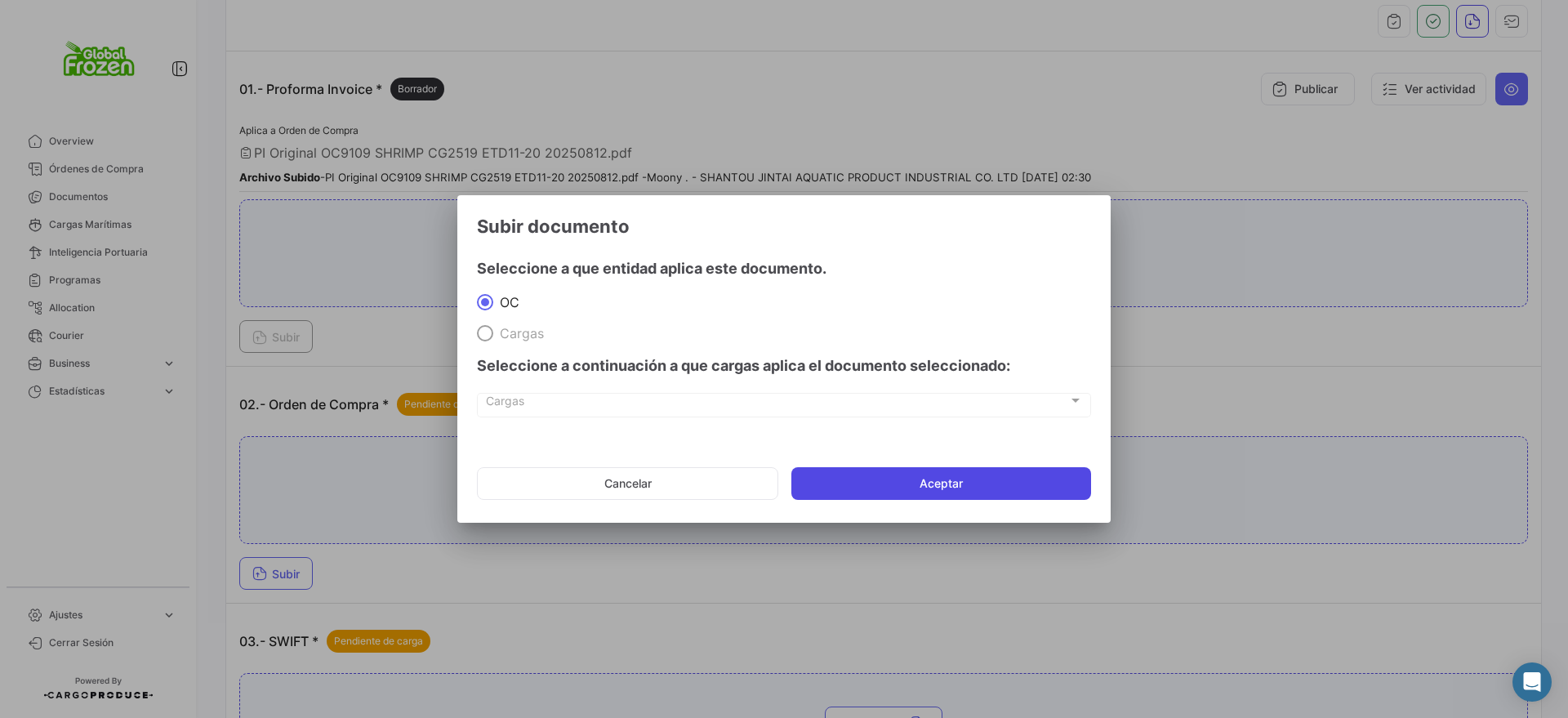
click at [895, 474] on button "Aceptar" at bounding box center [942, 483] width 300 height 32
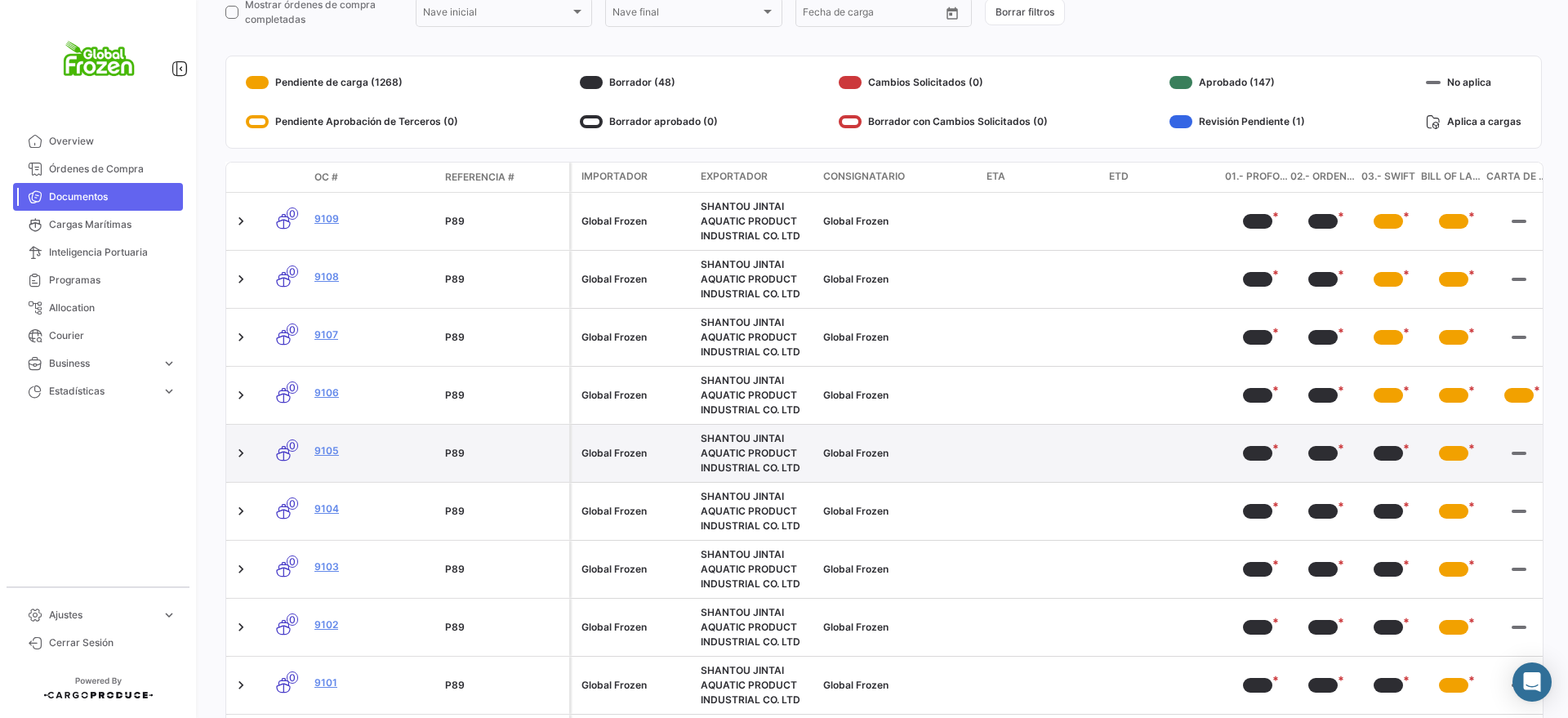
scroll to position [336, 0]
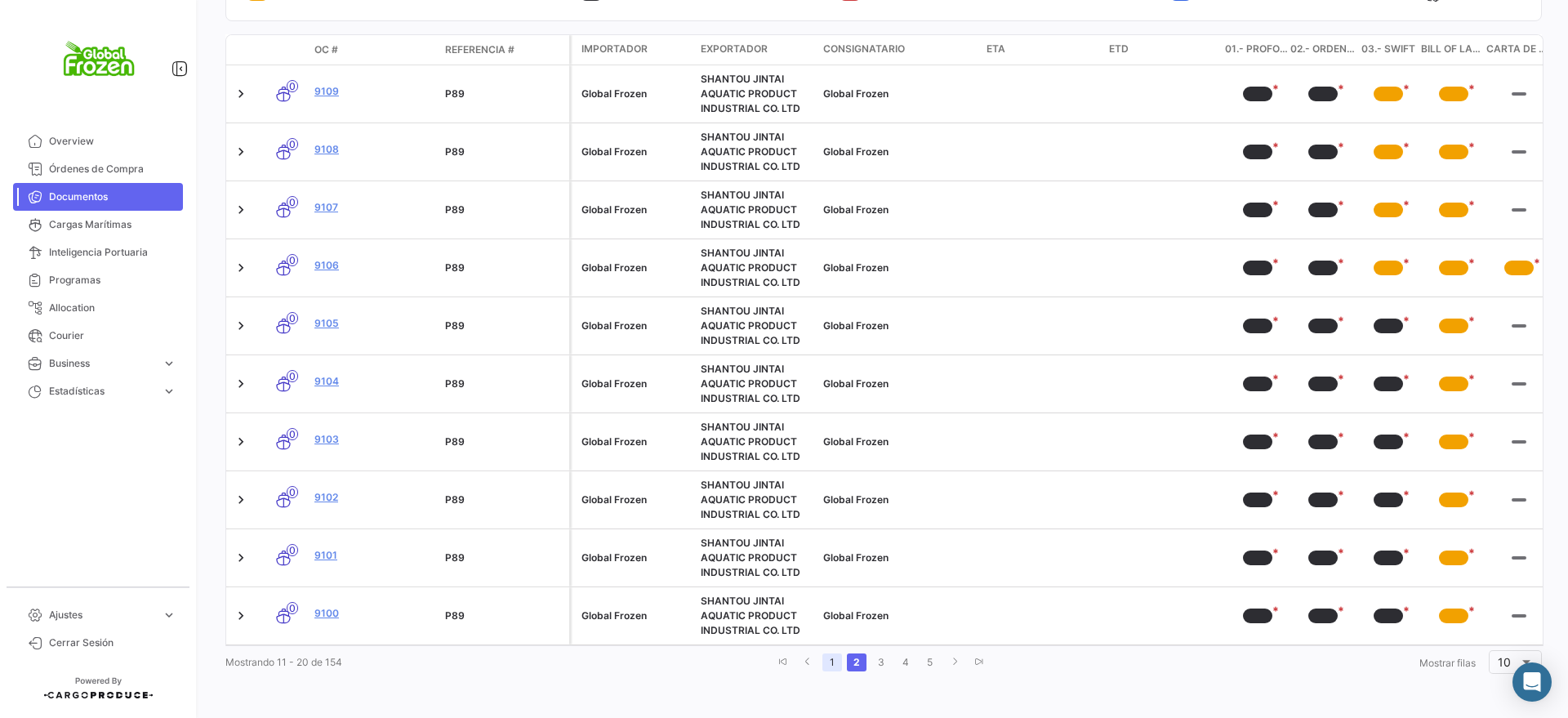
click at [830, 654] on link "1" at bounding box center [832, 662] width 20 height 18
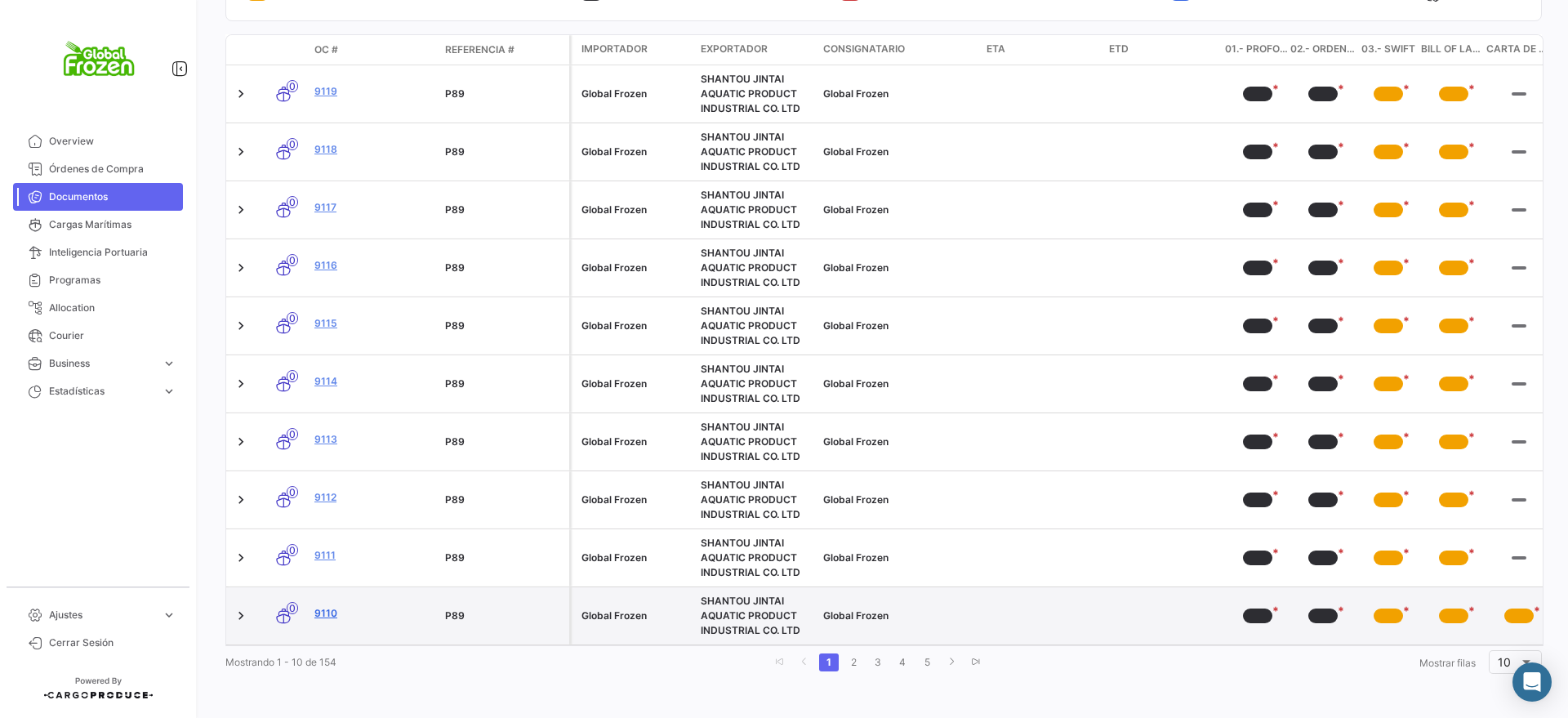
click at [336, 605] on link "9110" at bounding box center [373, 612] width 118 height 15
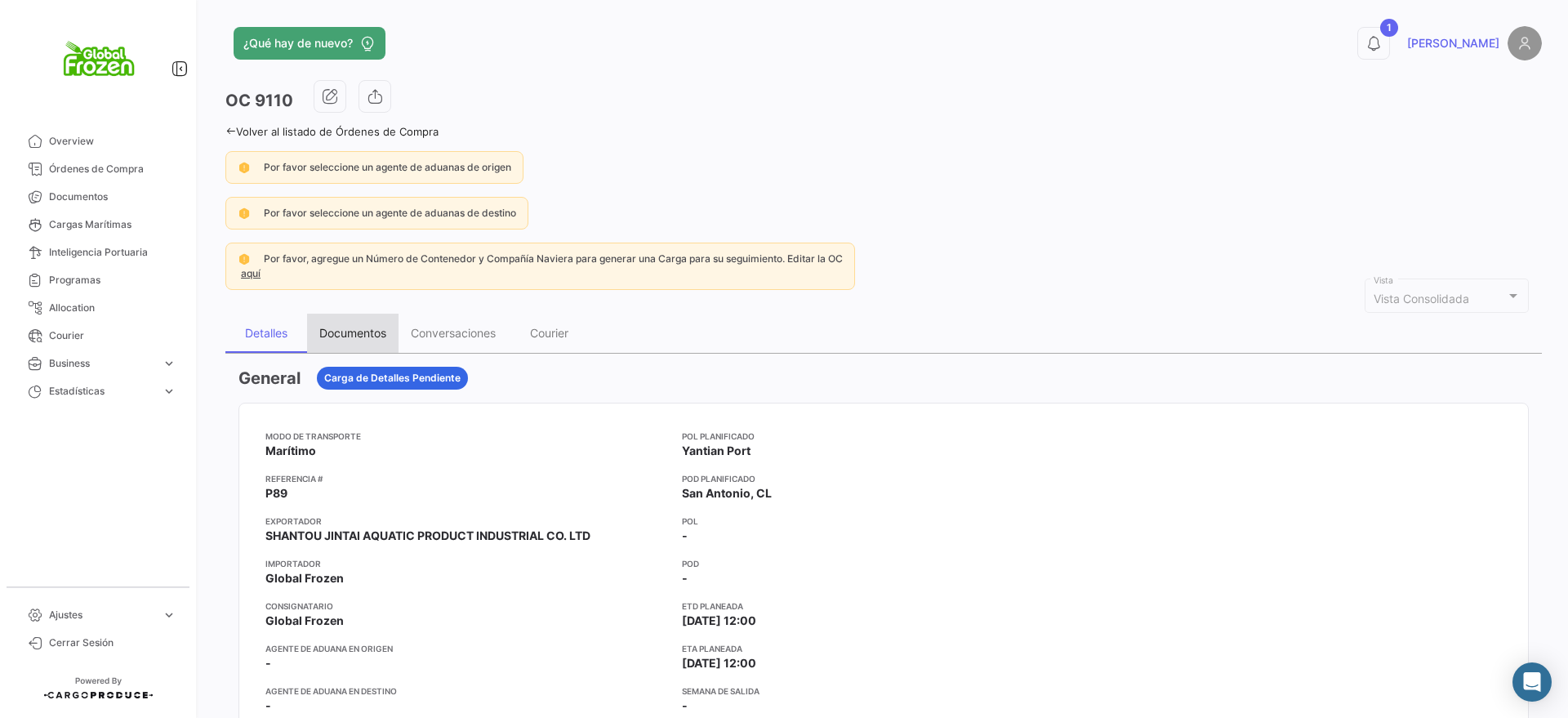
click at [335, 326] on div "Documentos" at bounding box center [353, 333] width 67 height 14
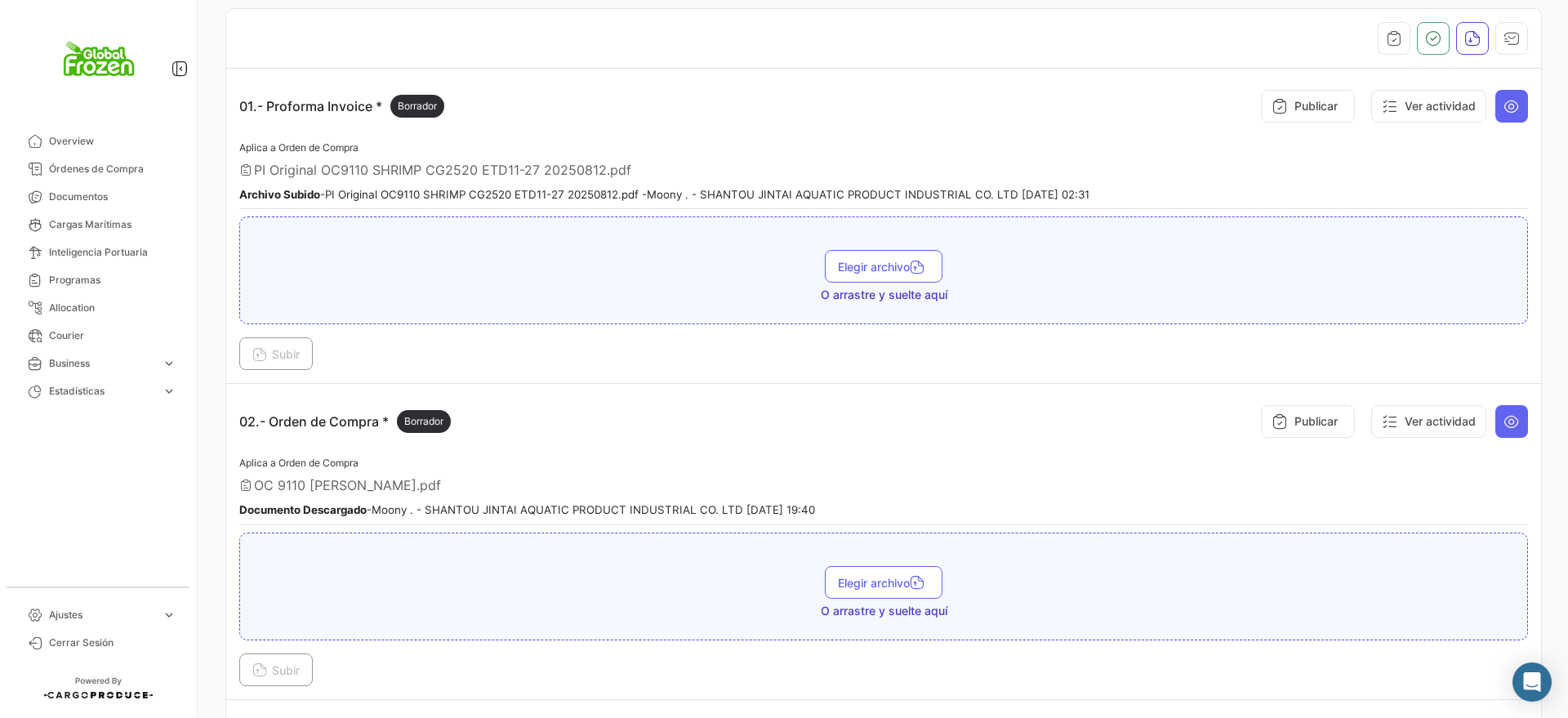
scroll to position [408, 0]
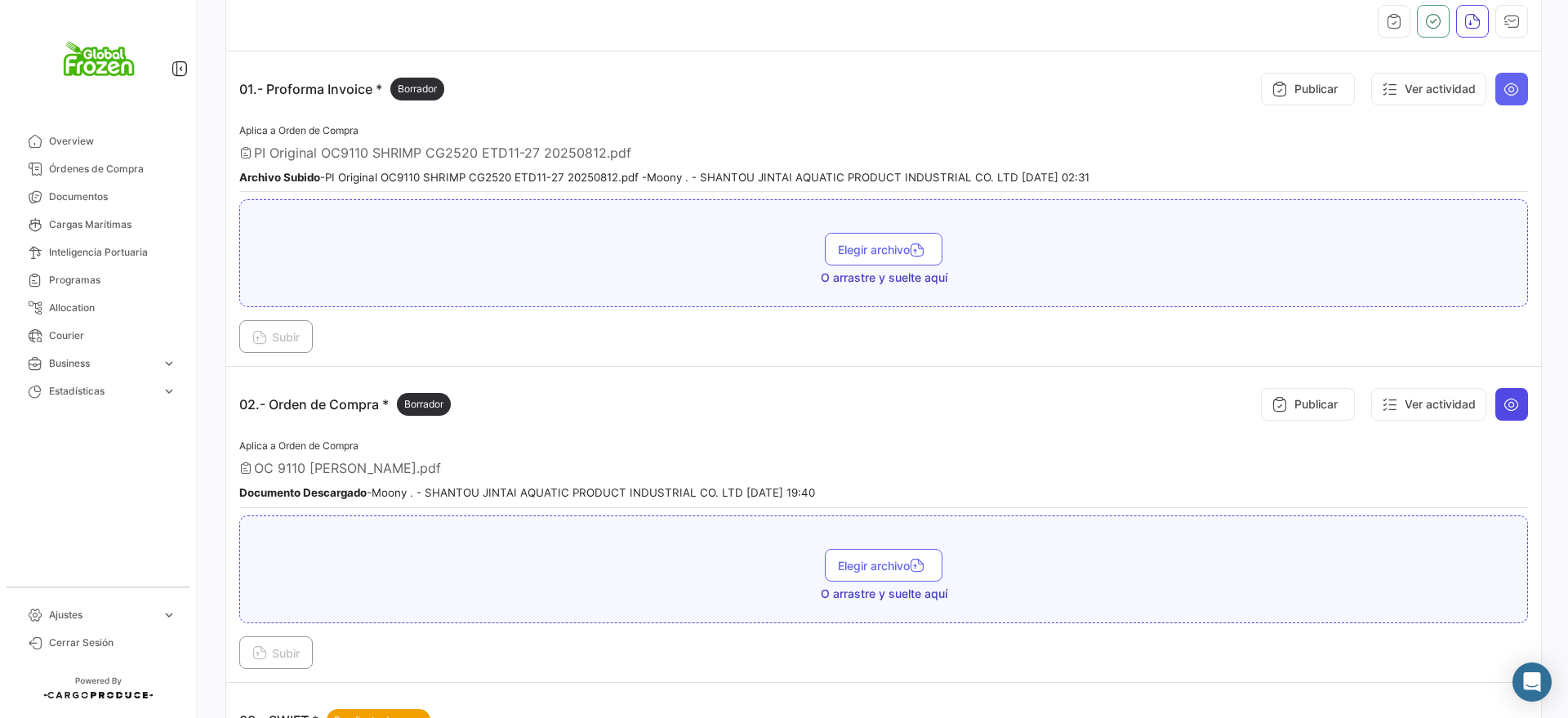
click at [1503, 402] on icon at bounding box center [1511, 404] width 17 height 17
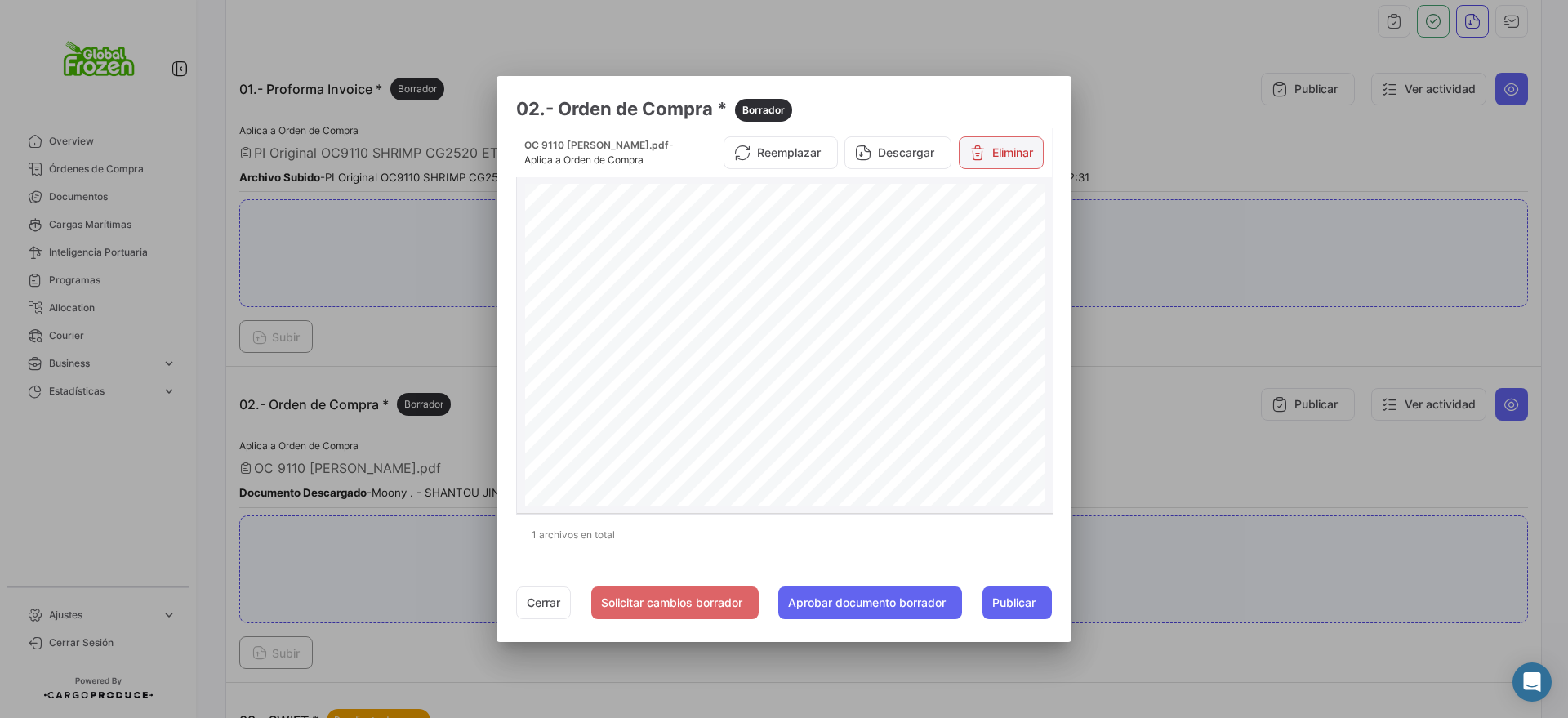
click at [978, 155] on icon at bounding box center [977, 153] width 17 height 17
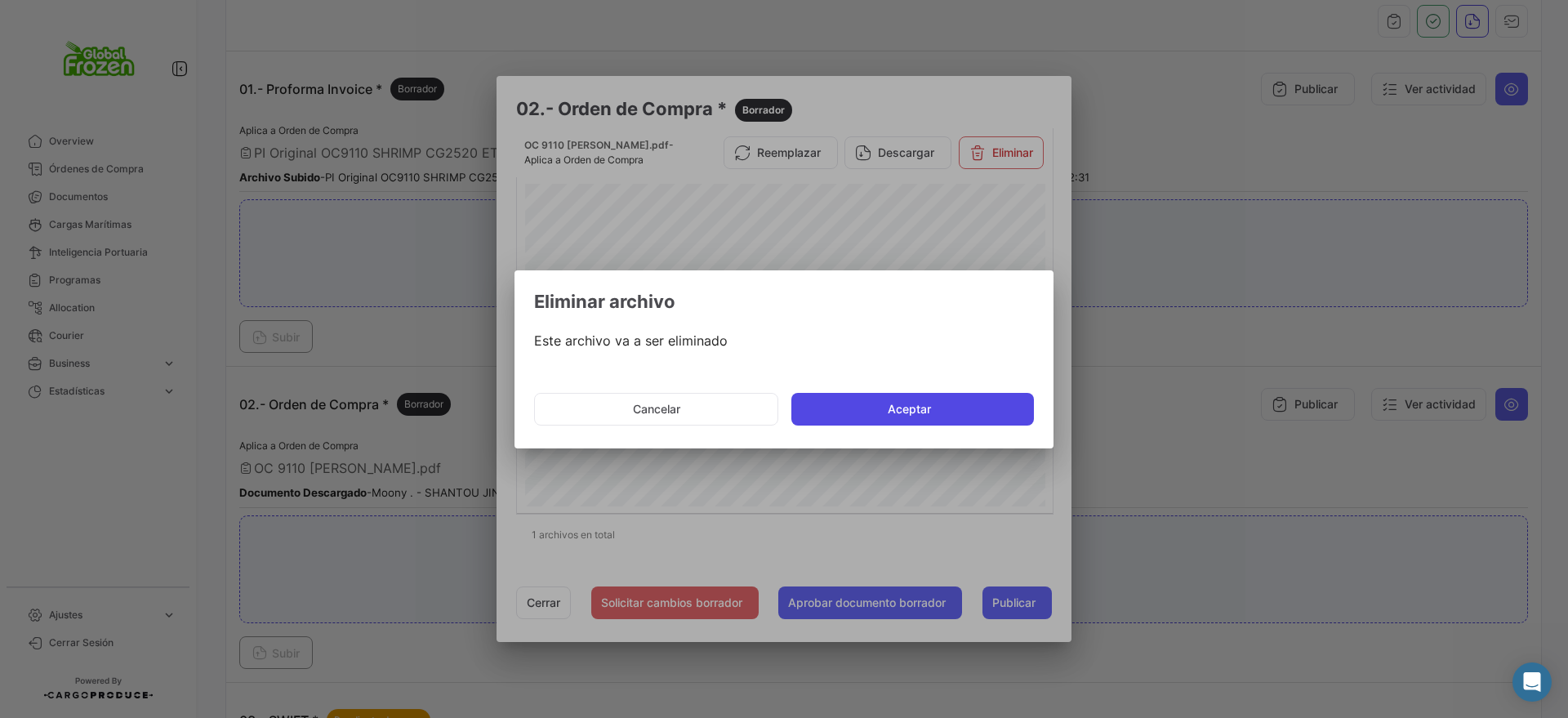
click at [904, 404] on button "Aceptar" at bounding box center [913, 408] width 243 height 32
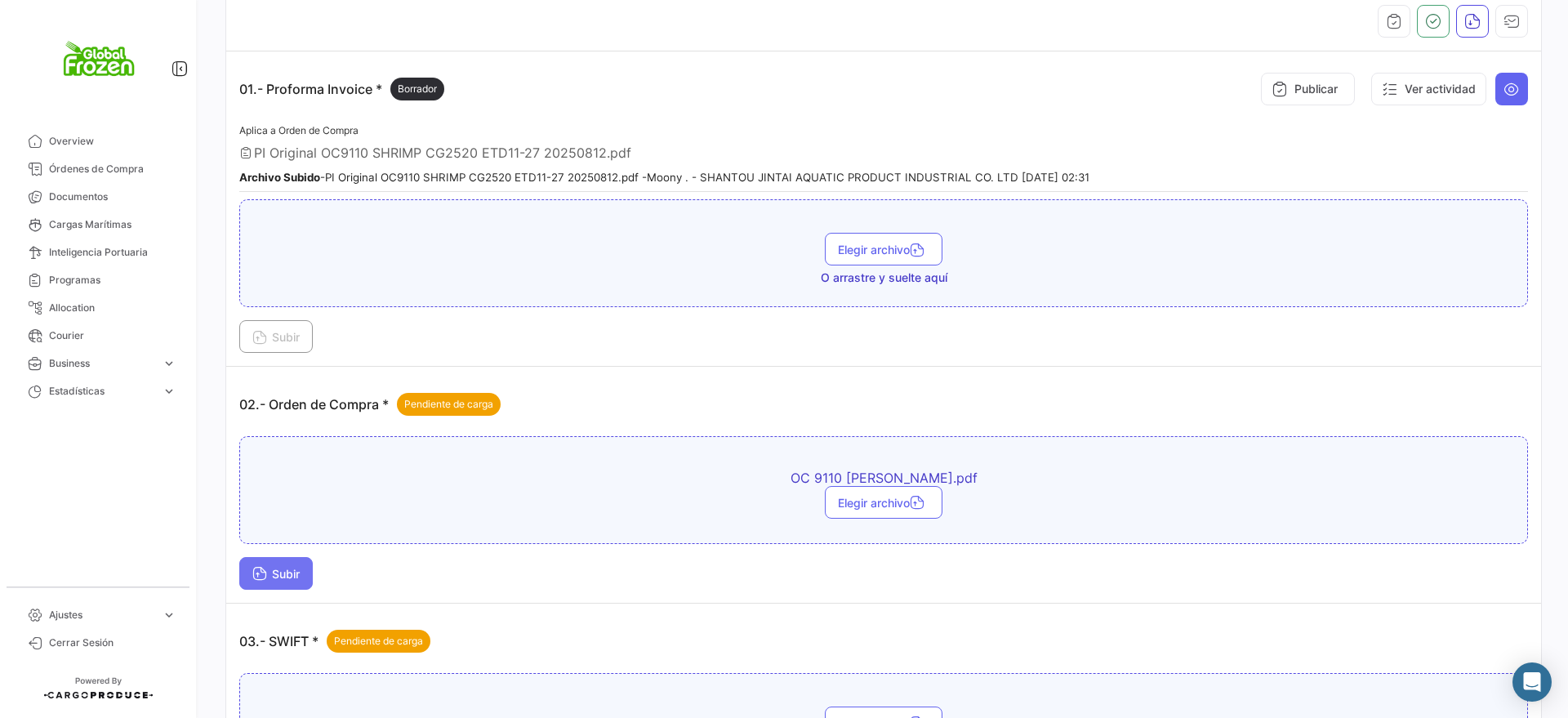
click at [292, 579] on span "Subir" at bounding box center [276, 573] width 47 height 14
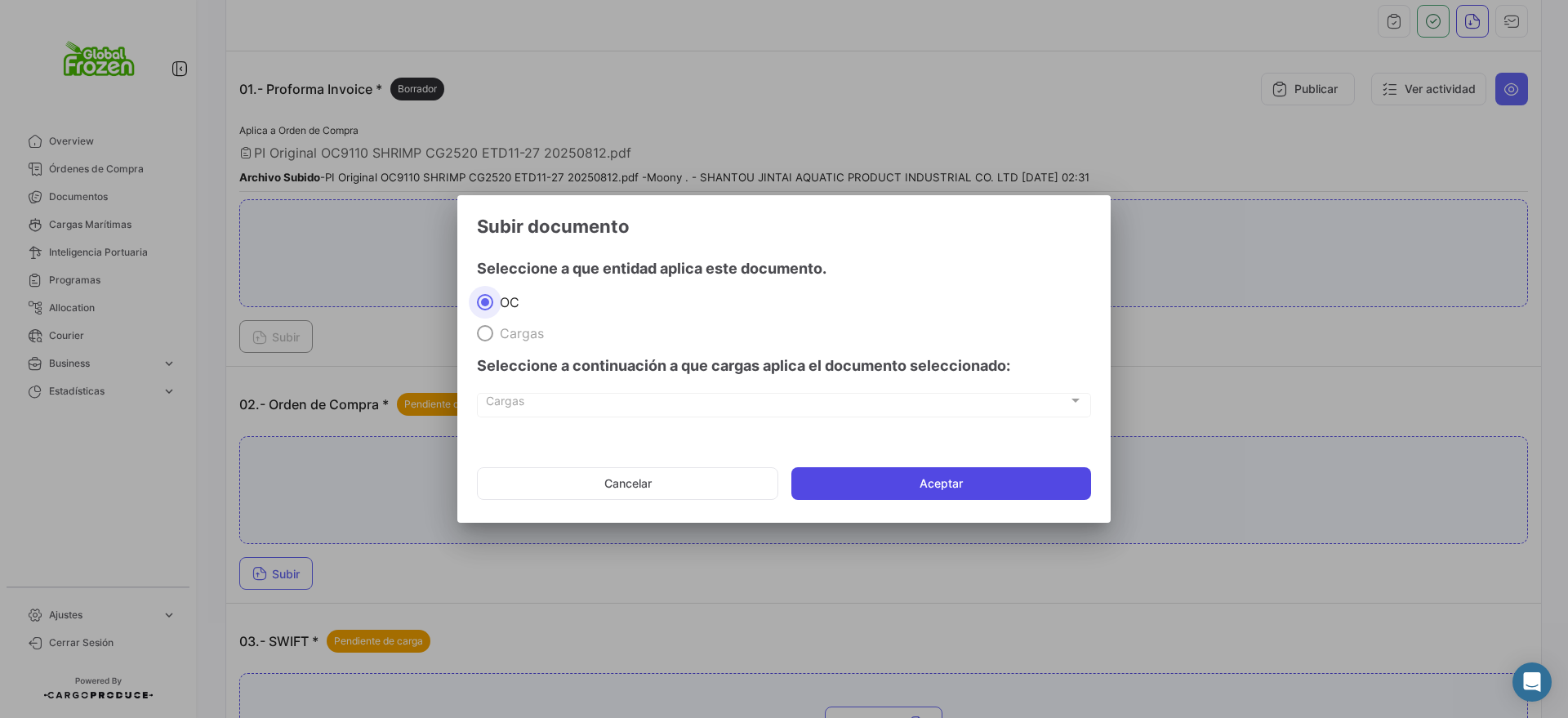
click at [922, 470] on button "Aceptar" at bounding box center [942, 483] width 300 height 32
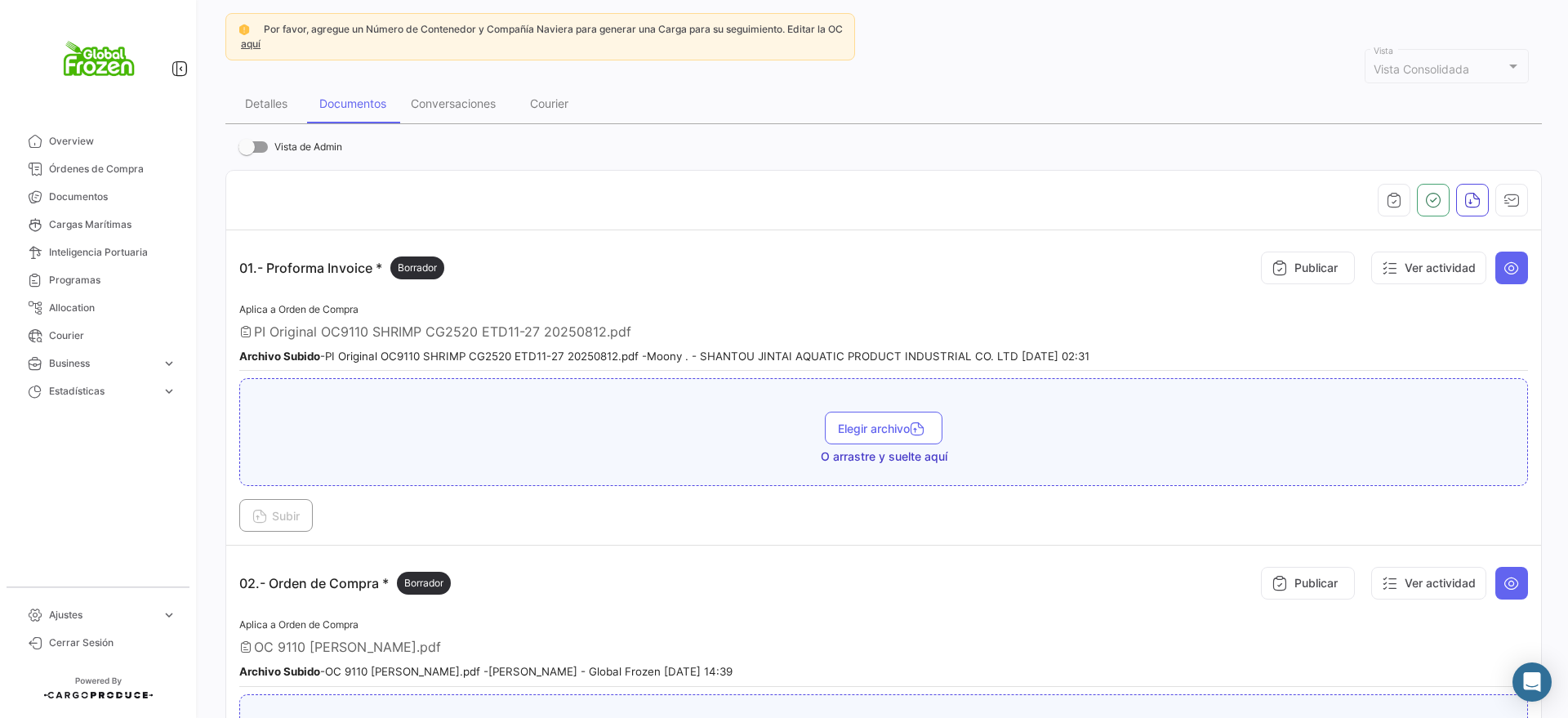
scroll to position [0, 0]
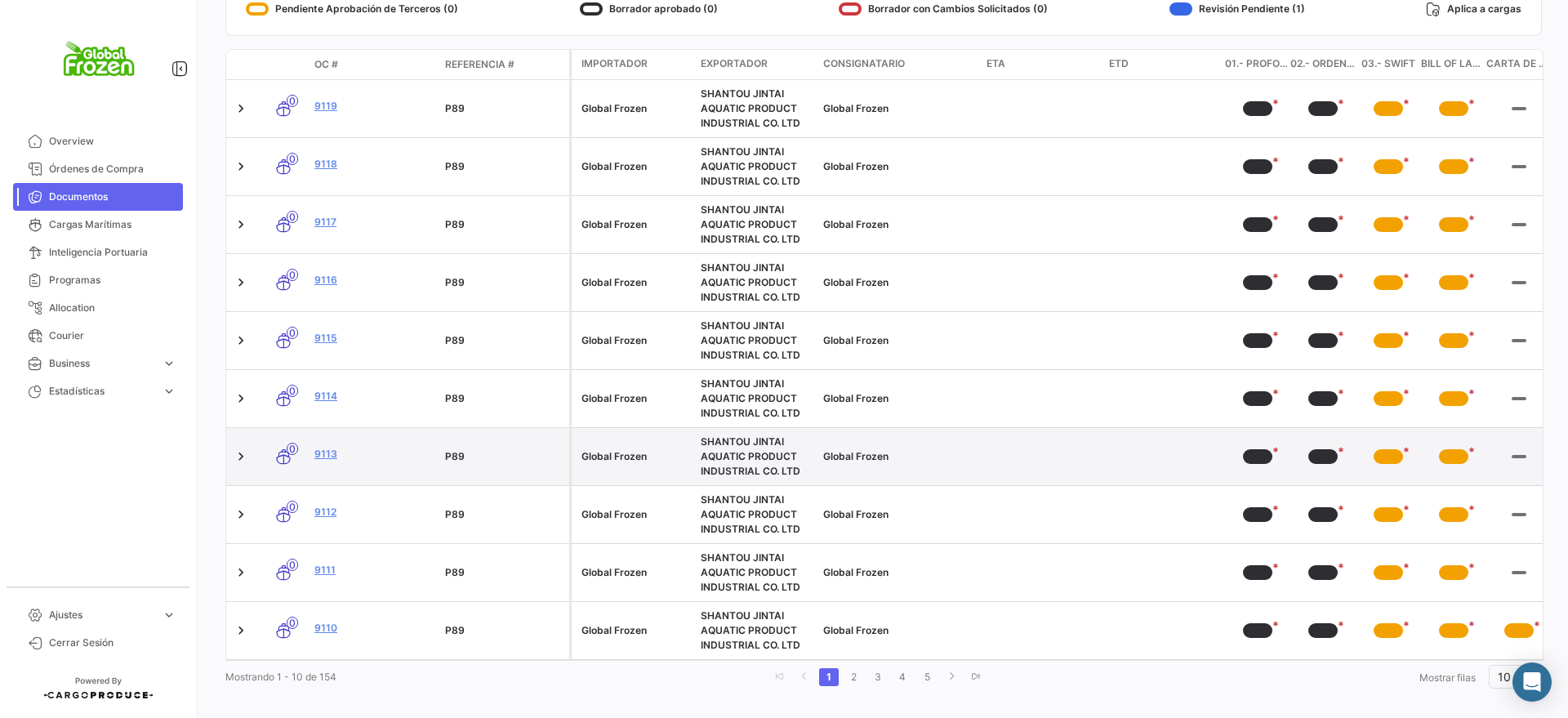
scroll to position [307, 0]
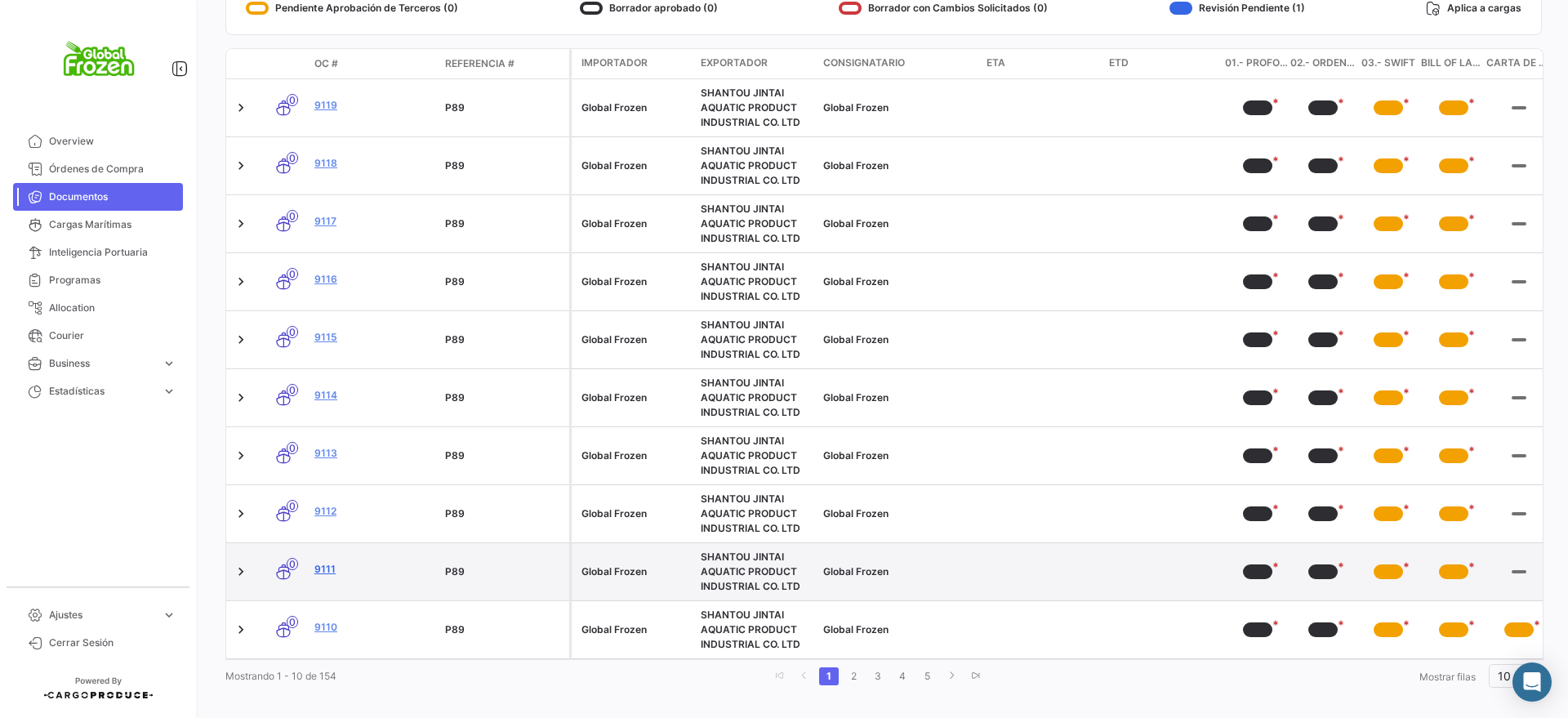
click at [326, 565] on link "9111" at bounding box center [373, 568] width 118 height 15
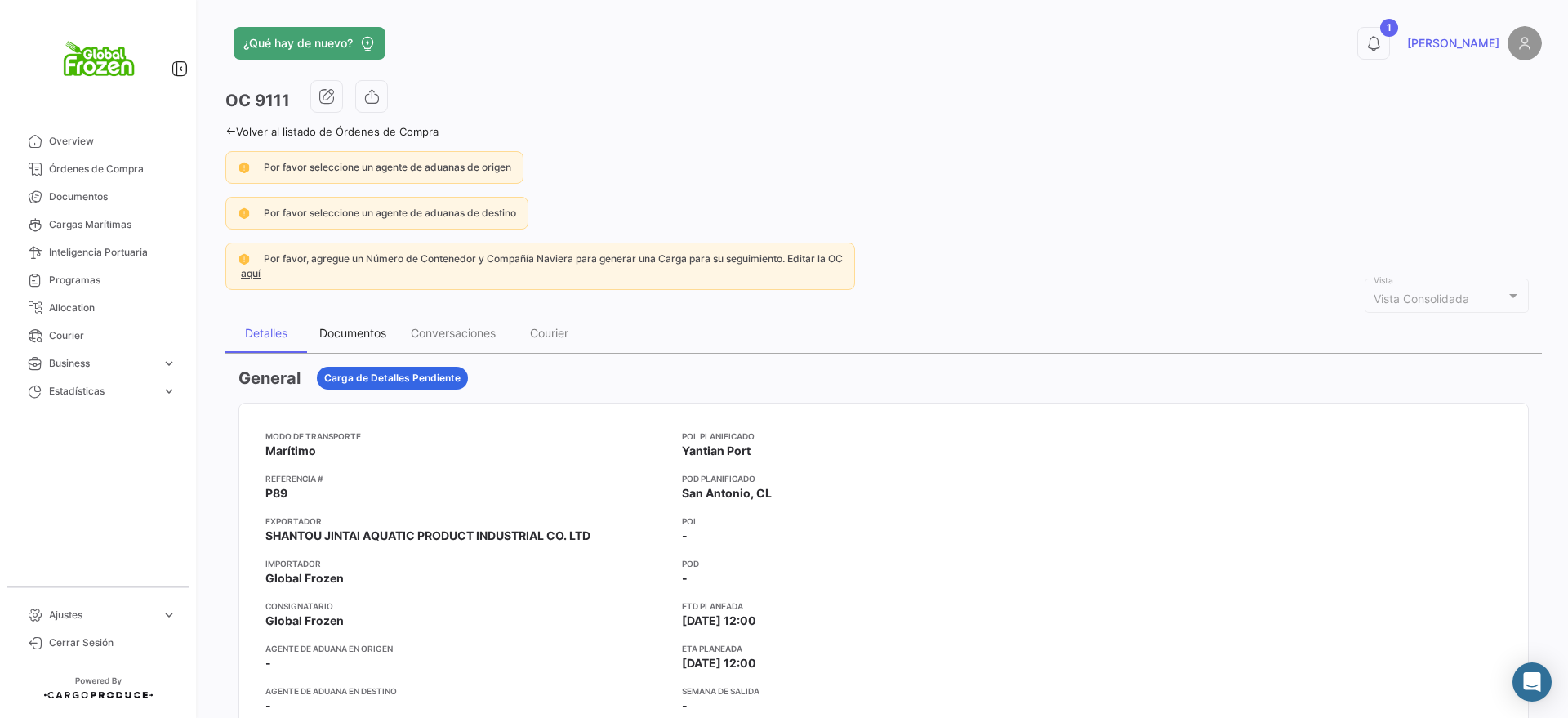
click at [359, 327] on div "Documentos" at bounding box center [353, 333] width 67 height 14
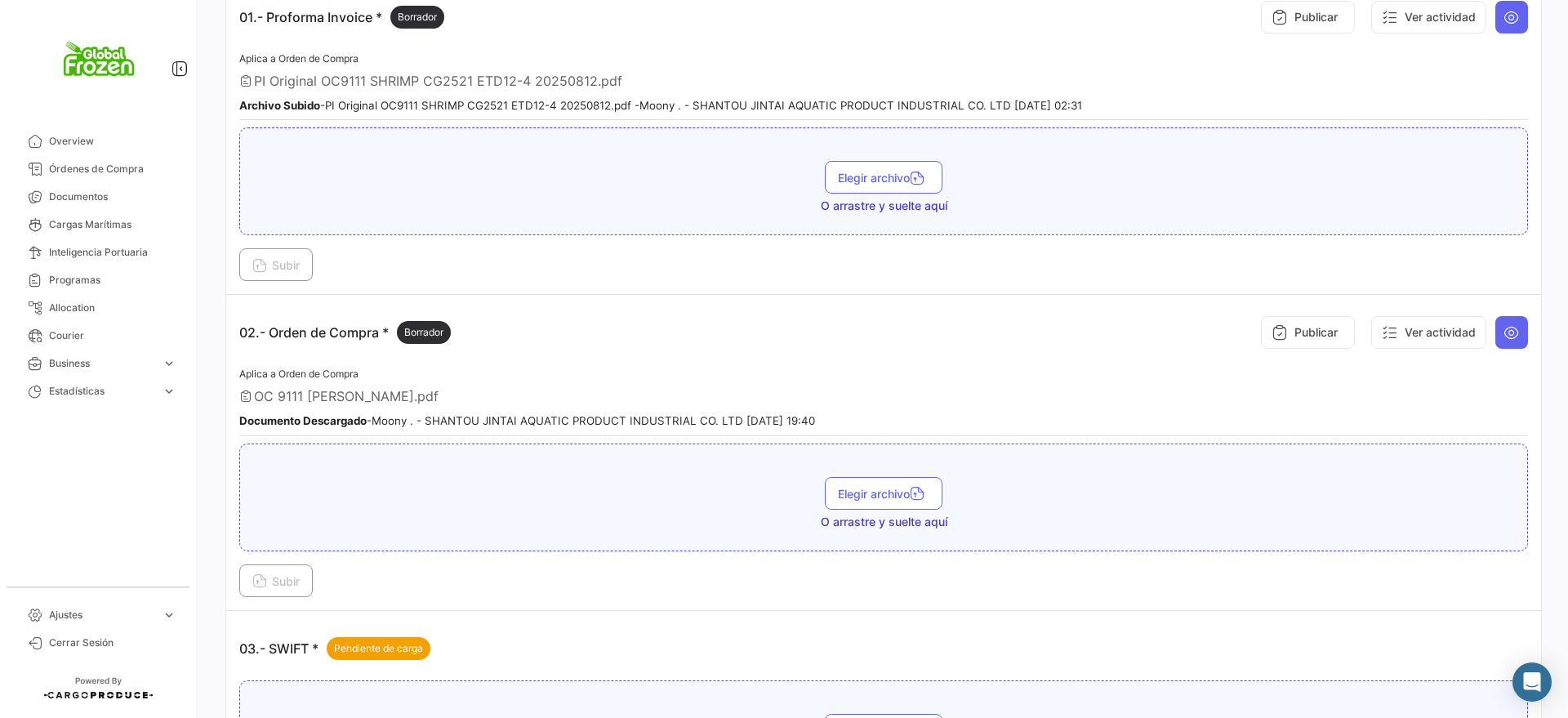
scroll to position [510, 0]
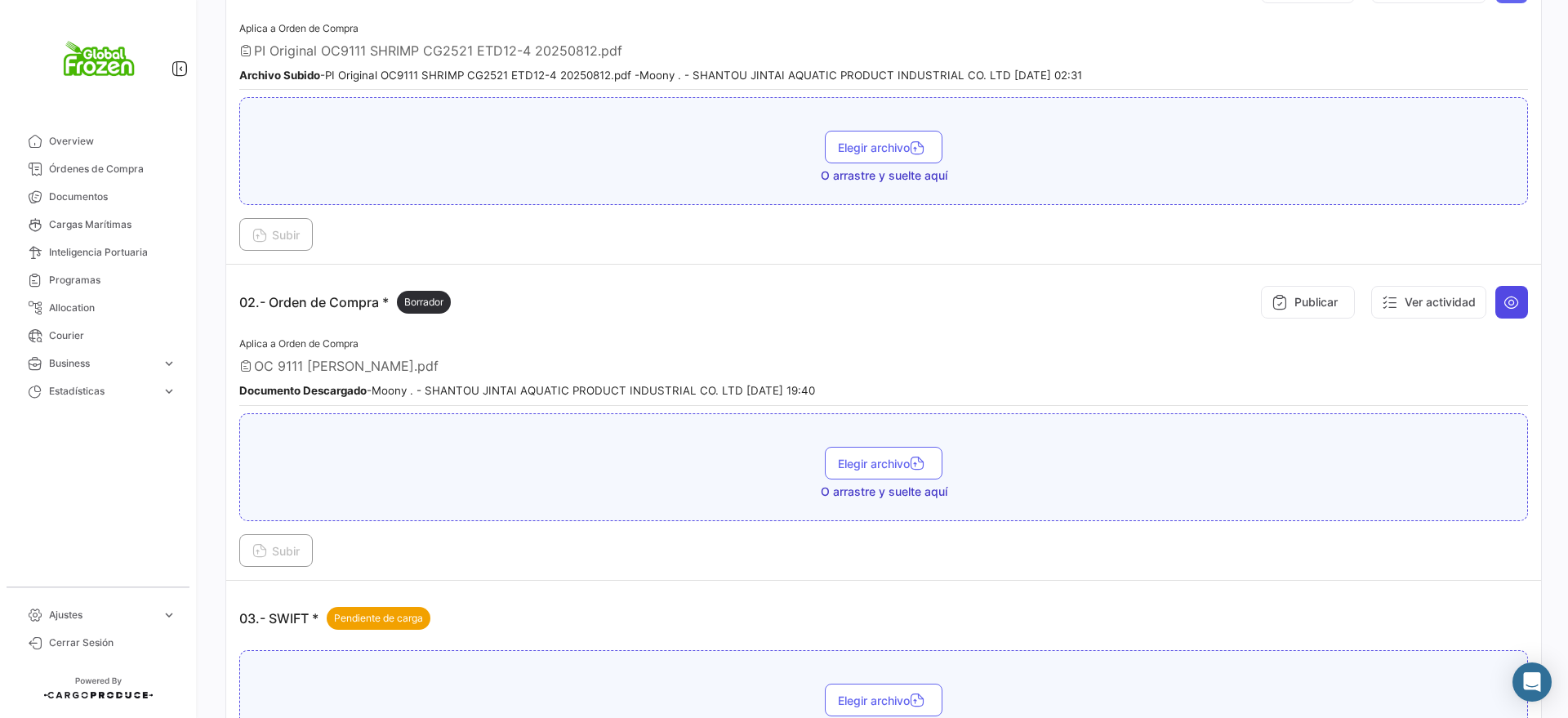
click at [1503, 295] on icon at bounding box center [1511, 302] width 17 height 17
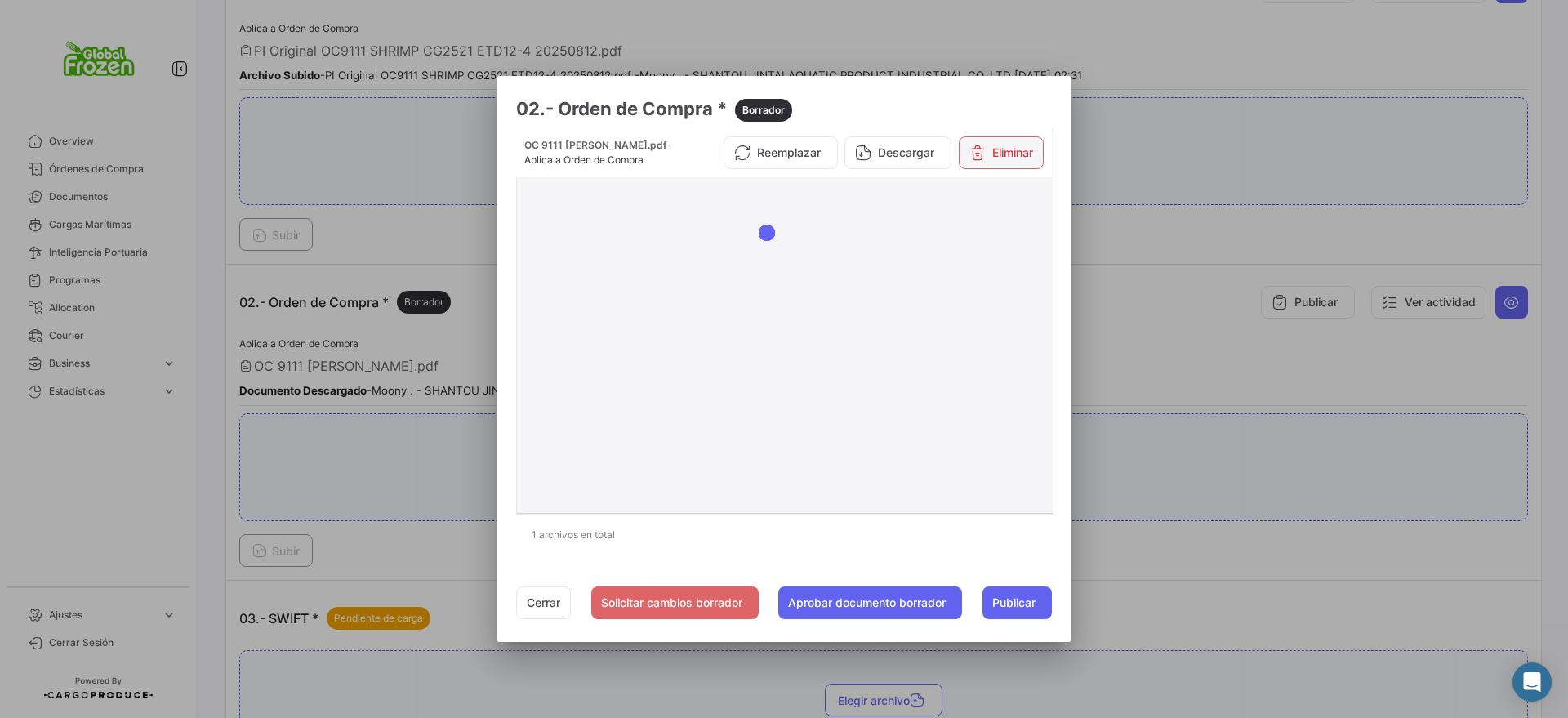
click at [986, 152] on icon at bounding box center [977, 153] width 17 height 17
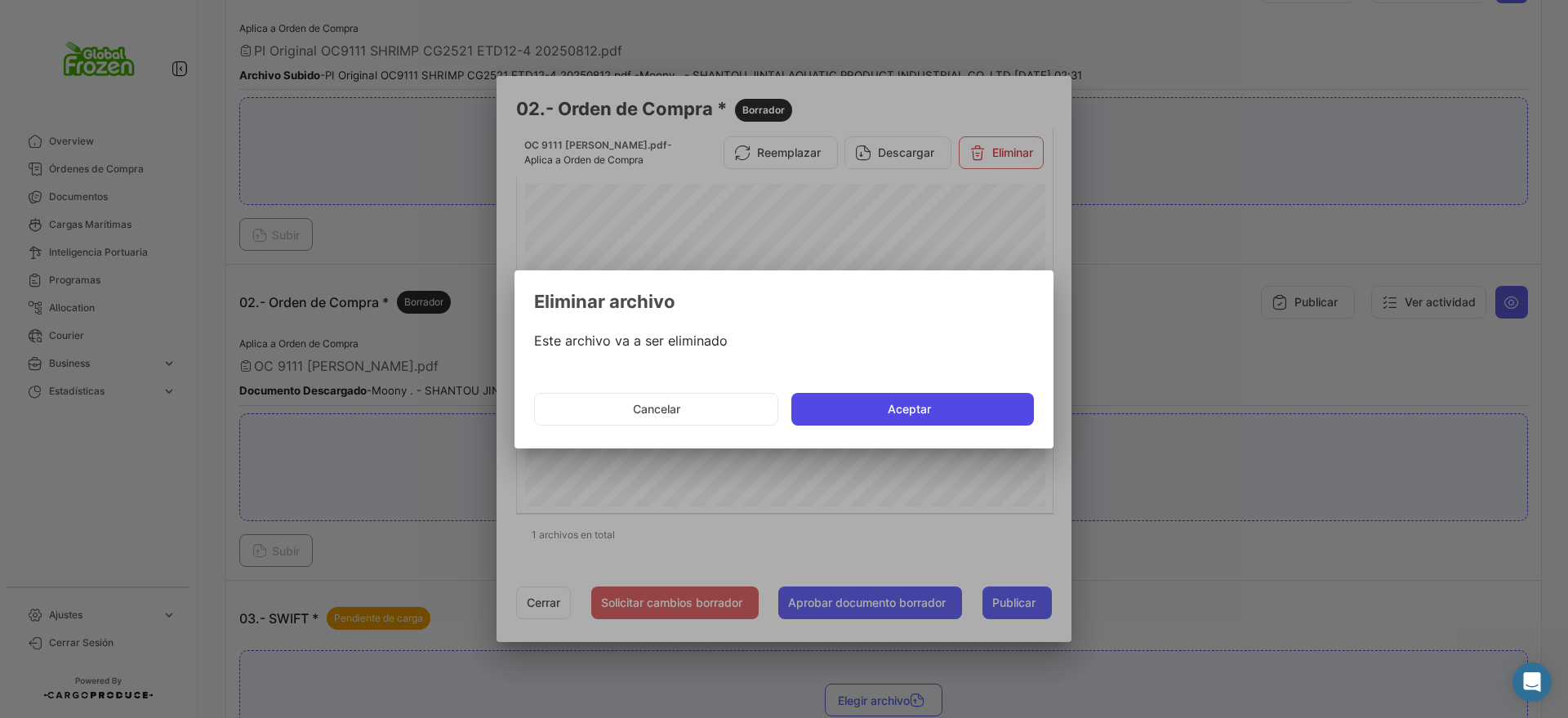
click at [938, 412] on button "Aceptar" at bounding box center [913, 408] width 243 height 32
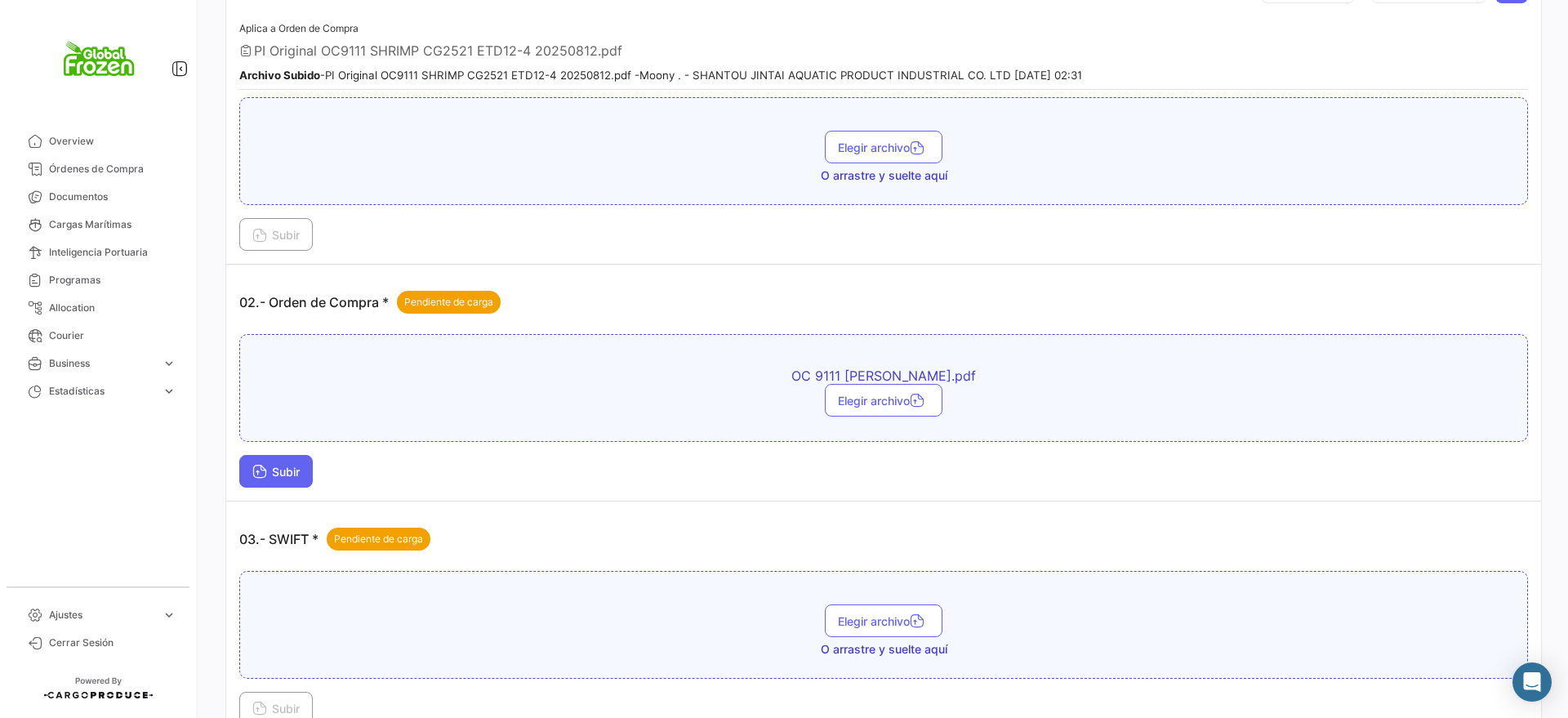
click at [307, 473] on button "Subir" at bounding box center [275, 470] width 74 height 32
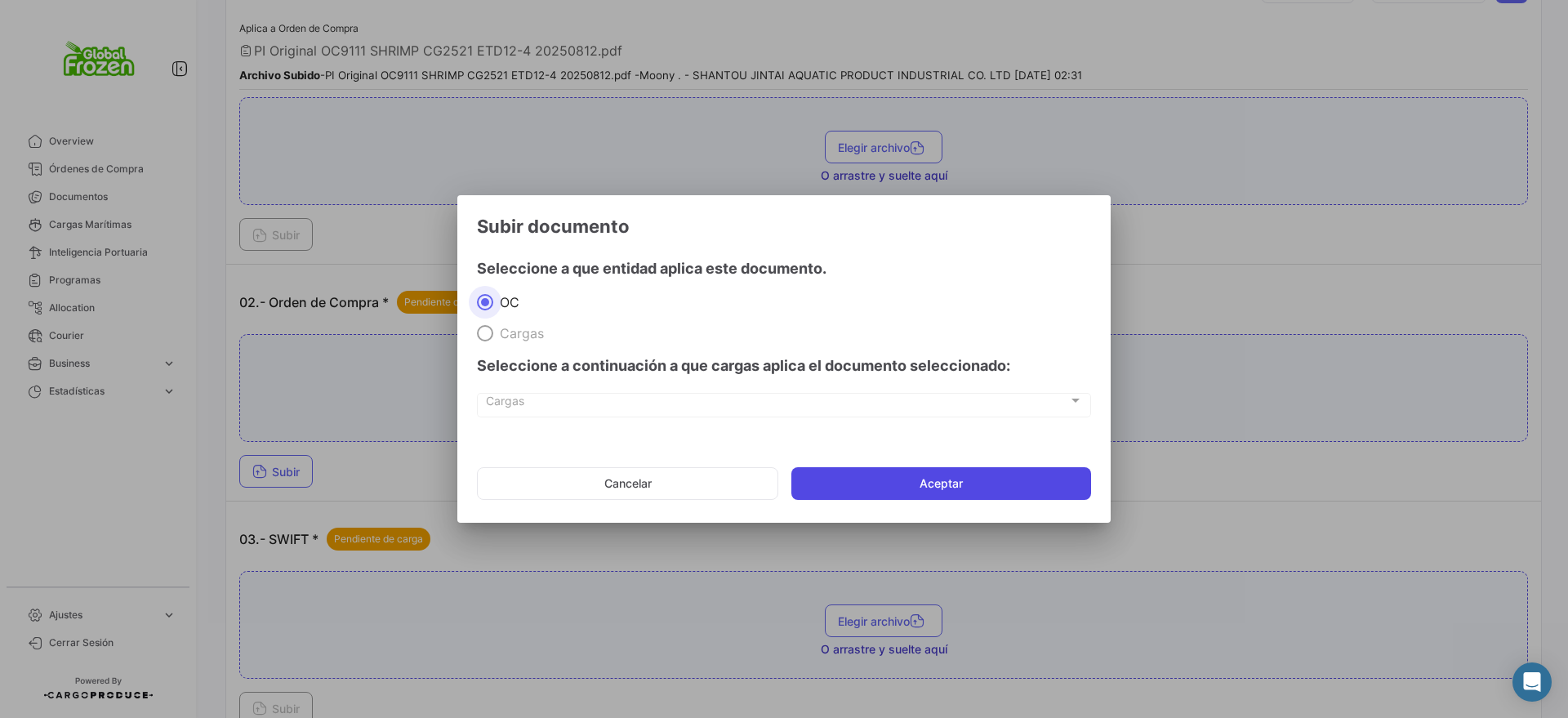
click at [908, 493] on button "Aceptar" at bounding box center [942, 483] width 300 height 32
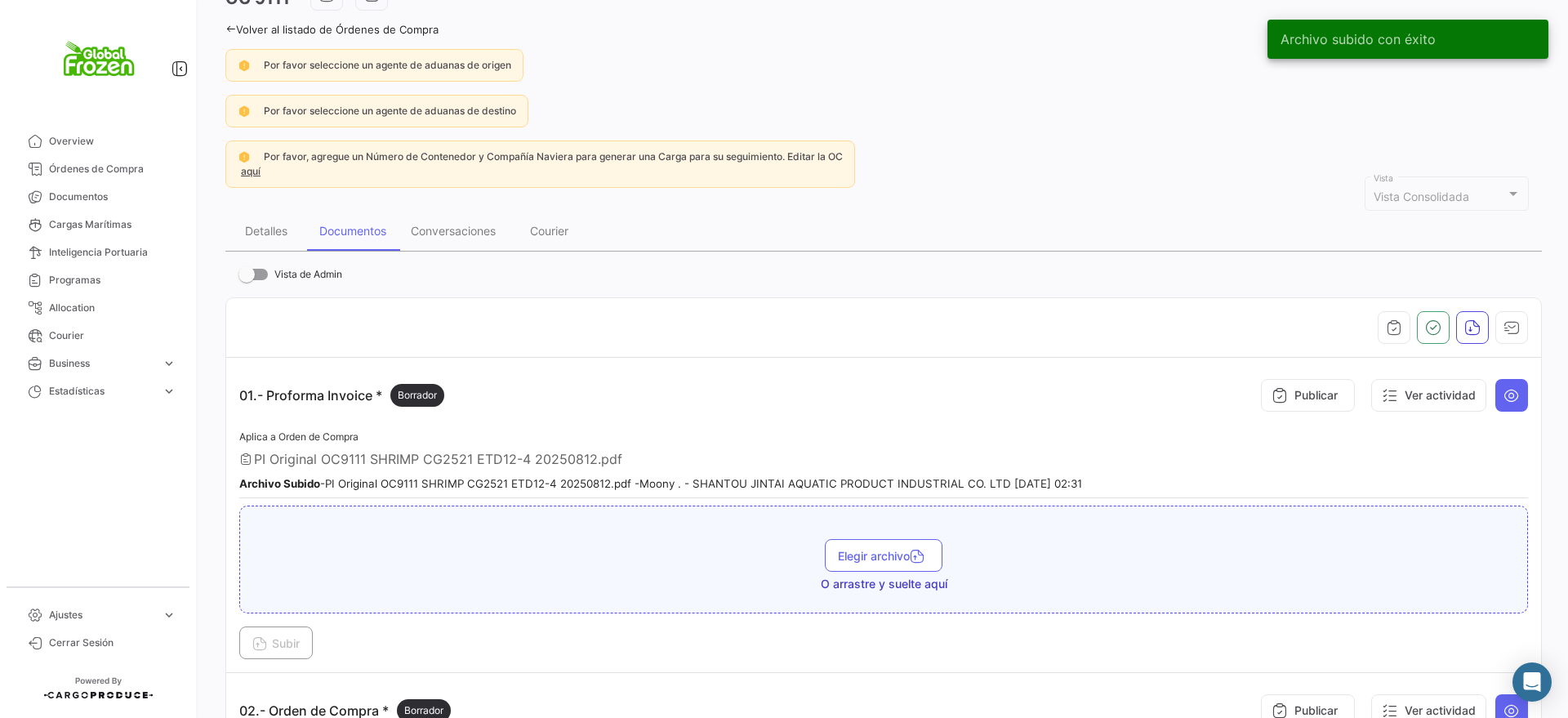
scroll to position [0, 0]
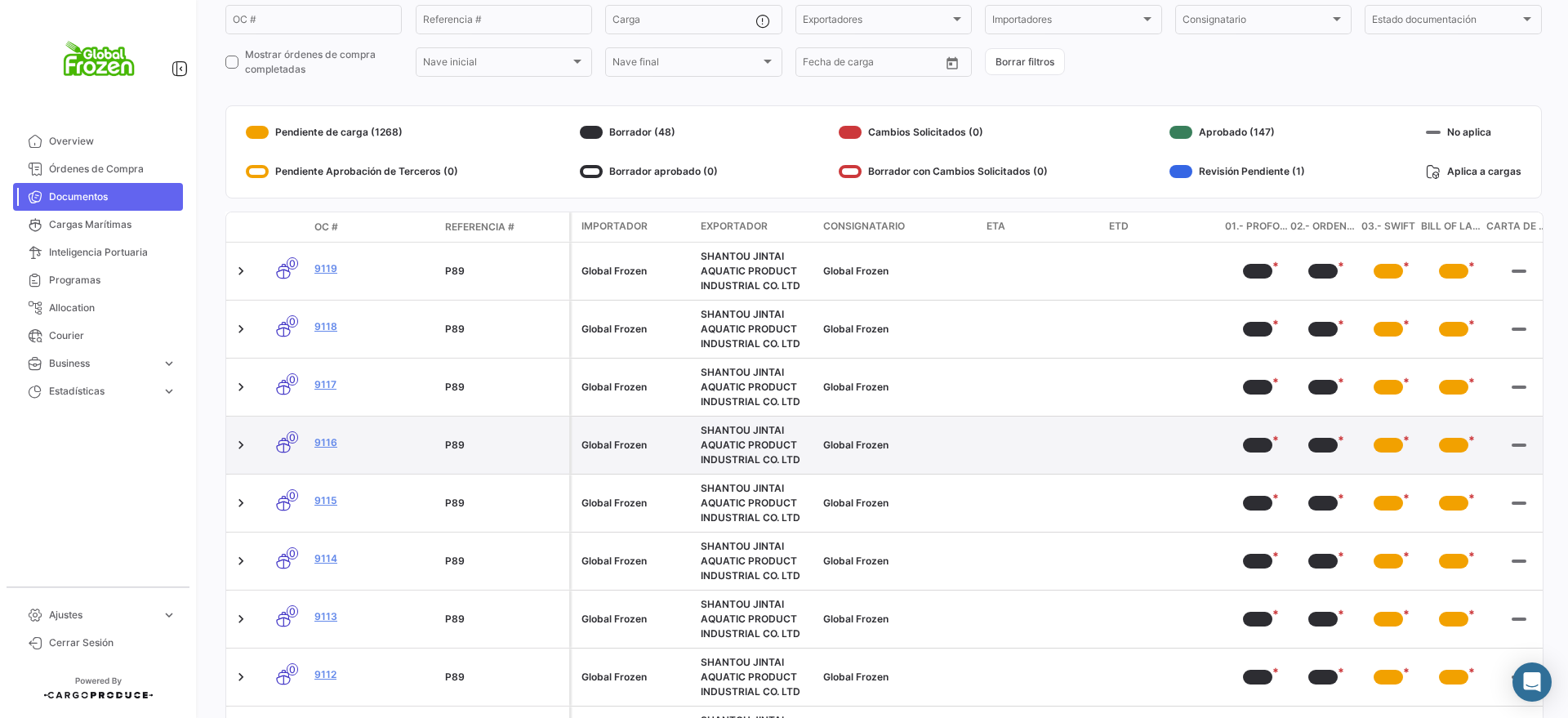
scroll to position [204, 0]
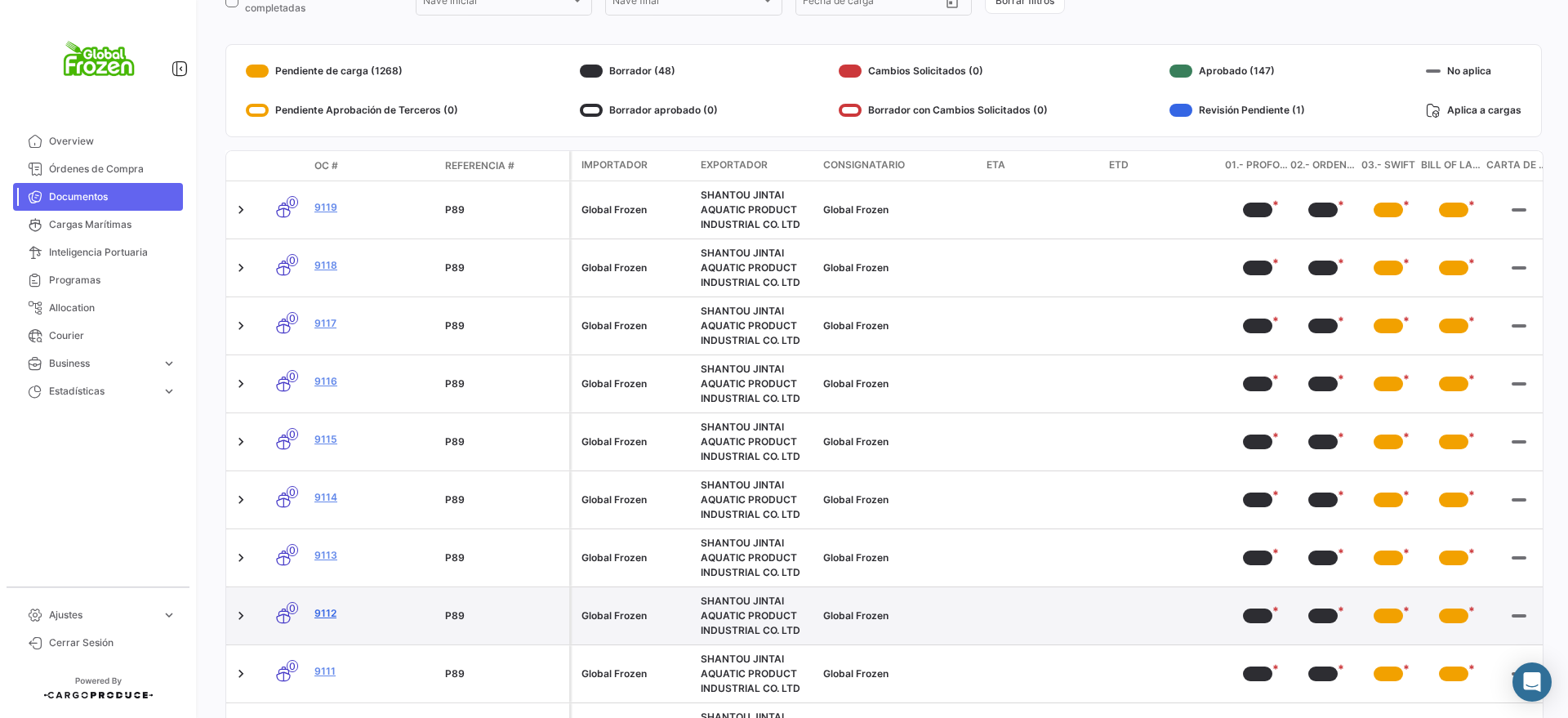
click at [325, 610] on link "9112" at bounding box center [373, 612] width 118 height 15
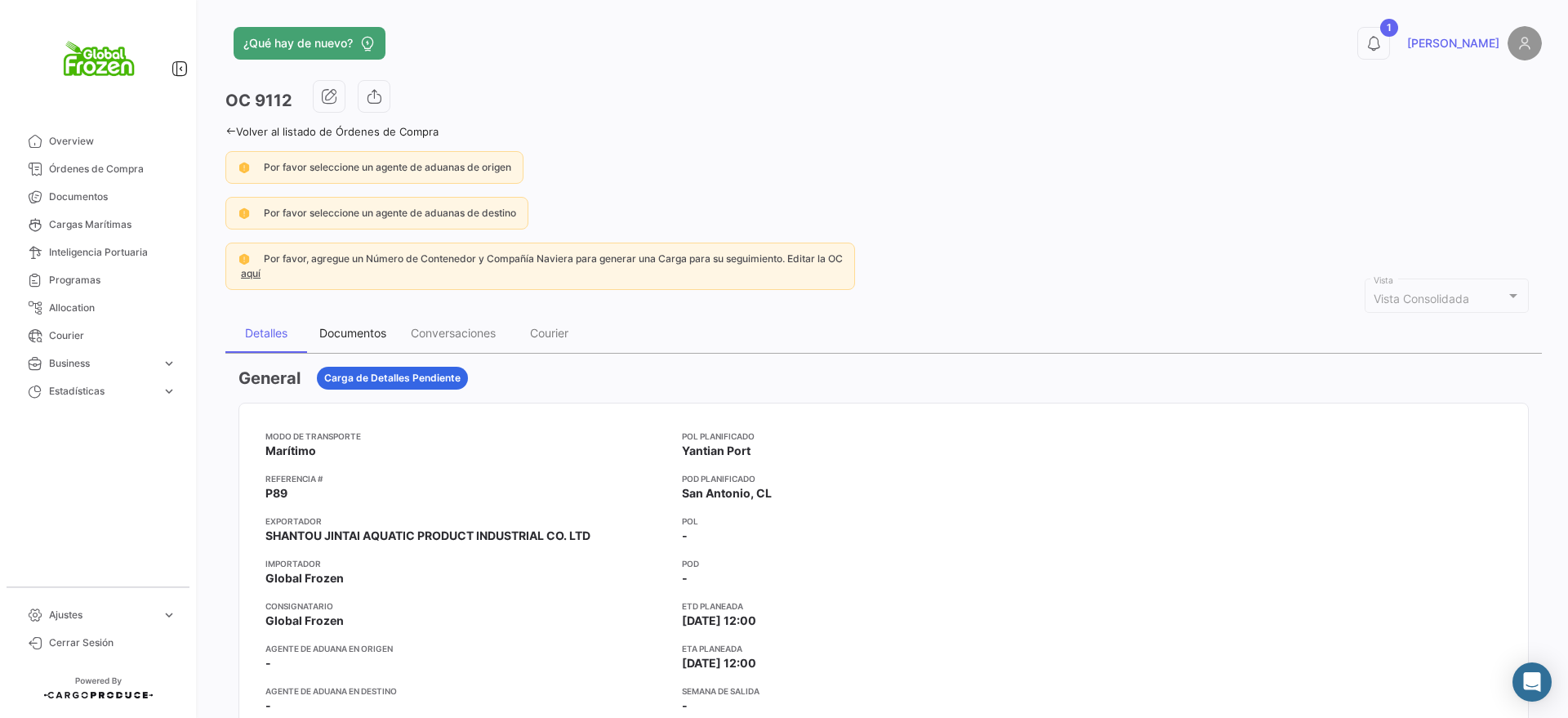
click at [356, 338] on div "Documentos" at bounding box center [353, 333] width 67 height 14
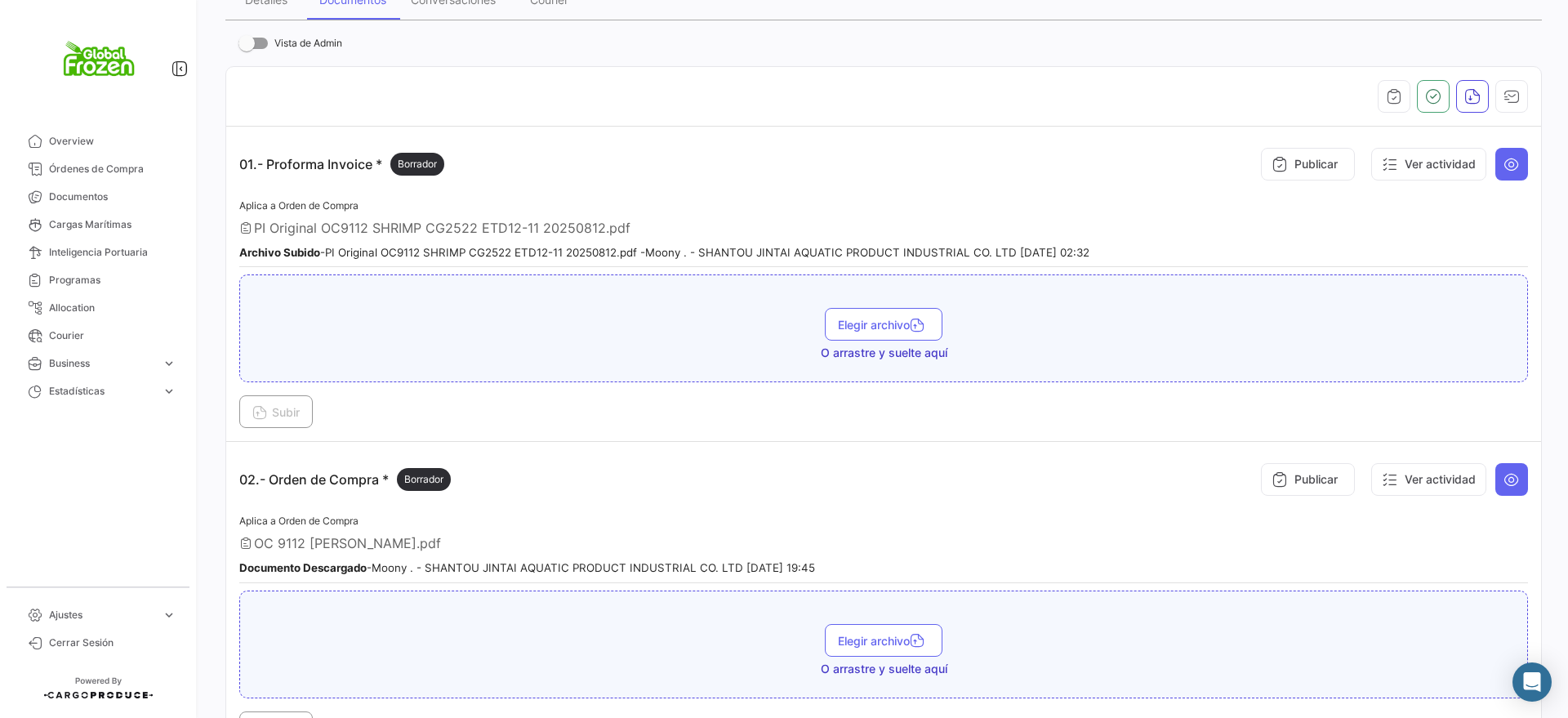
scroll to position [408, 0]
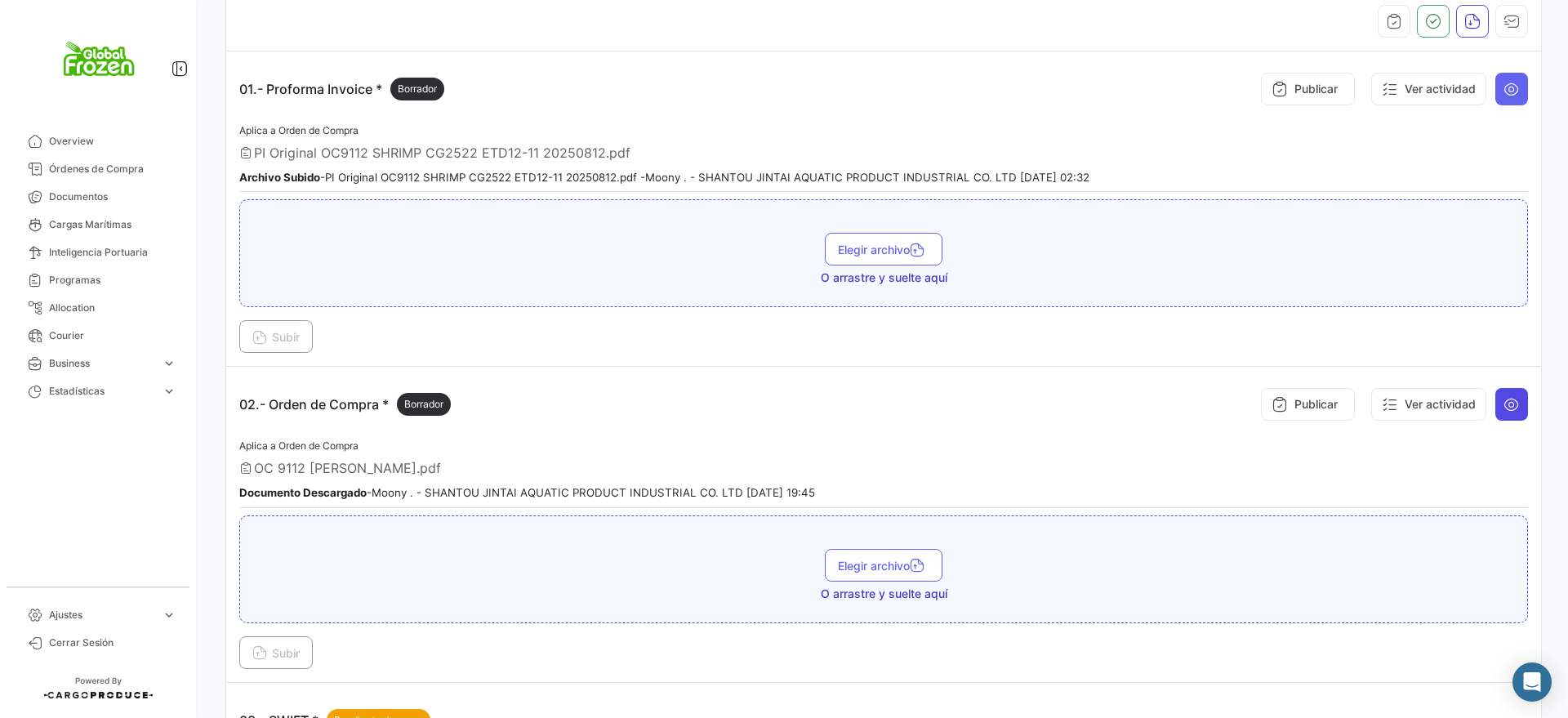
click at [1504, 405] on icon at bounding box center [1511, 404] width 17 height 17
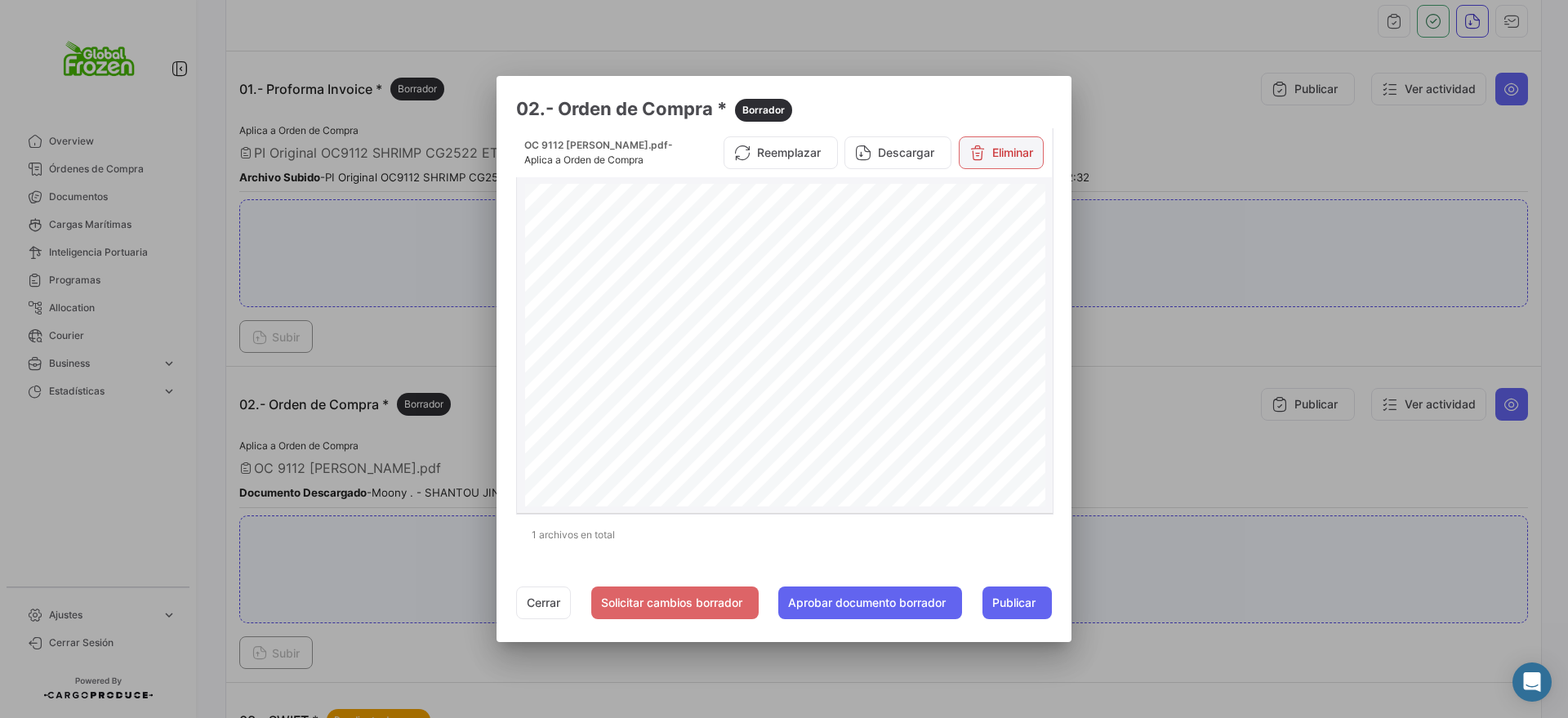
click at [999, 144] on button "Eliminar" at bounding box center [1002, 152] width 85 height 32
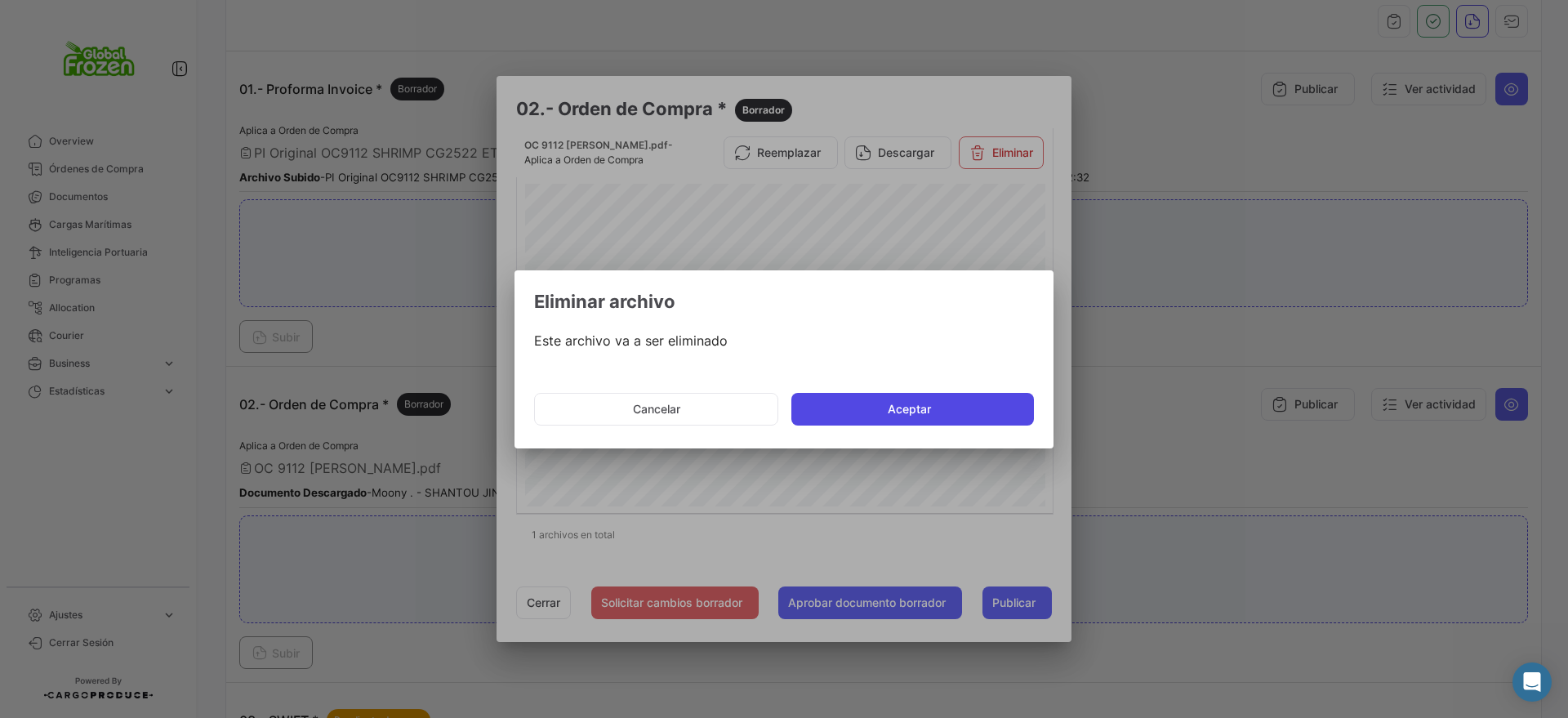
click at [891, 407] on button "Aceptar" at bounding box center [913, 408] width 243 height 32
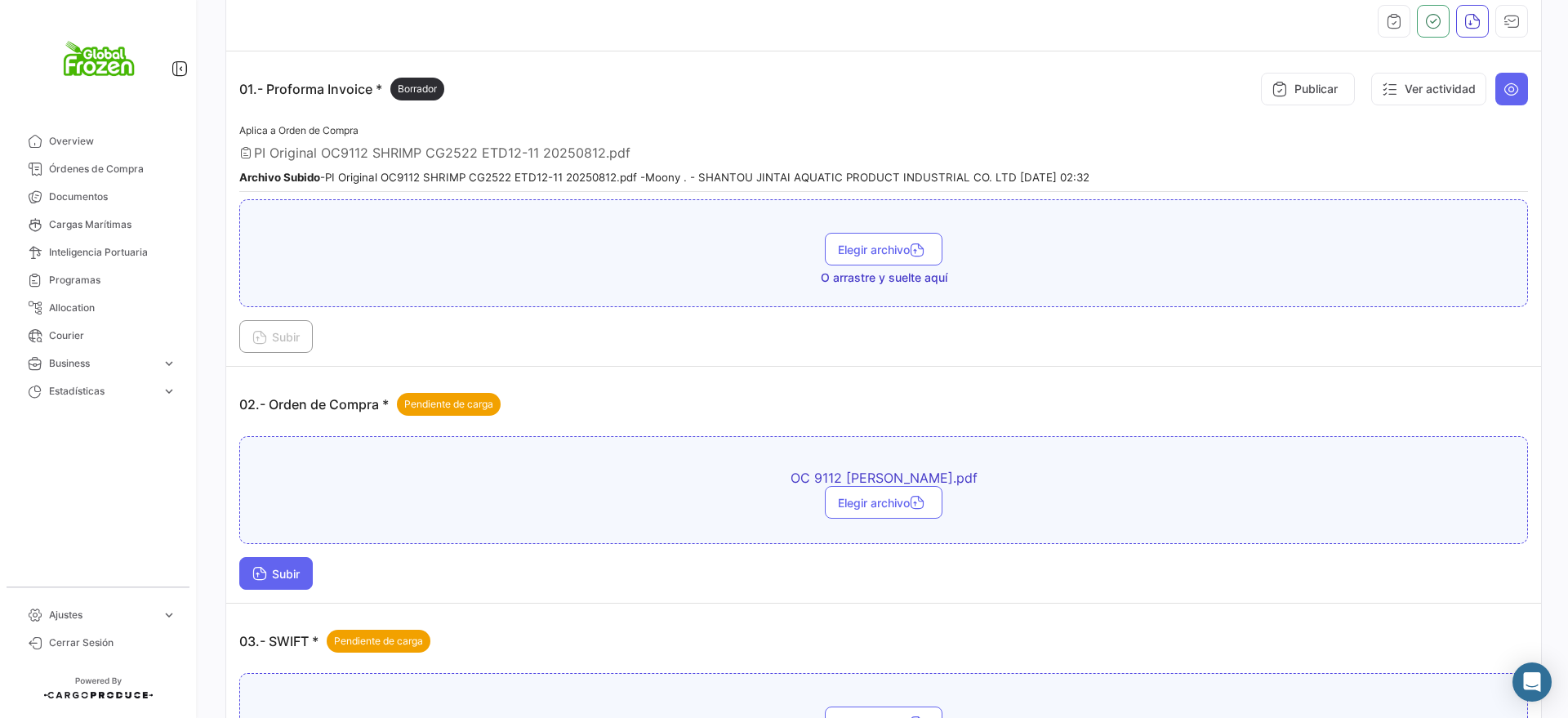
click at [282, 574] on span "Subir" at bounding box center [276, 573] width 47 height 14
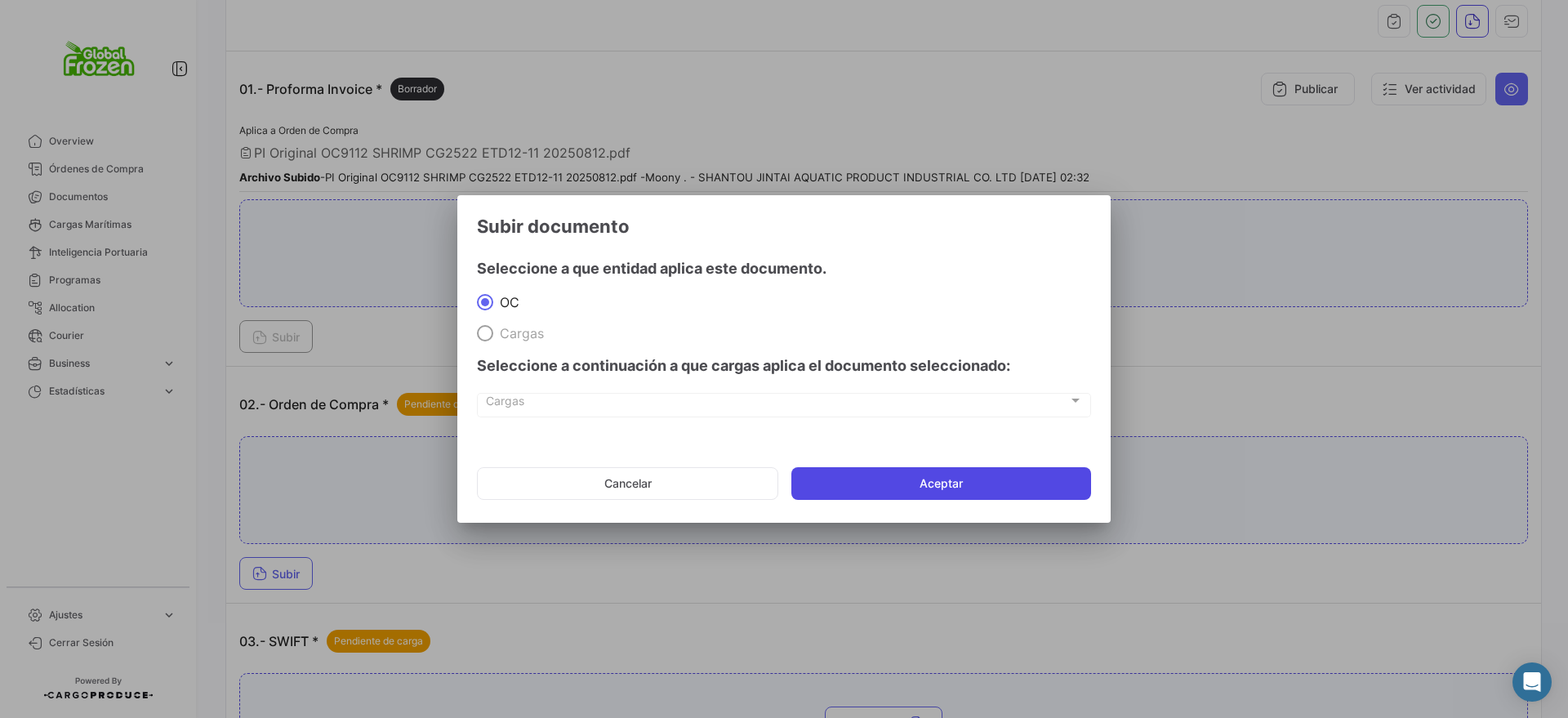
click at [823, 485] on button "Aceptar" at bounding box center [942, 483] width 300 height 32
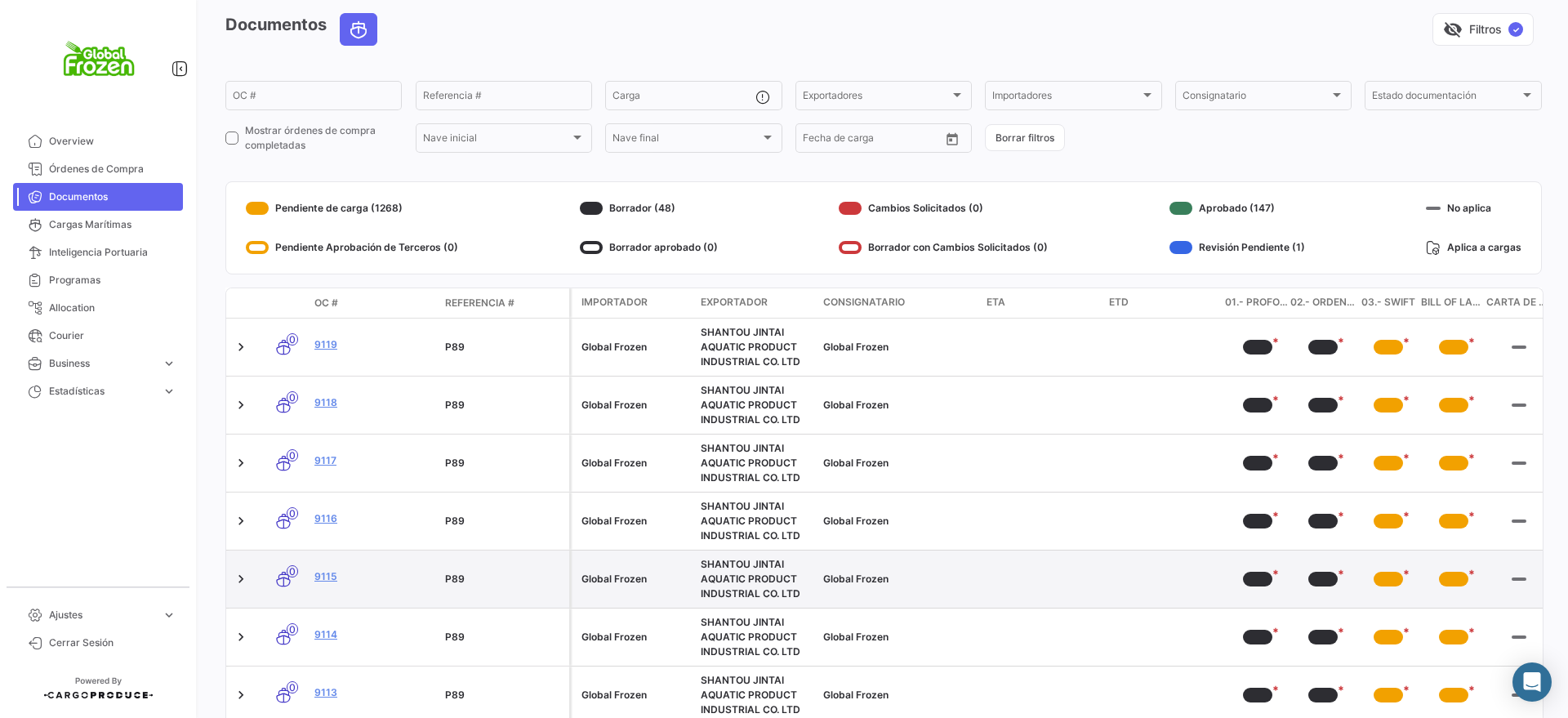
scroll to position [102, 0]
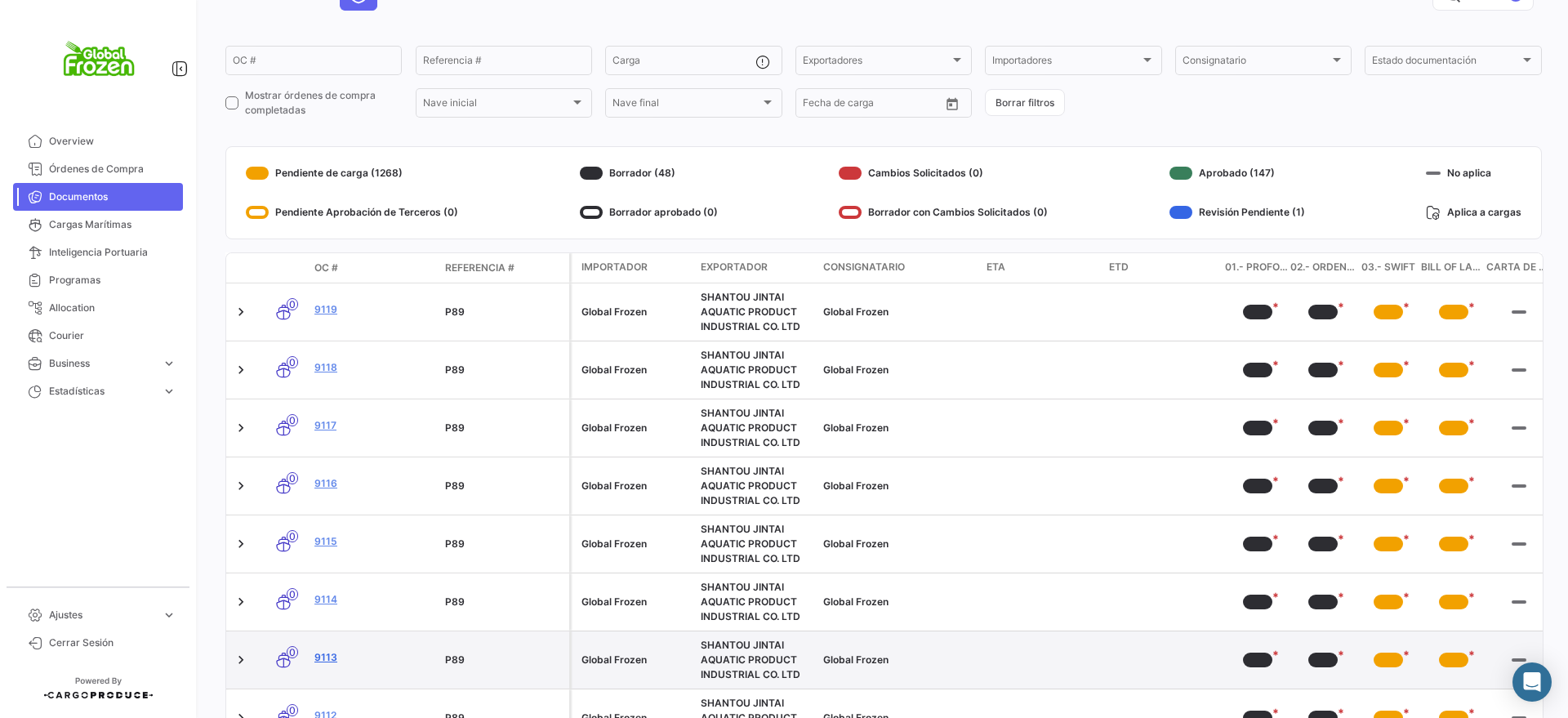
click at [332, 652] on link "9113" at bounding box center [373, 656] width 118 height 15
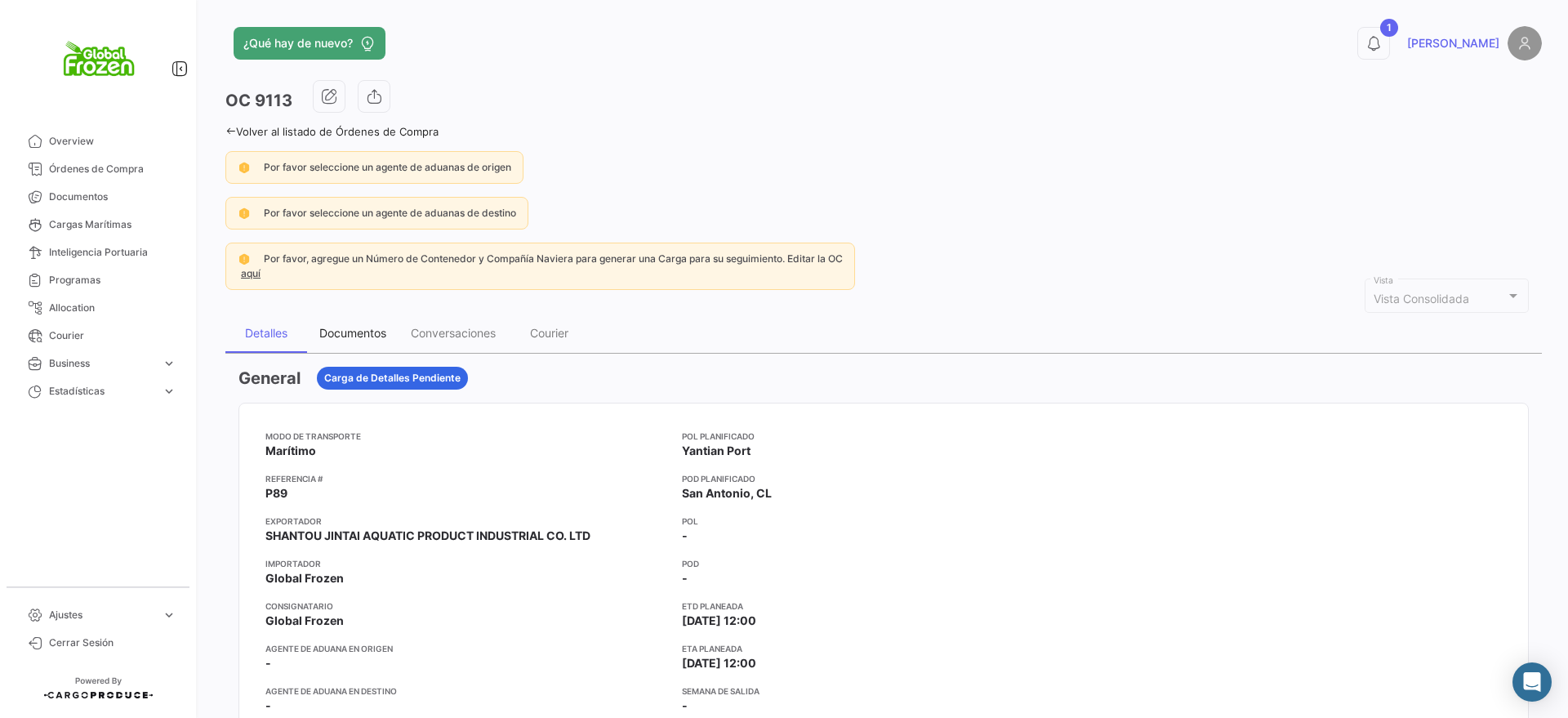
click at [380, 328] on div "Documentos" at bounding box center [353, 333] width 67 height 14
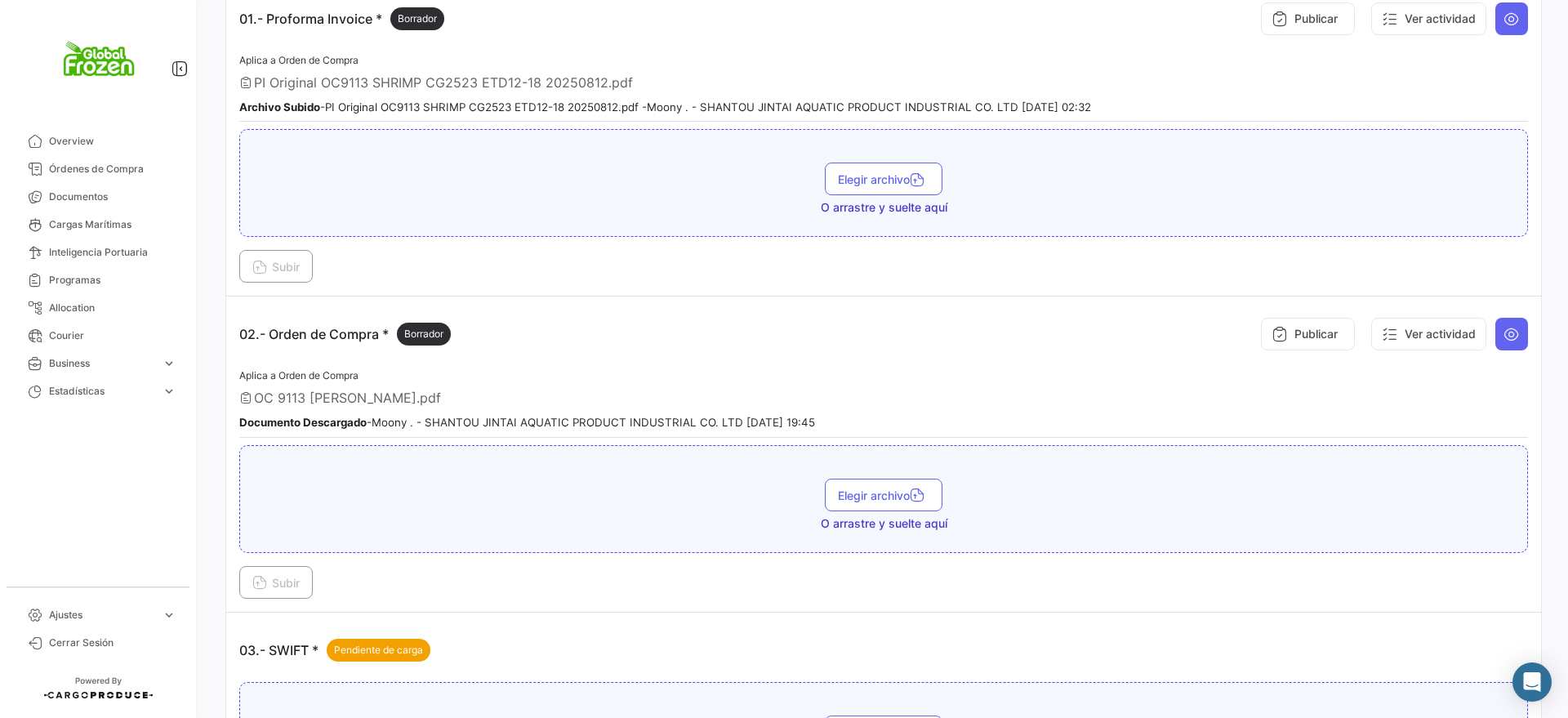
scroll to position [510, 0]
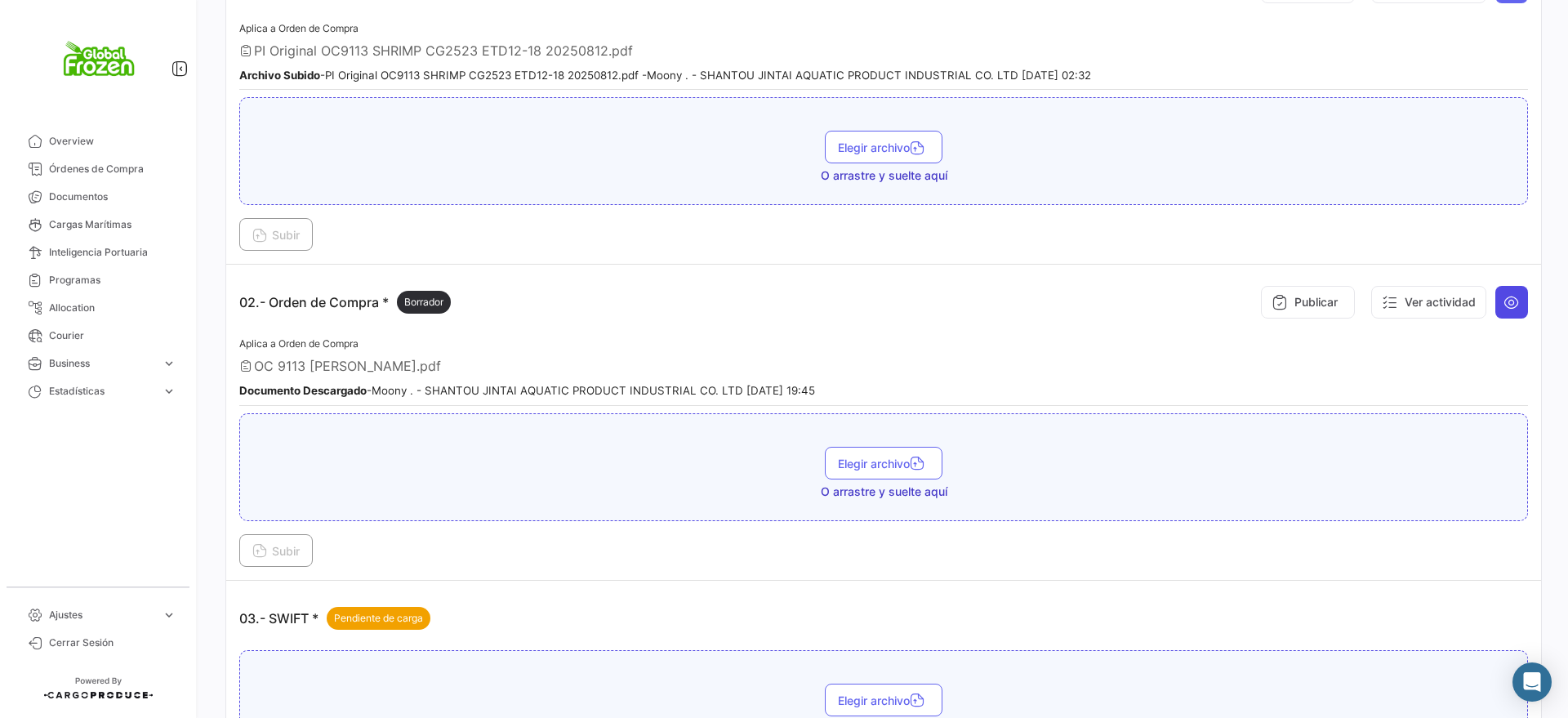
click at [1503, 309] on icon at bounding box center [1511, 302] width 17 height 17
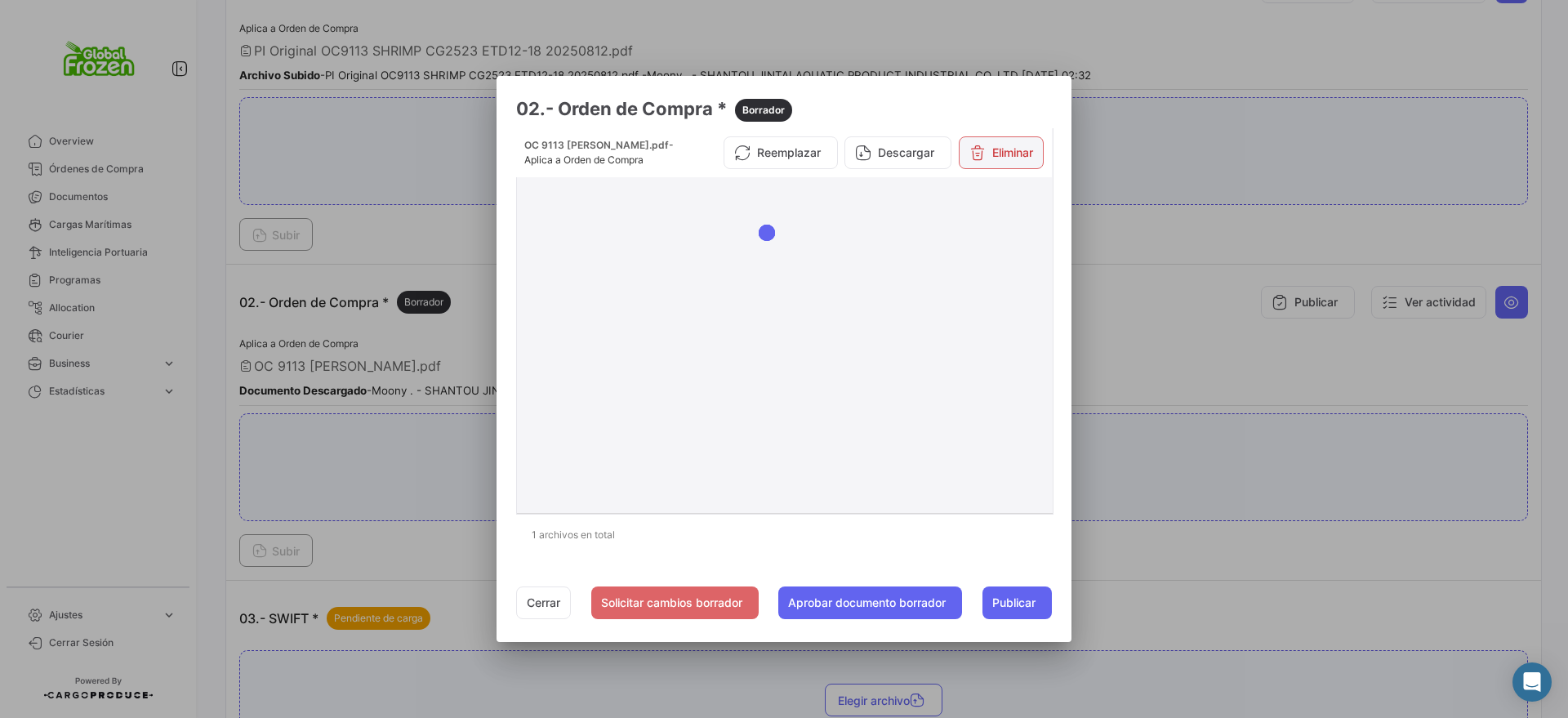
click at [1000, 160] on button "Eliminar" at bounding box center [1002, 152] width 85 height 32
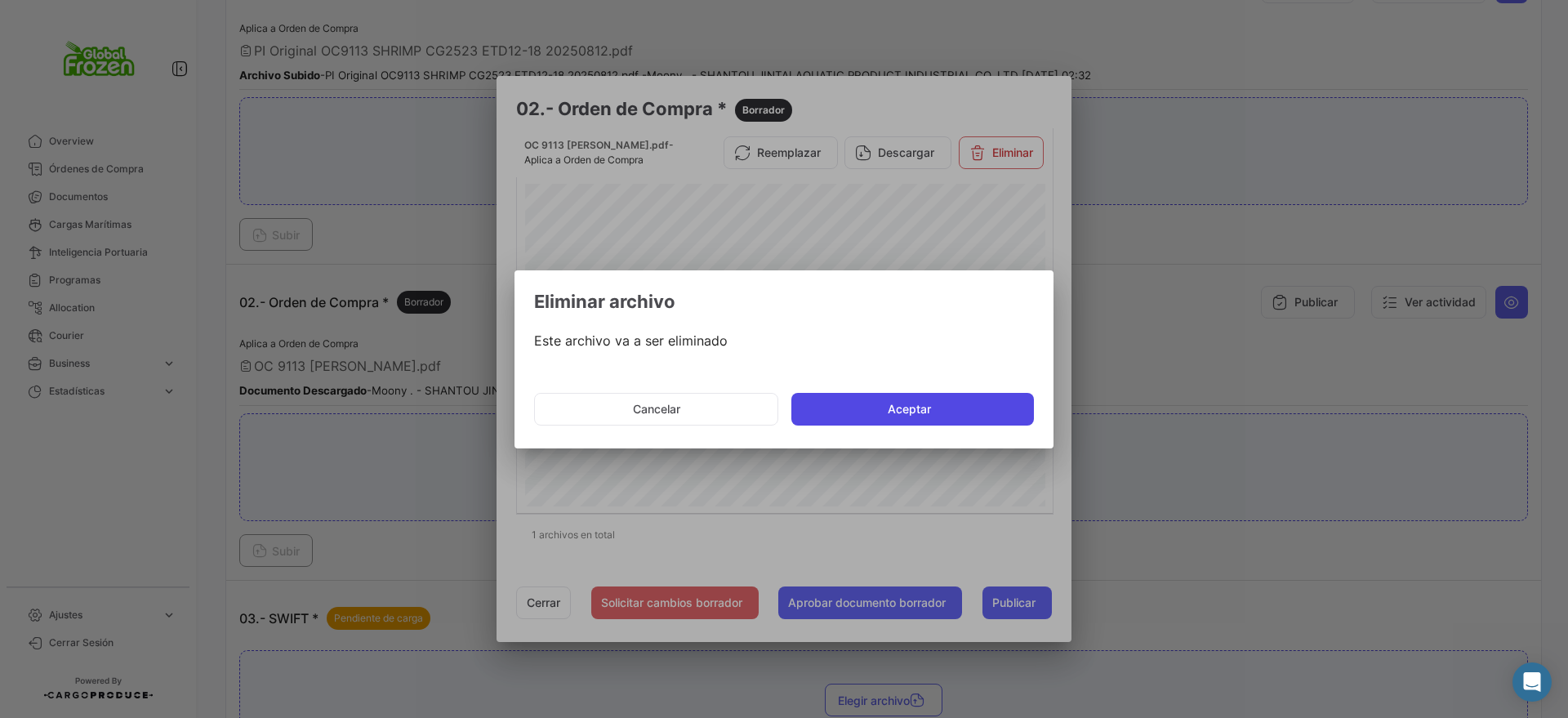
click at [896, 405] on button "Aceptar" at bounding box center [913, 408] width 243 height 32
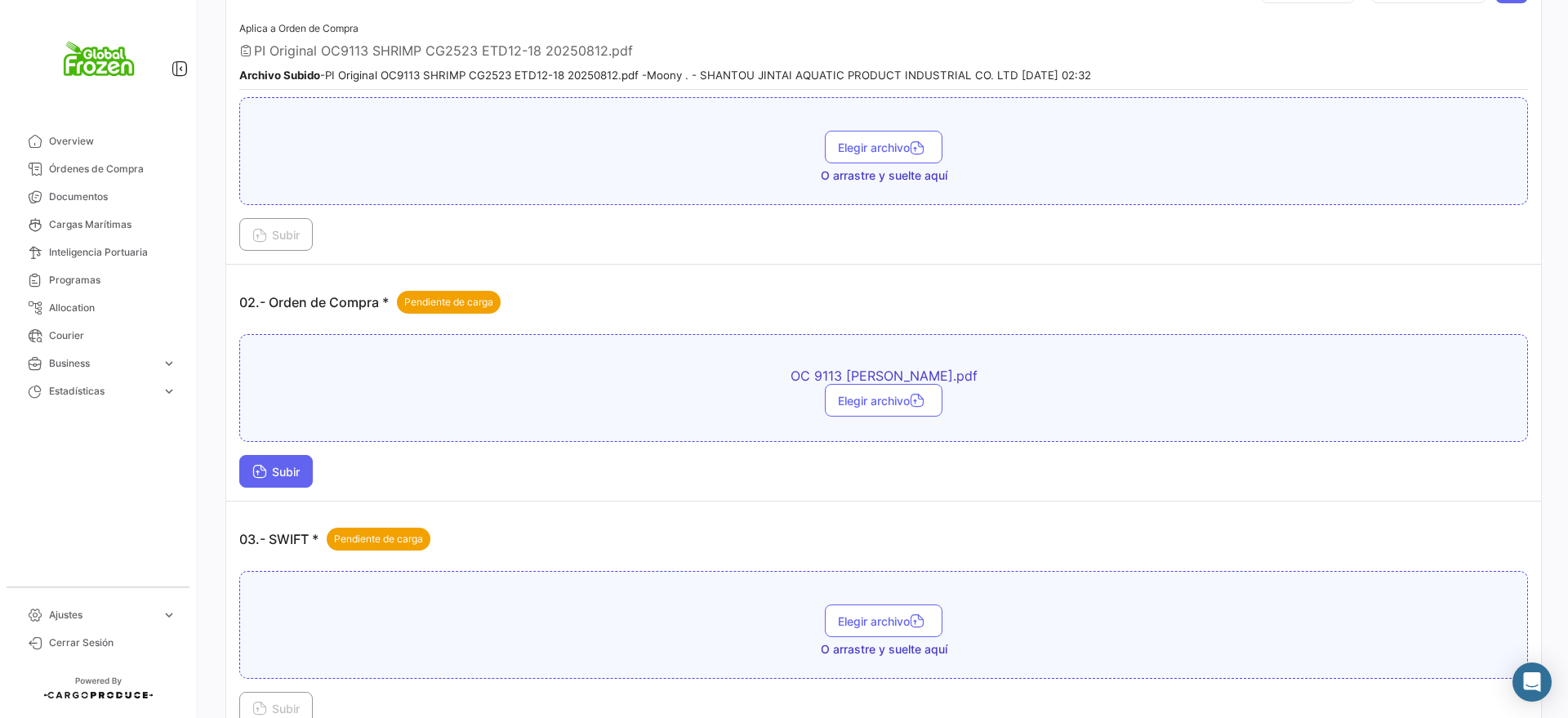
click at [277, 473] on span "Subir" at bounding box center [276, 471] width 47 height 14
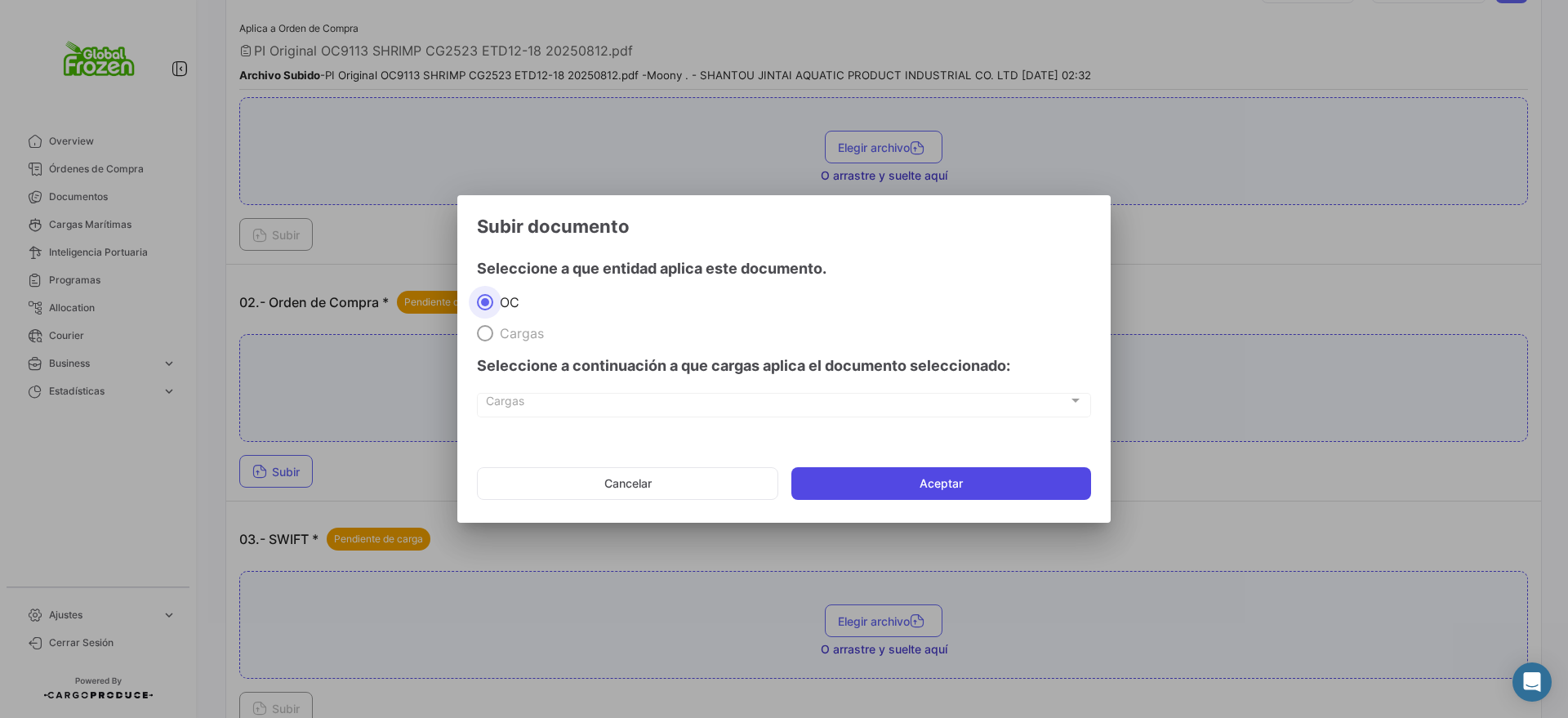
click at [884, 476] on button "Aceptar" at bounding box center [942, 483] width 300 height 32
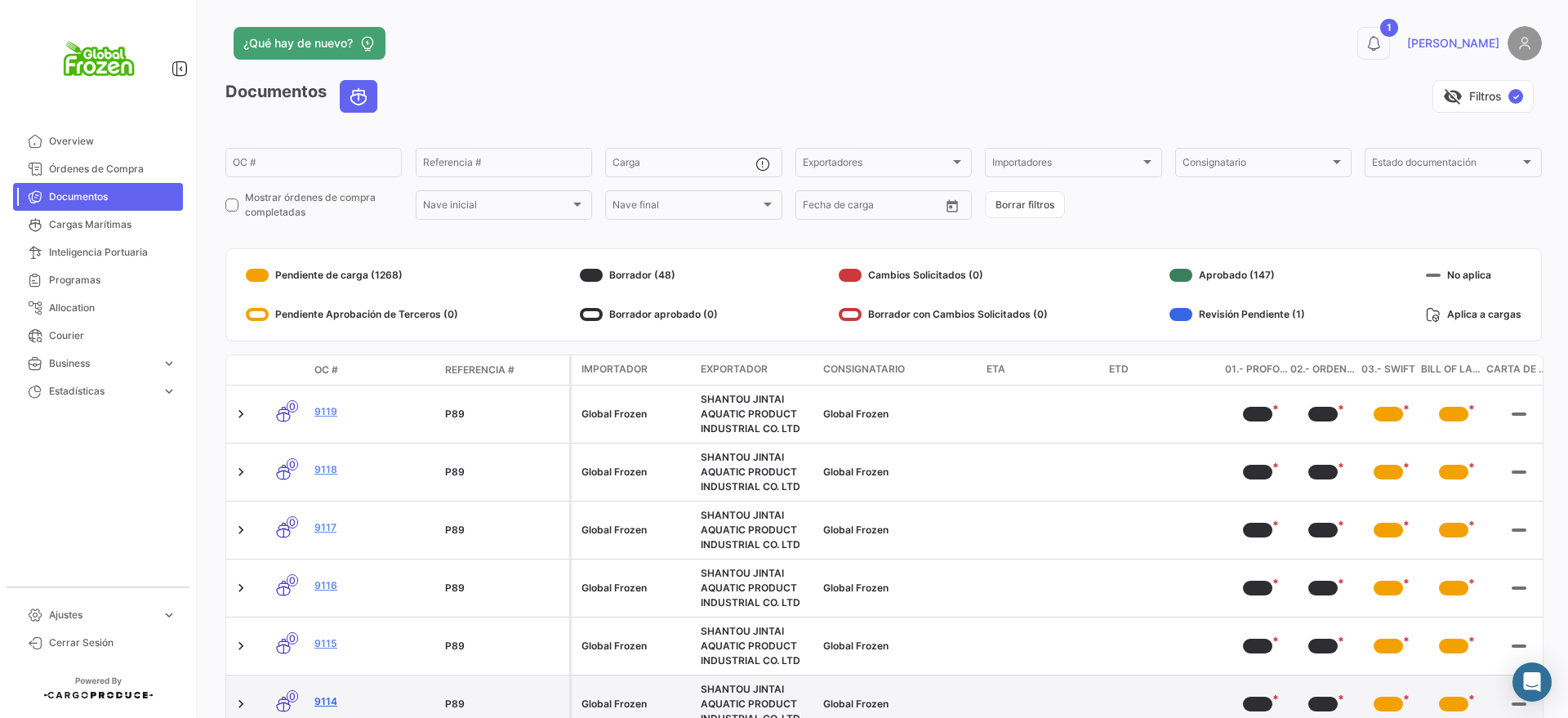
click at [328, 697] on link "9114" at bounding box center [373, 700] width 118 height 15
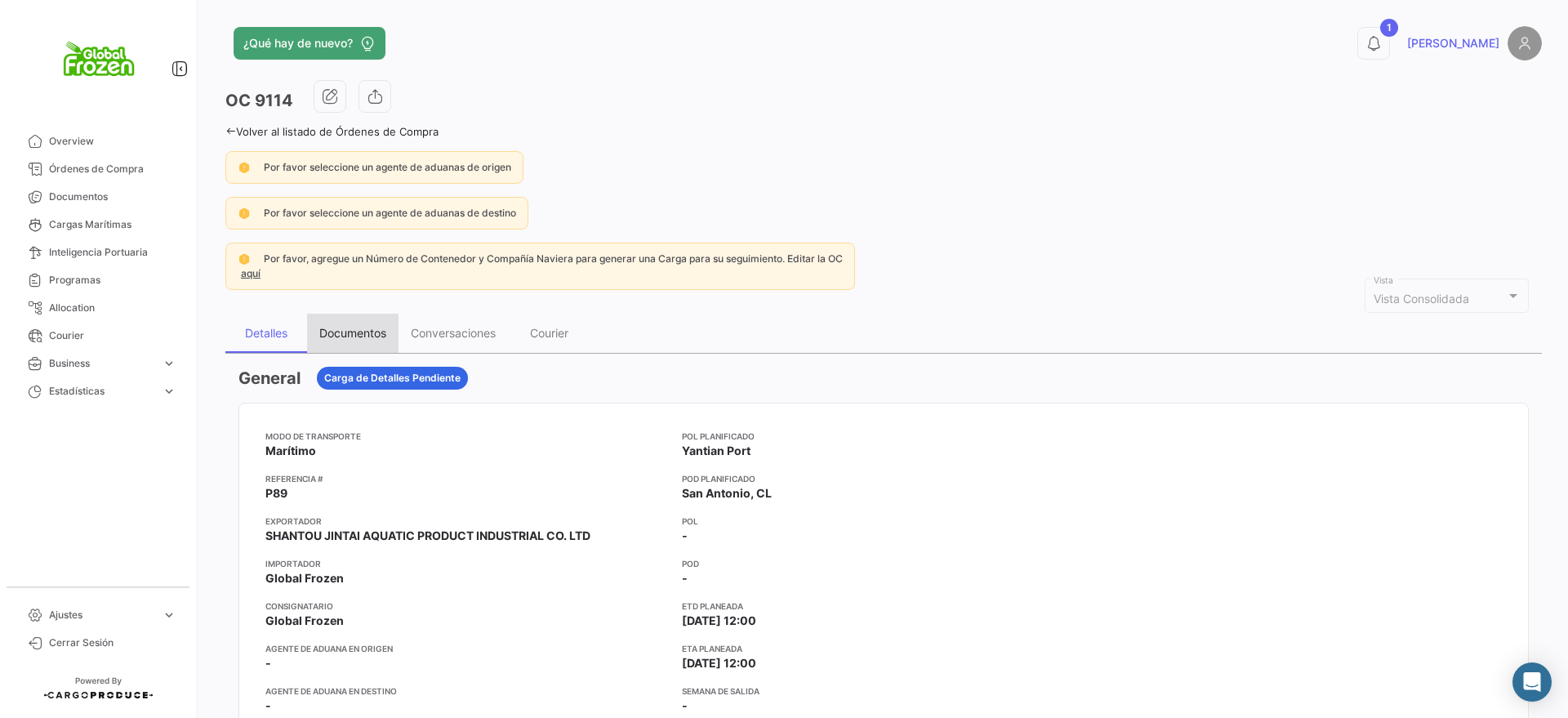
click at [382, 314] on div "Documentos" at bounding box center [352, 333] width 91 height 39
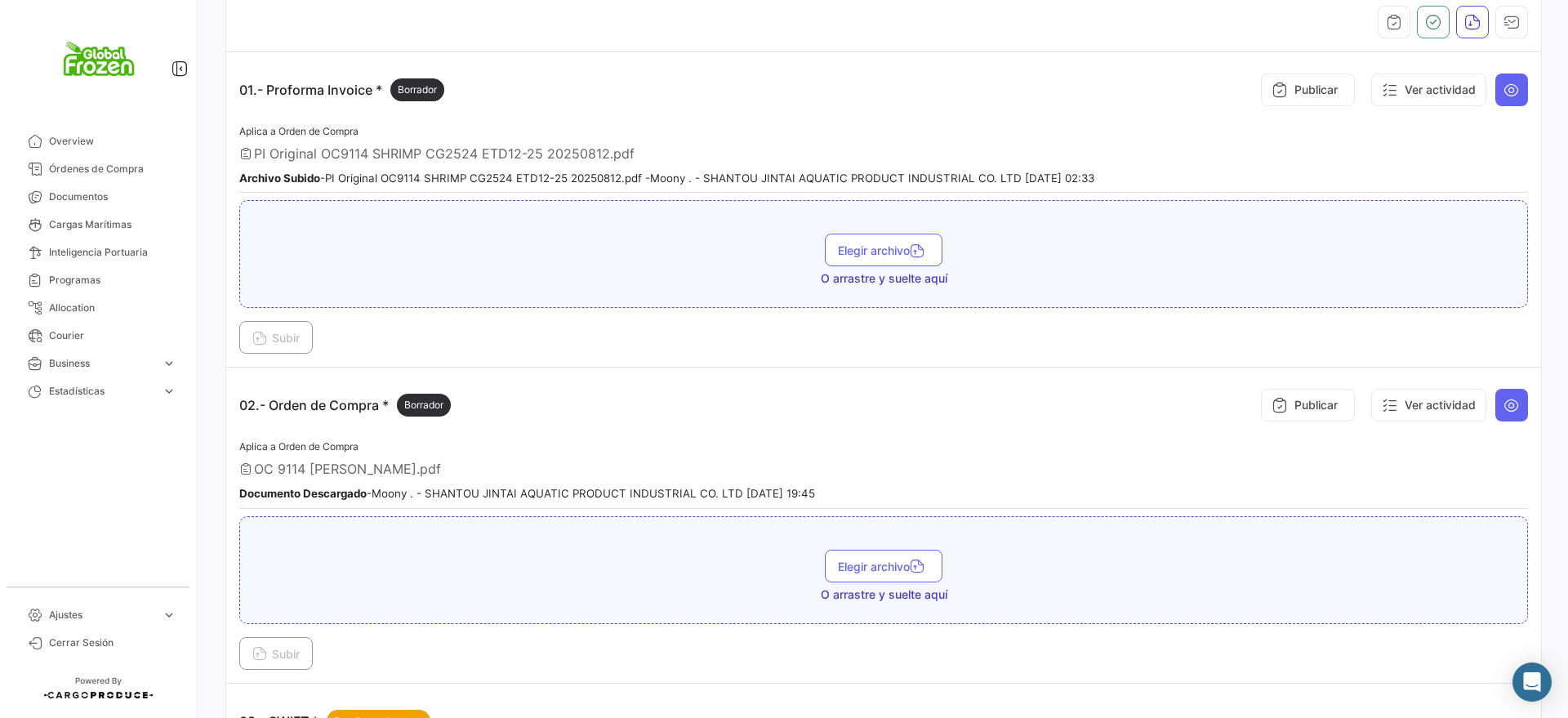
scroll to position [408, 0]
click at [1501, 418] on button at bounding box center [1511, 404] width 32 height 32
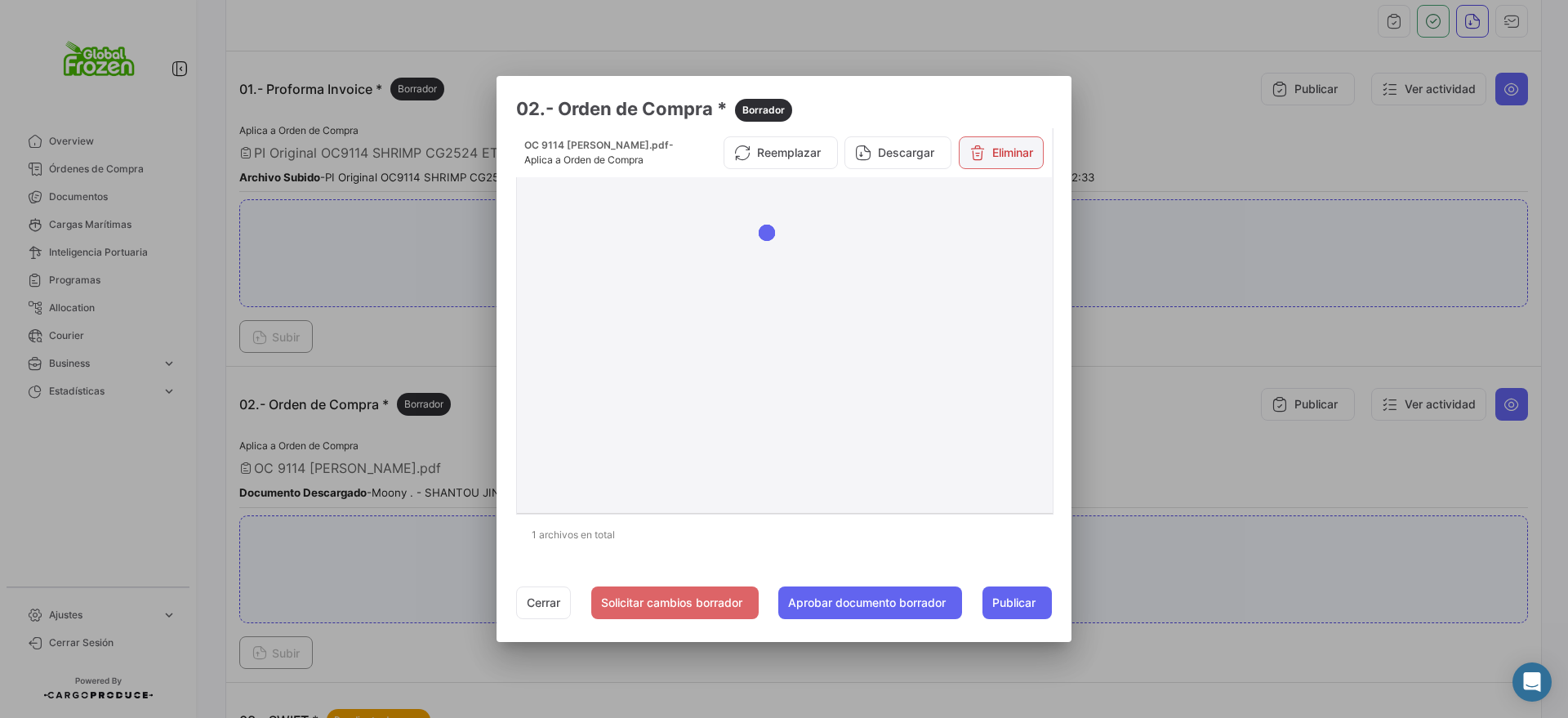
click at [999, 149] on button "Eliminar" at bounding box center [1002, 152] width 85 height 32
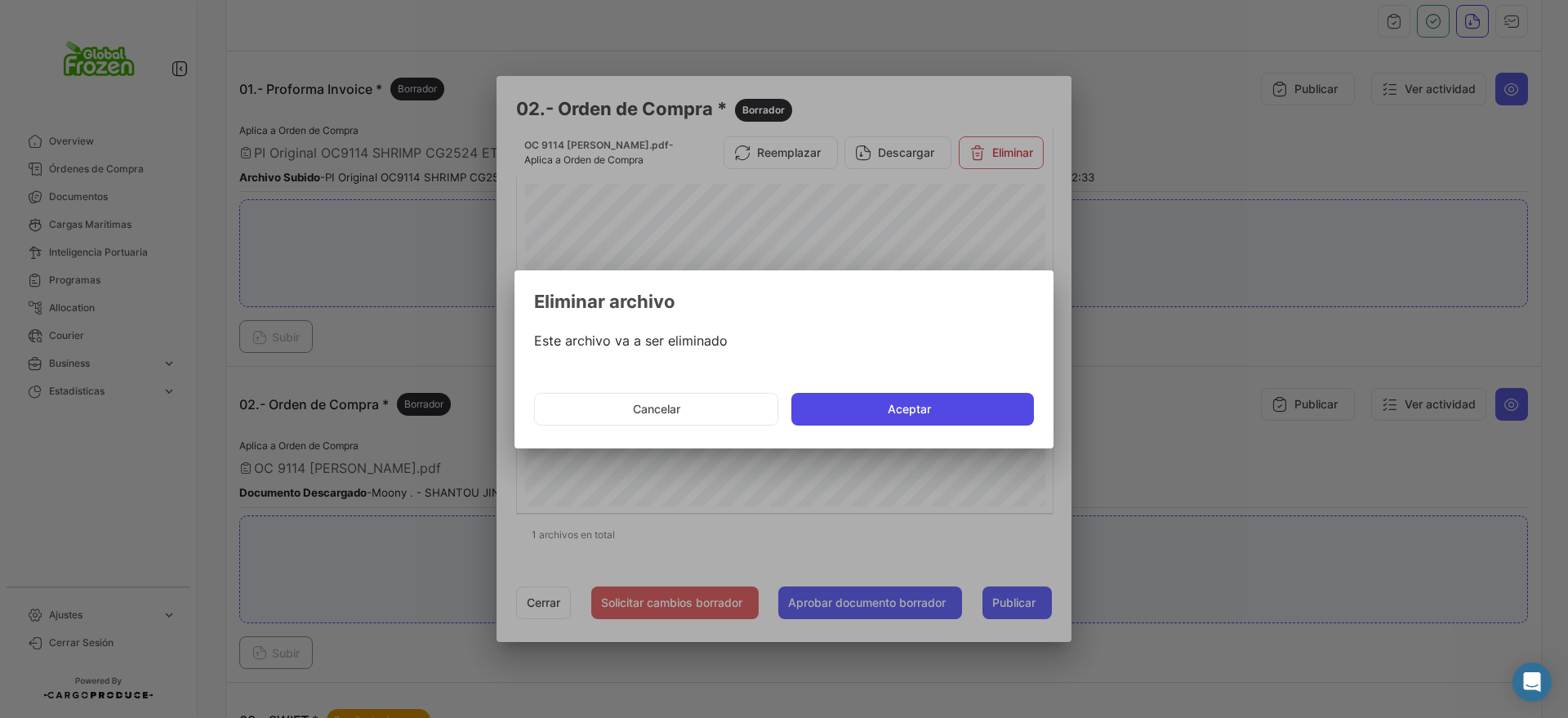
click at [906, 397] on button "Aceptar" at bounding box center [913, 408] width 243 height 32
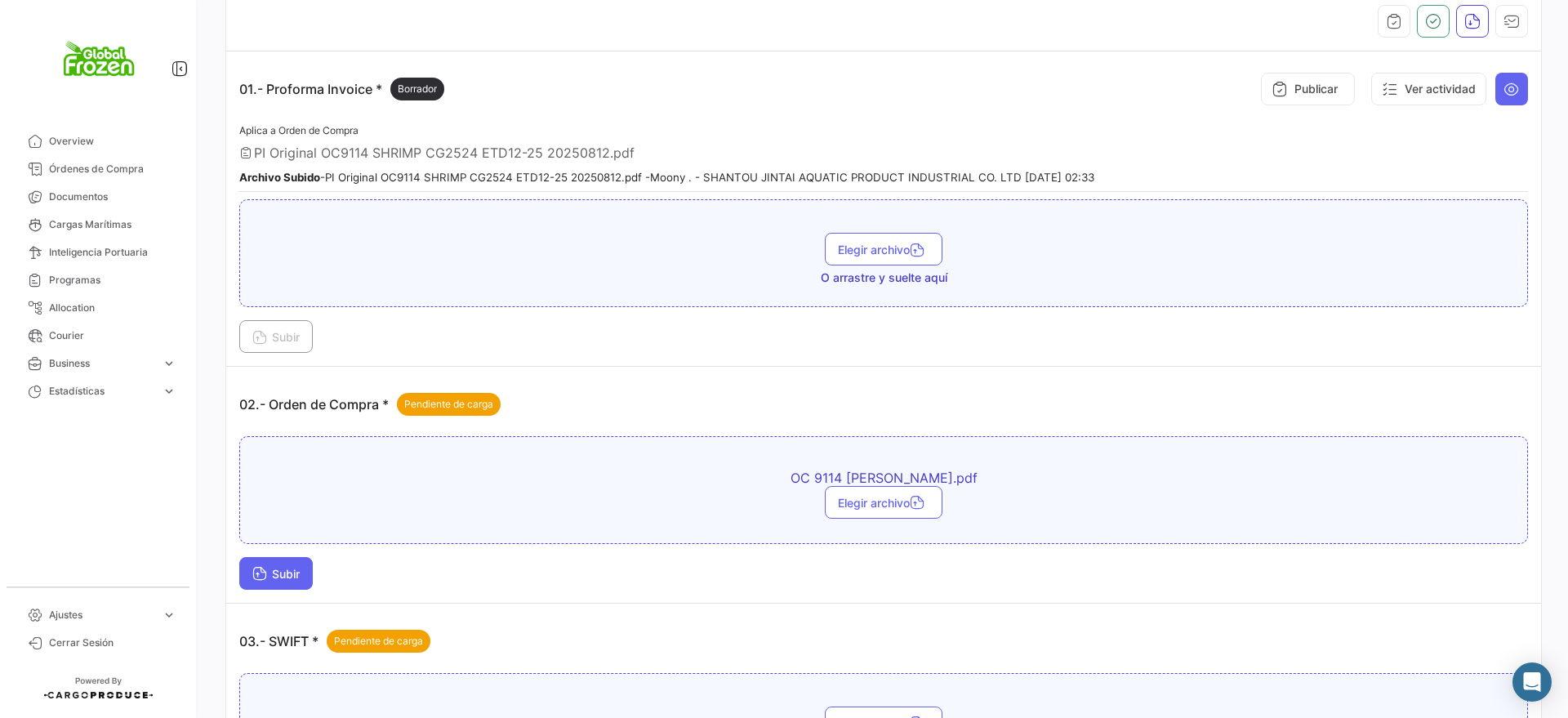
click at [294, 580] on span "Subir" at bounding box center [276, 573] width 47 height 14
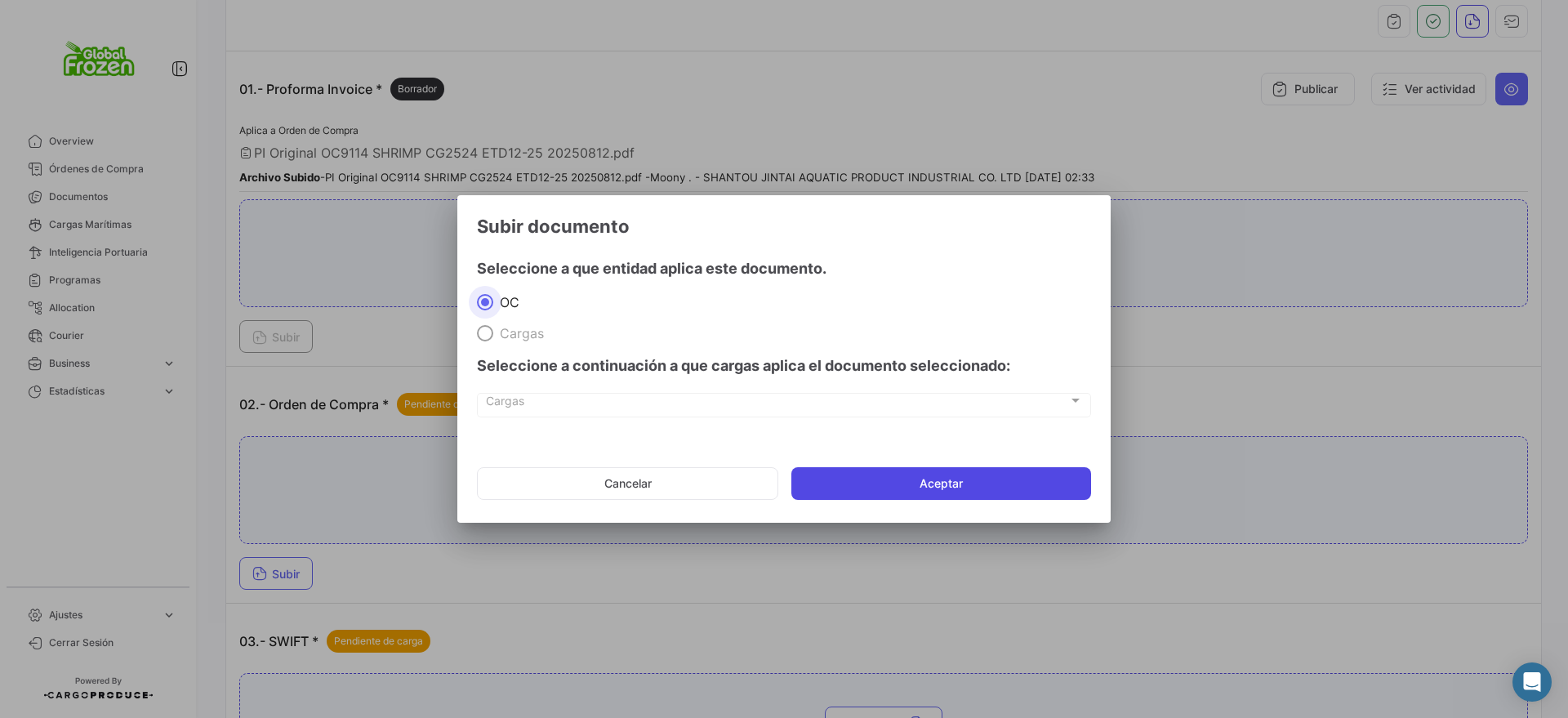
click at [813, 482] on button "Aceptar" at bounding box center [942, 483] width 300 height 32
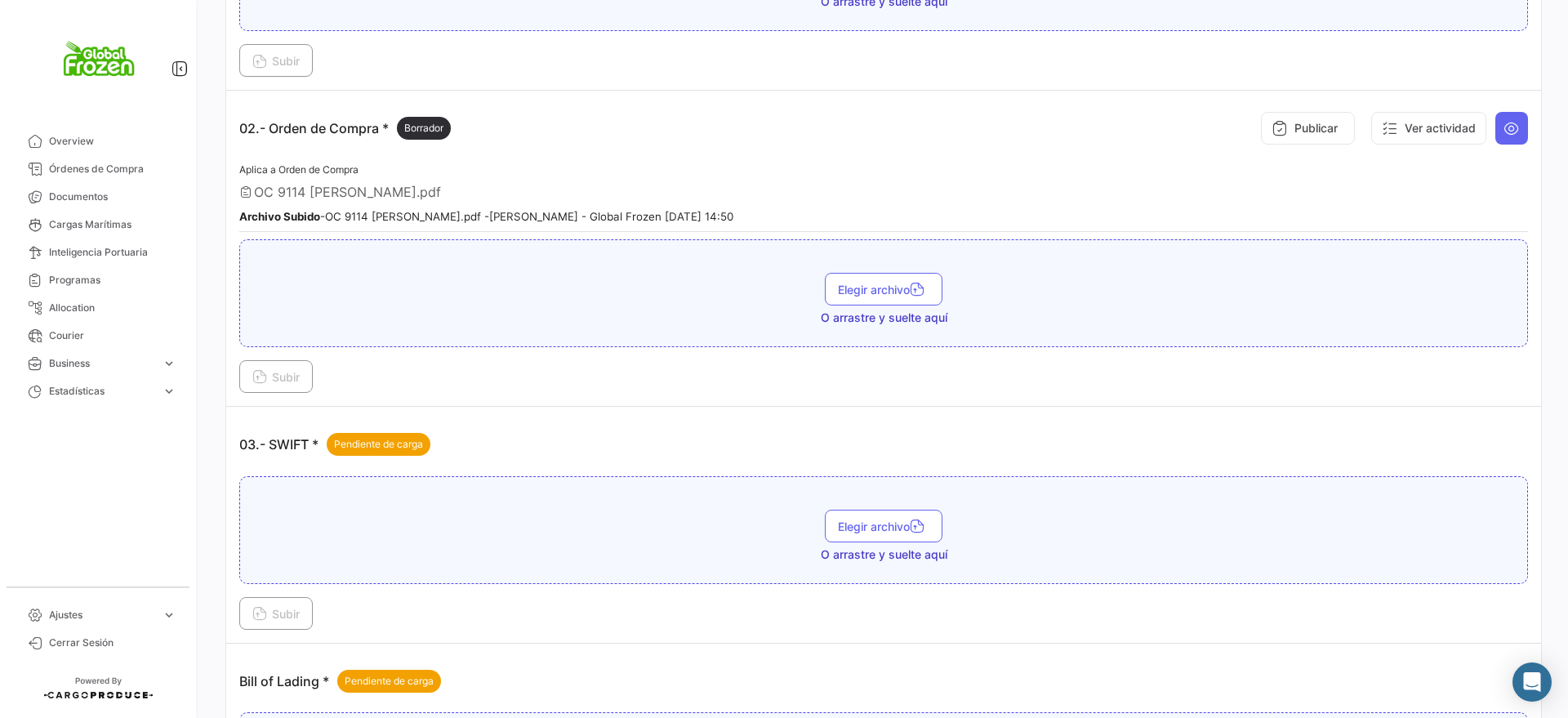
scroll to position [714, 0]
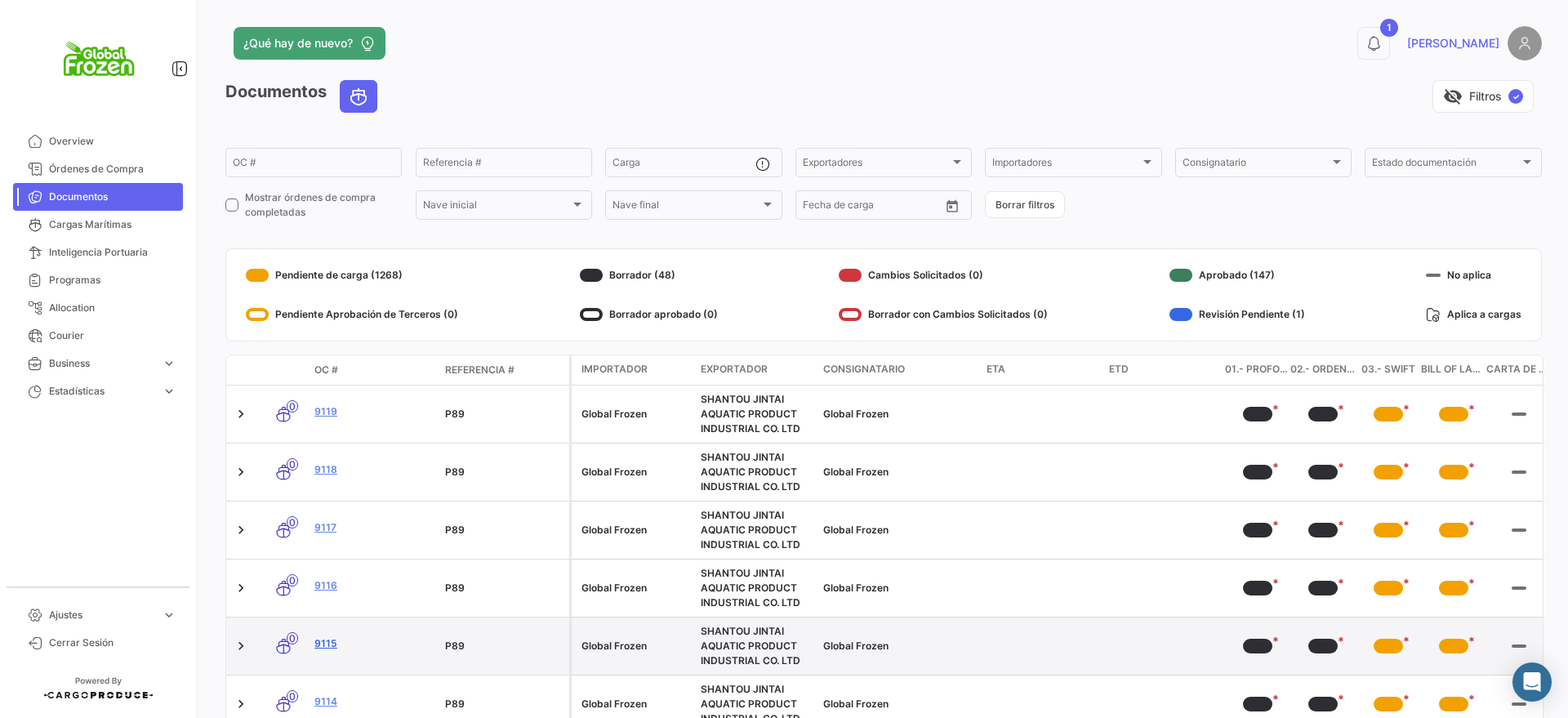
click at [326, 646] on link "9115" at bounding box center [373, 643] width 118 height 15
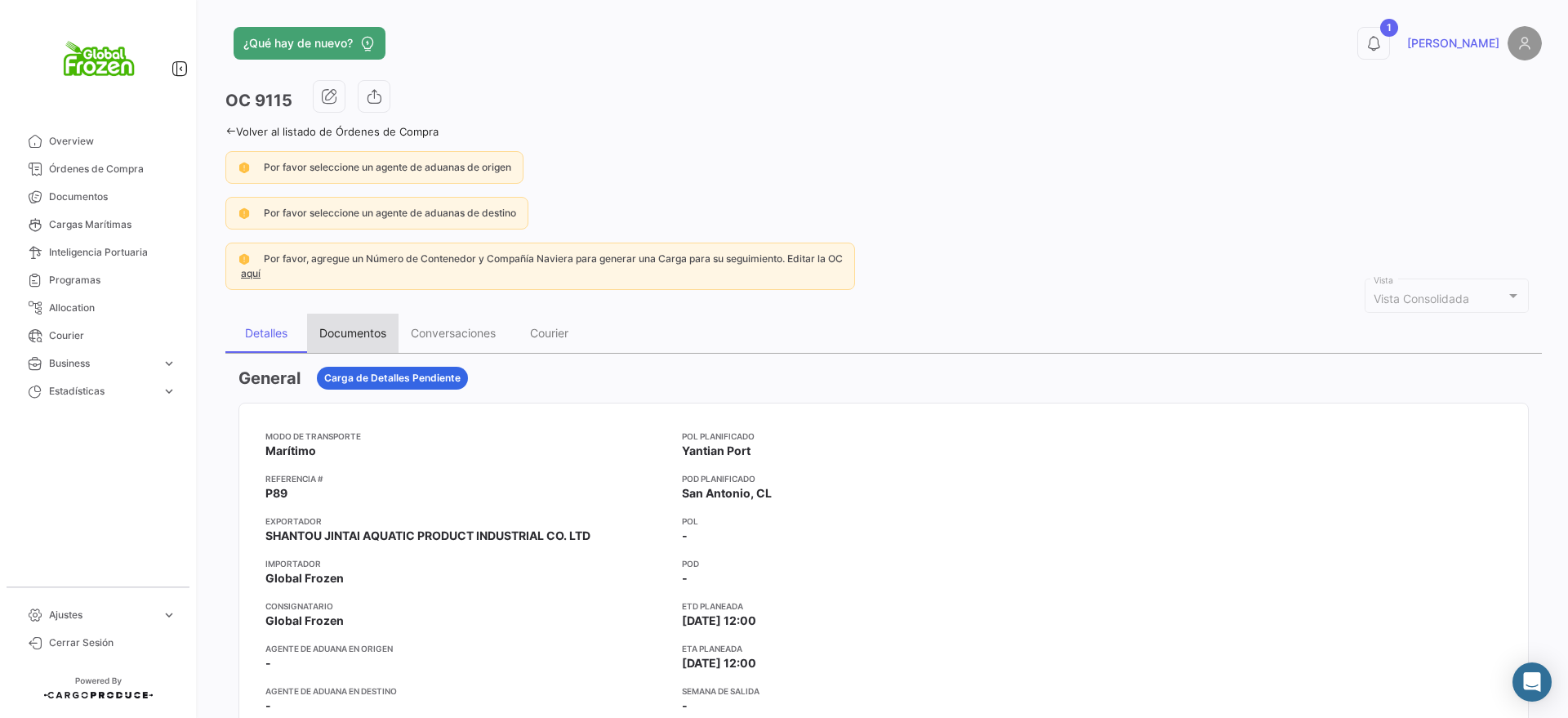
click at [388, 337] on div "Documentos" at bounding box center [352, 333] width 91 height 39
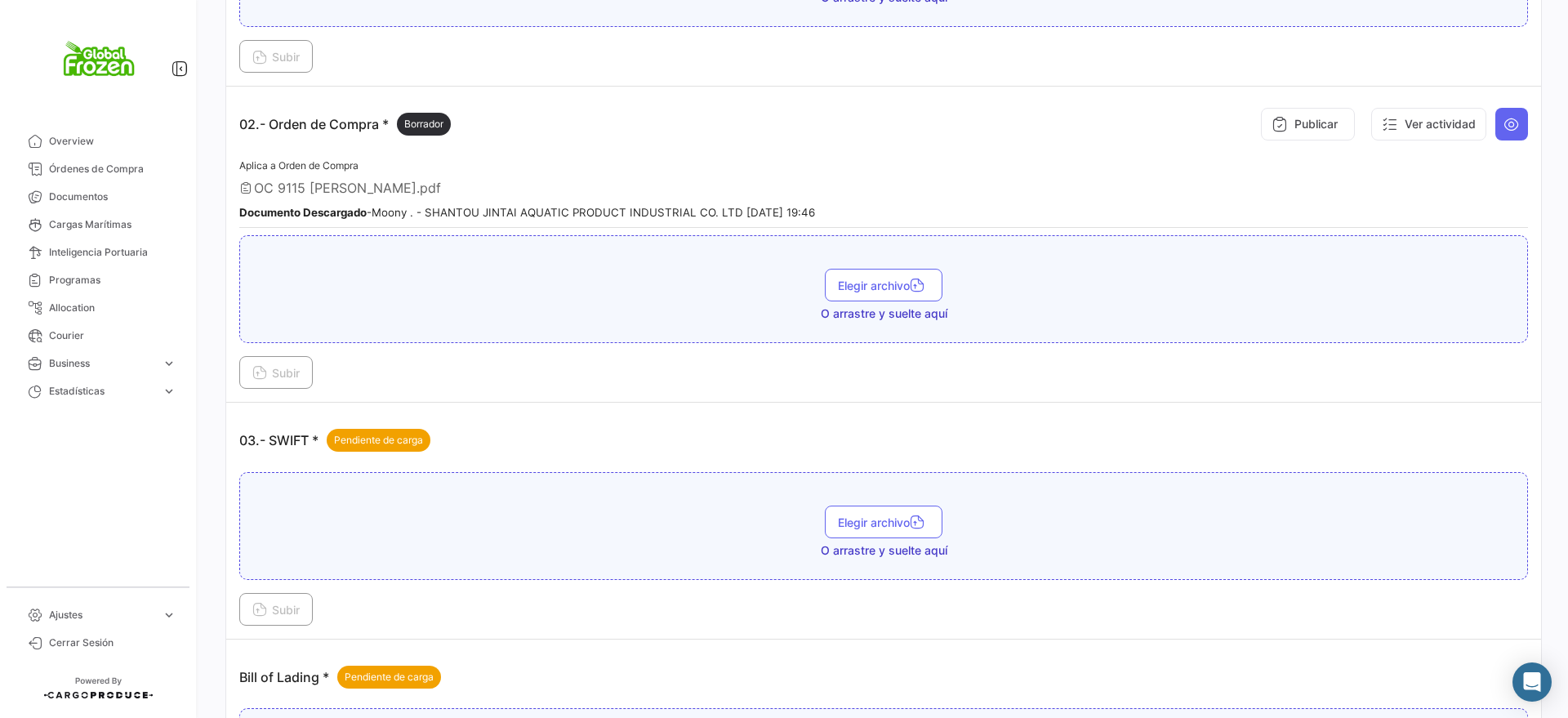
scroll to position [714, 0]
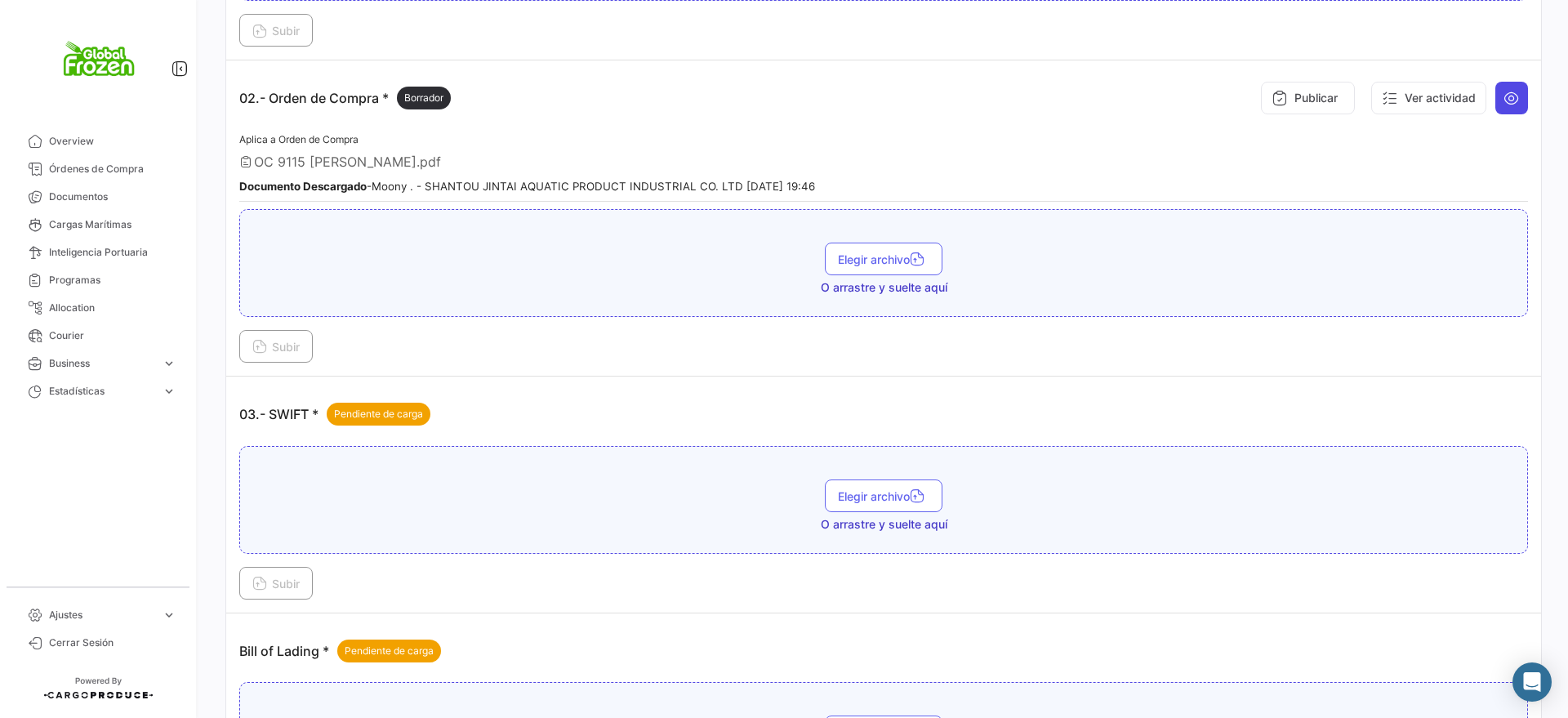
click at [1504, 98] on icon at bounding box center [1511, 98] width 17 height 17
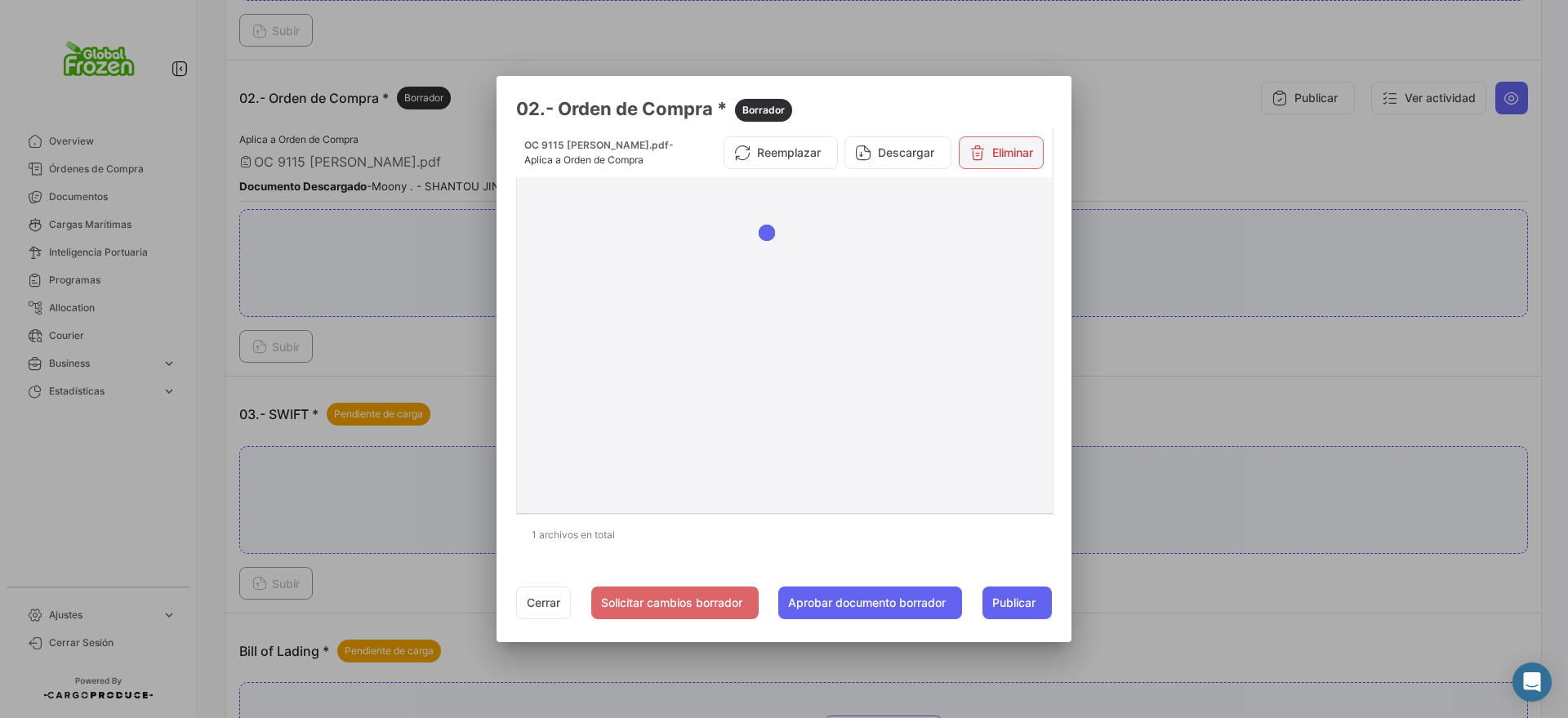
click at [1004, 153] on button "Eliminar" at bounding box center [1002, 152] width 85 height 32
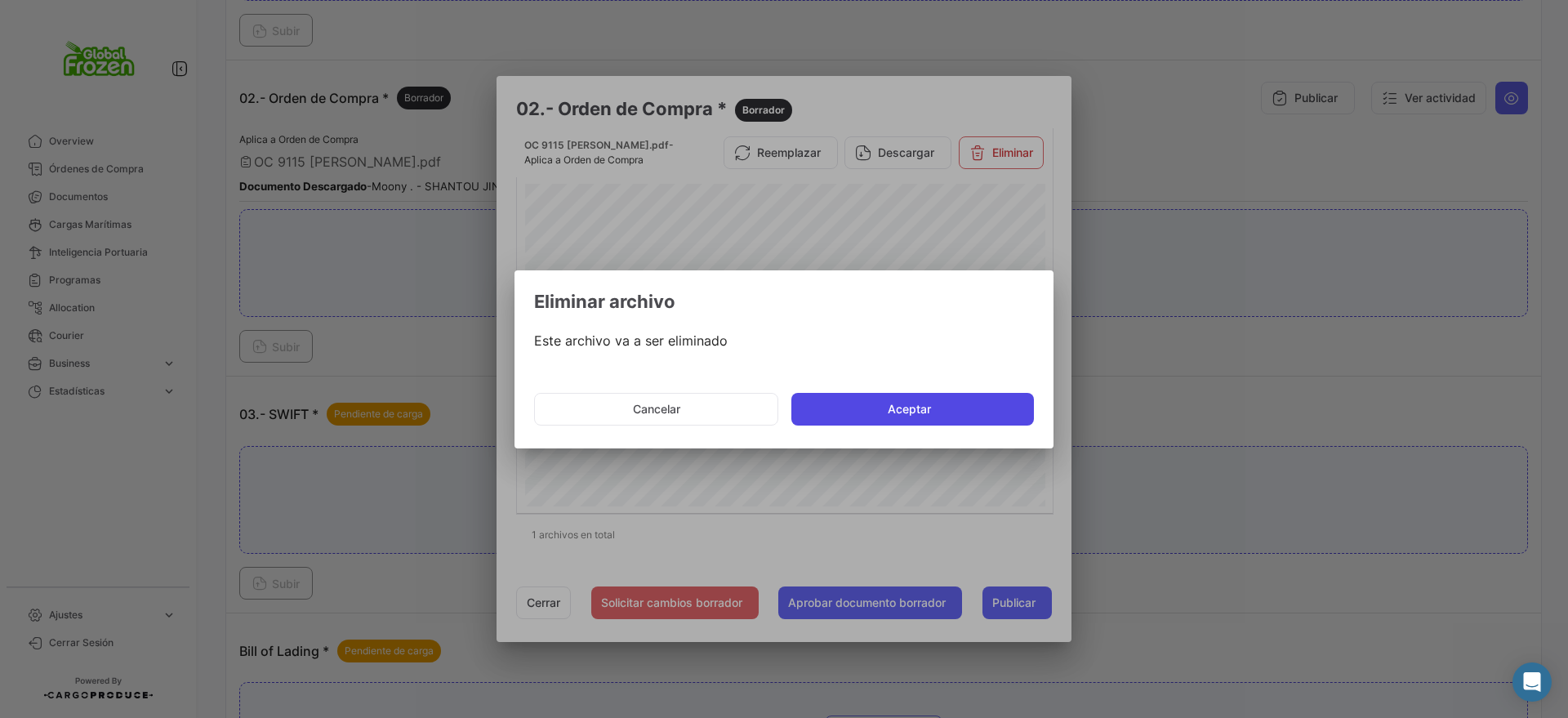
click at [904, 409] on button "Aceptar" at bounding box center [913, 408] width 243 height 32
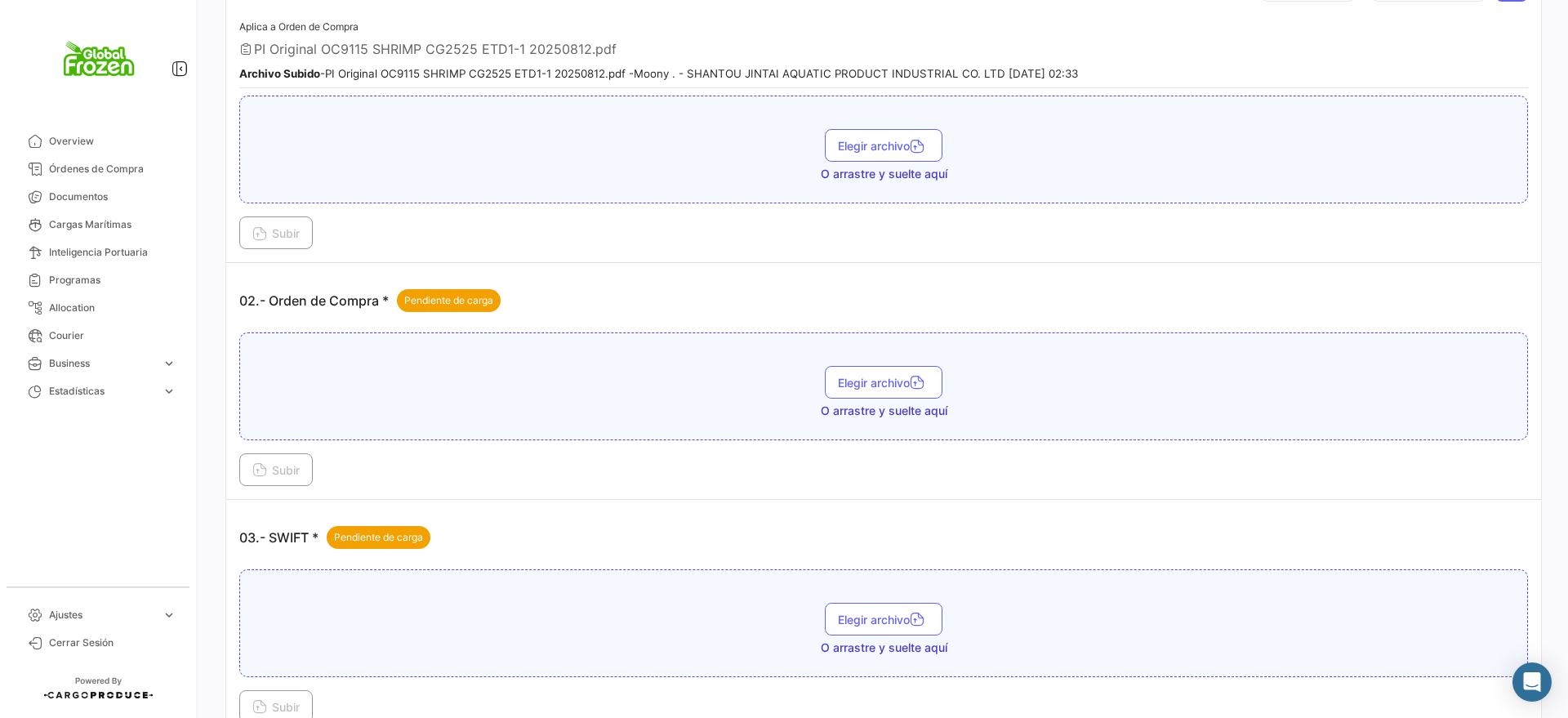
scroll to position [510, 0]
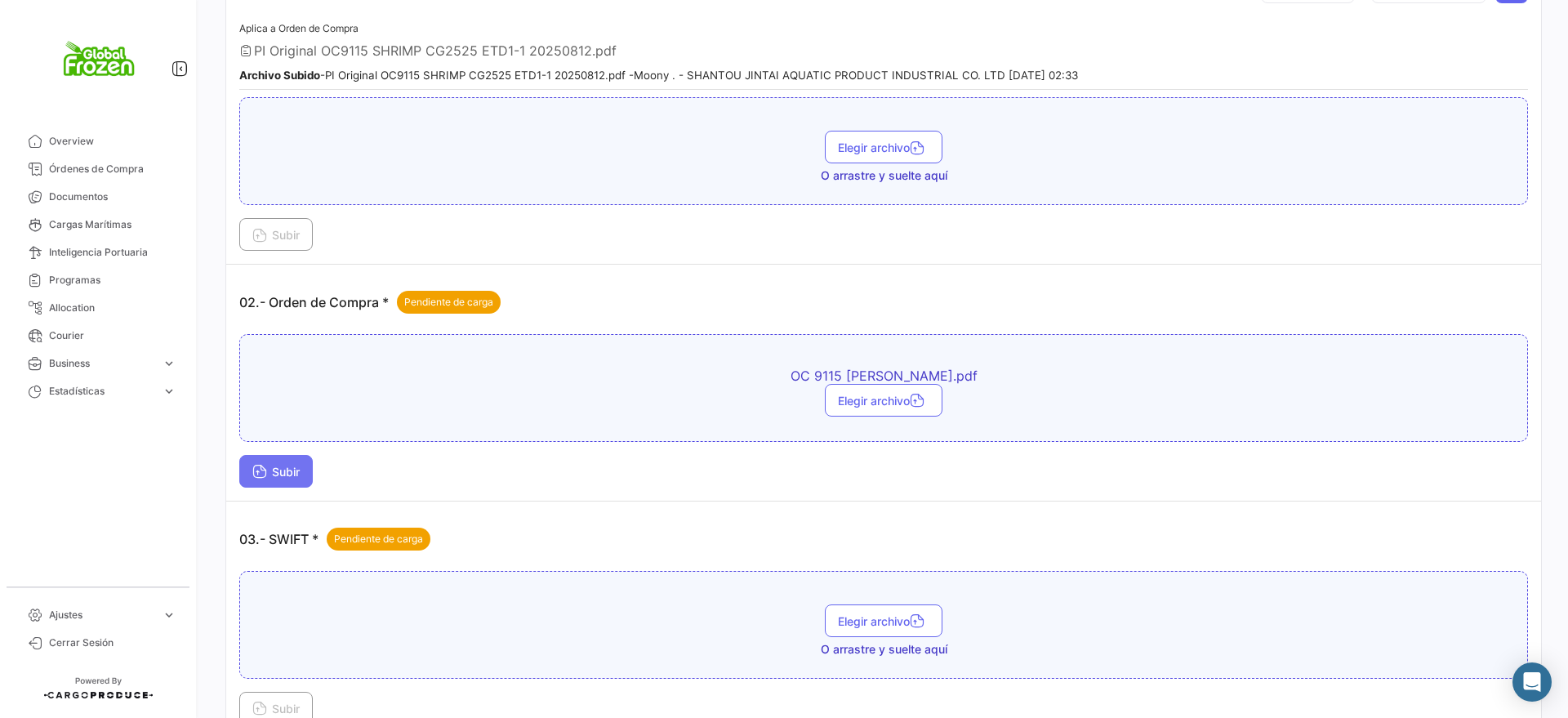
click at [277, 475] on span "Subir" at bounding box center [276, 471] width 47 height 14
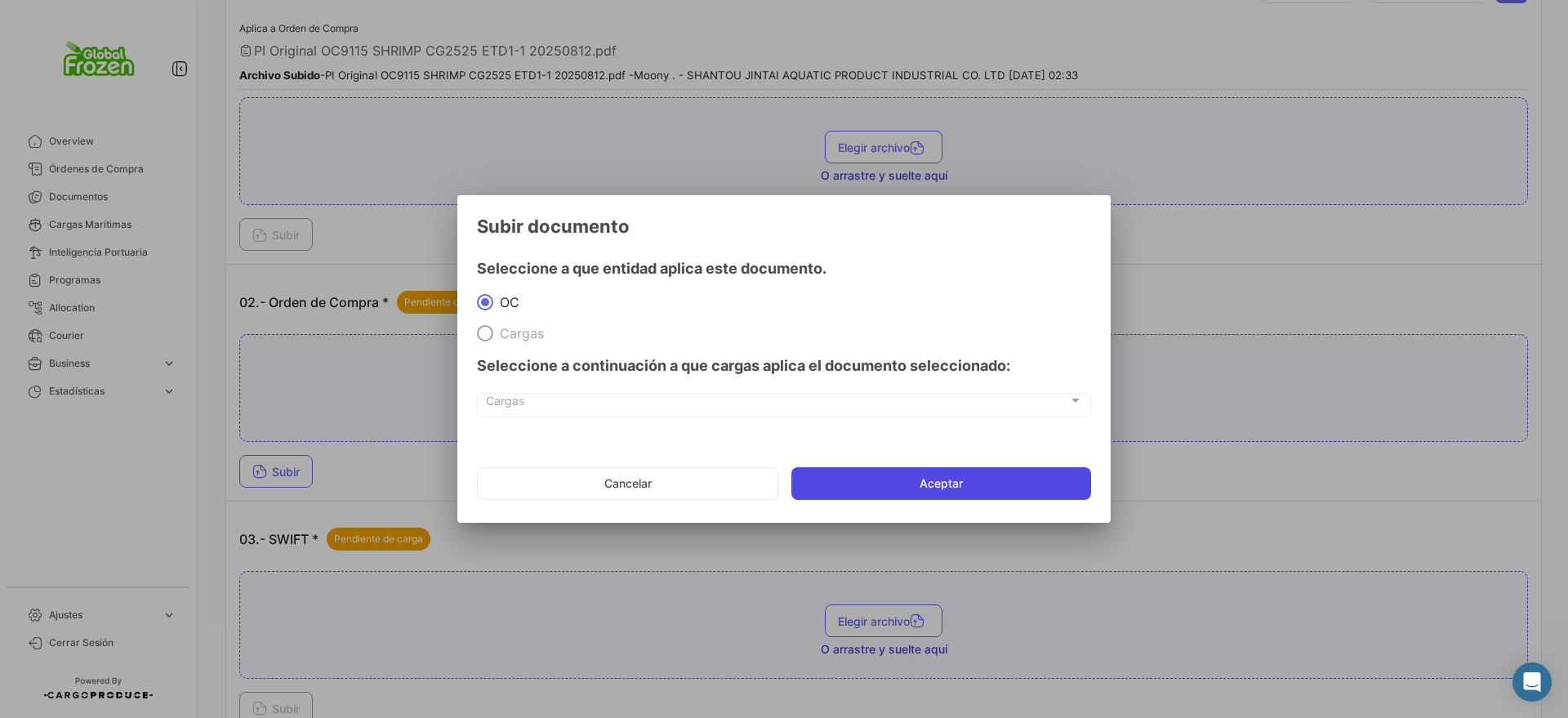
click at [894, 476] on button "Aceptar" at bounding box center [942, 483] width 300 height 32
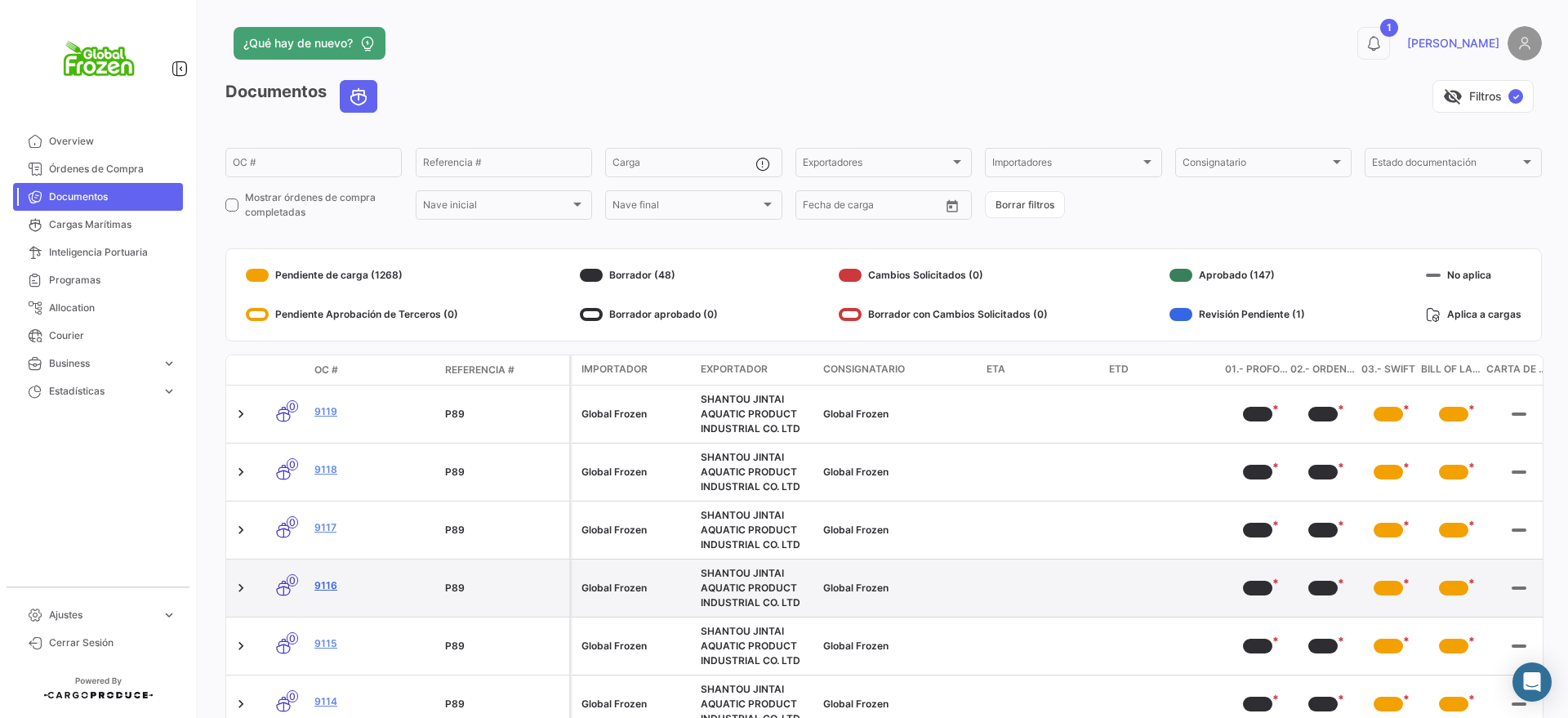
click at [331, 582] on link "9116" at bounding box center [373, 585] width 118 height 15
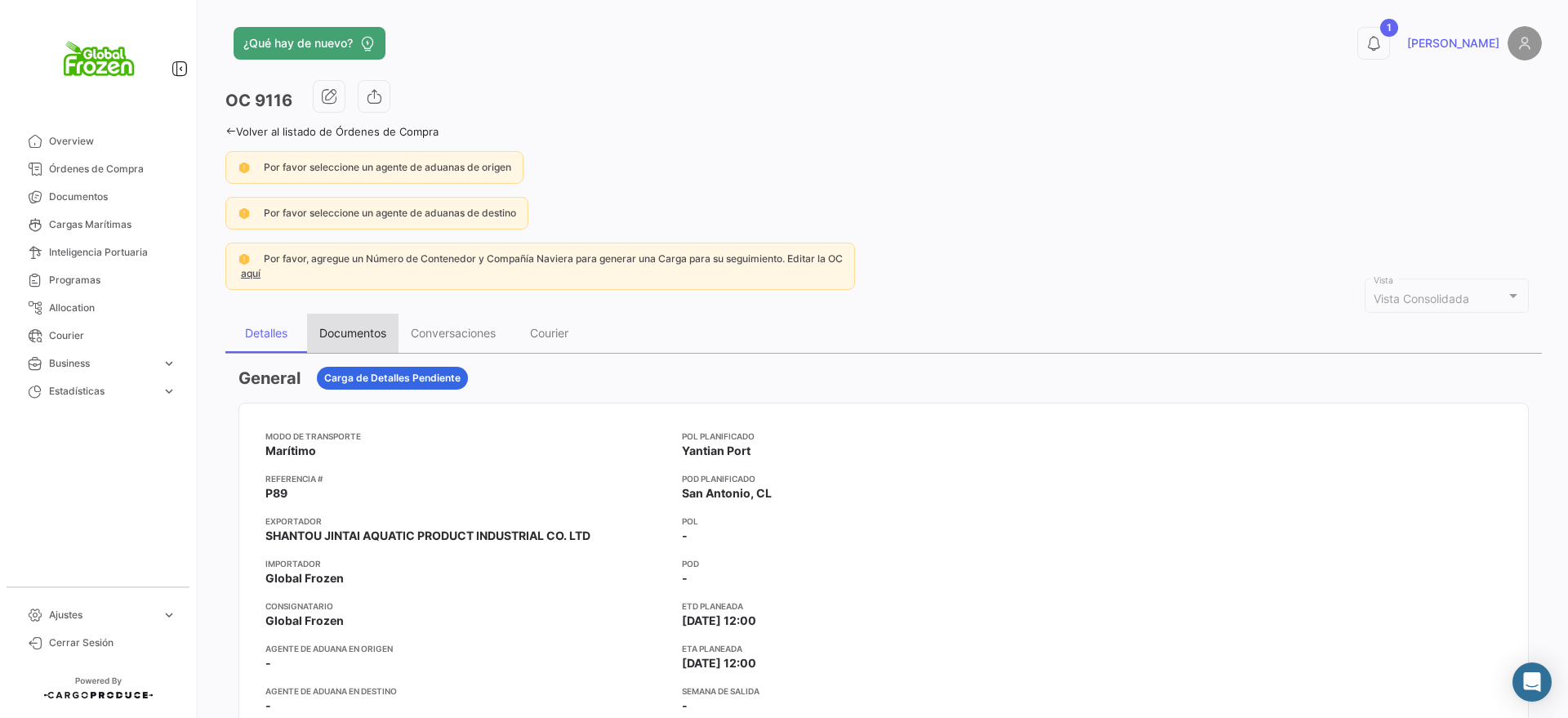
click at [364, 326] on div "Documentos" at bounding box center [353, 333] width 67 height 14
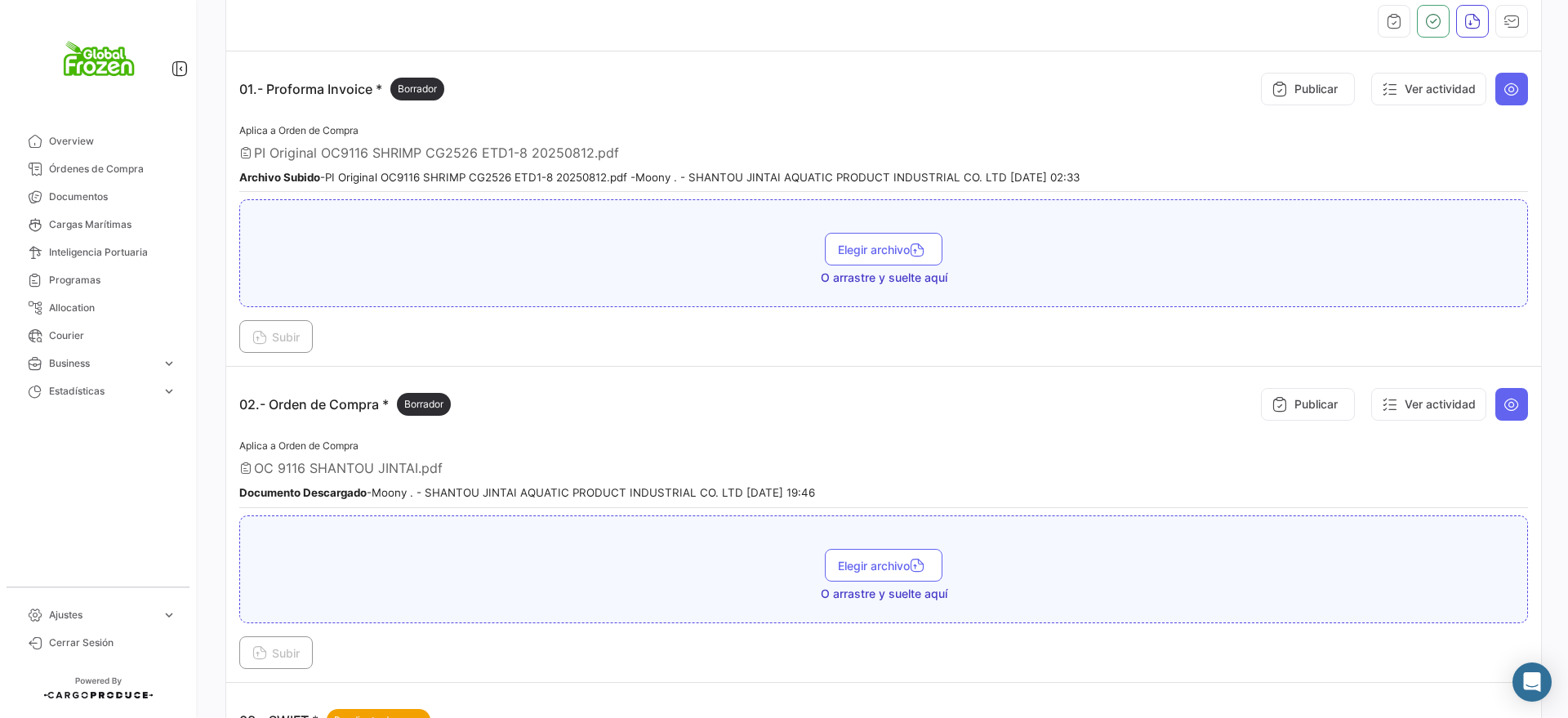
scroll to position [510, 0]
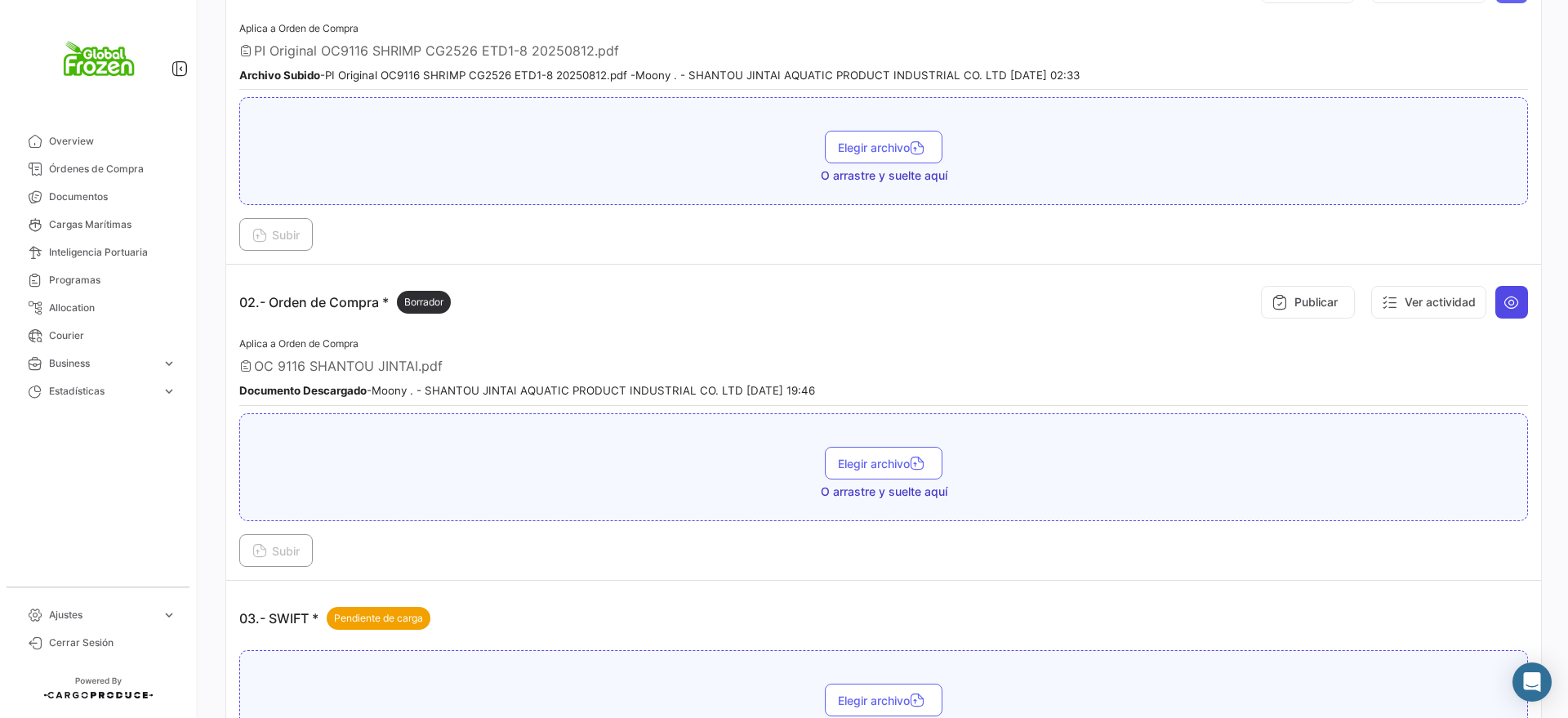
click at [1506, 297] on icon at bounding box center [1511, 302] width 17 height 17
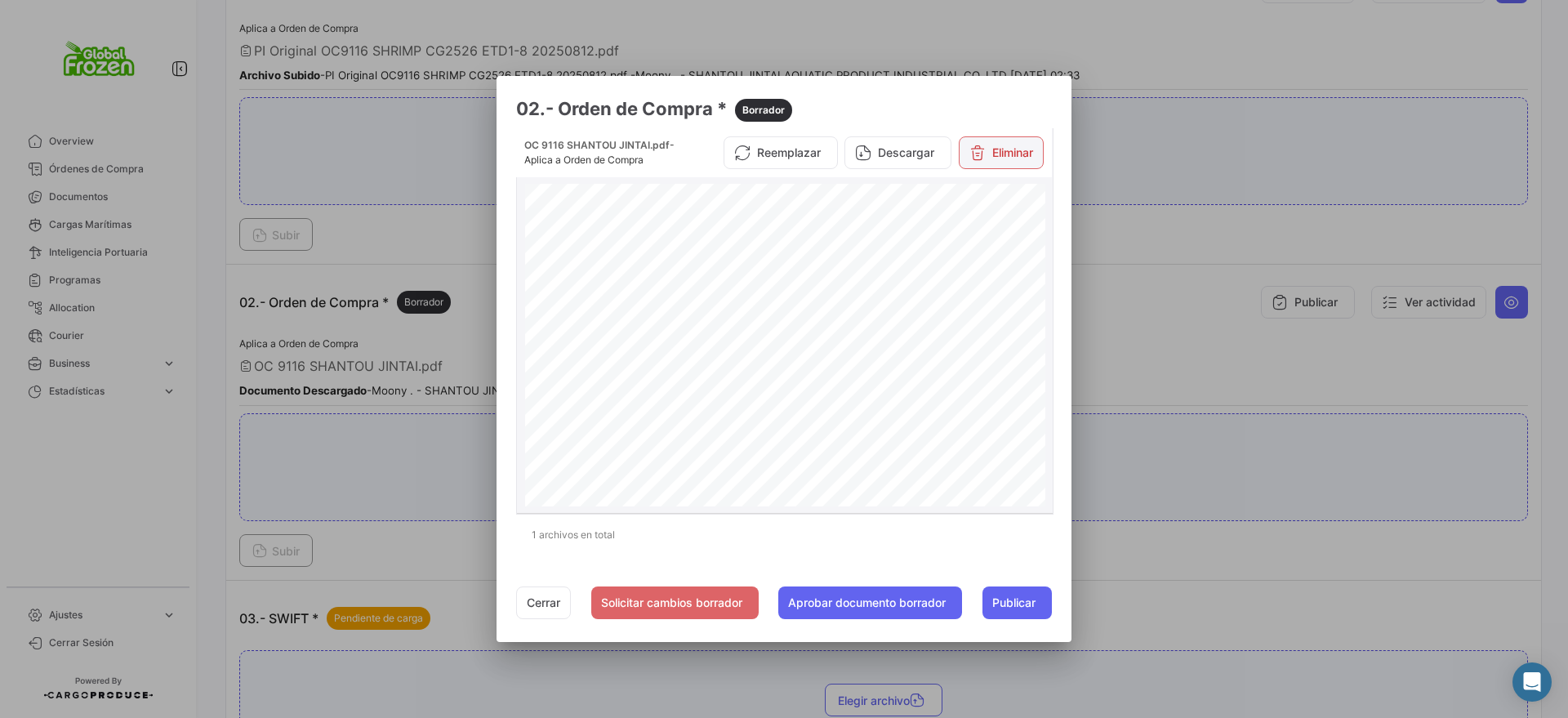
click at [999, 150] on button "Eliminar" at bounding box center [1002, 152] width 85 height 32
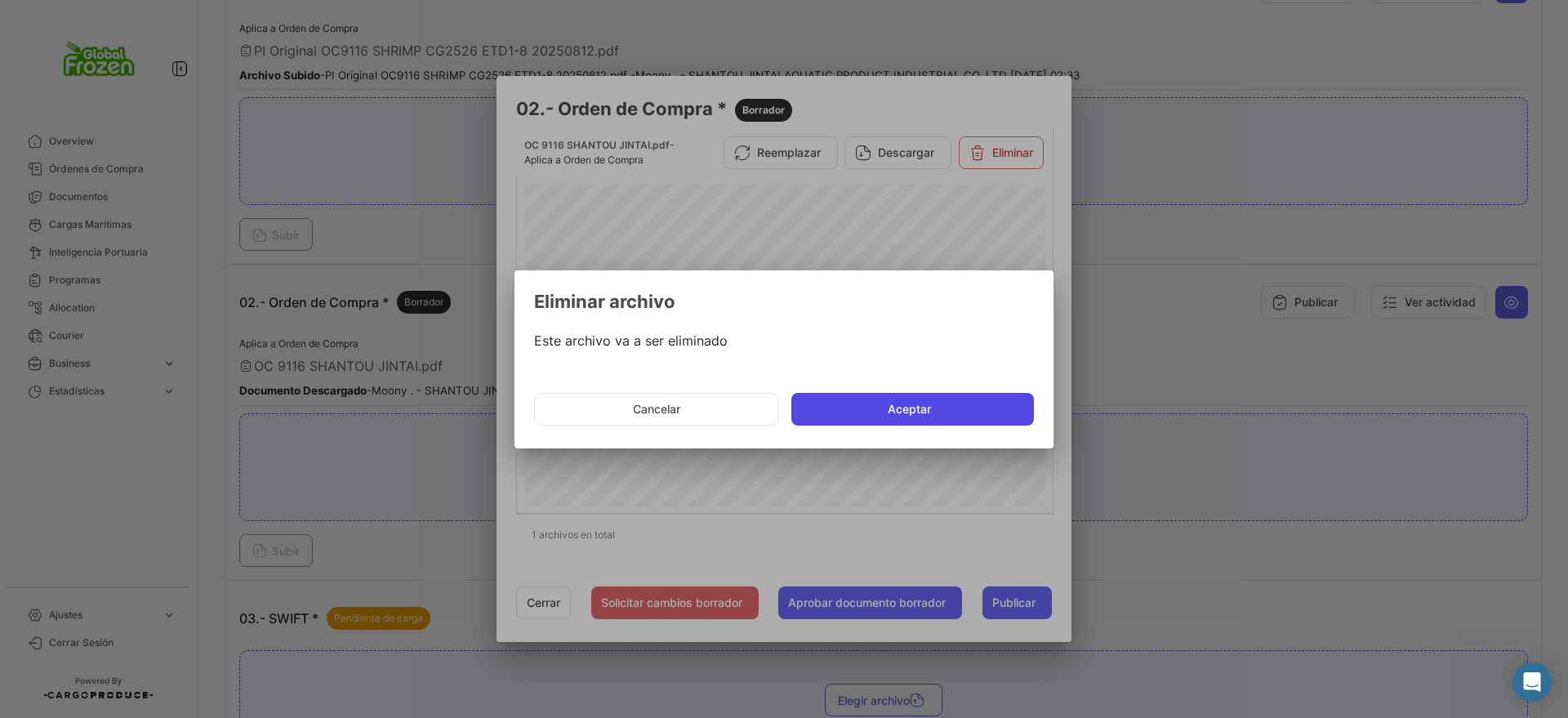
click at [858, 412] on button "Aceptar" at bounding box center [913, 408] width 243 height 32
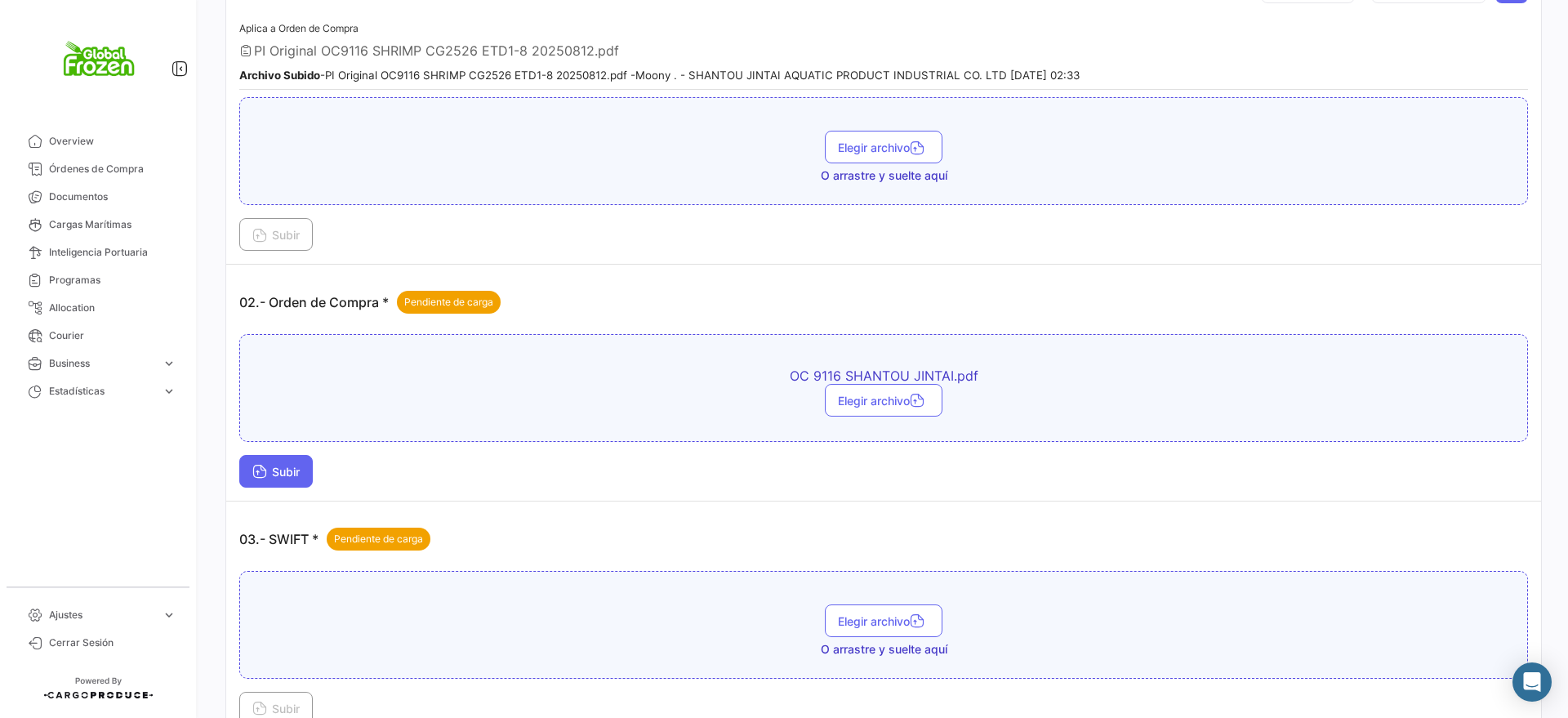
click at [292, 468] on span "Subir" at bounding box center [276, 471] width 47 height 14
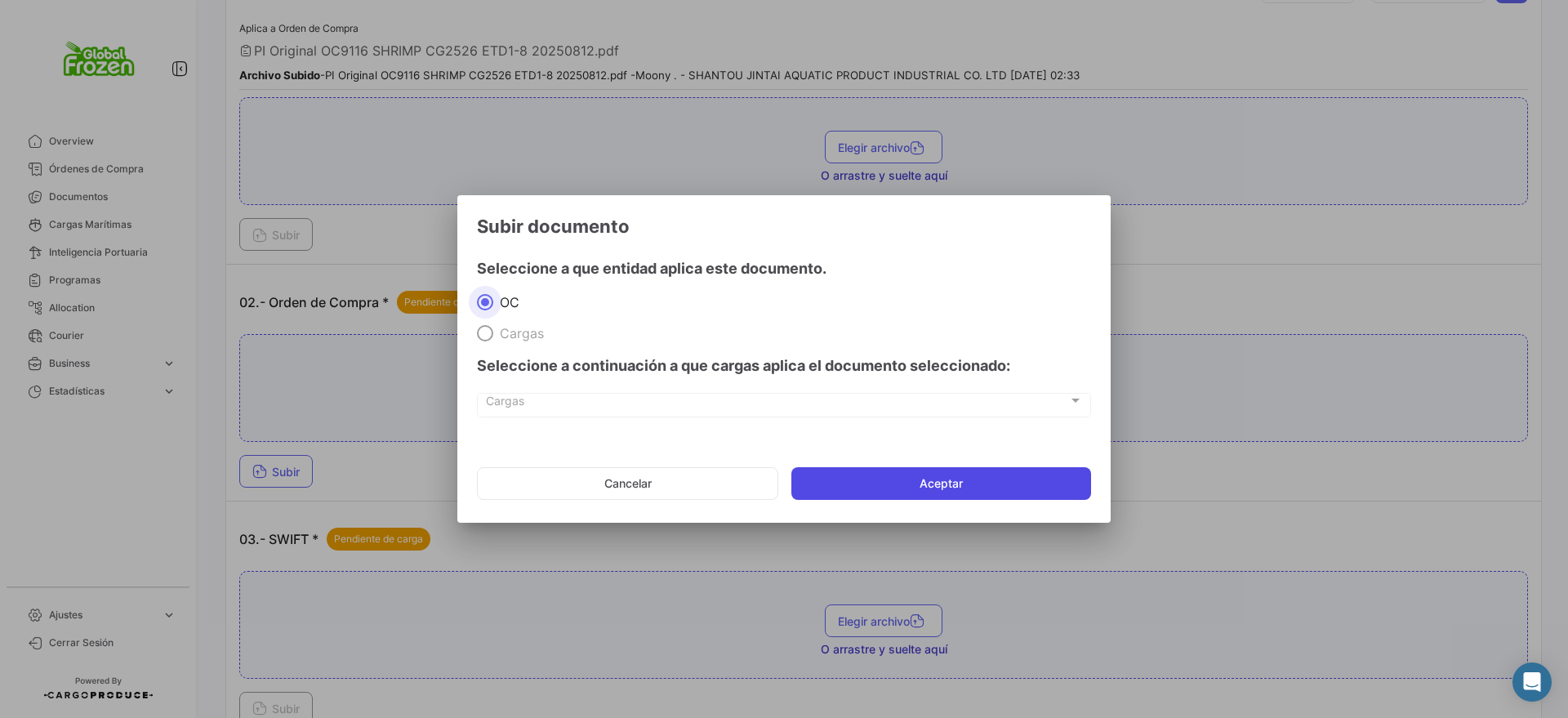
click at [817, 482] on button "Aceptar" at bounding box center [942, 483] width 300 height 32
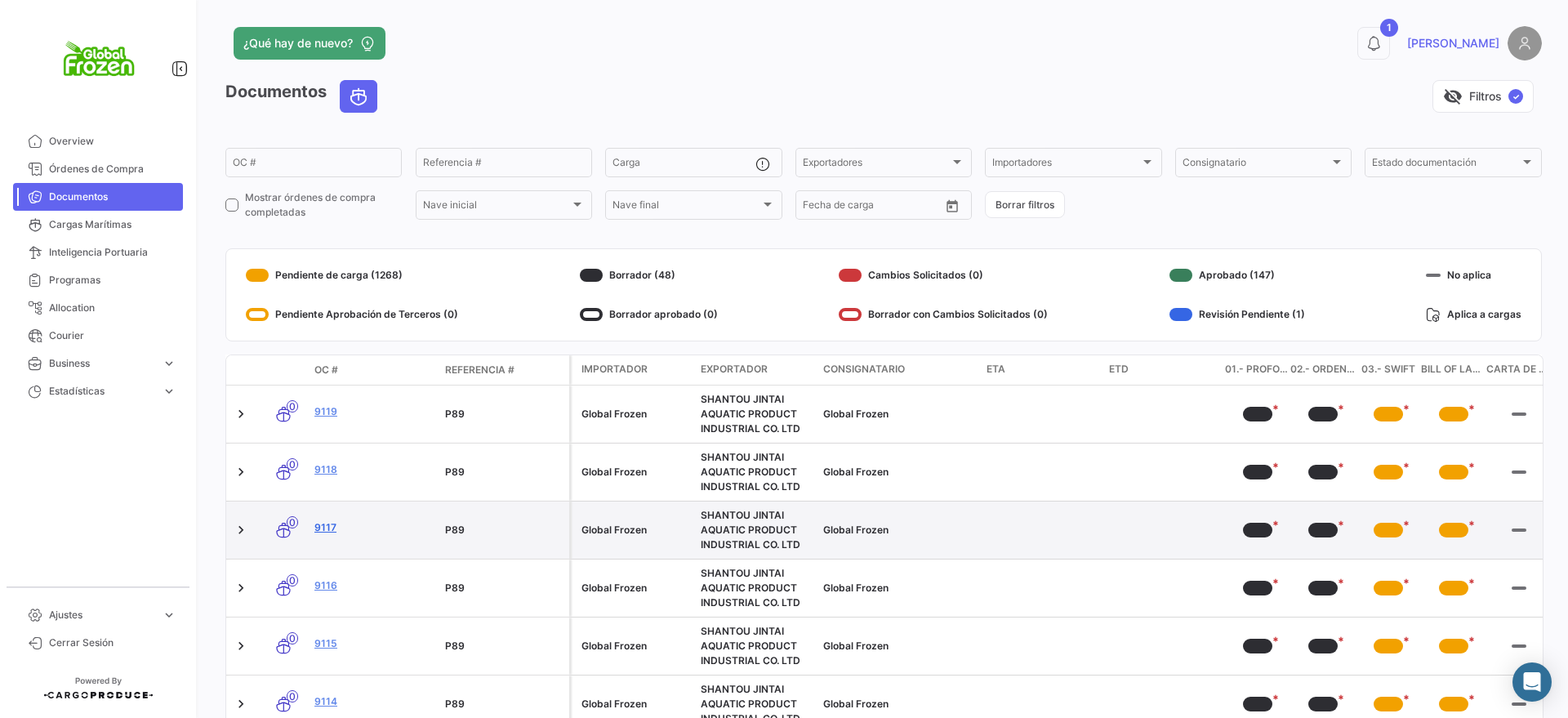
click at [323, 527] on link "9117" at bounding box center [373, 527] width 118 height 15
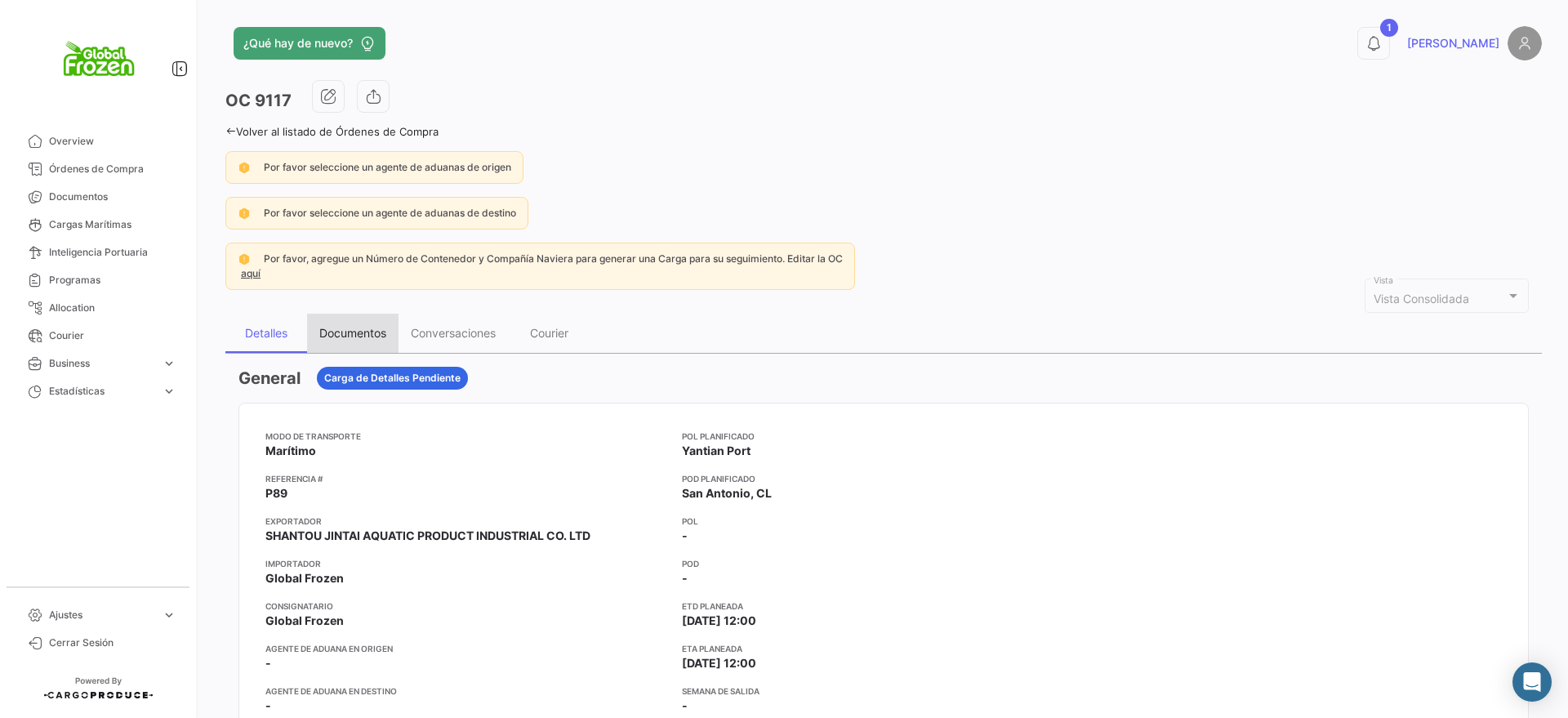
click at [325, 327] on div "Documentos" at bounding box center [353, 333] width 67 height 14
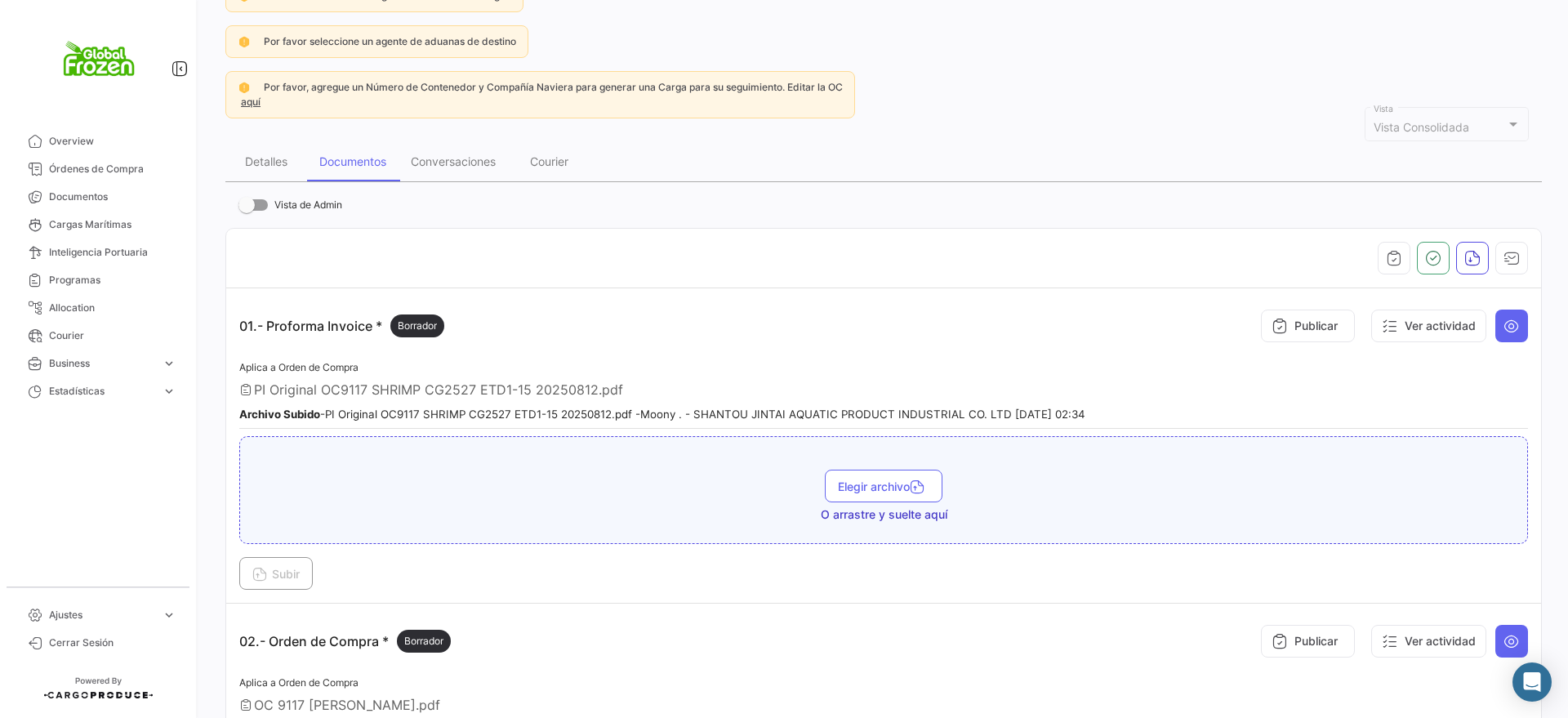
scroll to position [510, 0]
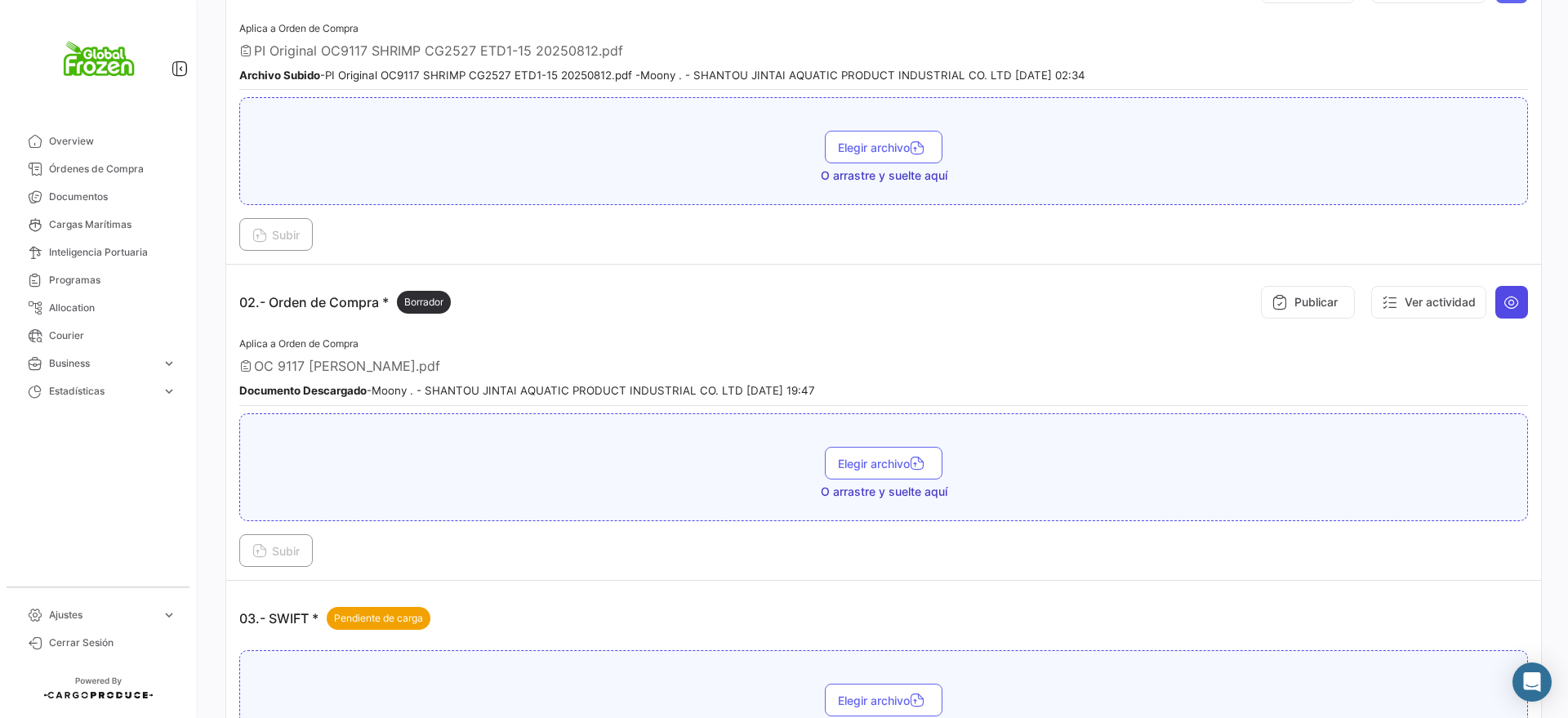
click at [1503, 302] on icon at bounding box center [1511, 302] width 17 height 17
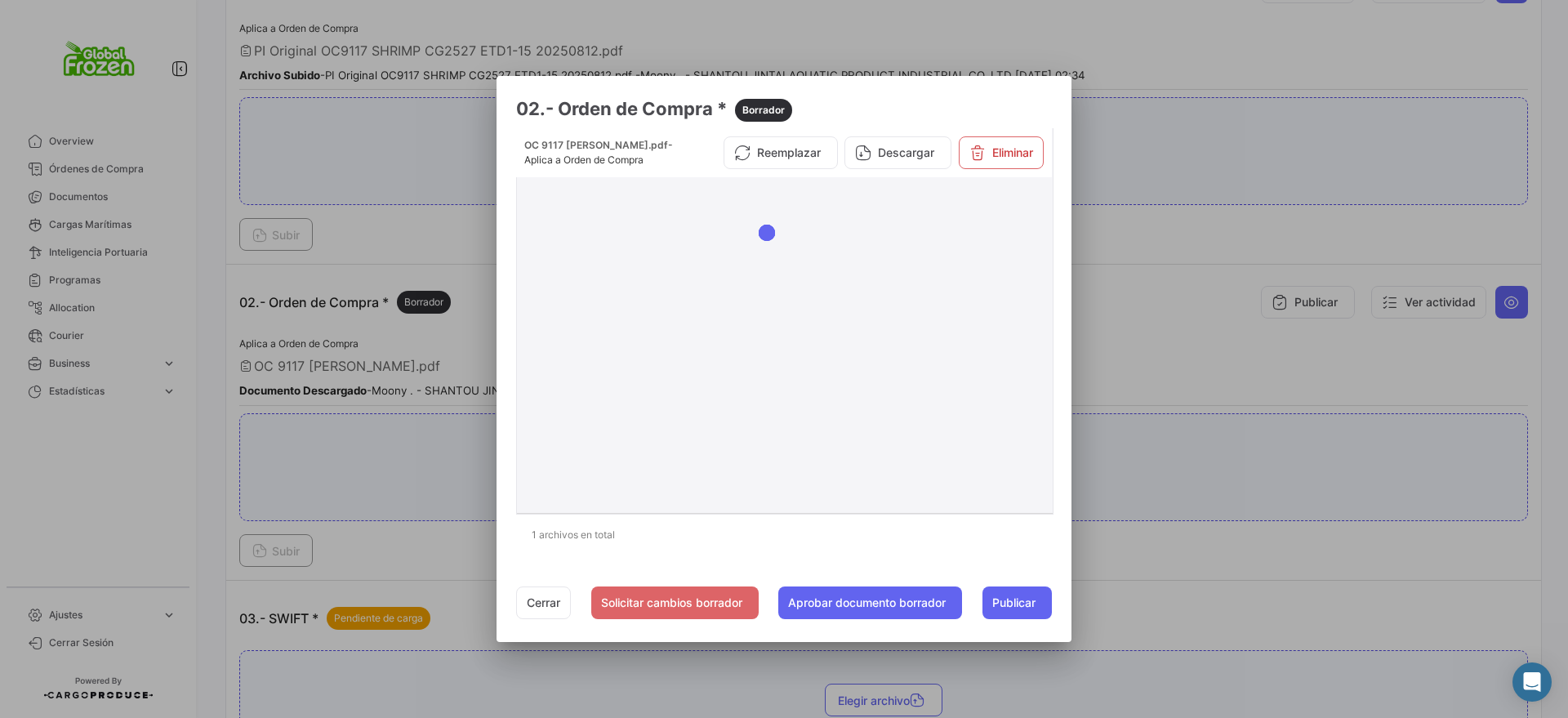
click at [1006, 131] on div "OC 9117 [PERSON_NAME].pdf - Aplica a Orden de Compra Reemplazar Descargar Elimi…" at bounding box center [785, 153] width 537 height 49
click at [986, 152] on icon at bounding box center [977, 153] width 17 height 17
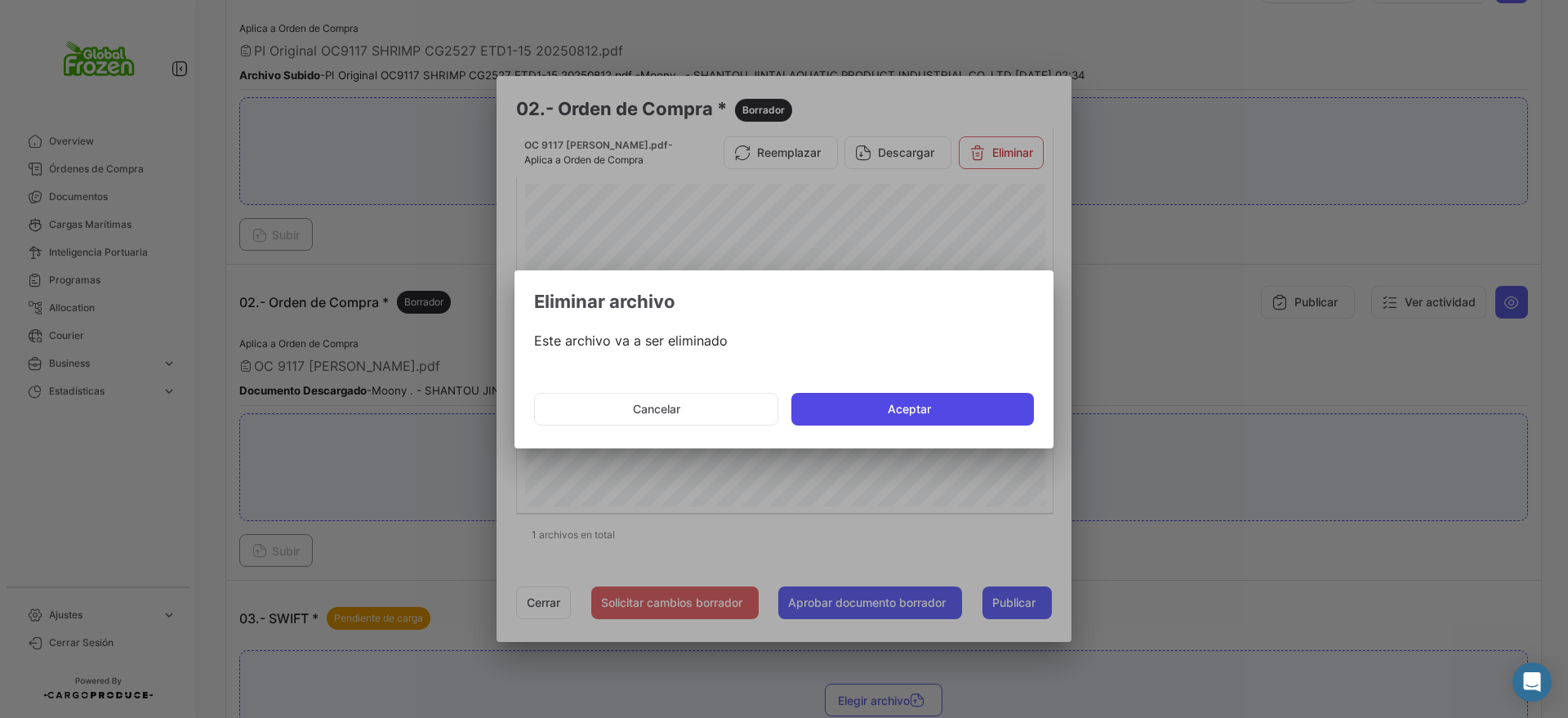
click at [886, 401] on button "Aceptar" at bounding box center [913, 408] width 243 height 32
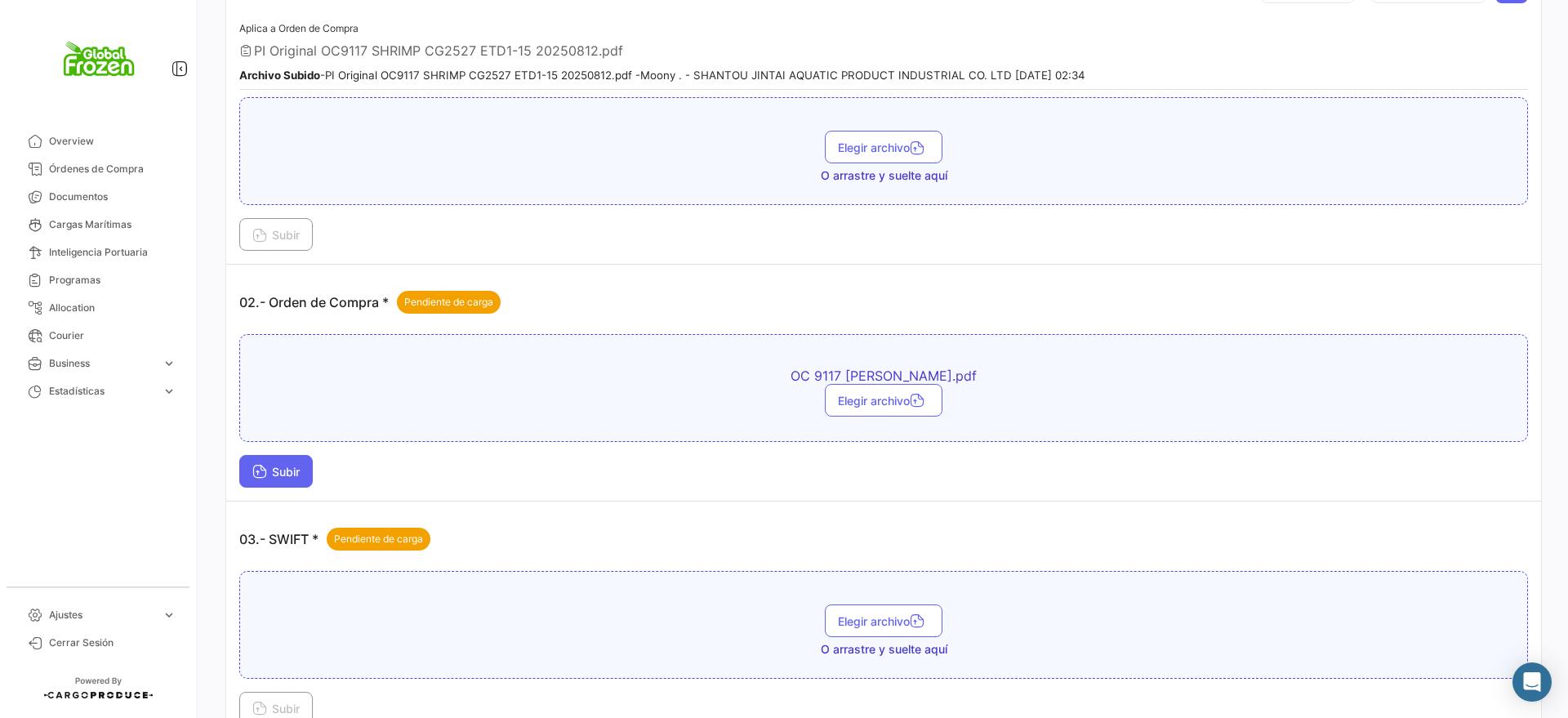
click at [273, 478] on span "Subir" at bounding box center [276, 471] width 47 height 14
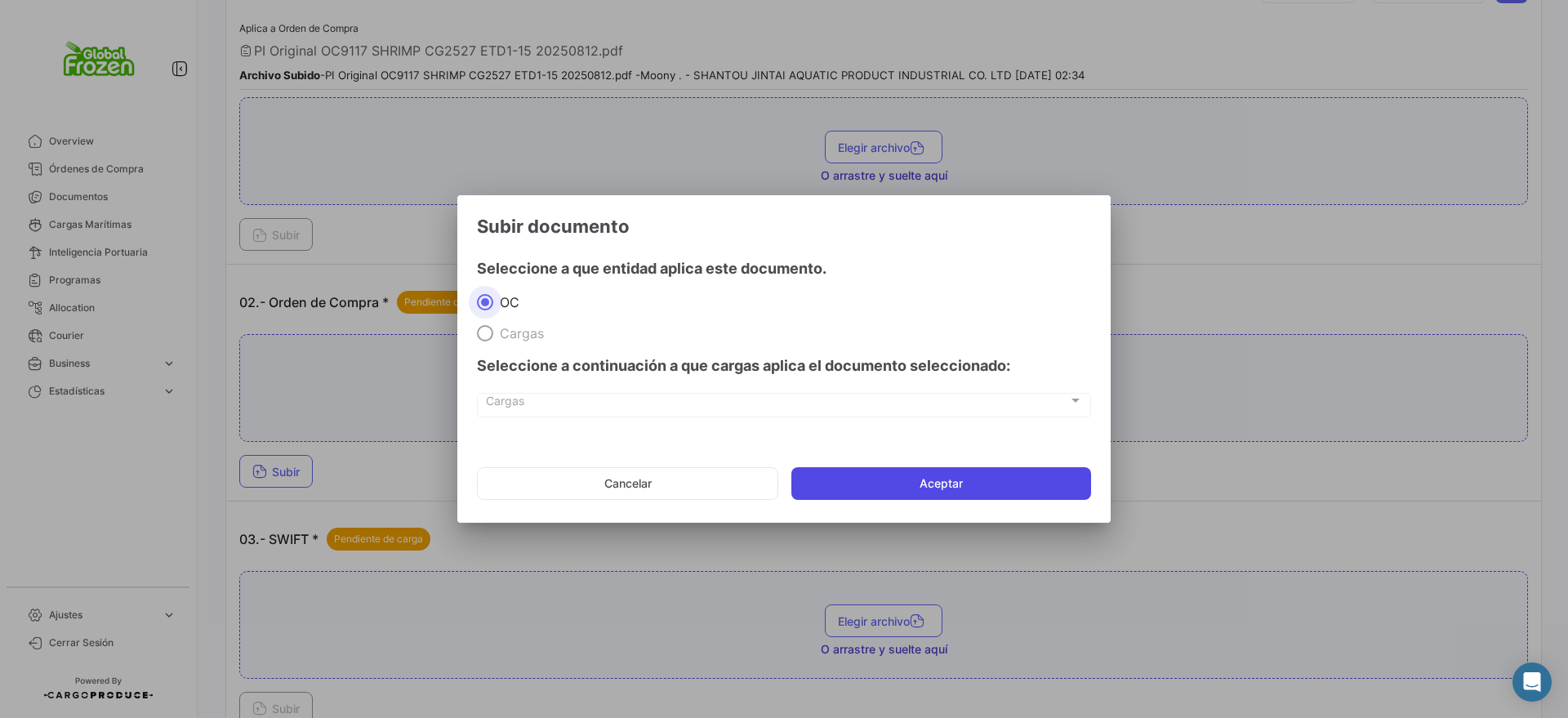
click at [945, 477] on button "Aceptar" at bounding box center [942, 483] width 300 height 32
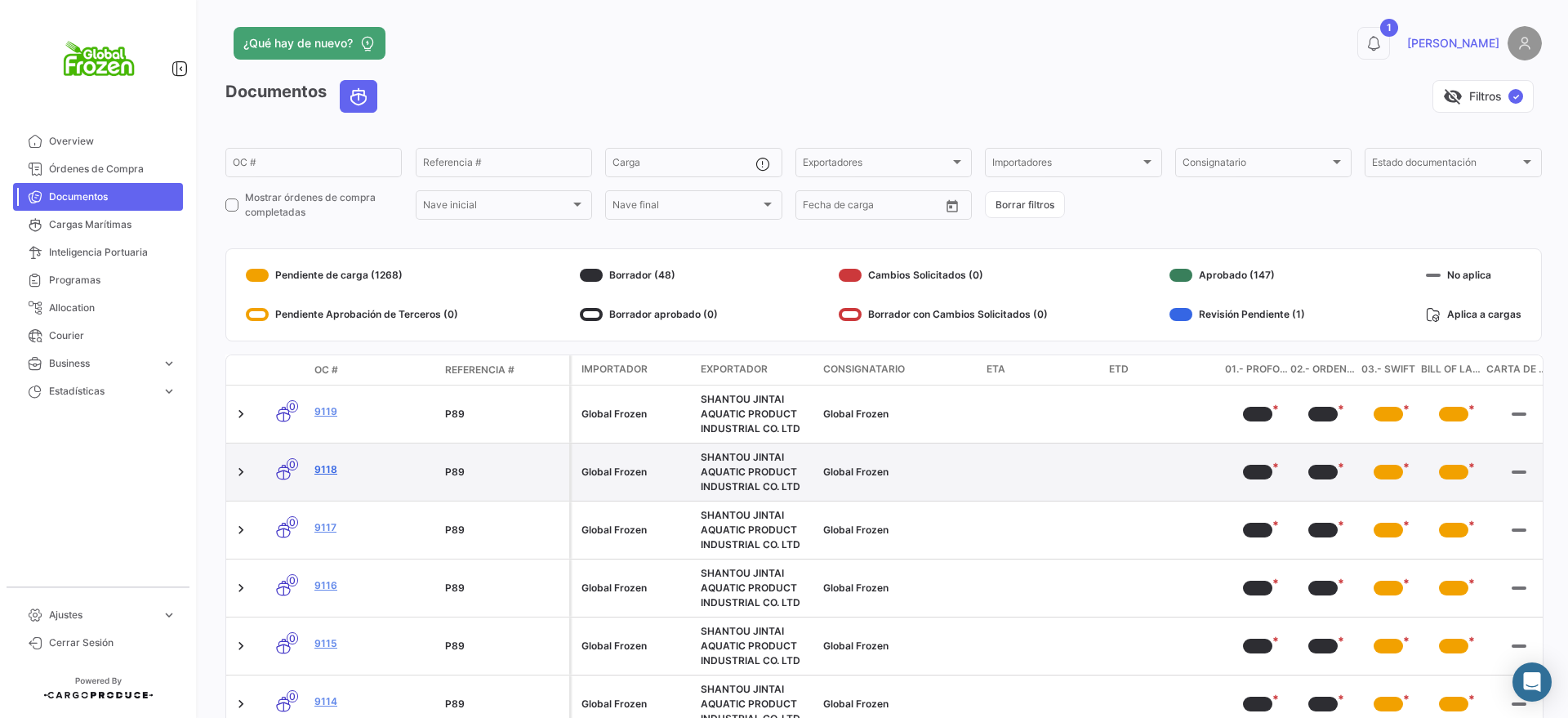
click at [330, 465] on link "9118" at bounding box center [373, 469] width 118 height 15
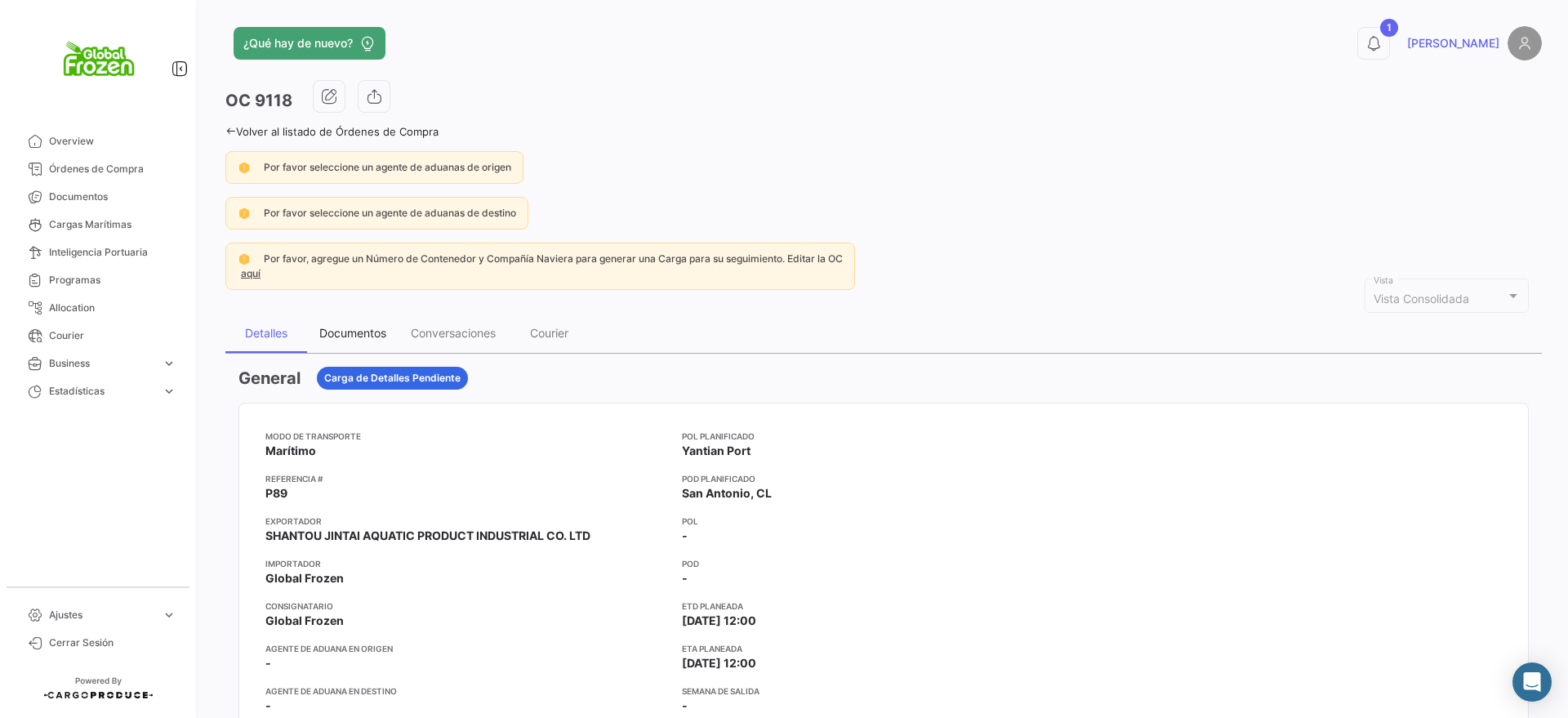
click at [375, 330] on div "Documentos" at bounding box center [353, 333] width 67 height 14
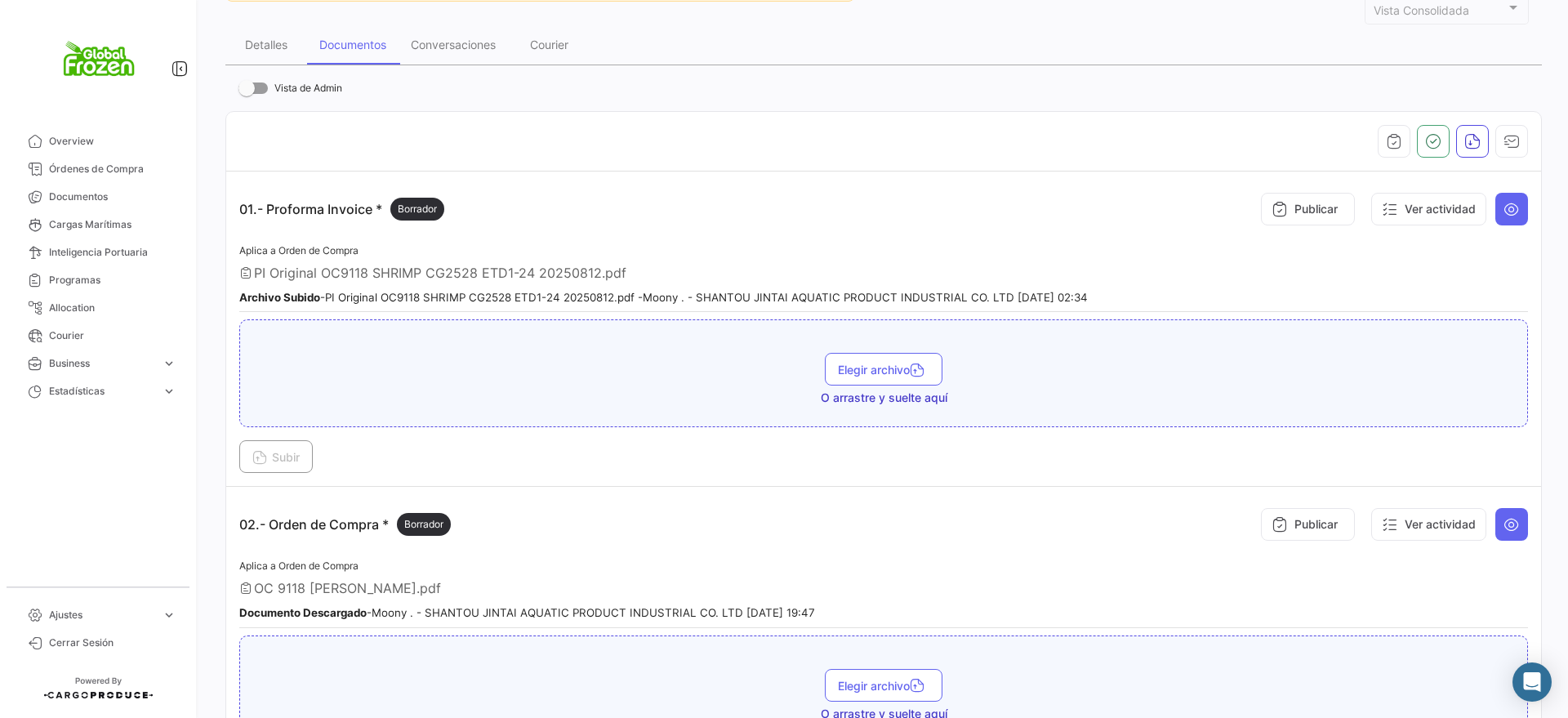
scroll to position [408, 0]
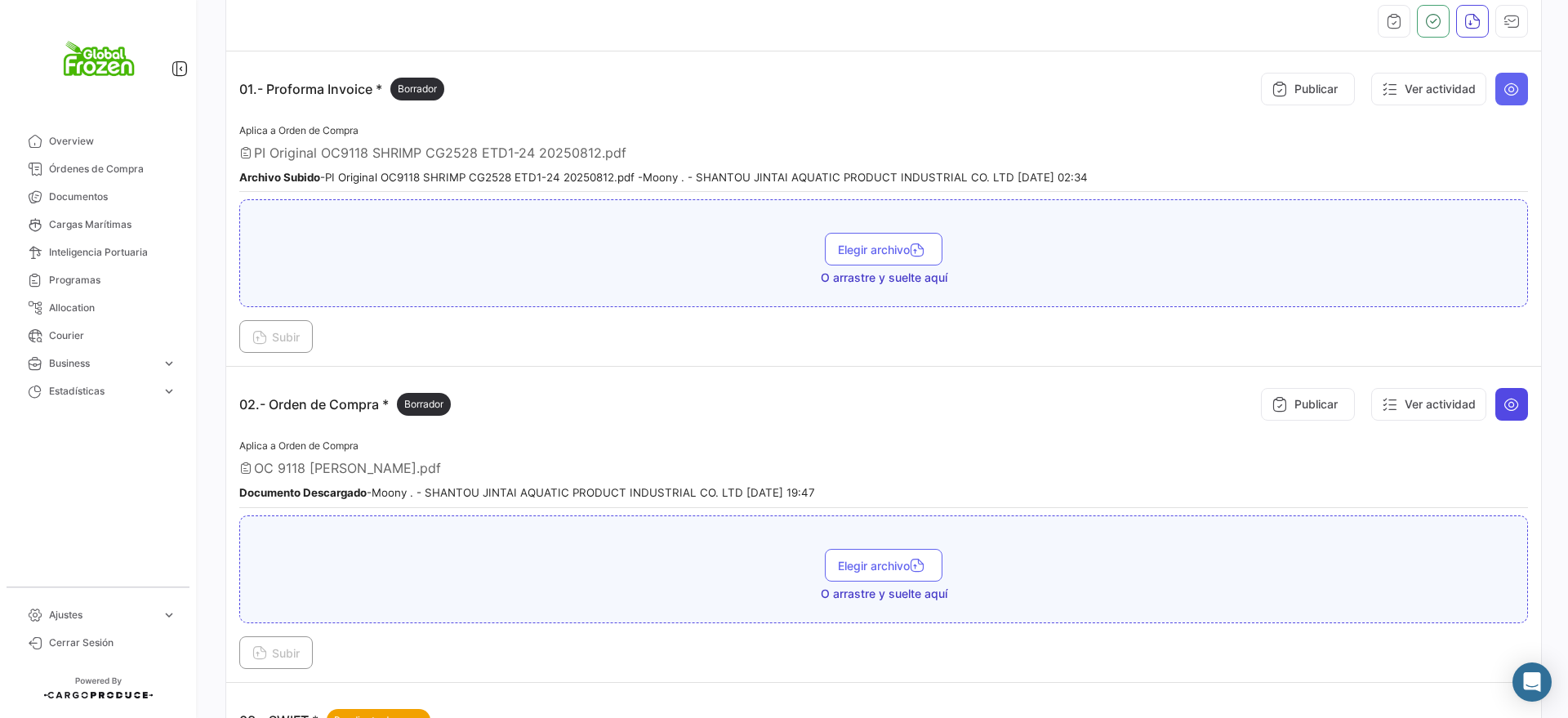
click at [1516, 409] on button at bounding box center [1511, 404] width 32 height 32
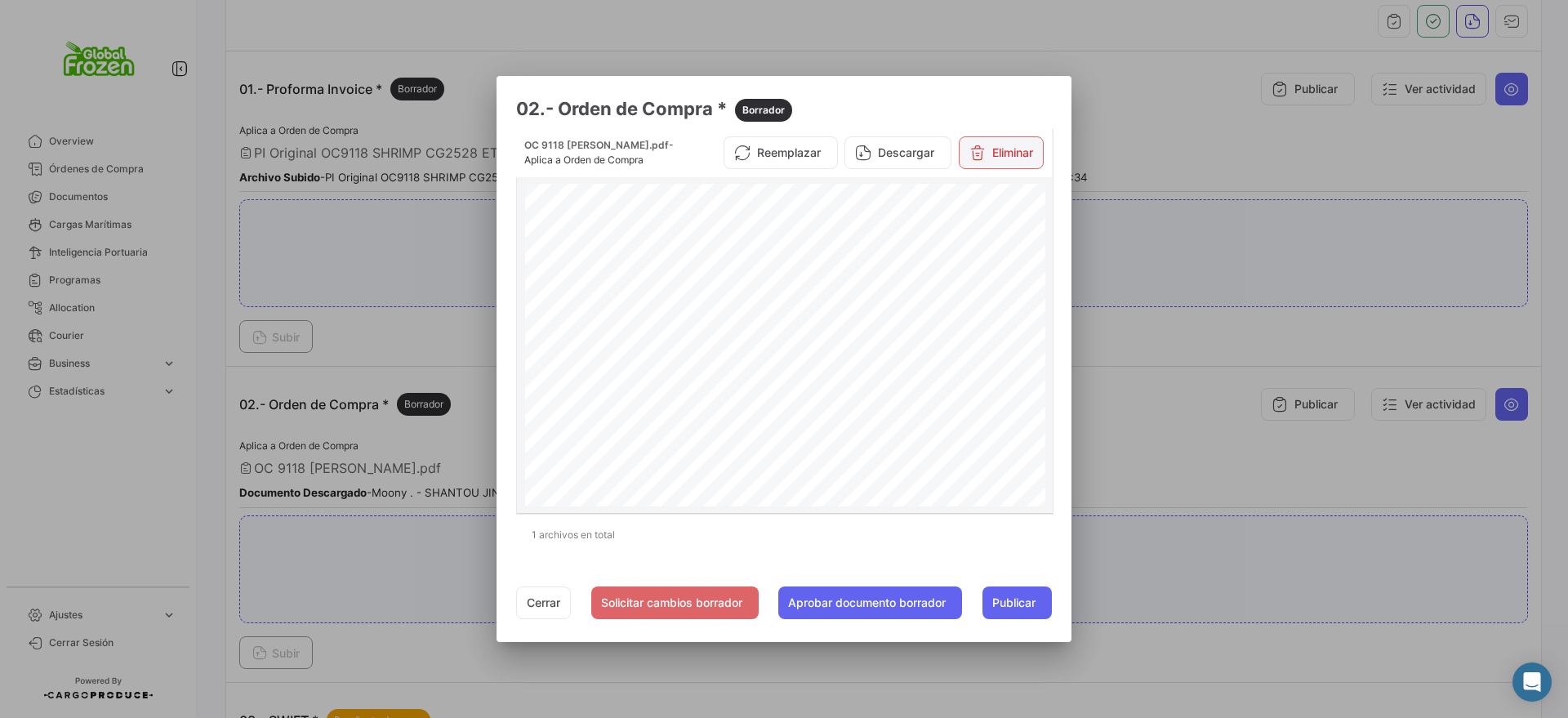
click at [1016, 150] on button "Eliminar" at bounding box center [1002, 152] width 85 height 32
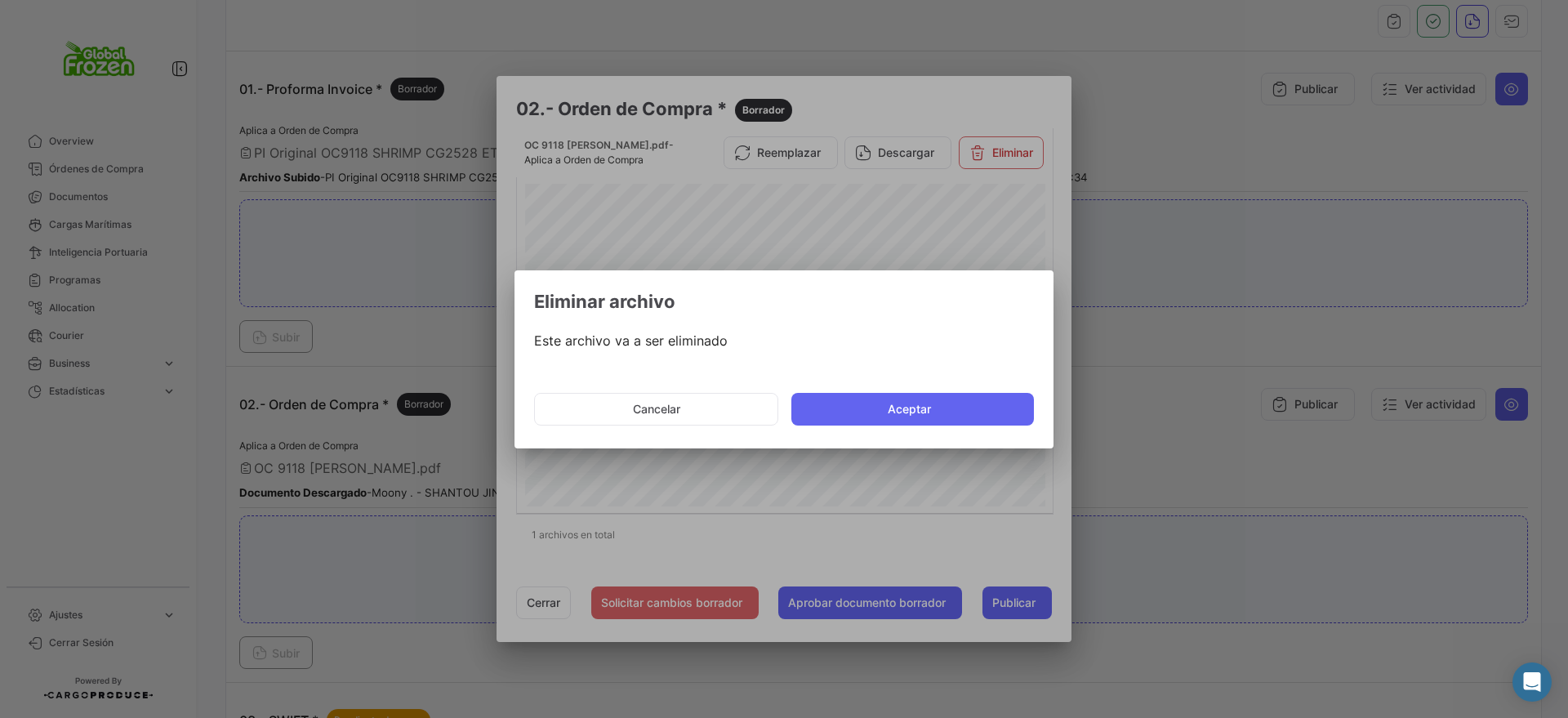
click at [882, 387] on mat-dialog-actions "Cancelar Aceptar" at bounding box center [784, 408] width 500 height 56
click at [874, 412] on button "Aceptar" at bounding box center [913, 408] width 243 height 32
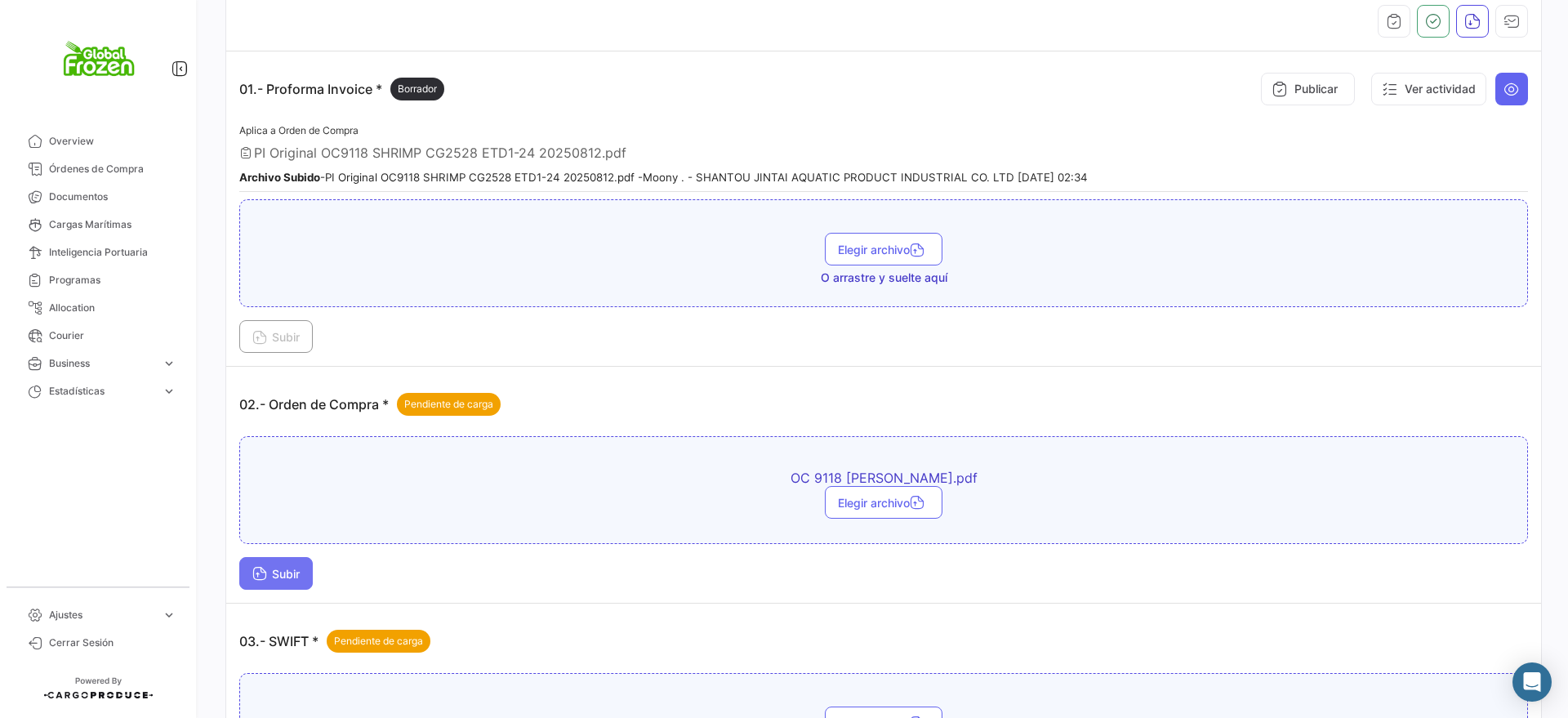
click at [294, 576] on span "Subir" at bounding box center [276, 573] width 47 height 14
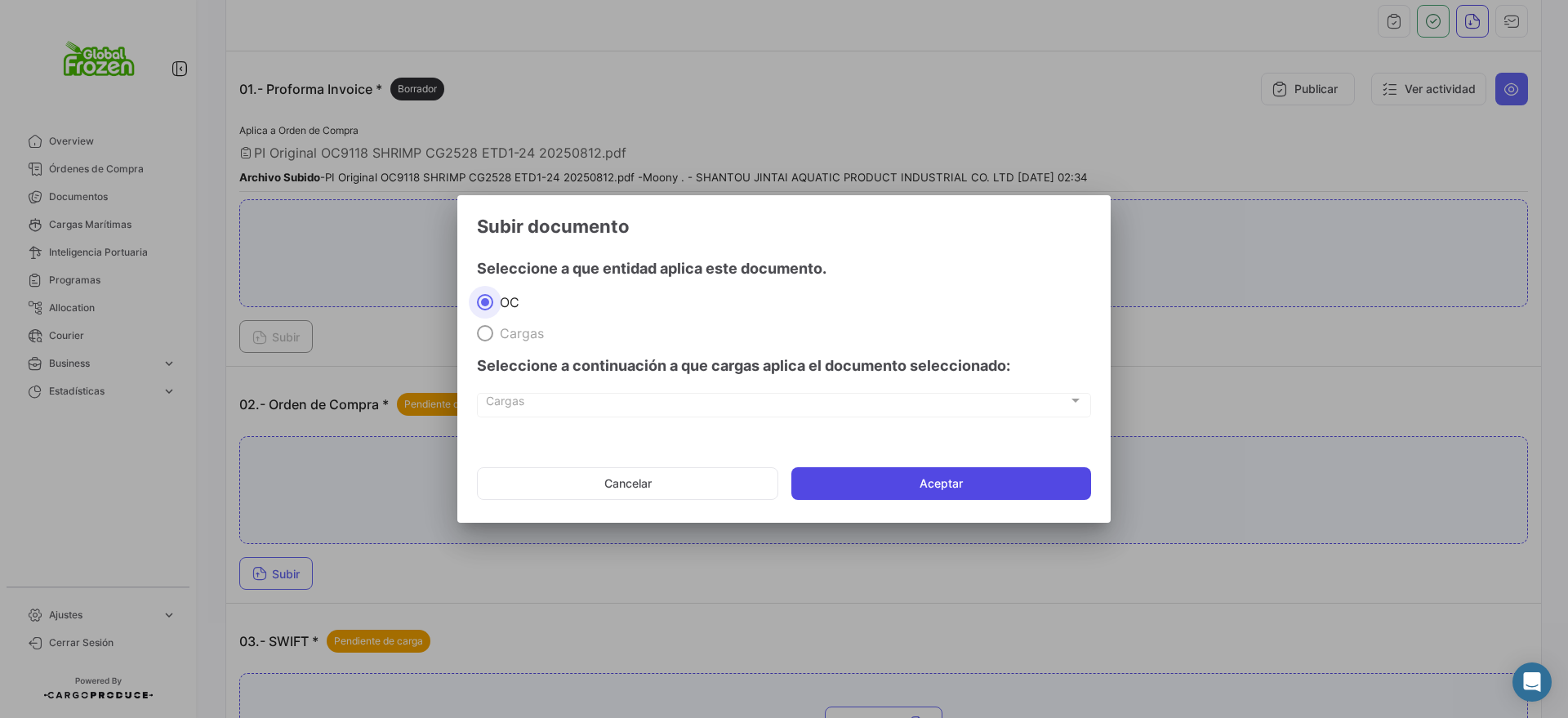
click at [845, 481] on button "Aceptar" at bounding box center [942, 483] width 300 height 32
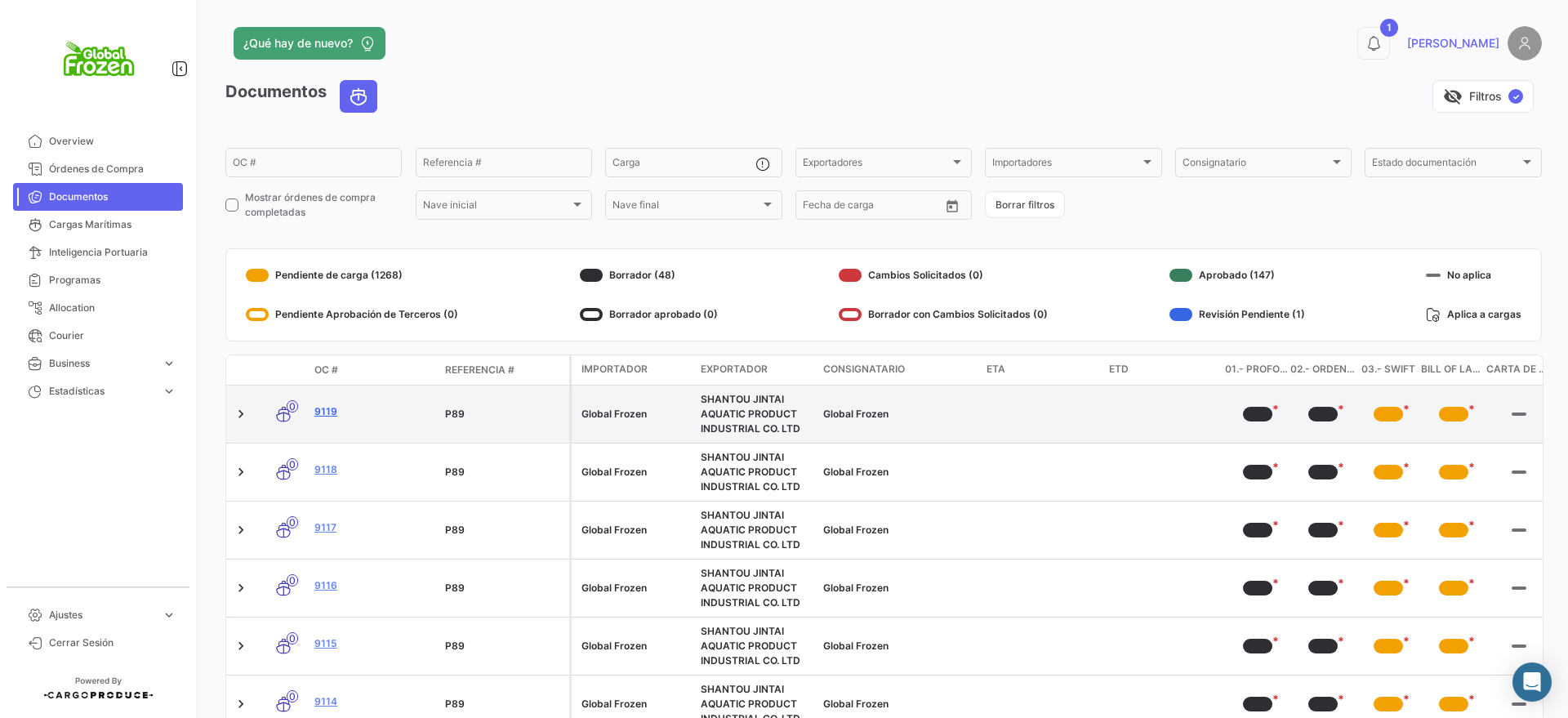
click at [326, 409] on link "9119" at bounding box center [373, 411] width 118 height 15
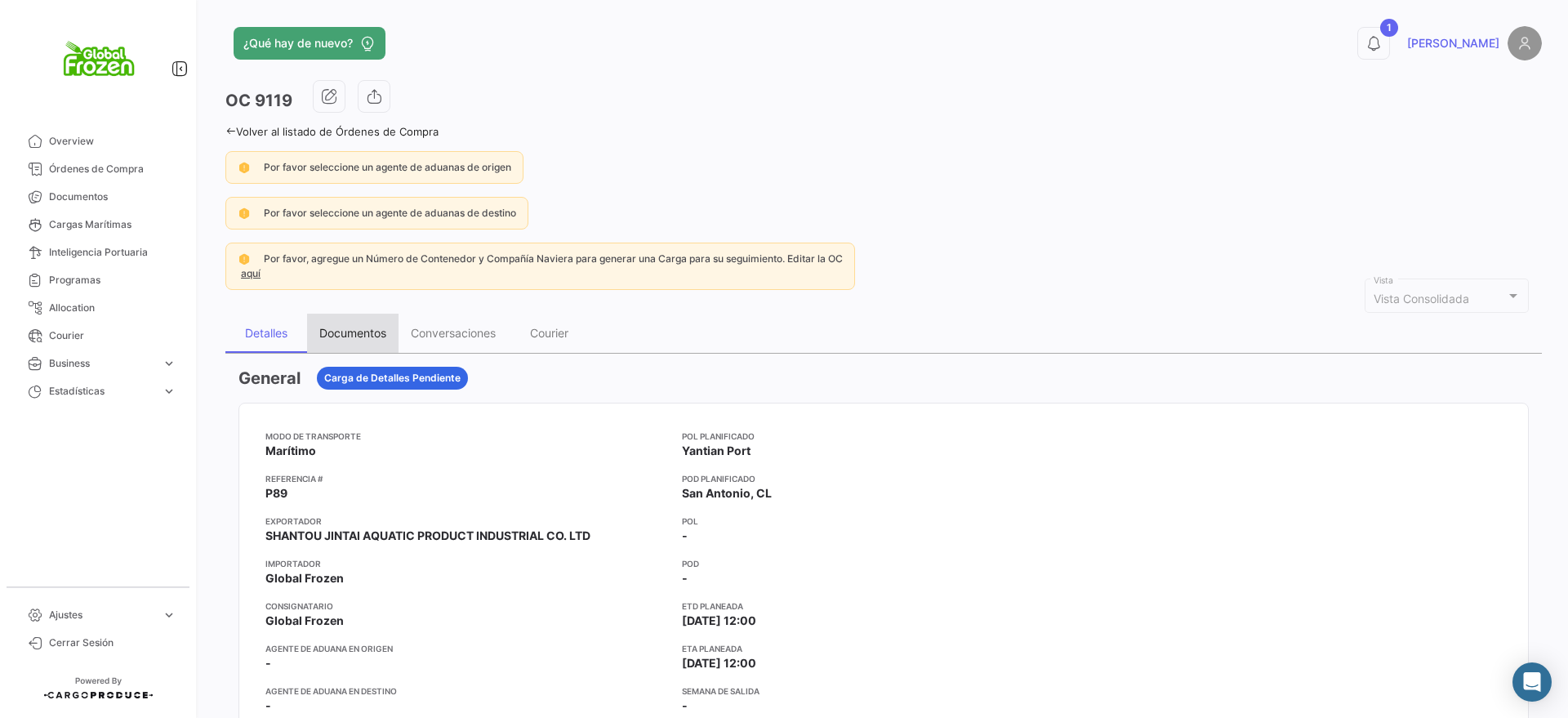
click at [369, 321] on div "Documentos" at bounding box center [352, 333] width 91 height 39
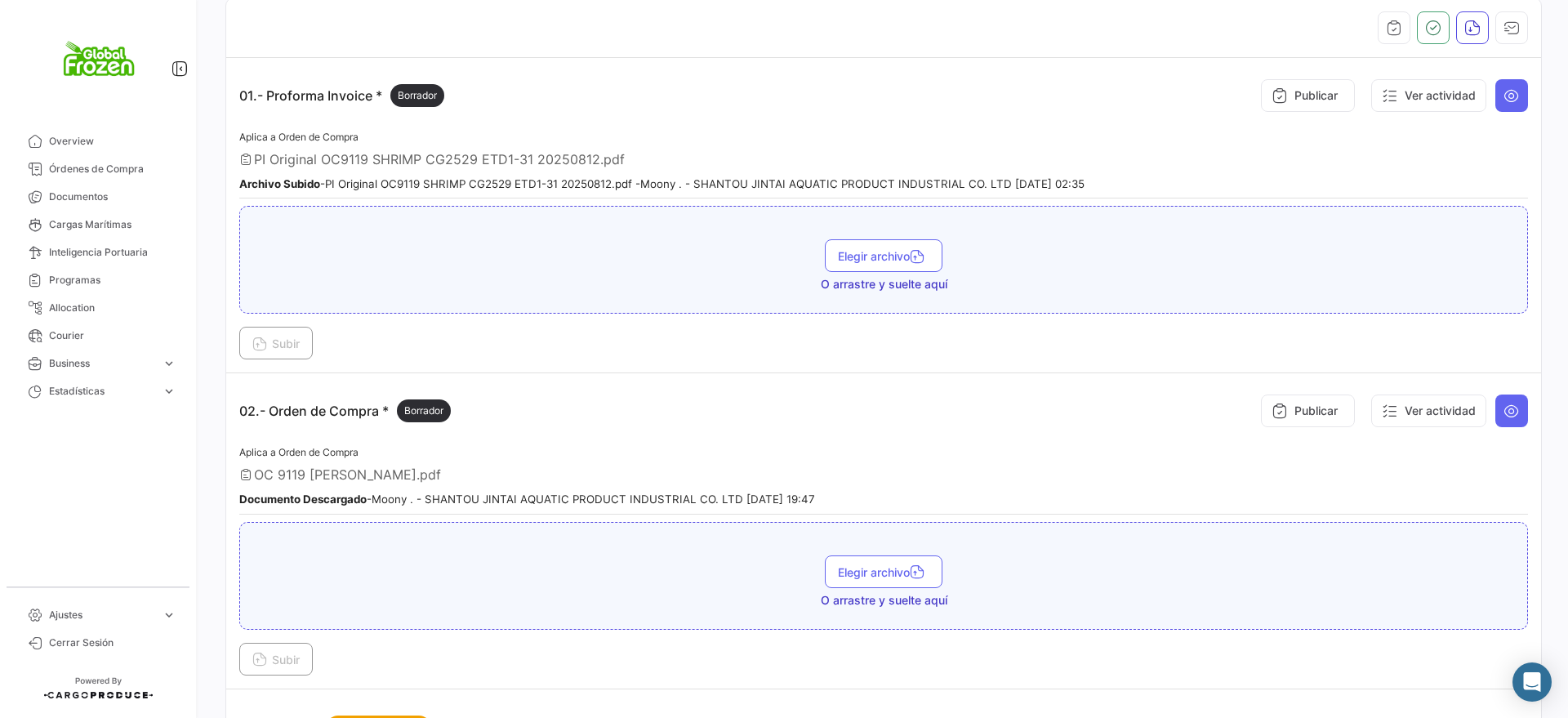
scroll to position [510, 0]
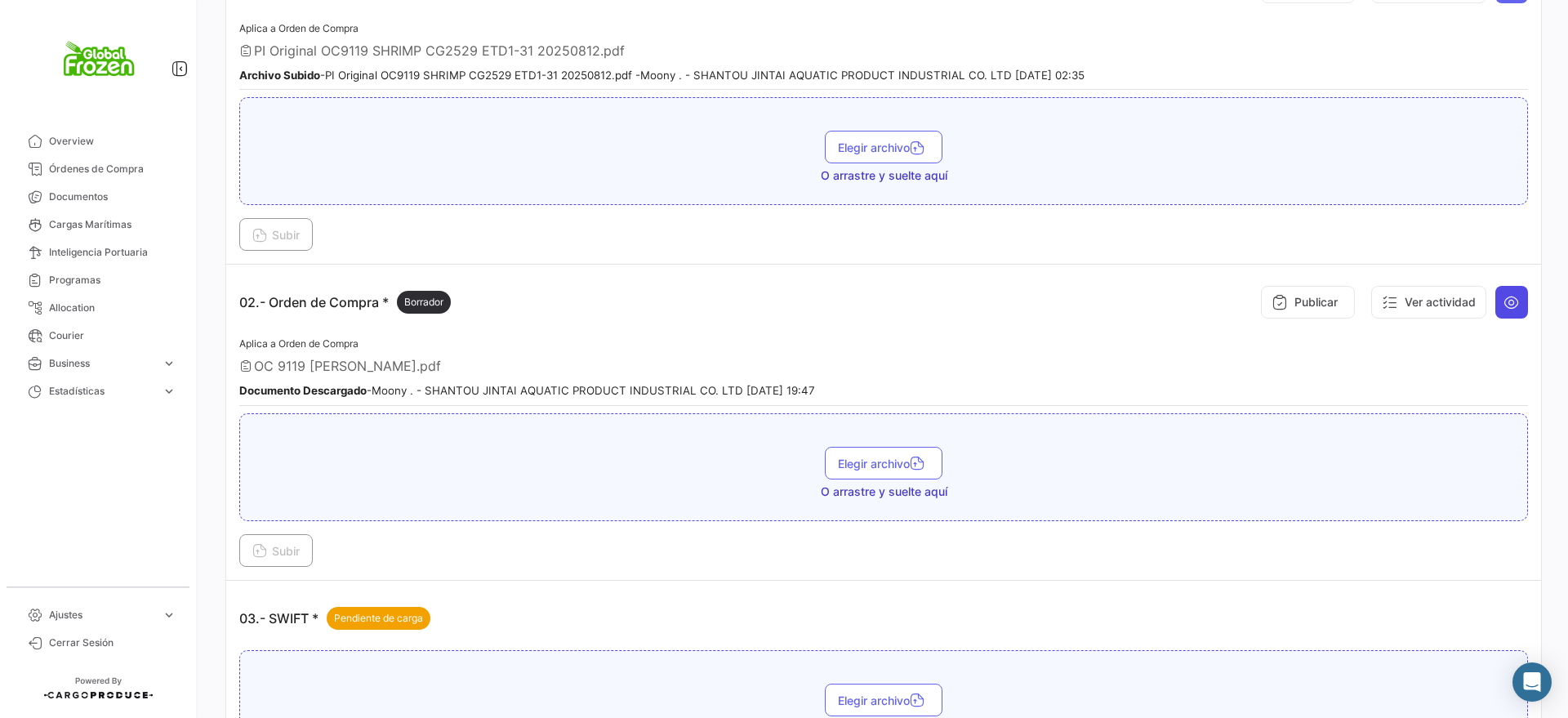
click at [1503, 298] on icon at bounding box center [1511, 302] width 17 height 17
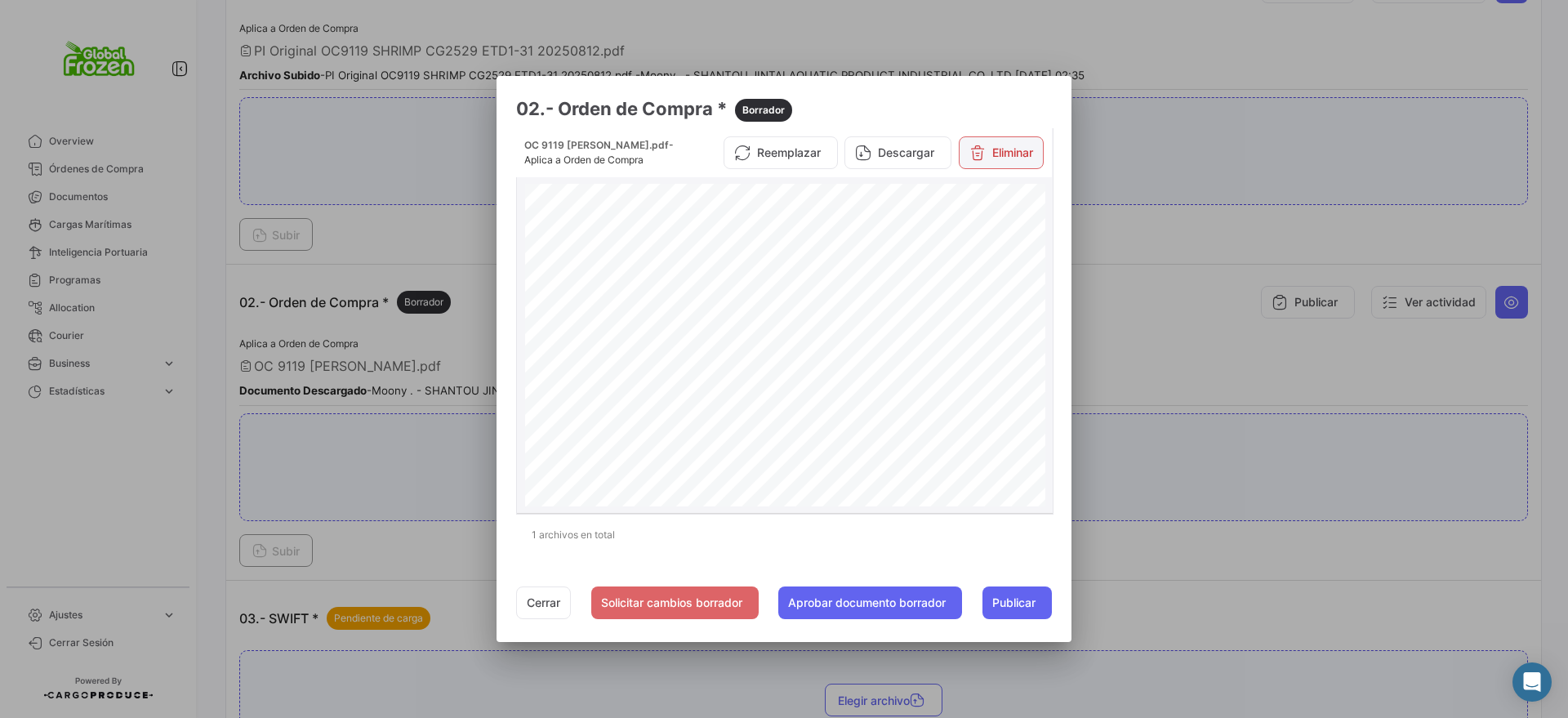
click at [1019, 150] on button "Eliminar" at bounding box center [1002, 152] width 85 height 32
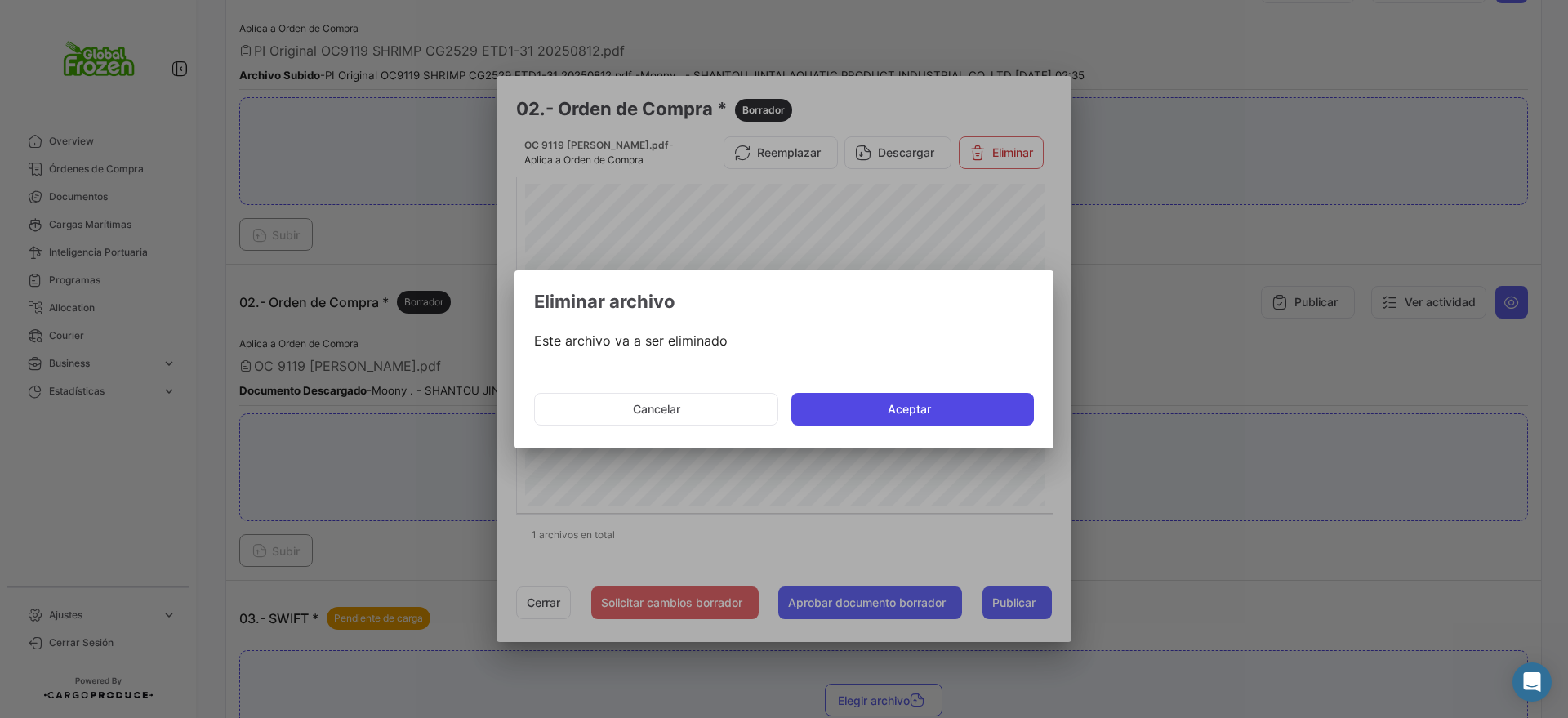
click at [954, 409] on button "Aceptar" at bounding box center [913, 408] width 243 height 32
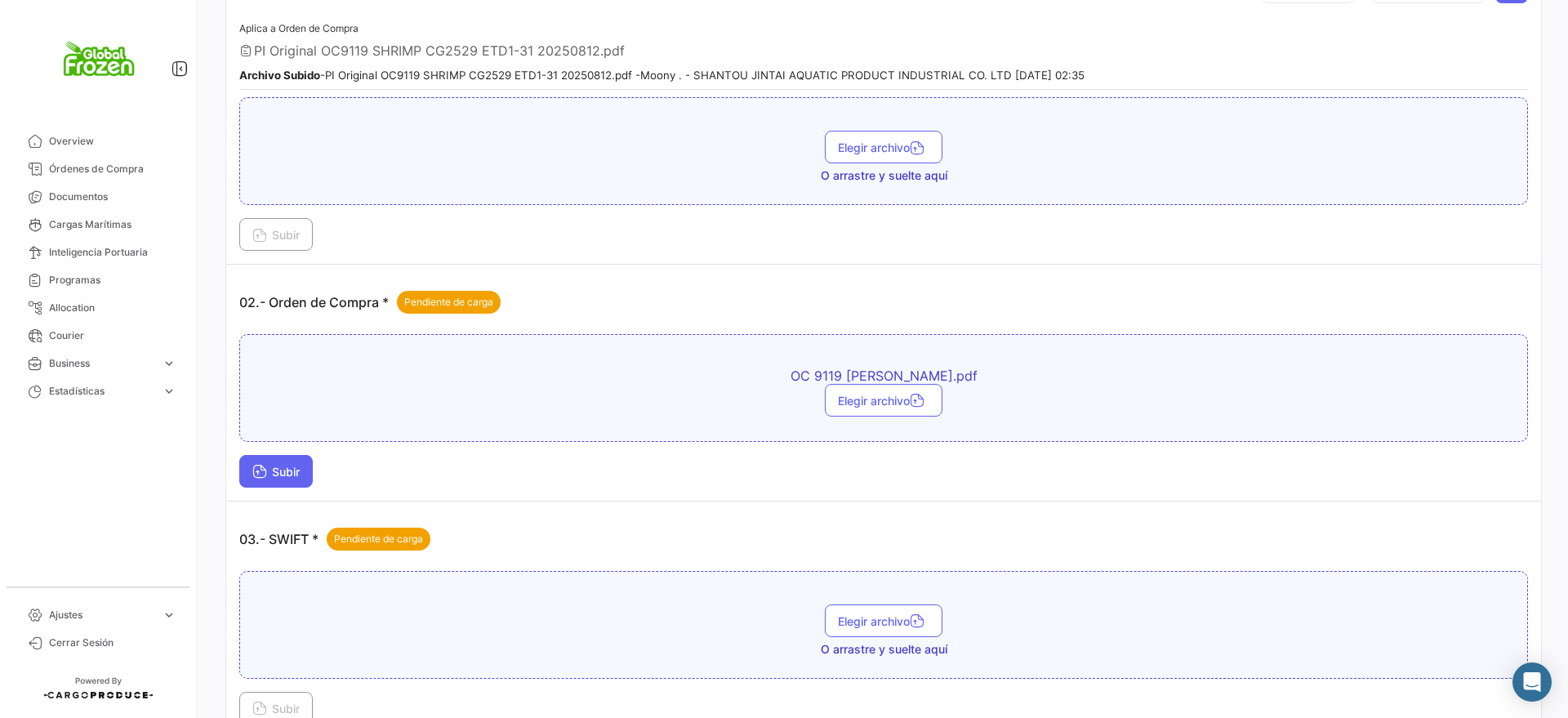
click at [256, 473] on icon at bounding box center [260, 472] width 15 height 15
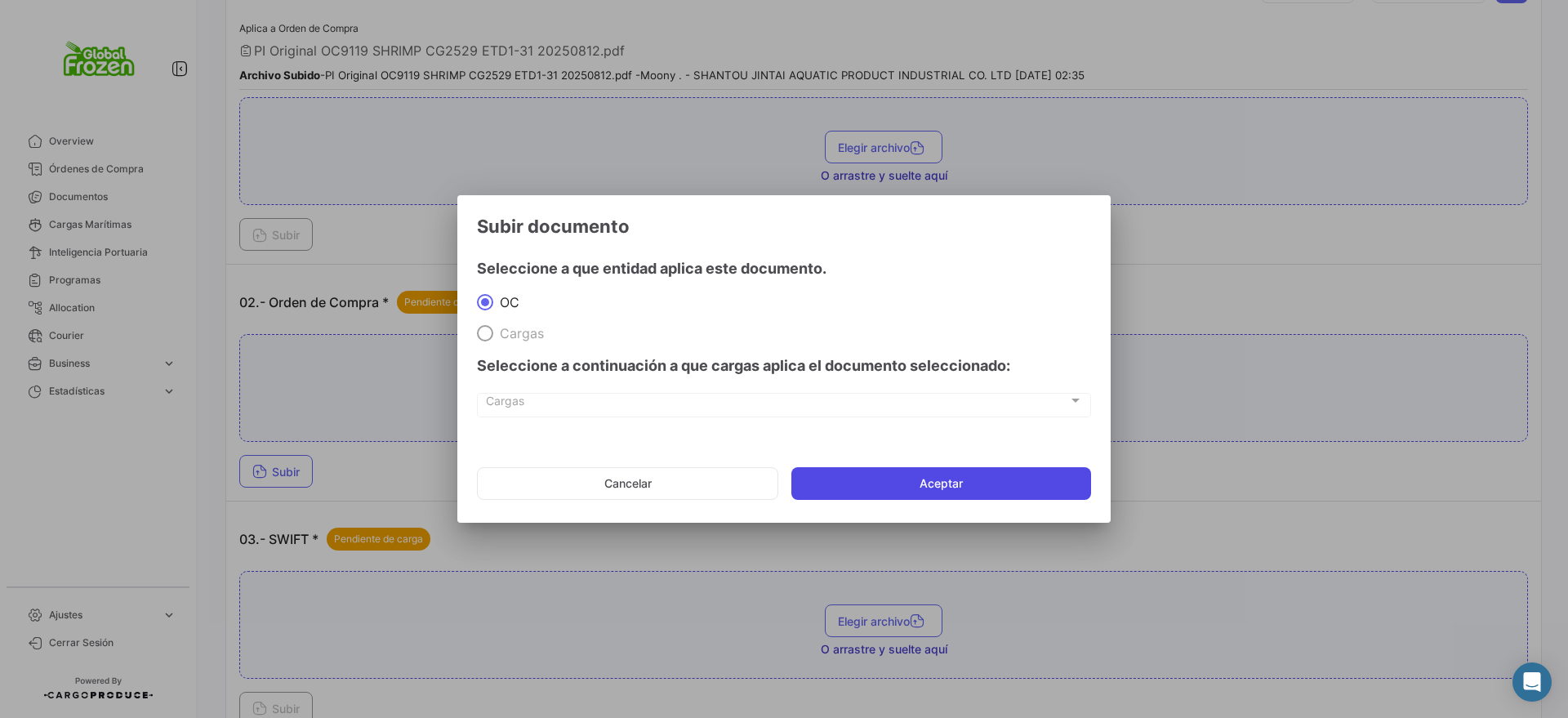
click at [832, 468] on button "Aceptar" at bounding box center [942, 483] width 300 height 32
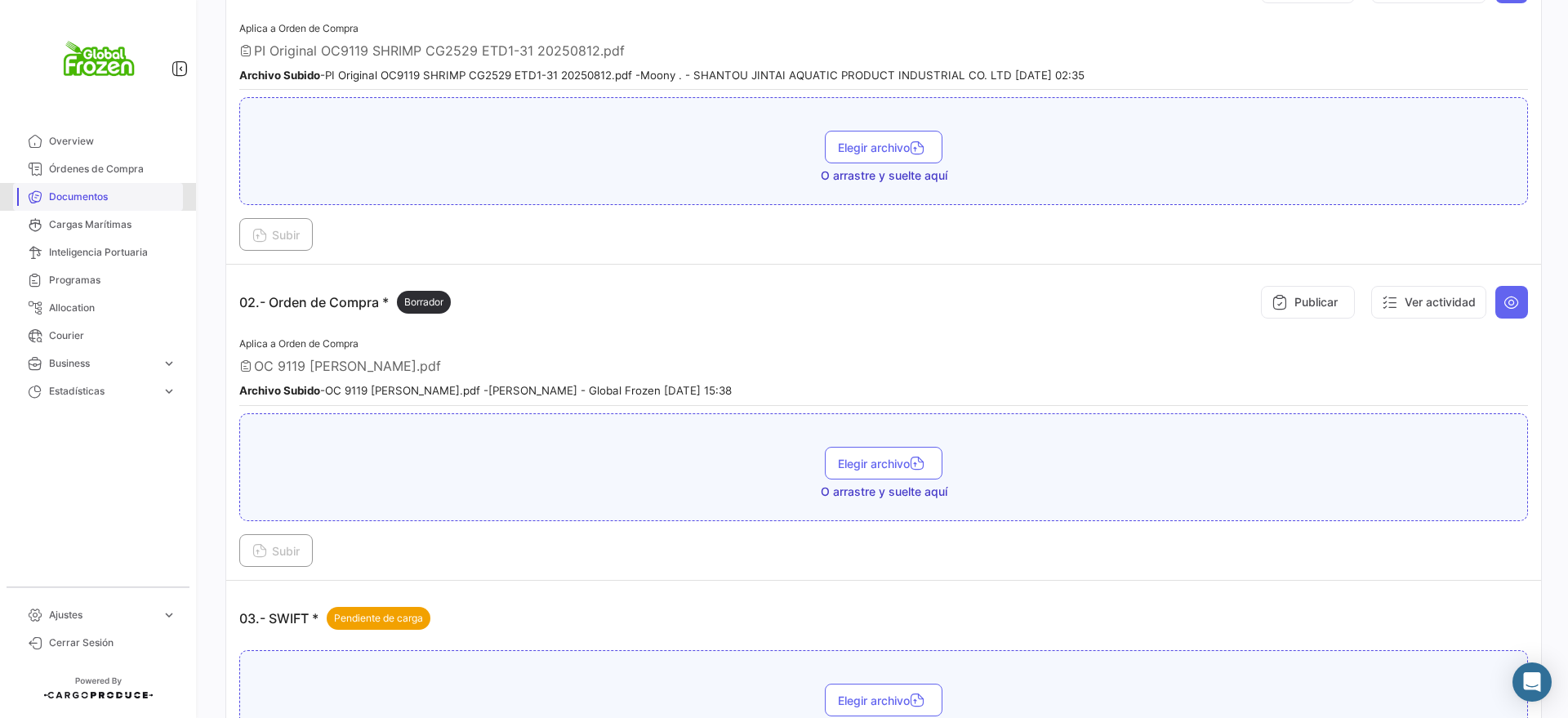
click at [62, 197] on span "Documentos" at bounding box center [113, 196] width 127 height 15
